Goal: Information Seeking & Learning: Learn about a topic

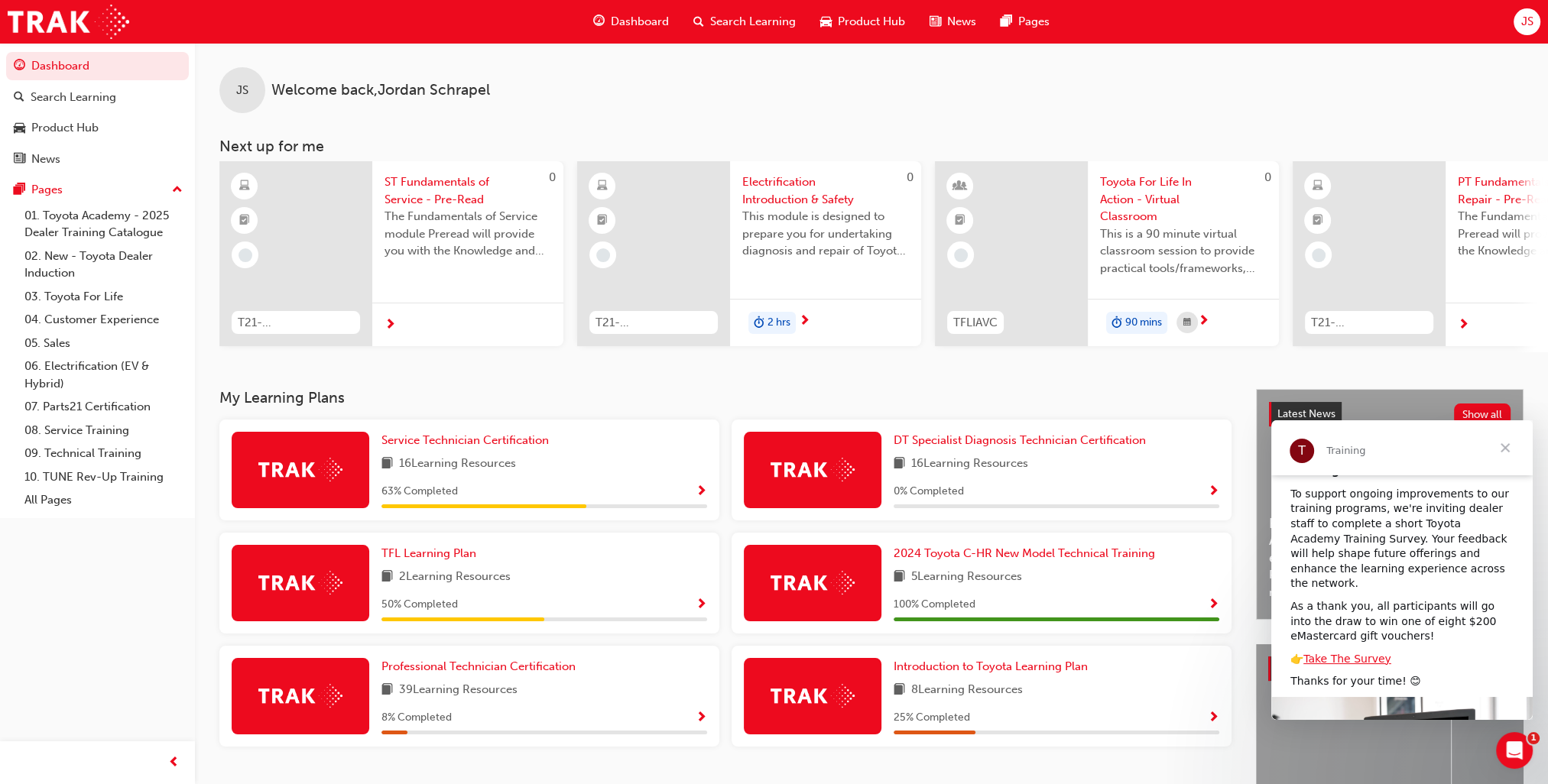
scroll to position [77, 0]
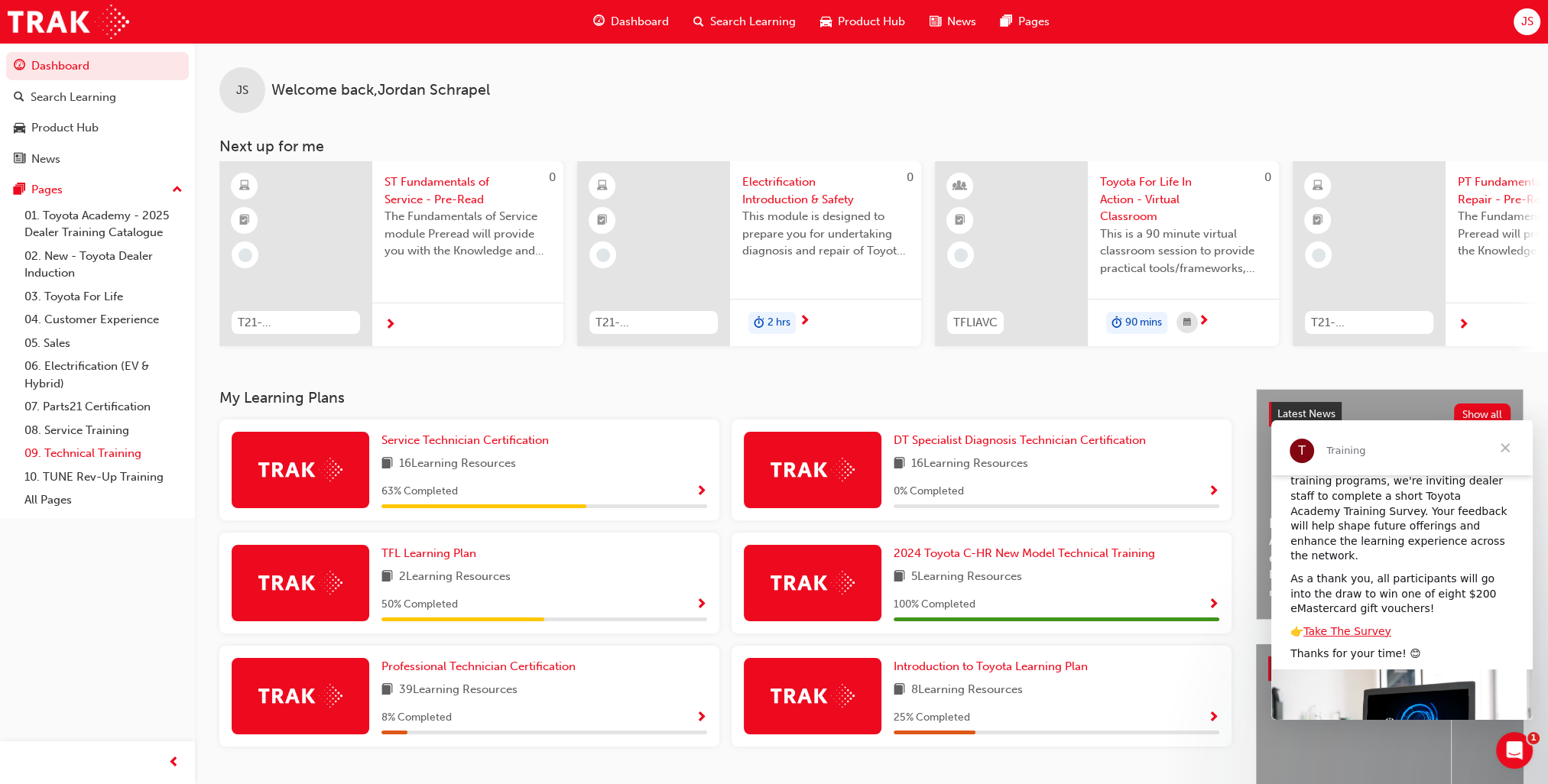
click at [104, 456] on link "09. Technical Training" at bounding box center [103, 453] width 171 height 24
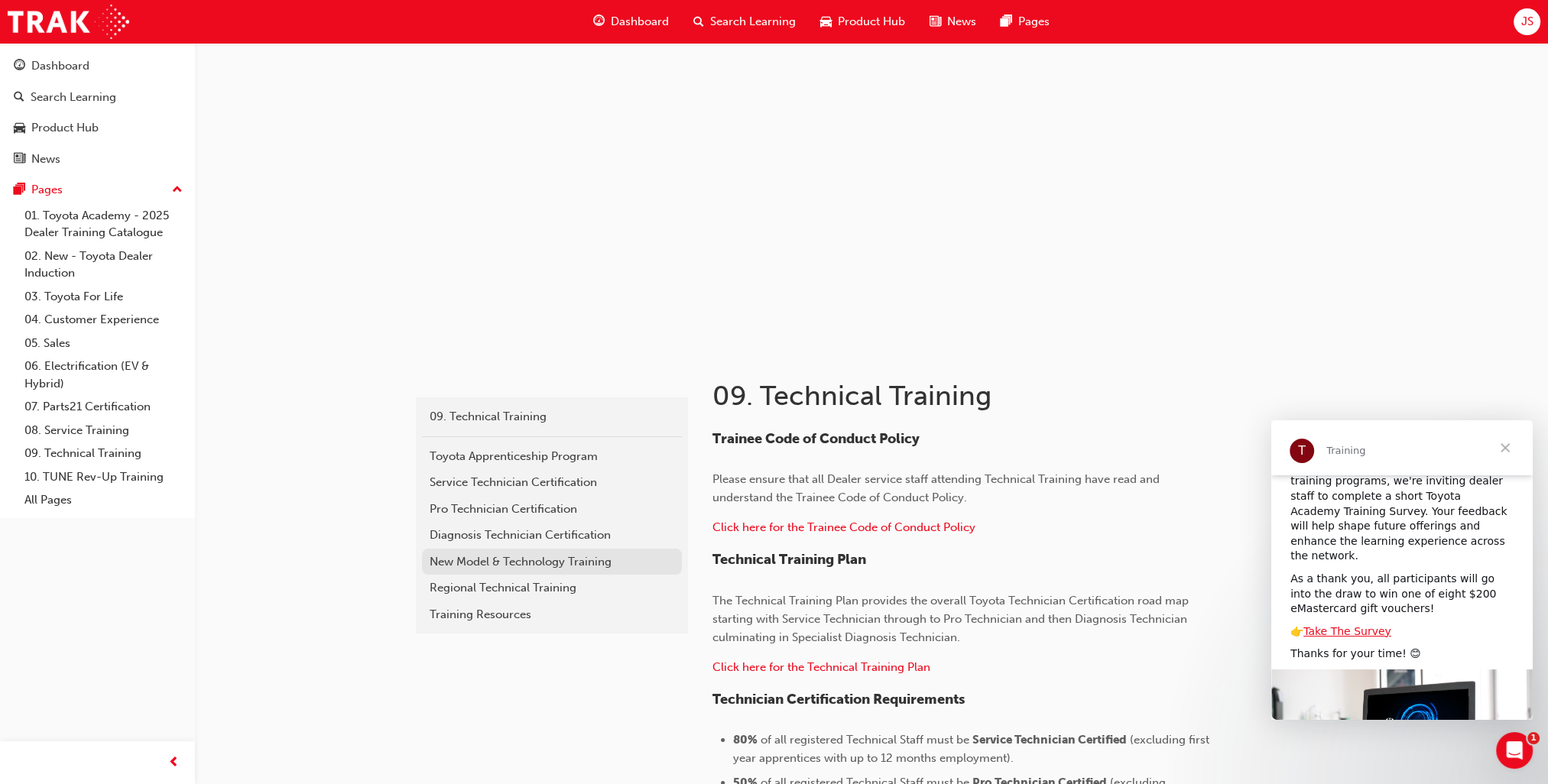
click at [461, 559] on div "New Model & Technology Training" at bounding box center [551, 562] width 244 height 18
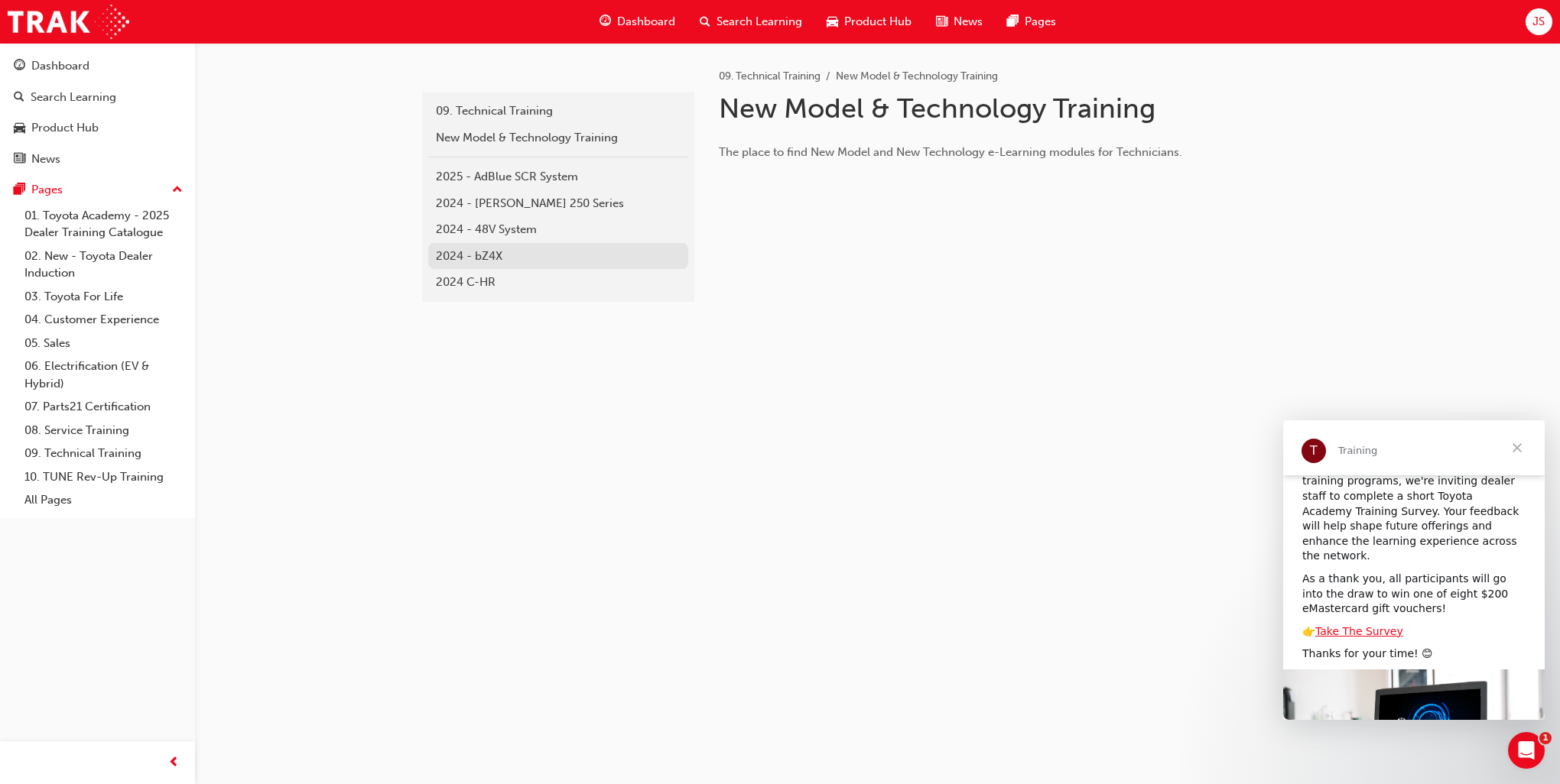
click at [546, 267] on link "2024 - bZ4X" at bounding box center [558, 256] width 260 height 27
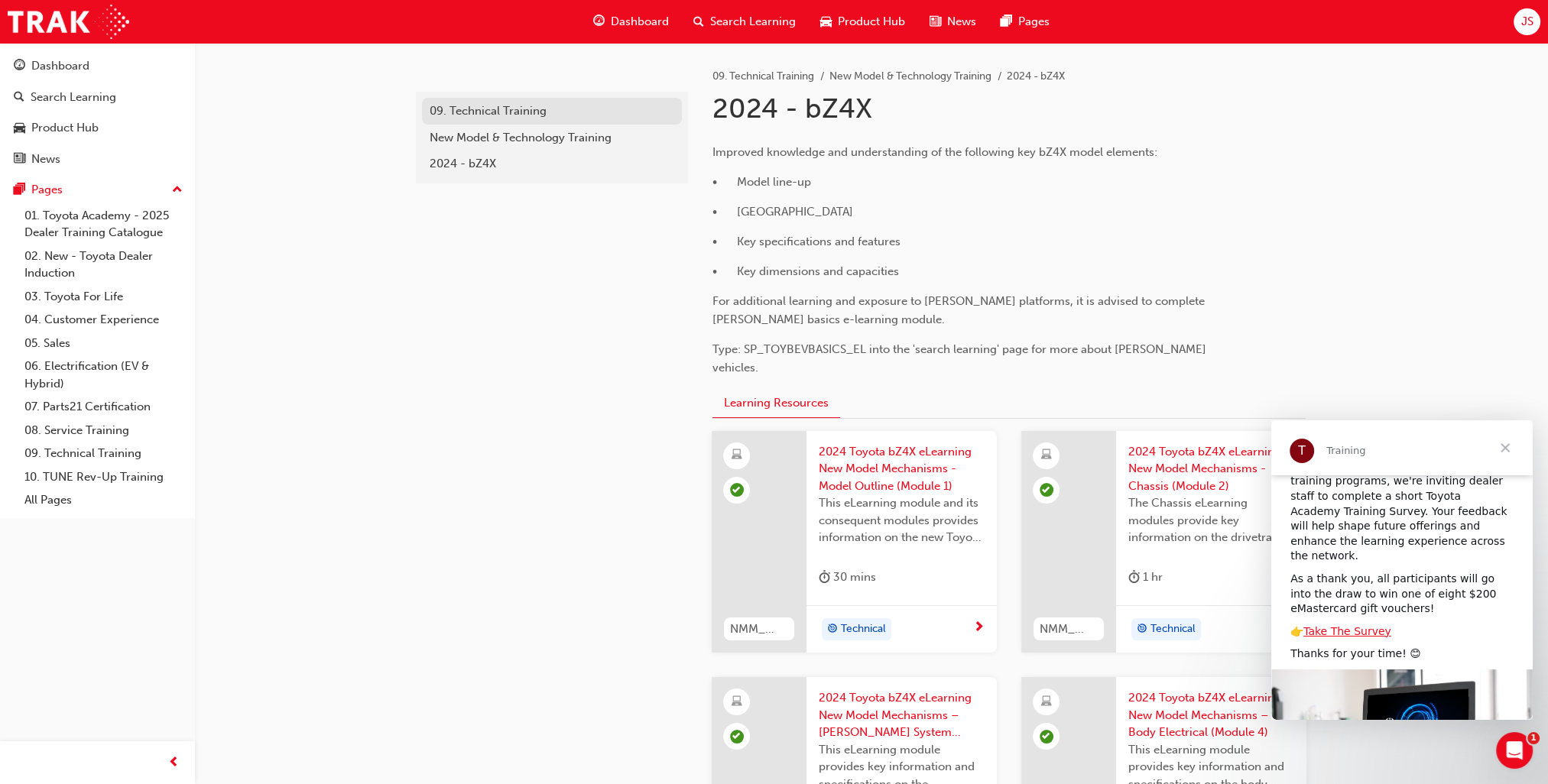
click at [612, 112] on div "09. Technical Training" at bounding box center [551, 111] width 244 height 18
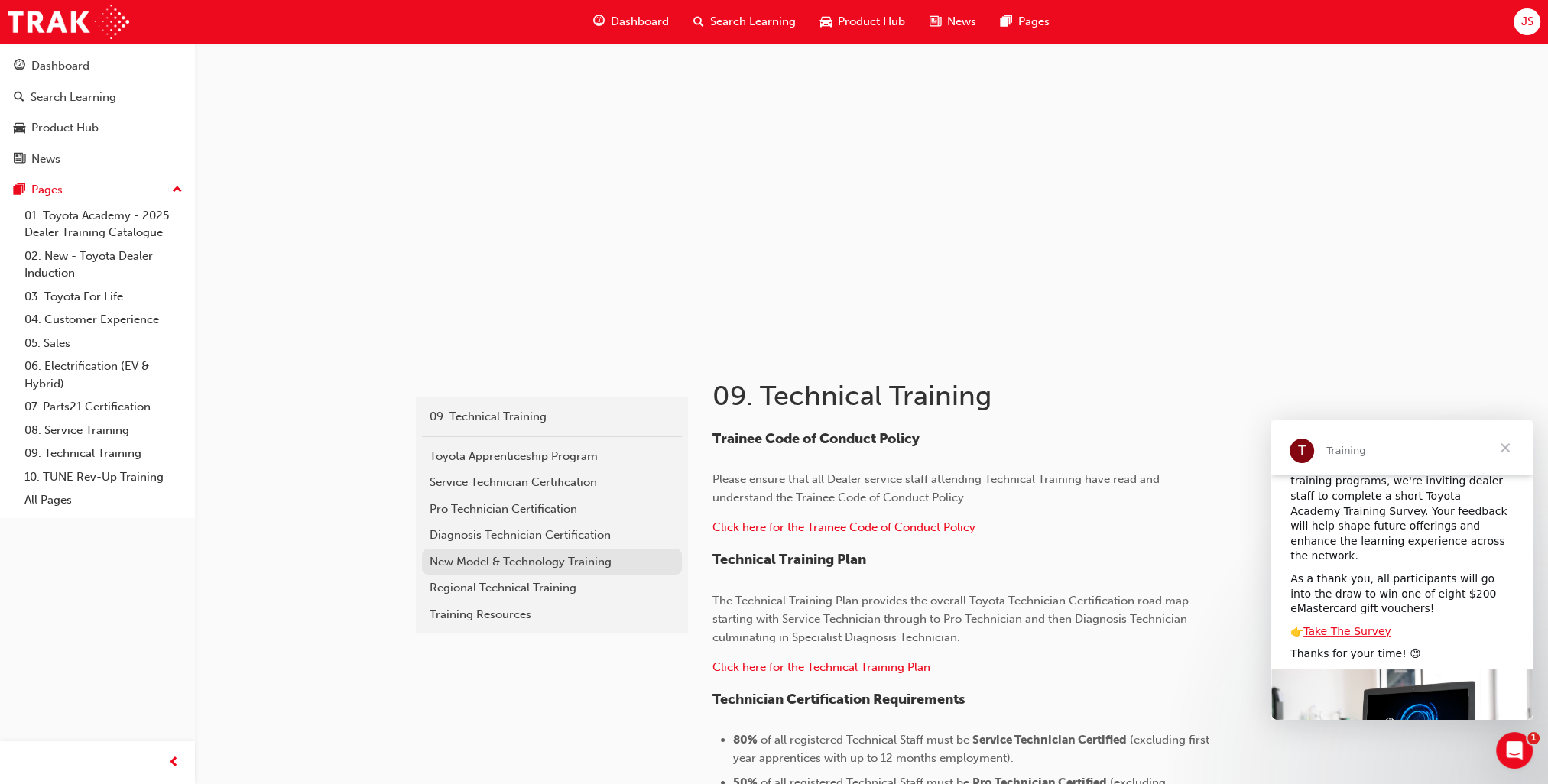
click at [561, 560] on div "New Model & Technology Training" at bounding box center [551, 562] width 244 height 18
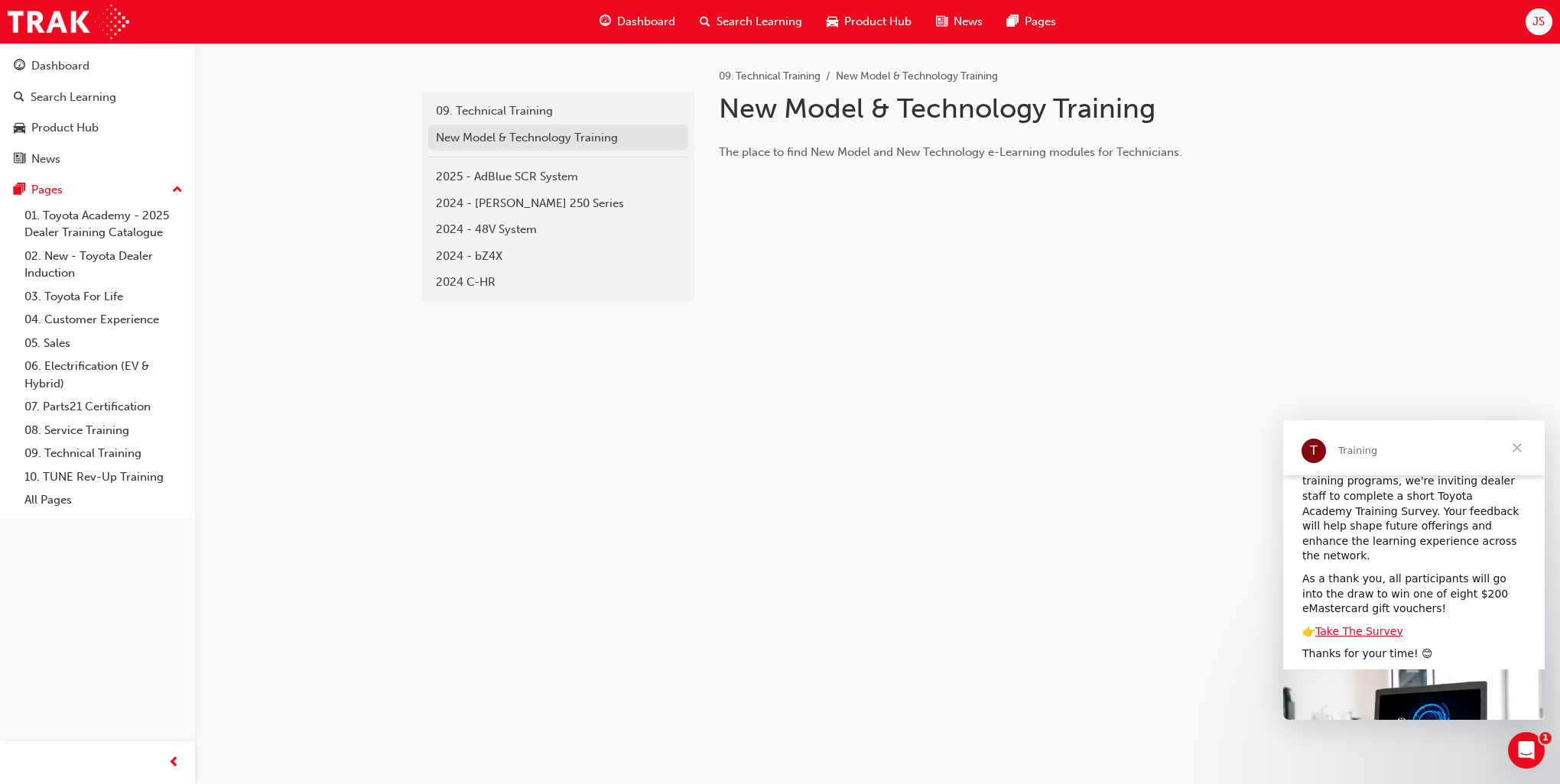
click at [597, 135] on div "New Model & Technology Training" at bounding box center [557, 138] width 244 height 18
click at [860, 30] on div "Product Hub" at bounding box center [869, 21] width 110 height 31
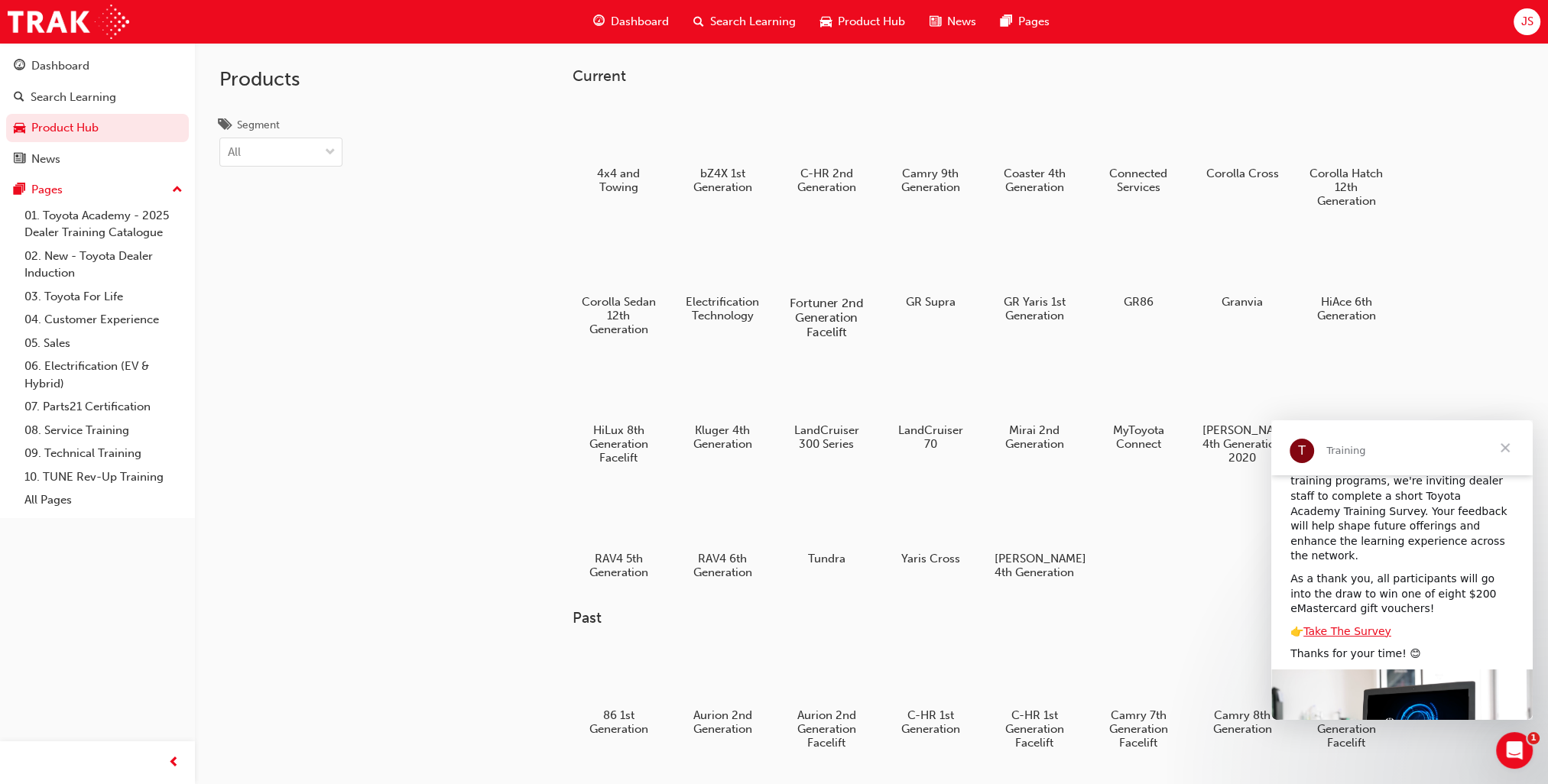
click at [810, 270] on div at bounding box center [826, 259] width 85 height 61
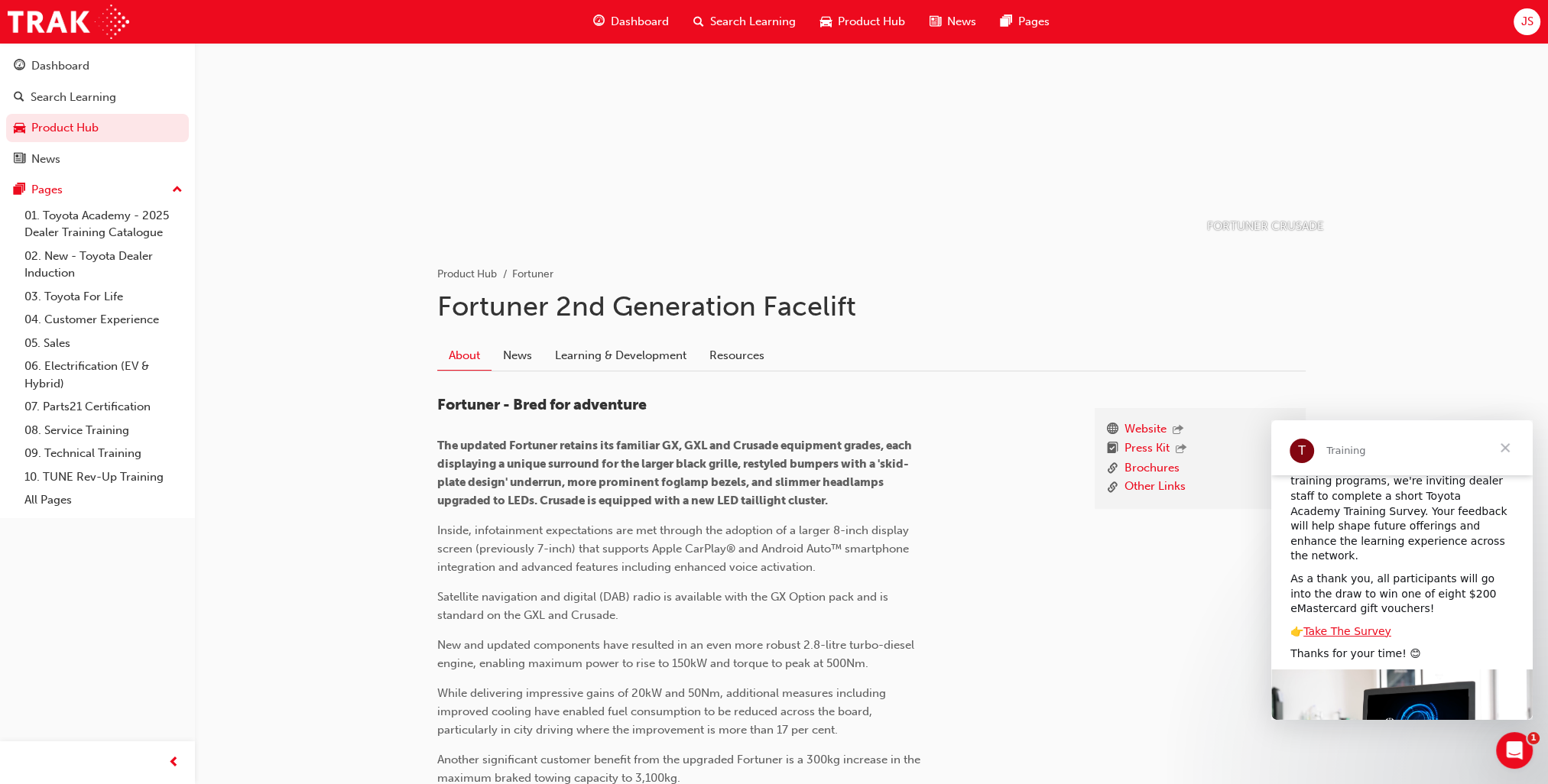
scroll to position [229, 0]
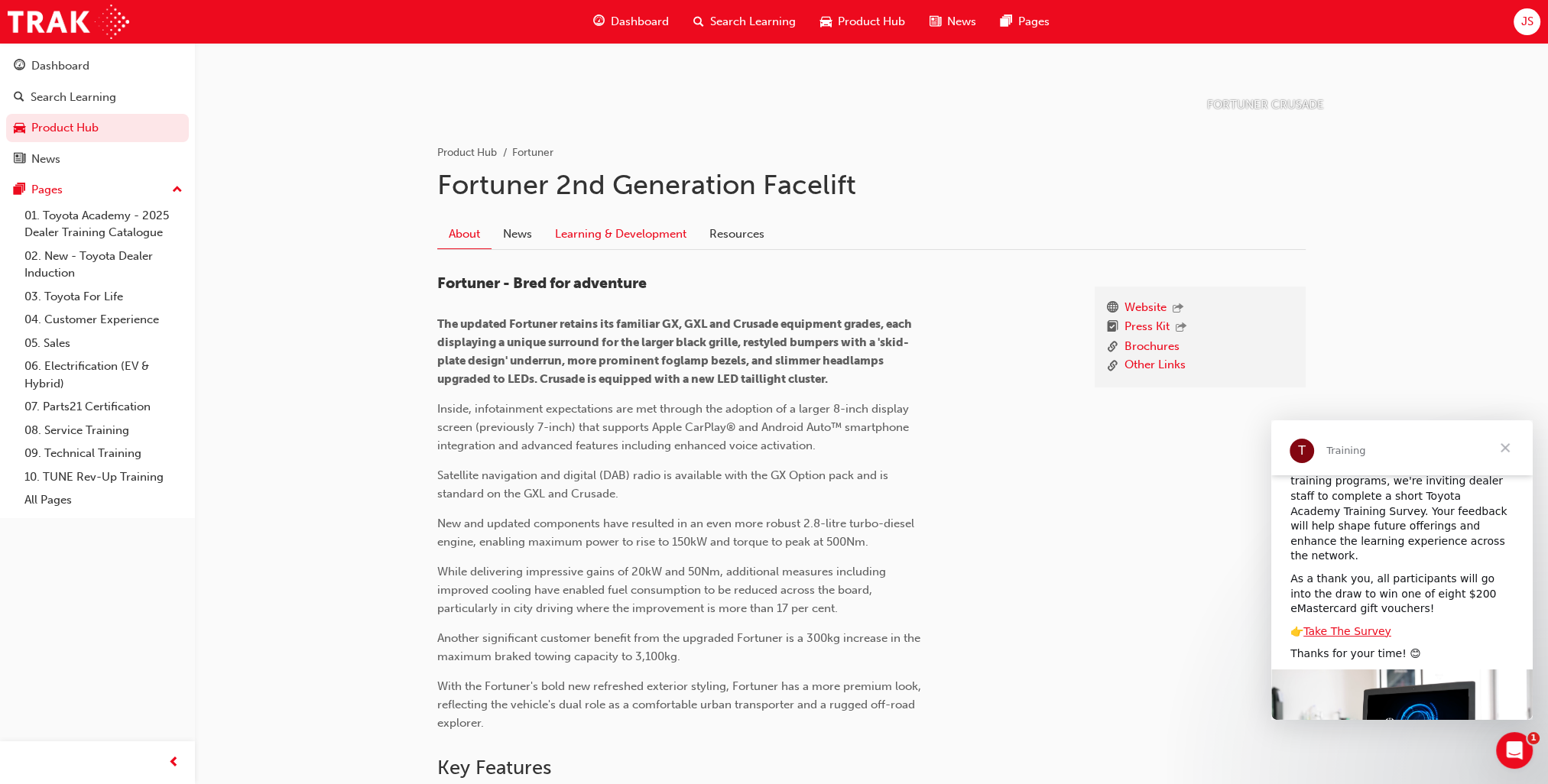
click at [635, 243] on link "Learning & Development" at bounding box center [620, 234] width 154 height 29
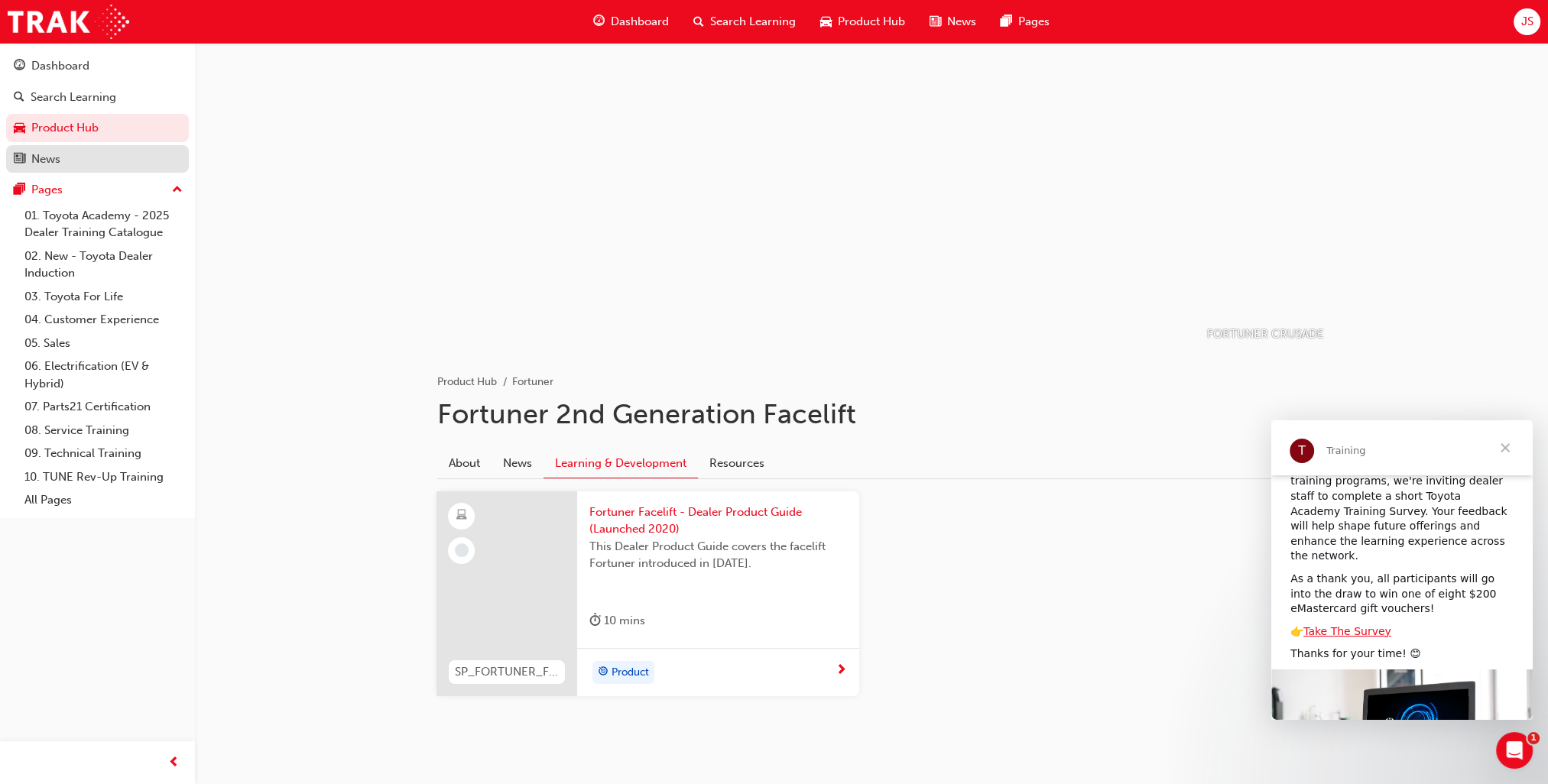
click at [101, 145] on link "News" at bounding box center [97, 159] width 183 height 29
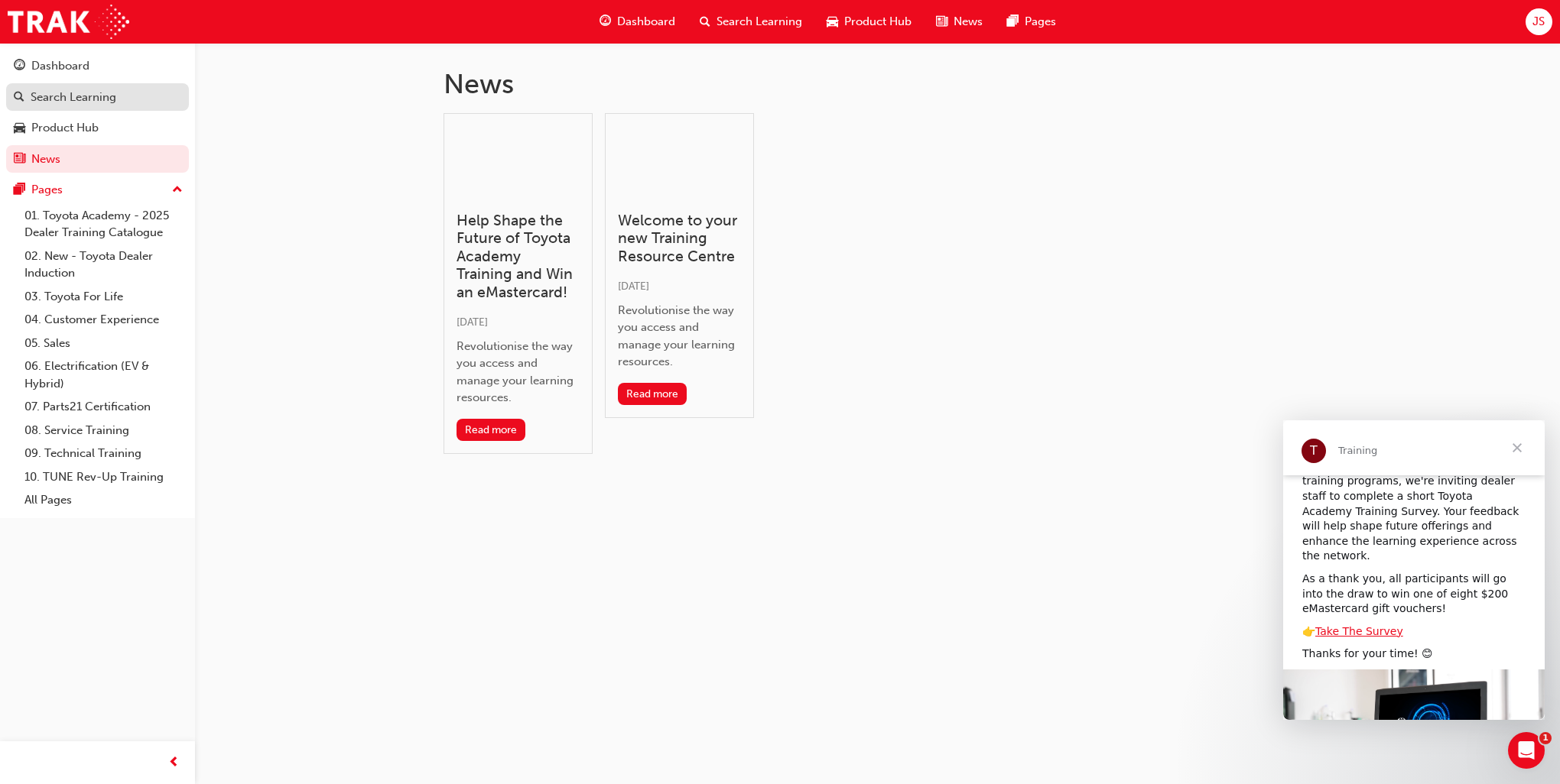
click at [74, 108] on link "Search Learning" at bounding box center [97, 97] width 183 height 29
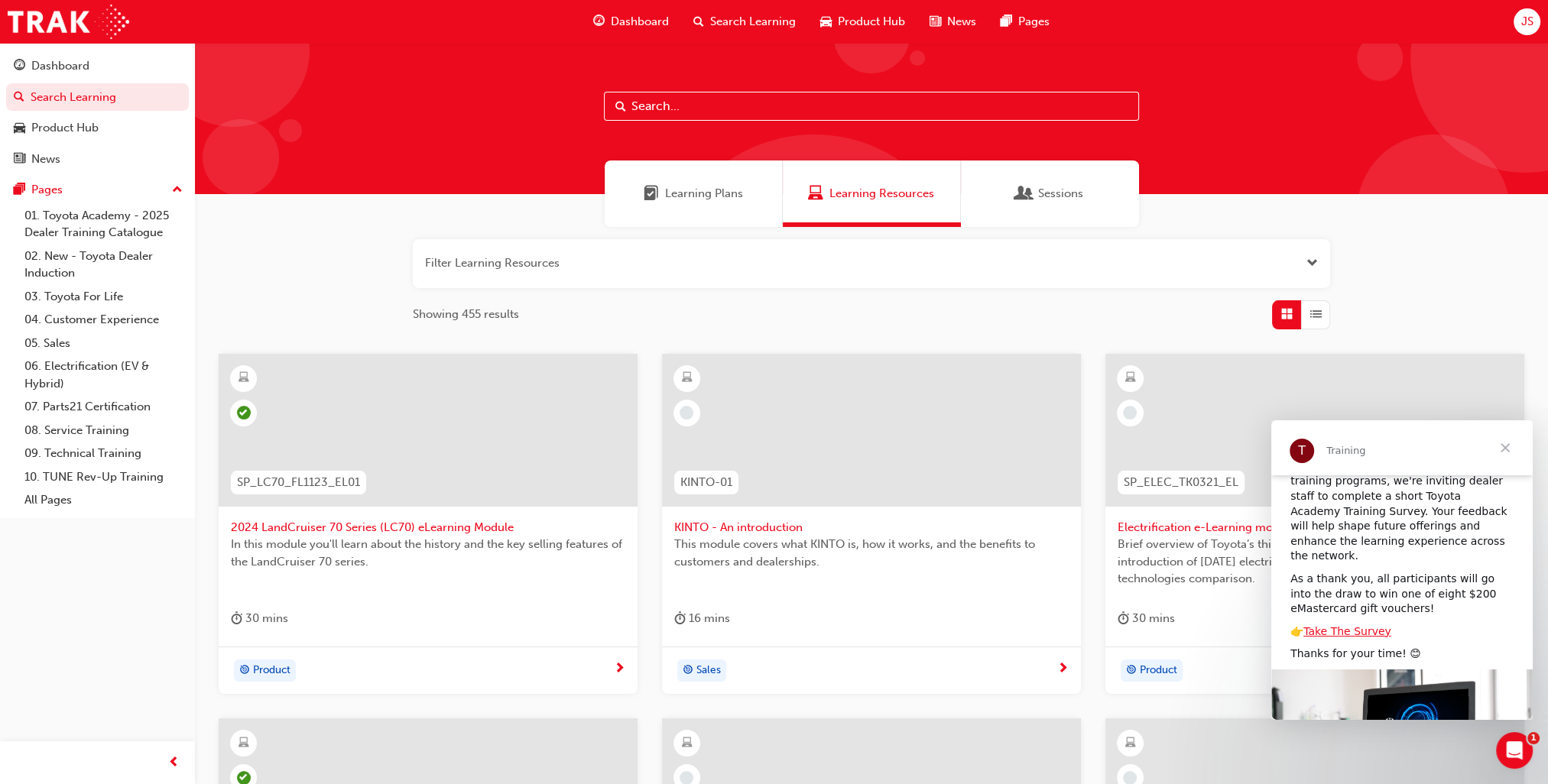
click at [669, 198] on span "Learning Plans" at bounding box center [703, 194] width 78 height 18
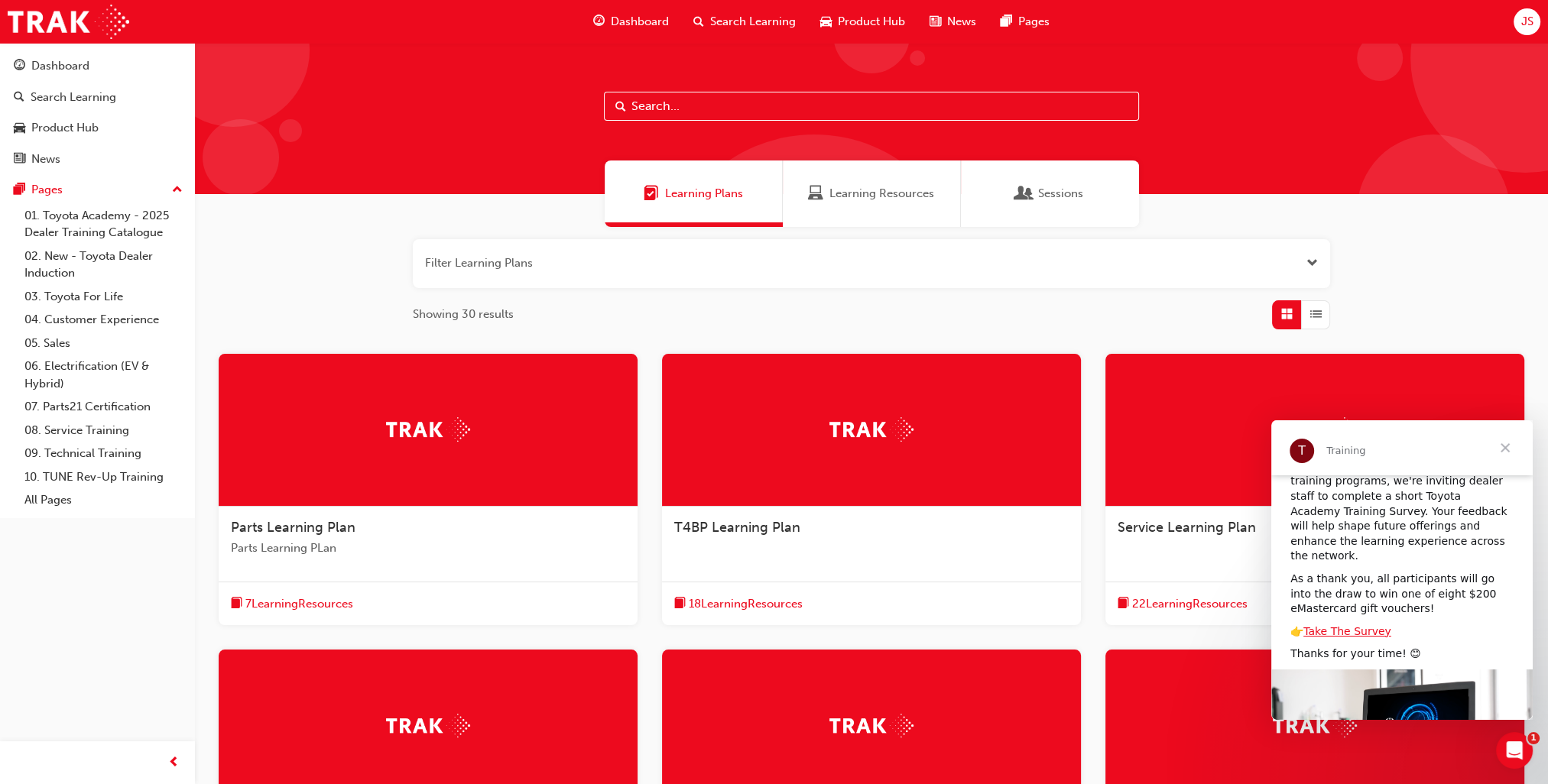
click at [1505, 440] on span "Close" at bounding box center [1505, 448] width 55 height 55
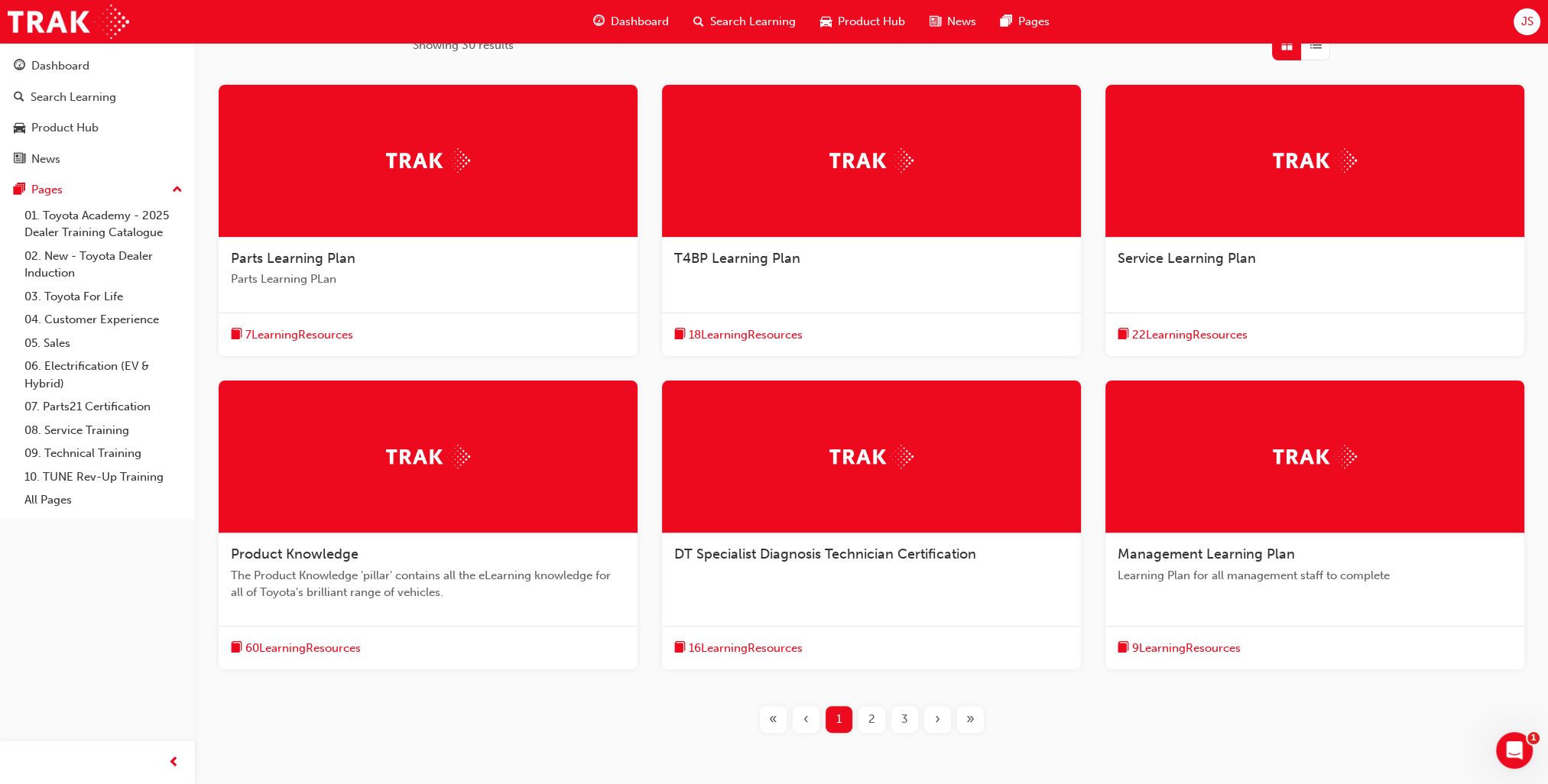
scroll to position [305, 0]
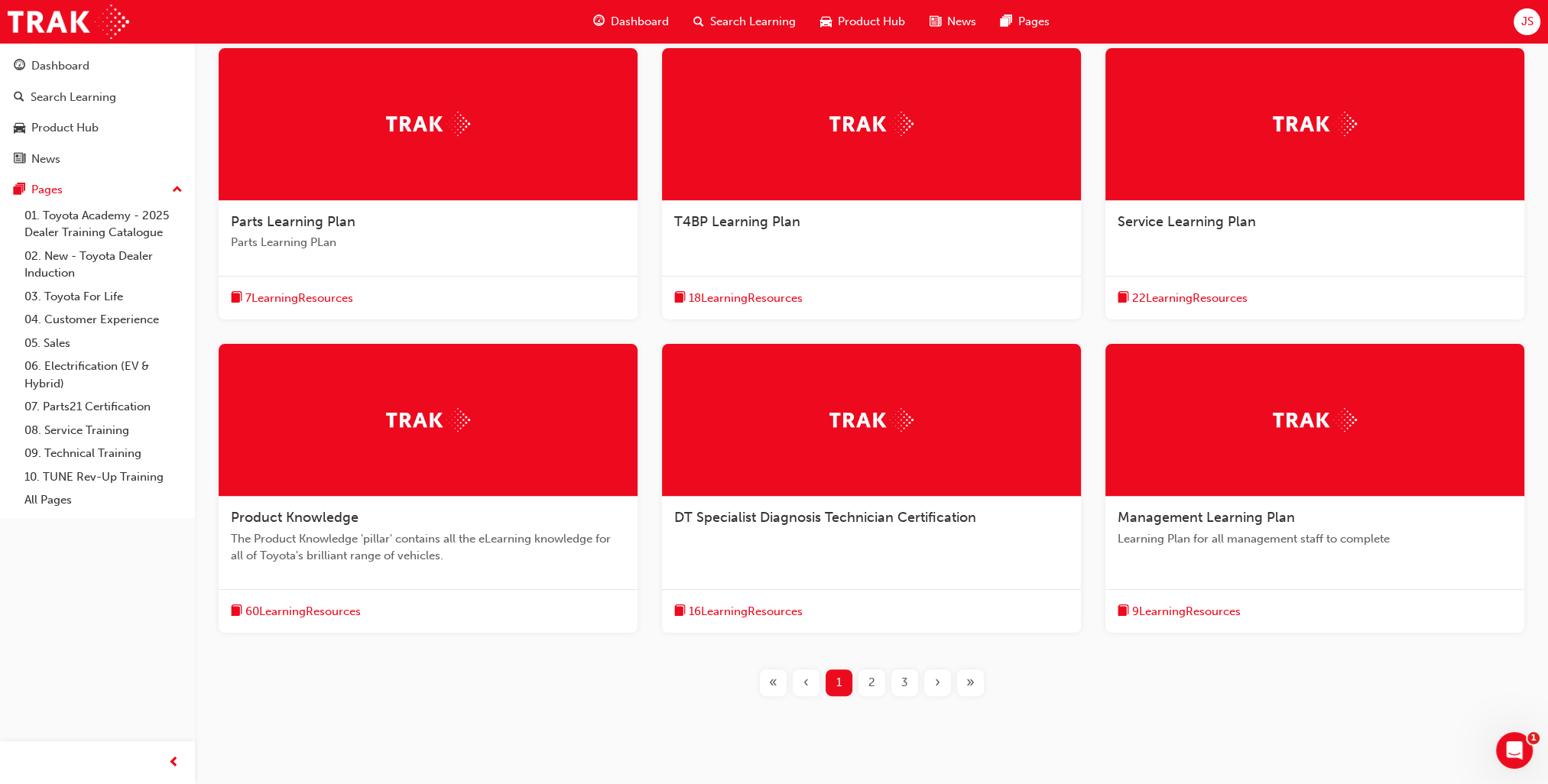
click at [413, 451] on div at bounding box center [428, 420] width 419 height 153
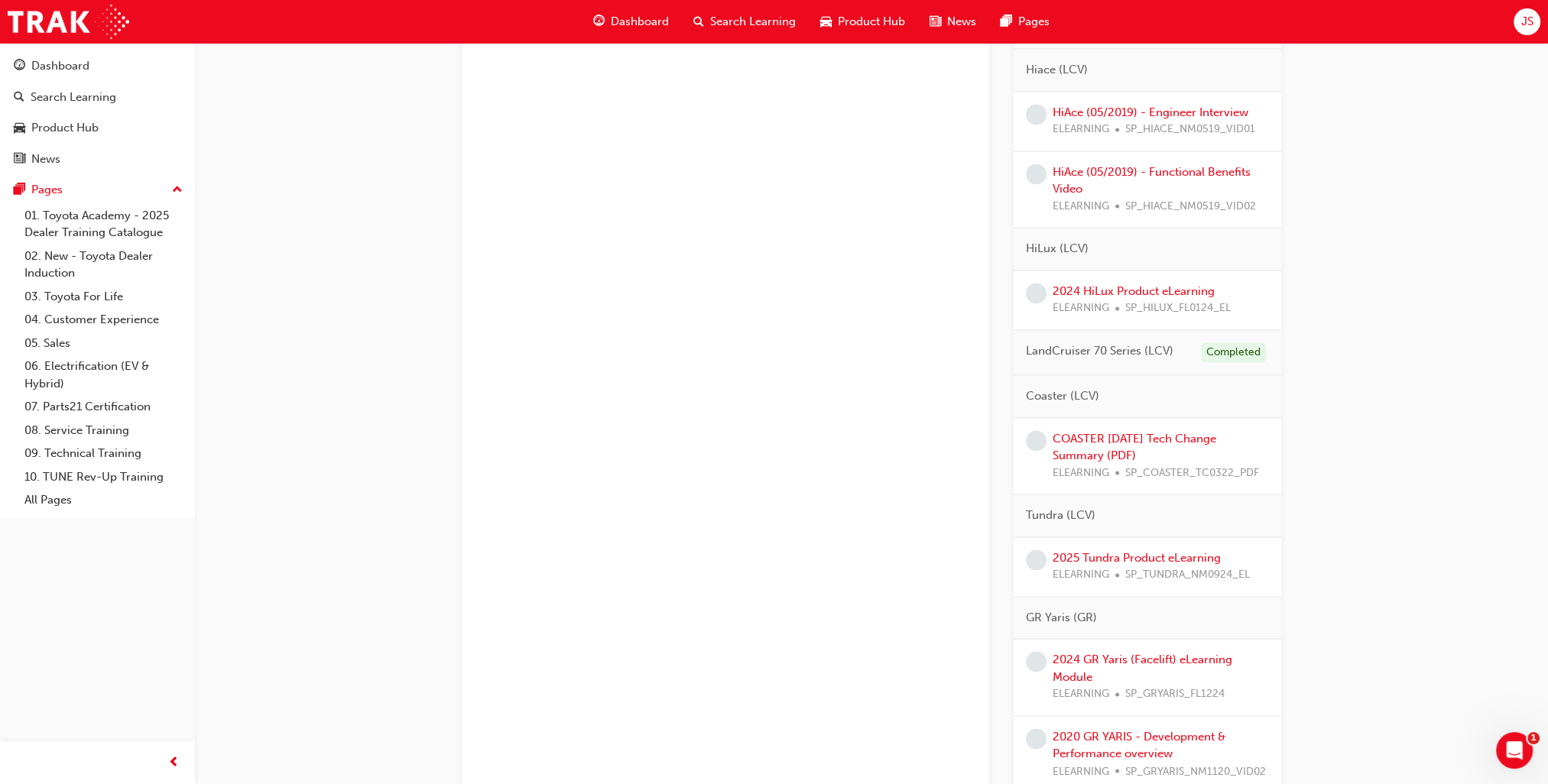
scroll to position [2748, 0]
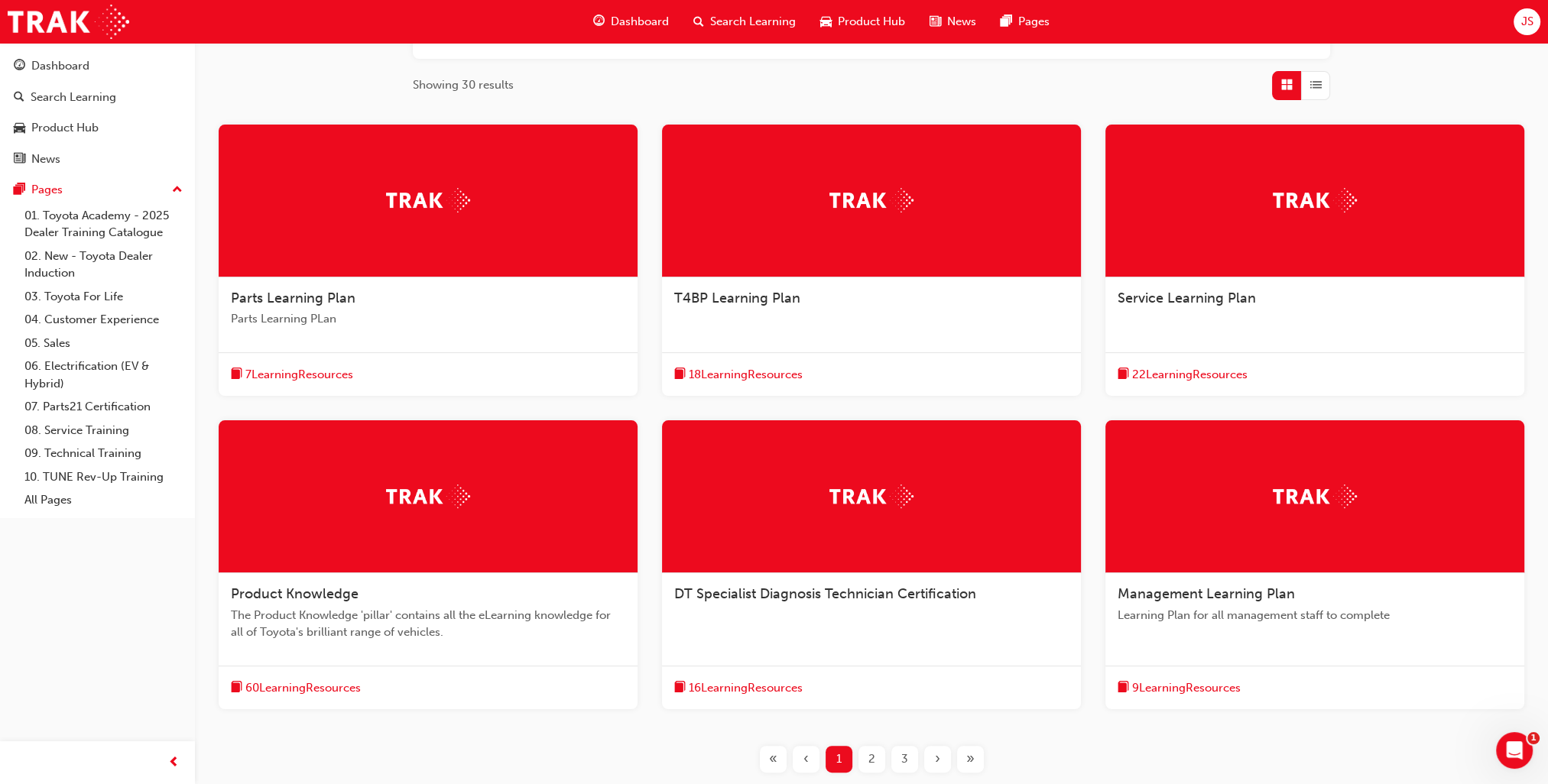
scroll to position [305, 0]
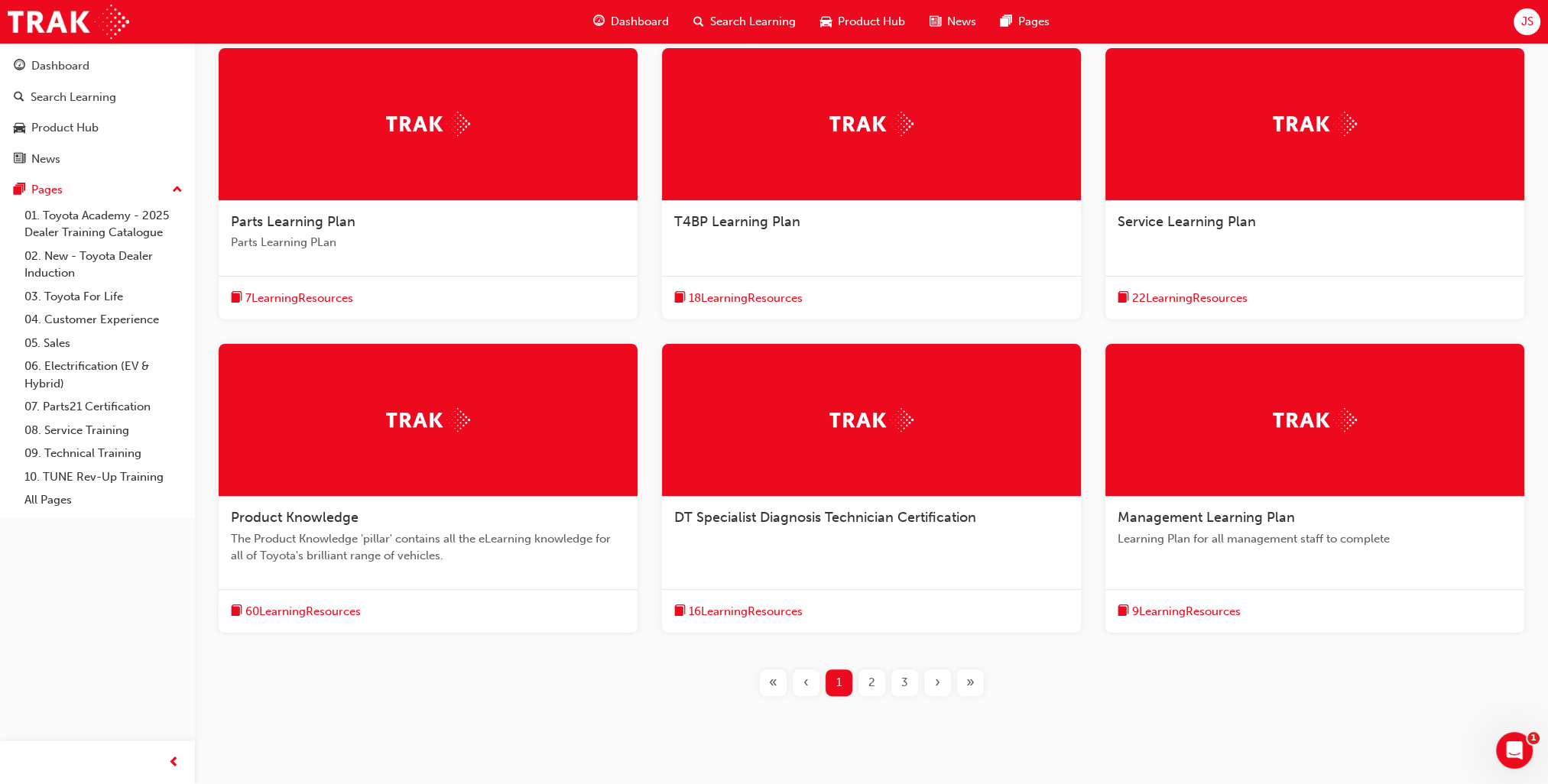
click at [868, 682] on span "2" at bounding box center [872, 683] width 7 height 18
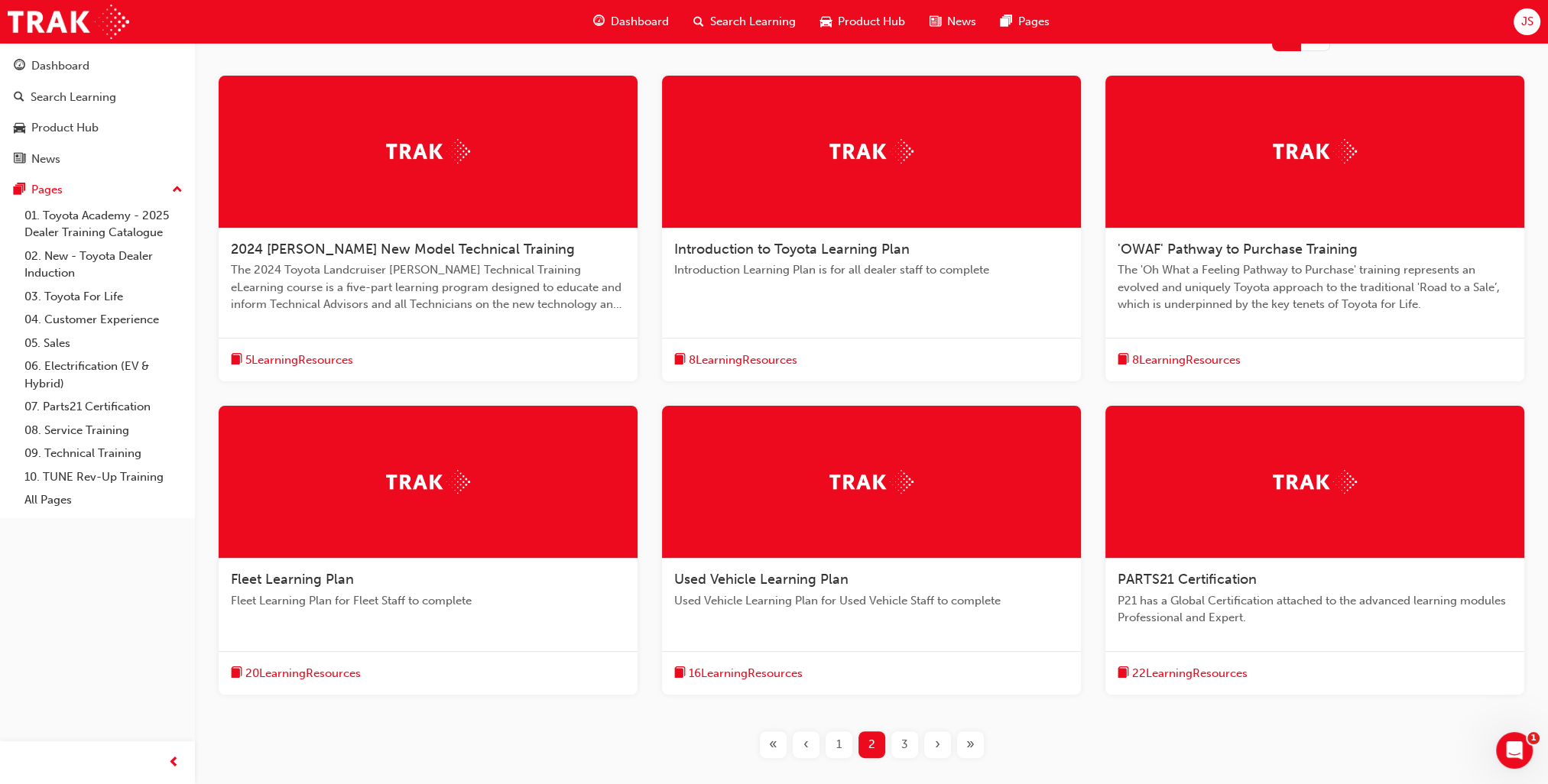
scroll to position [305, 0]
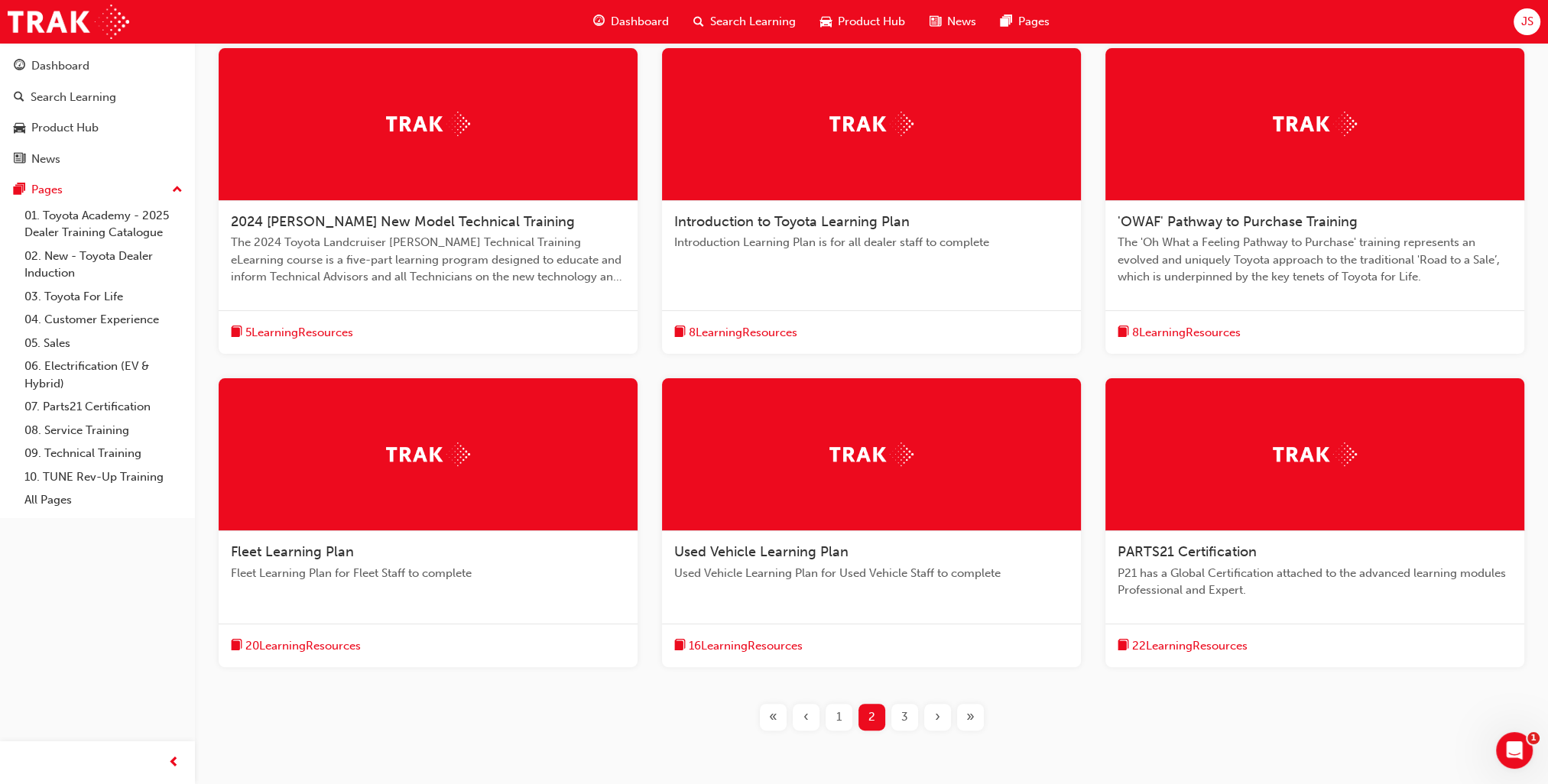
click at [903, 718] on span "3" at bounding box center [904, 717] width 7 height 18
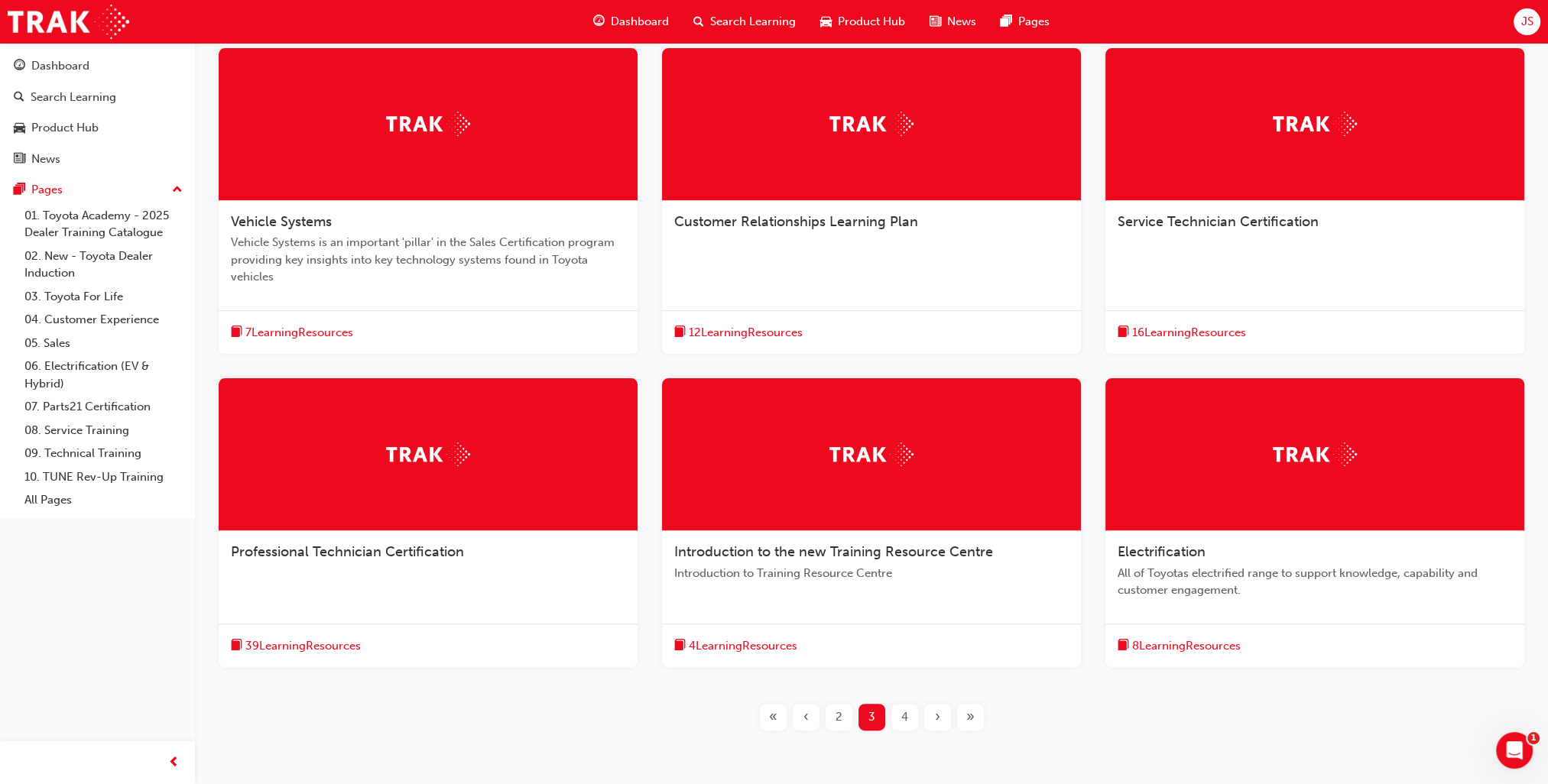
click at [903, 718] on span "4" at bounding box center [904, 717] width 7 height 18
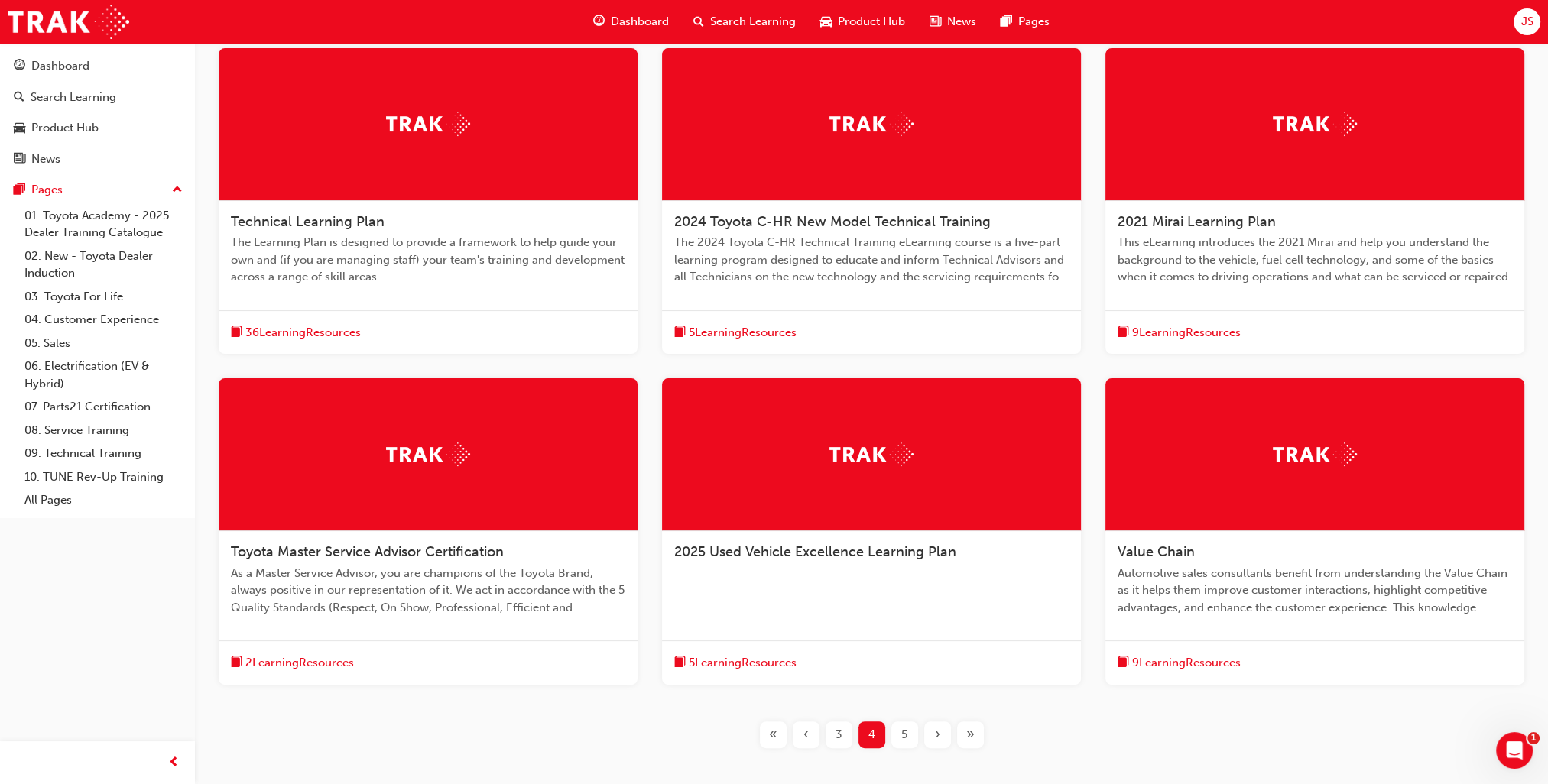
click at [458, 200] on div at bounding box center [428, 124] width 419 height 153
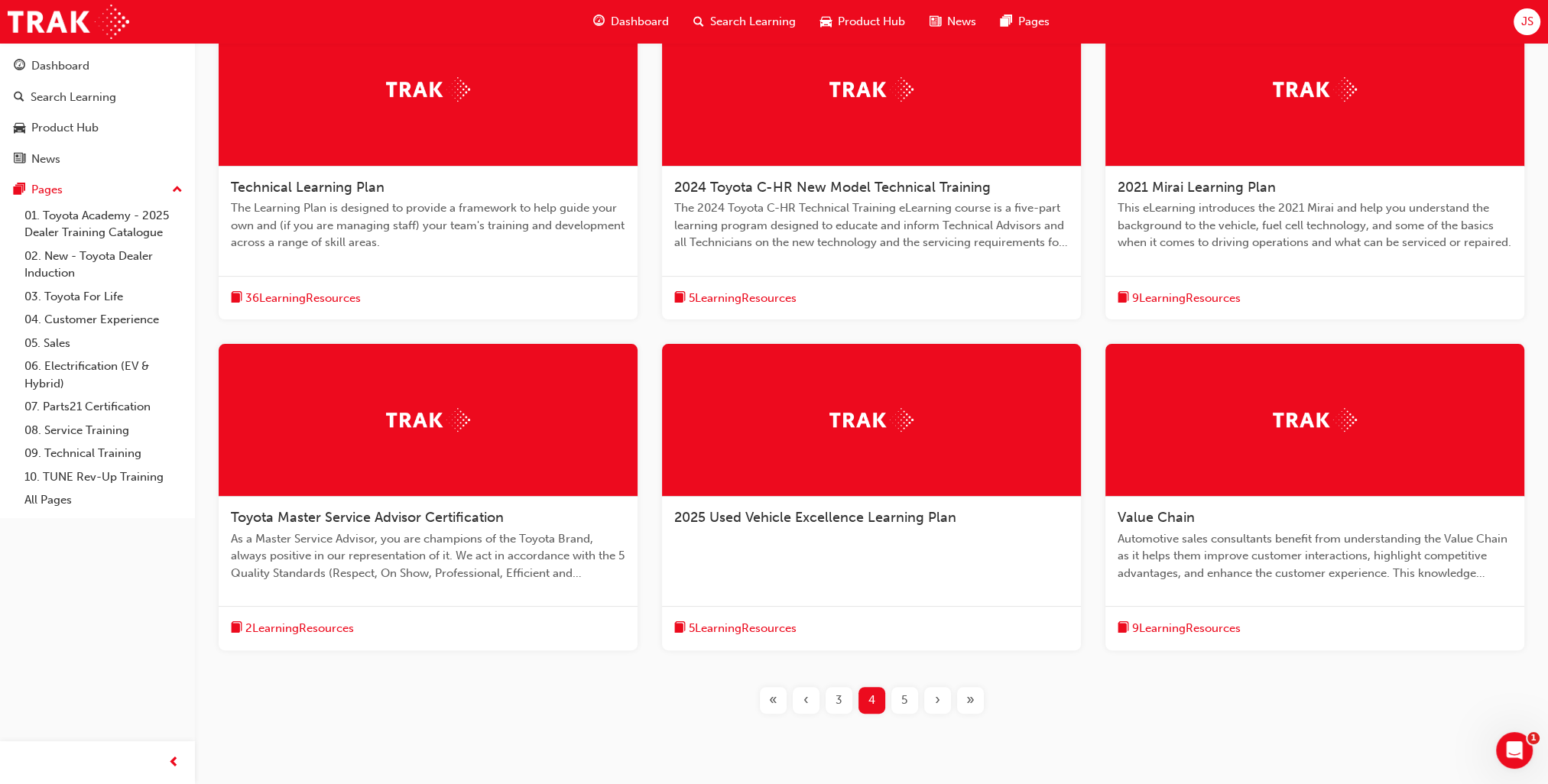
scroll to position [305, 0]
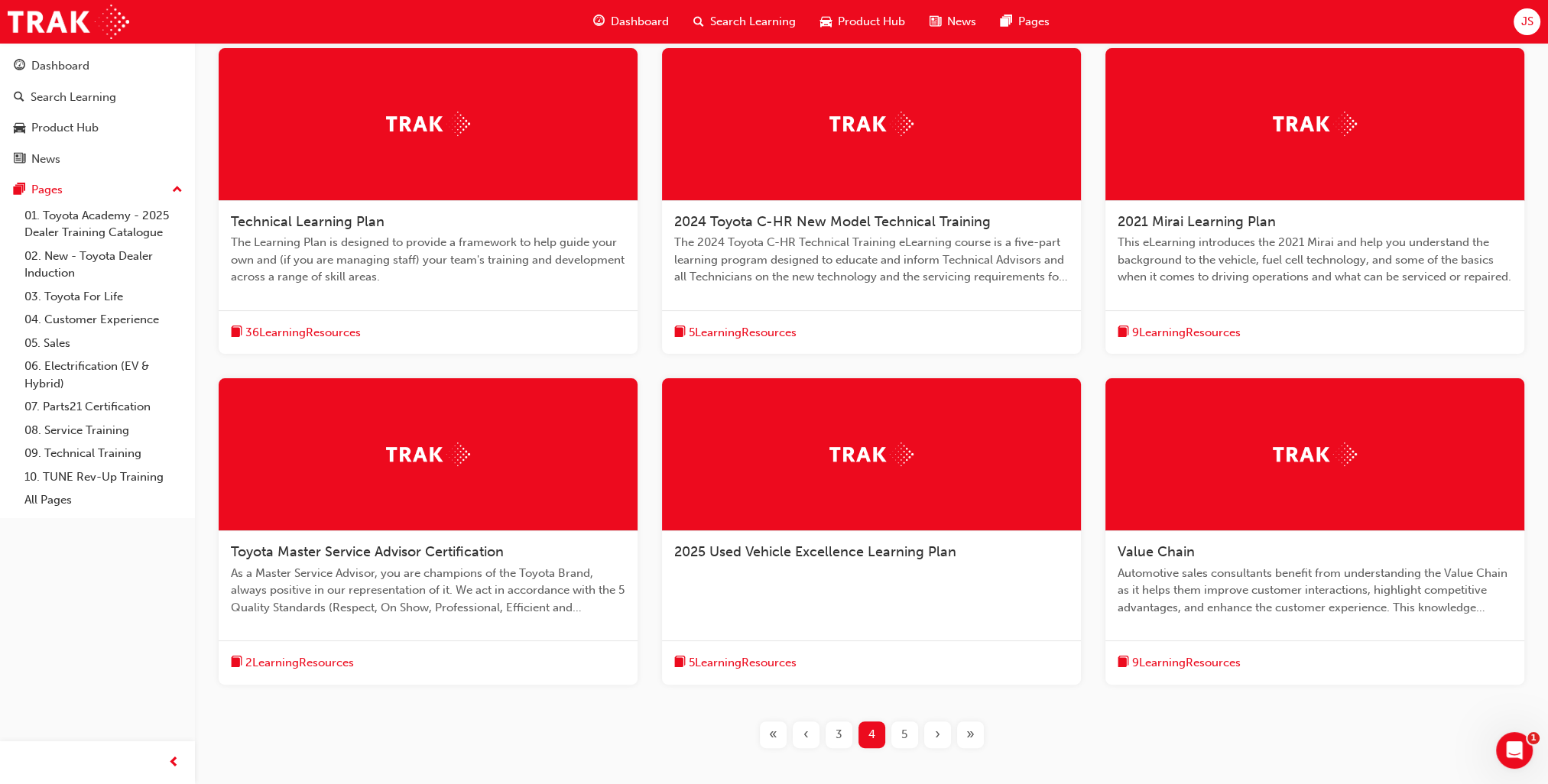
click at [901, 730] on span "5" at bounding box center [903, 735] width 6 height 18
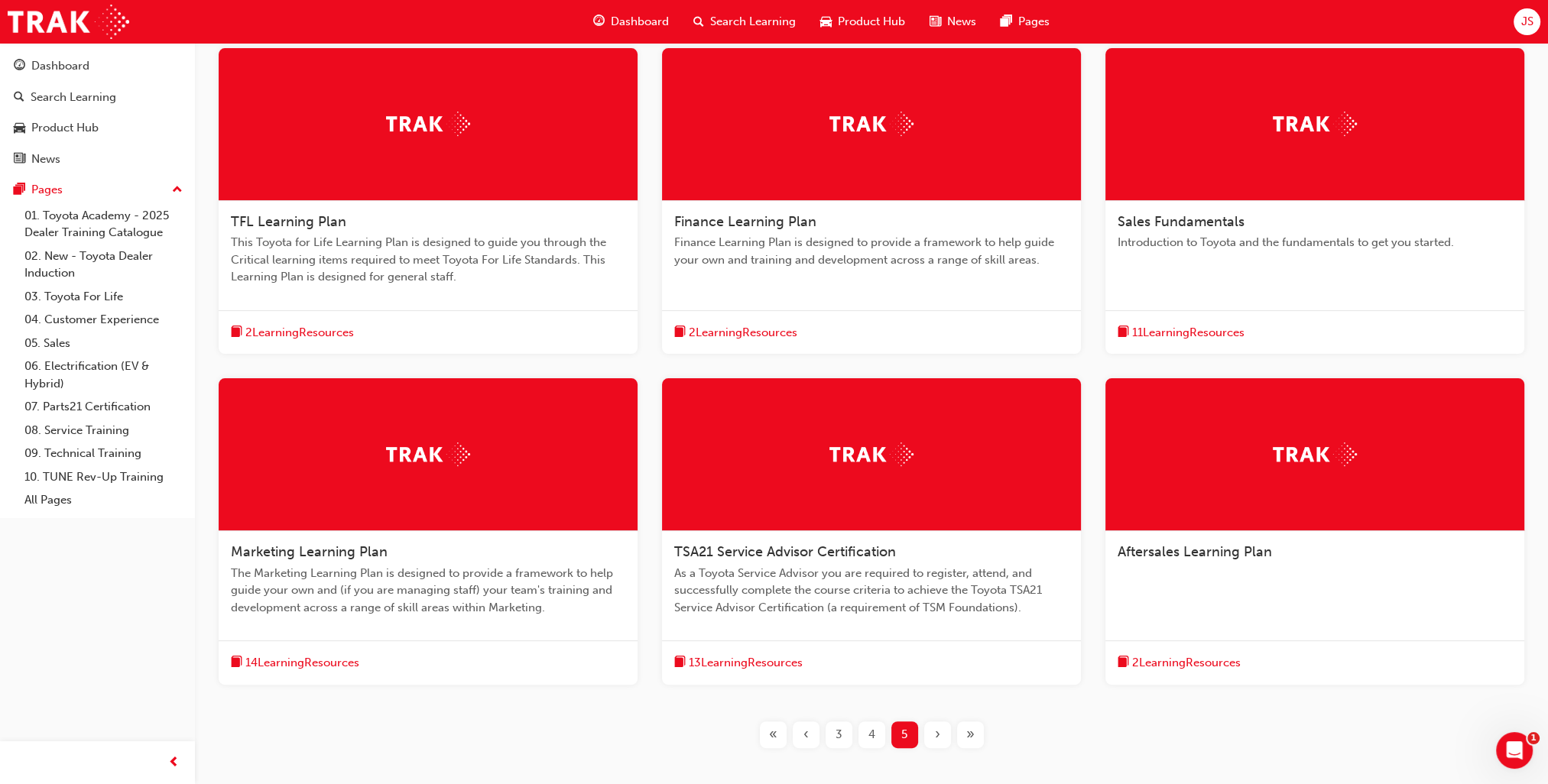
click at [870, 739] on span "4" at bounding box center [872, 735] width 7 height 18
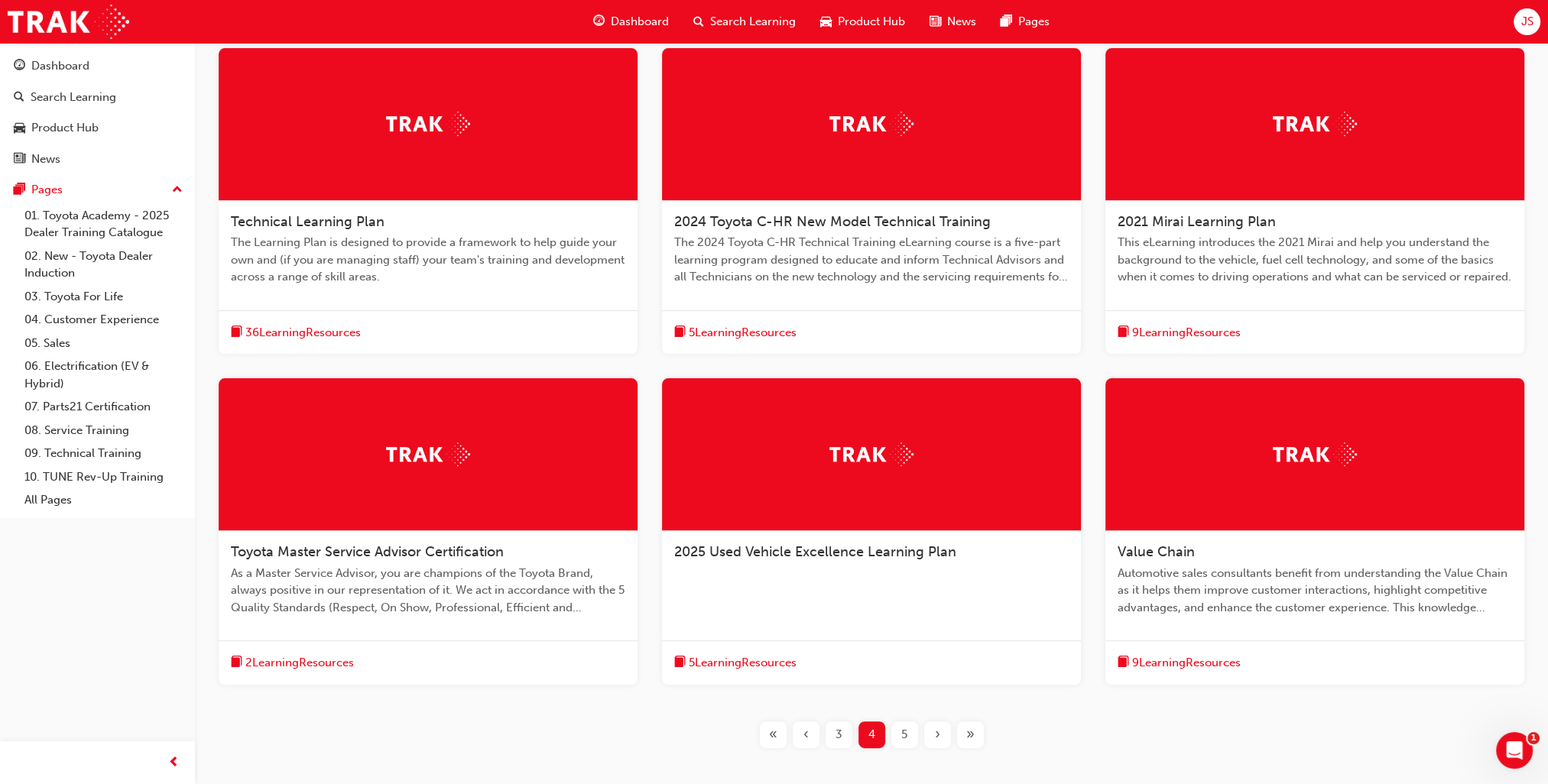
click at [1256, 213] on span "2021 Mirai Learning Plan" at bounding box center [1197, 221] width 158 height 17
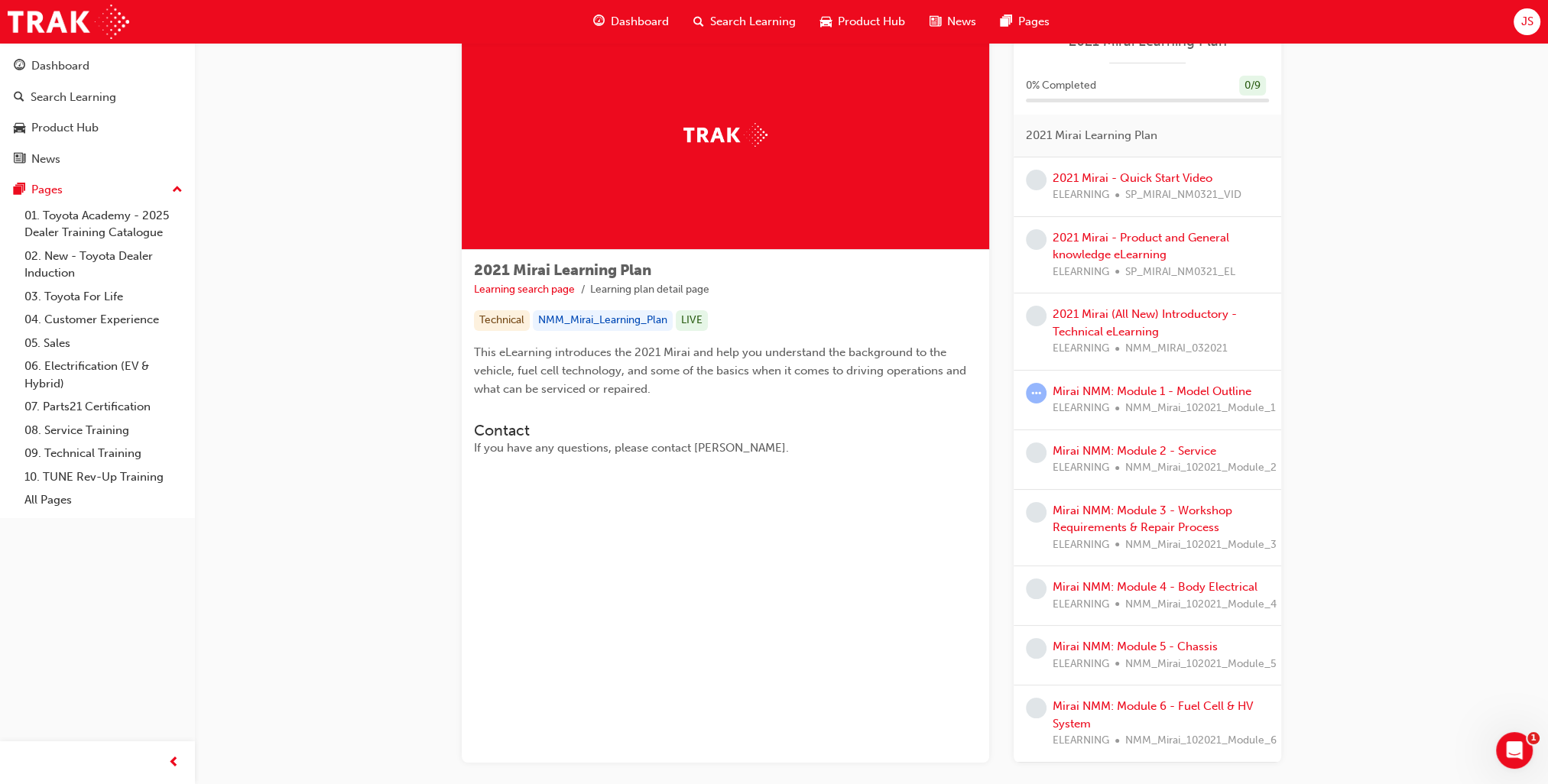
scroll to position [147, 0]
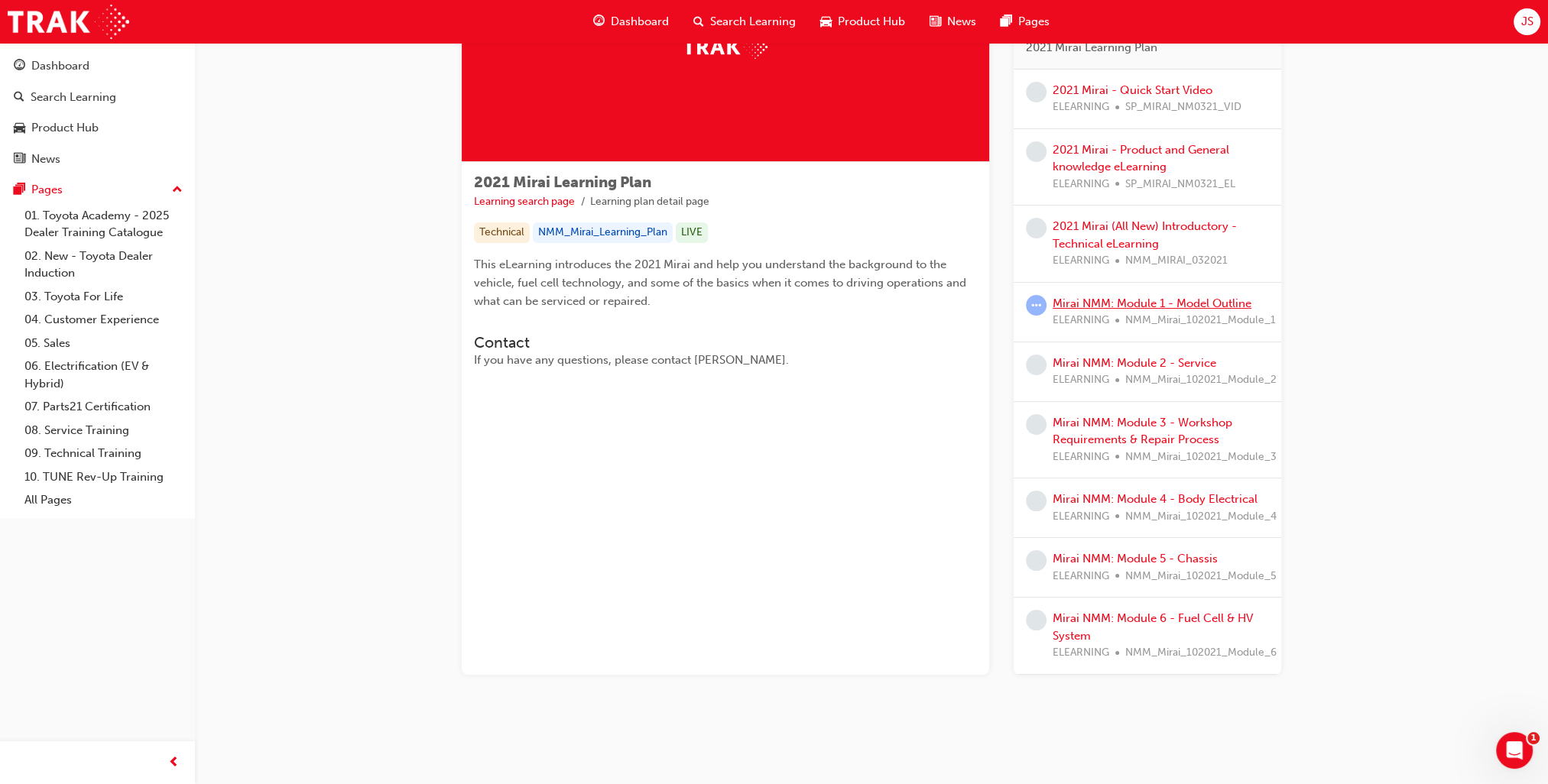
click at [1156, 300] on link "Mirai NMM: Module 1 - Model Outline" at bounding box center [1151, 303] width 199 height 14
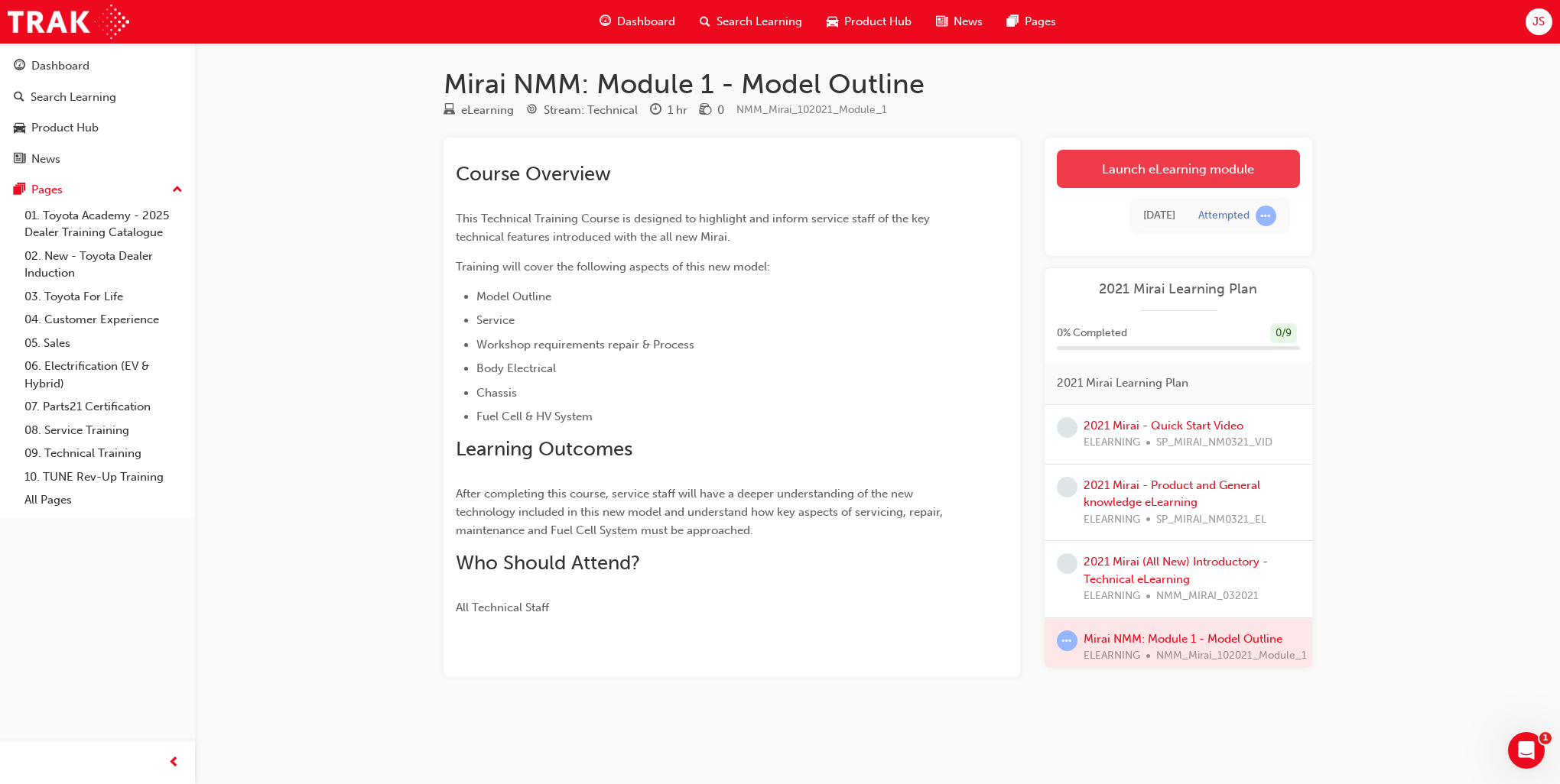
click at [1173, 176] on link "Launch eLearning module" at bounding box center [1178, 168] width 244 height 38
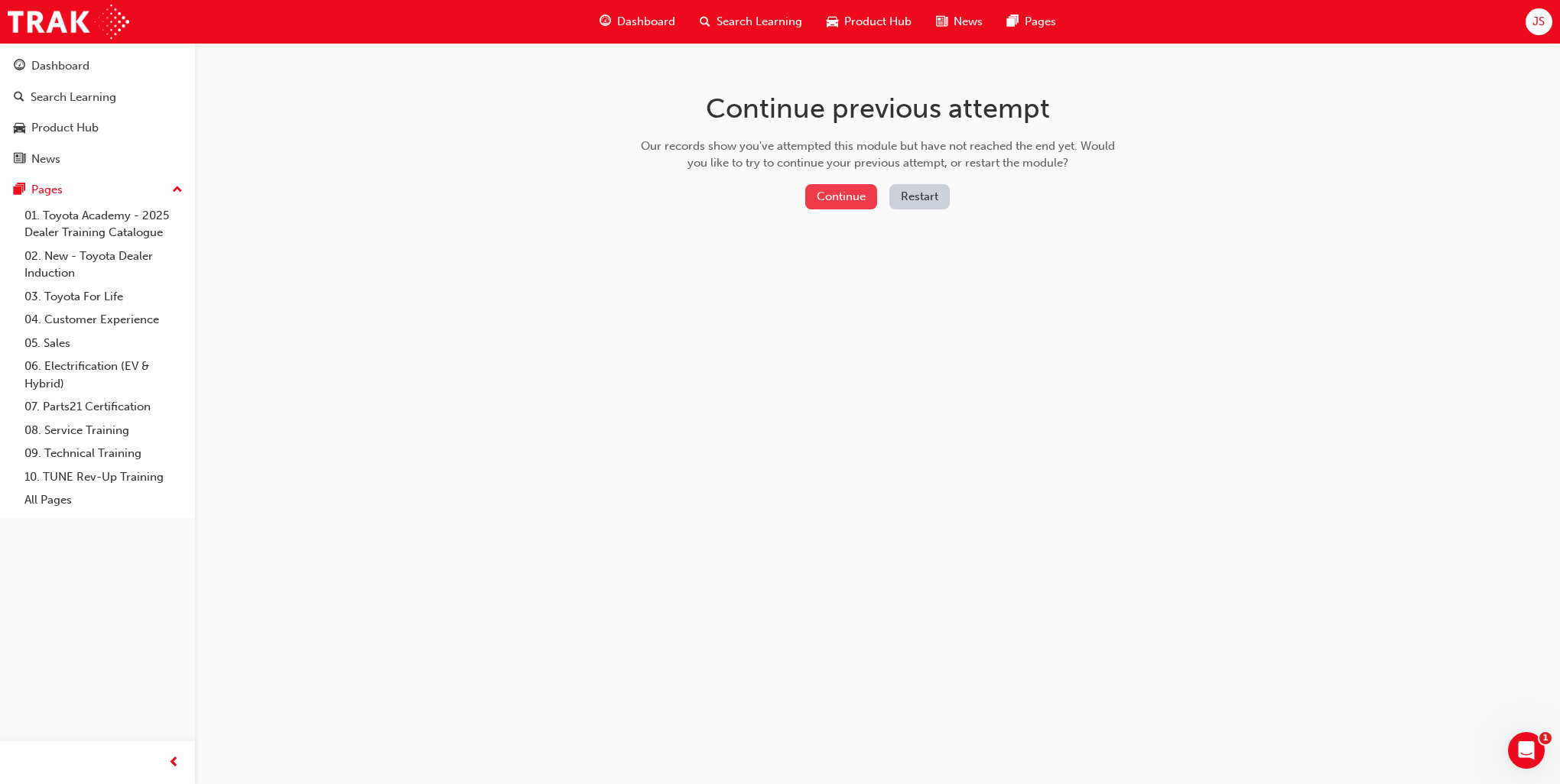
click at [838, 203] on button "Continue" at bounding box center [841, 196] width 72 height 25
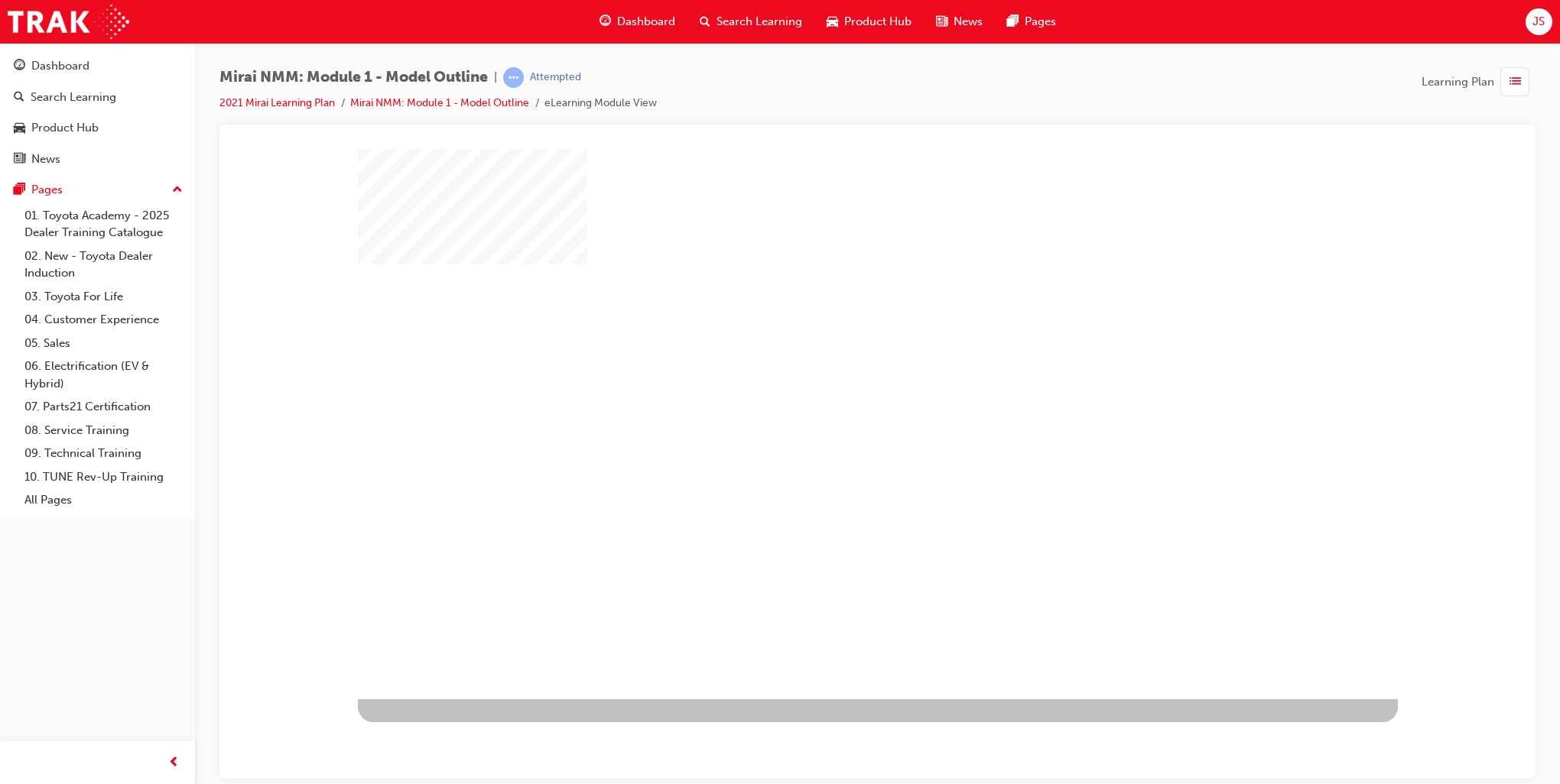
click at [834, 379] on div "play" at bounding box center [834, 379] width 0 height 0
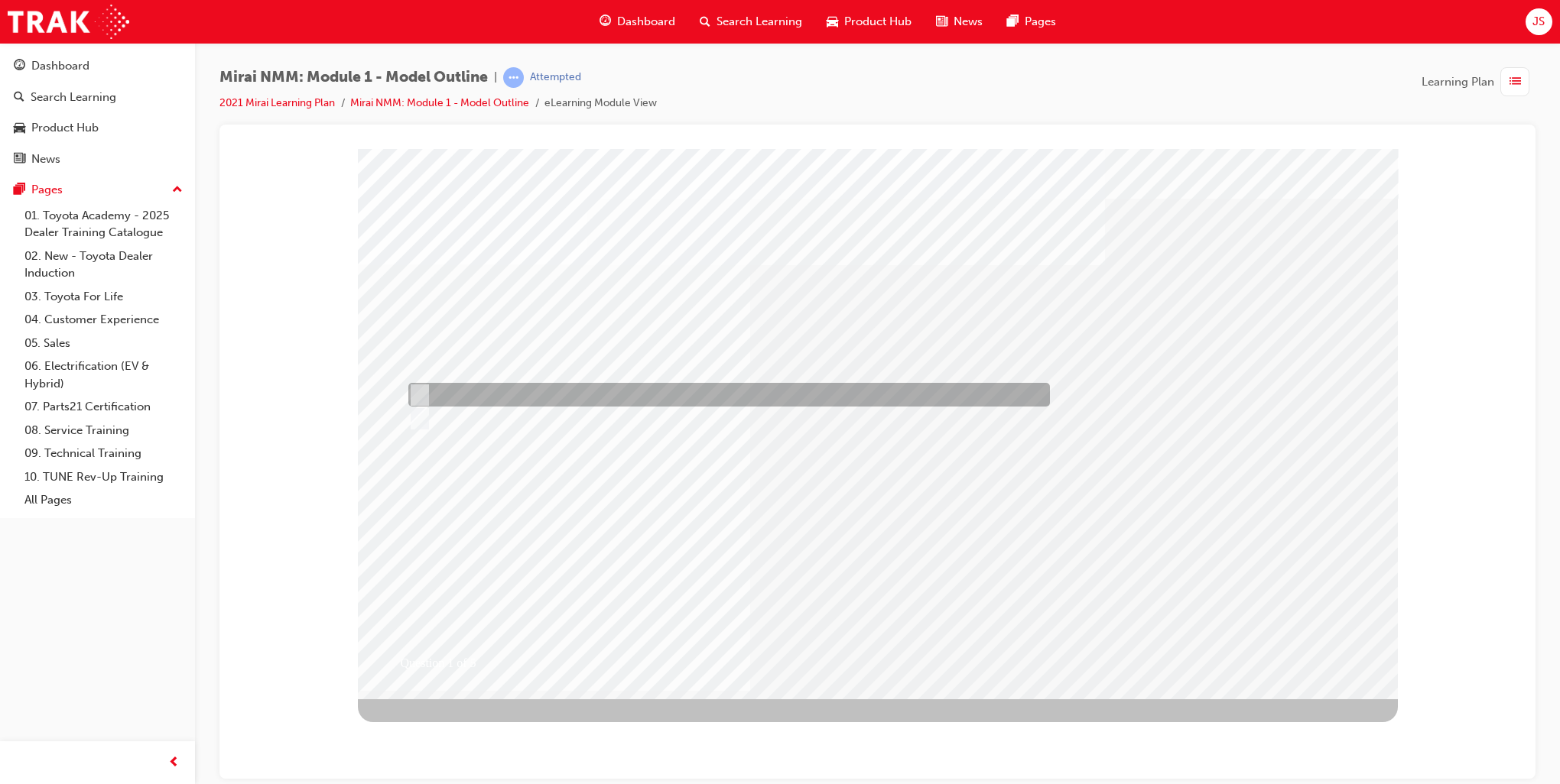
click at [462, 388] on div at bounding box center [725, 394] width 641 height 24
radio input "true"
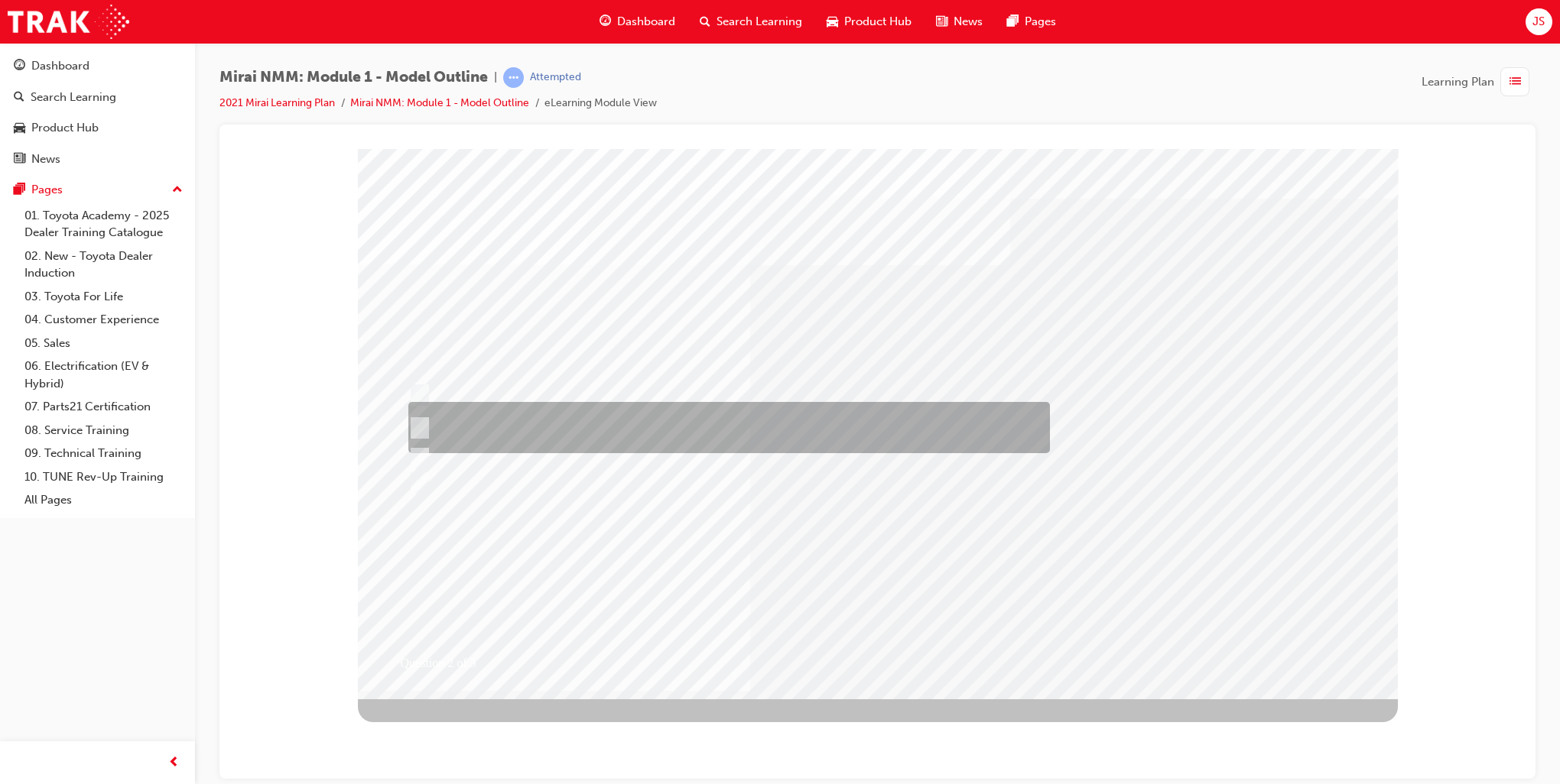
click at [648, 421] on div at bounding box center [725, 427] width 641 height 51
radio input "true"
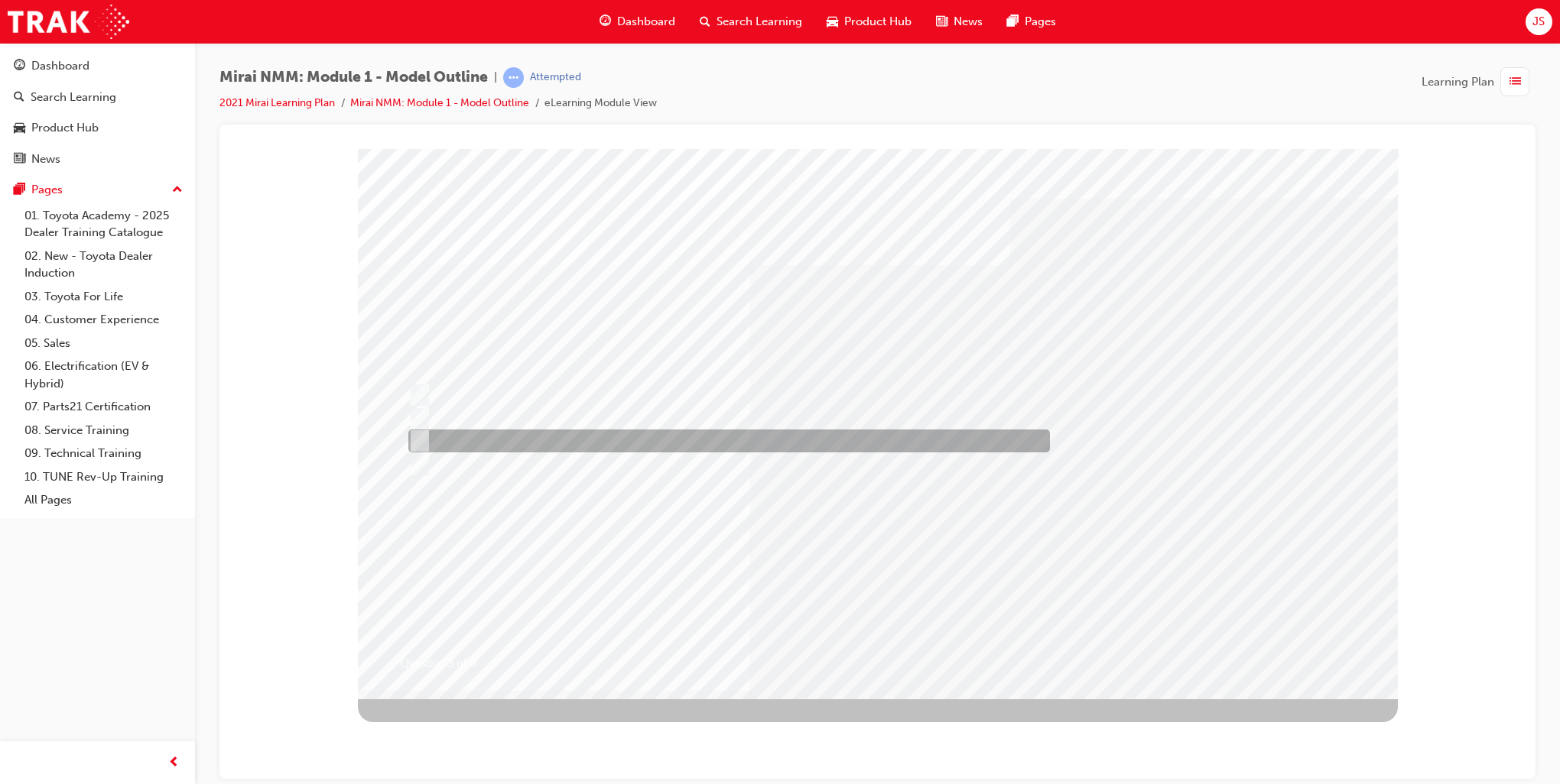
click at [589, 430] on div at bounding box center [725, 441] width 641 height 23
radio input "true"
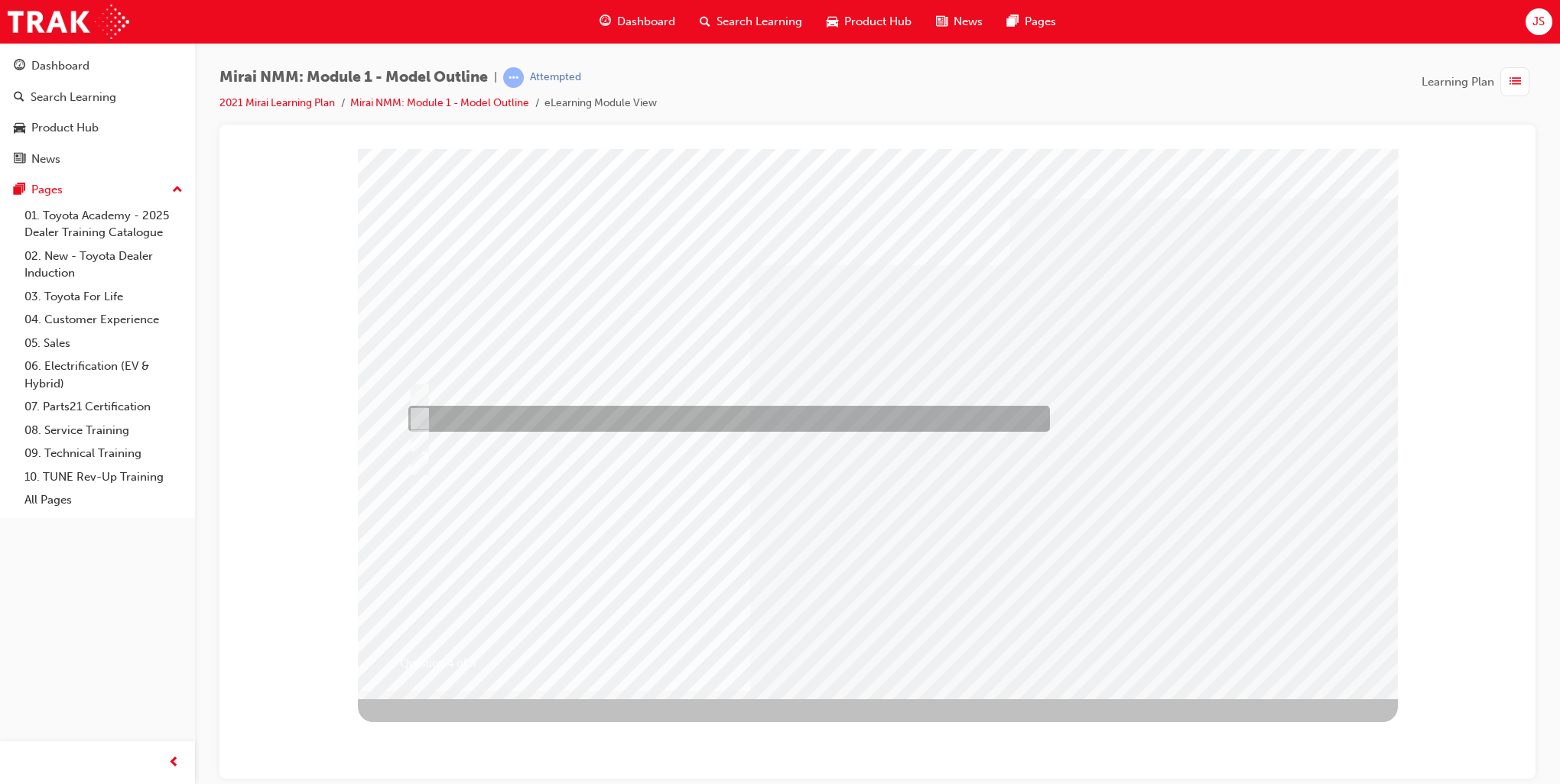
click at [514, 425] on div at bounding box center [725, 419] width 641 height 26
radio input "true"
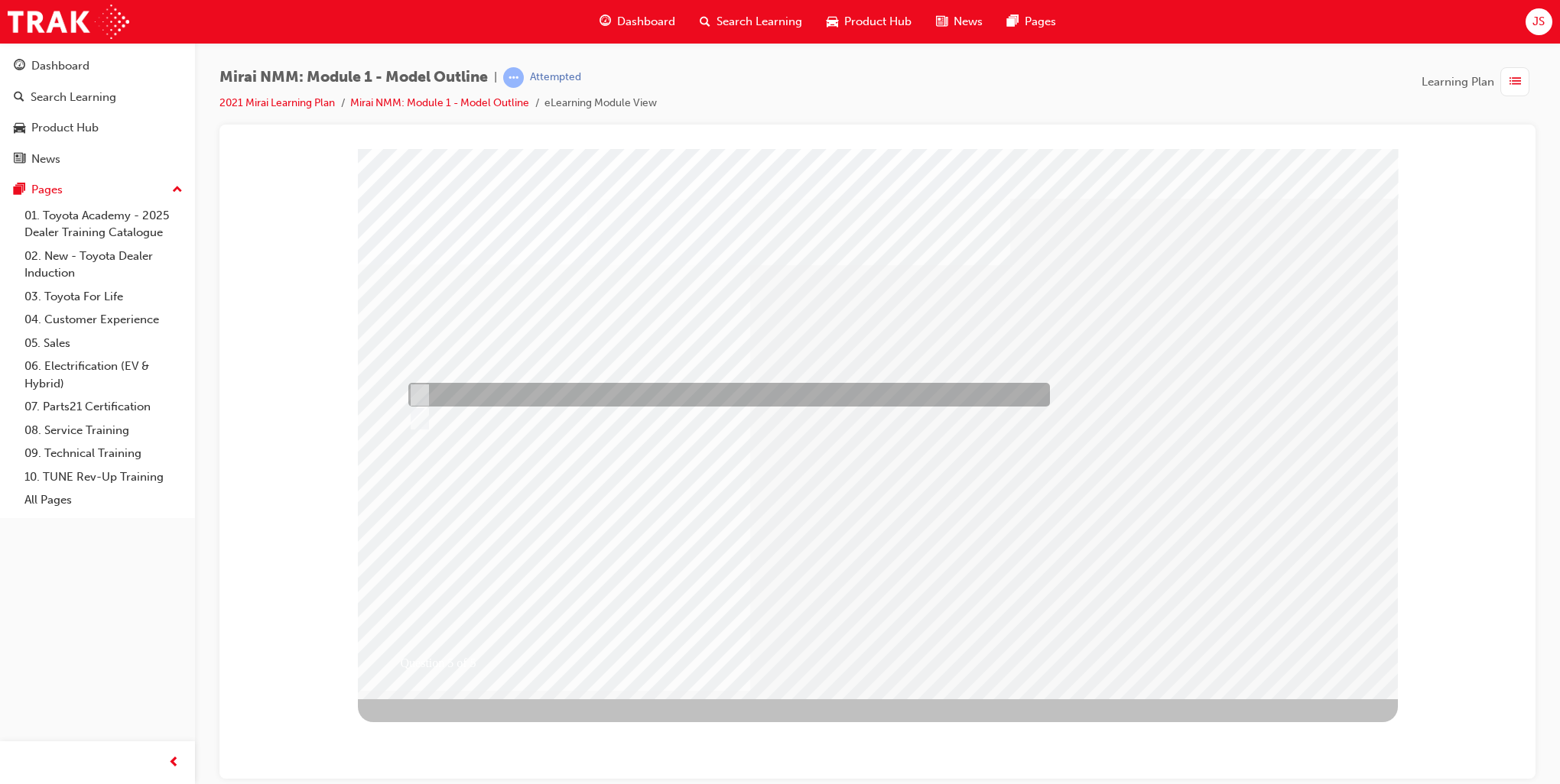
click at [535, 386] on div at bounding box center [725, 394] width 641 height 24
radio input "true"
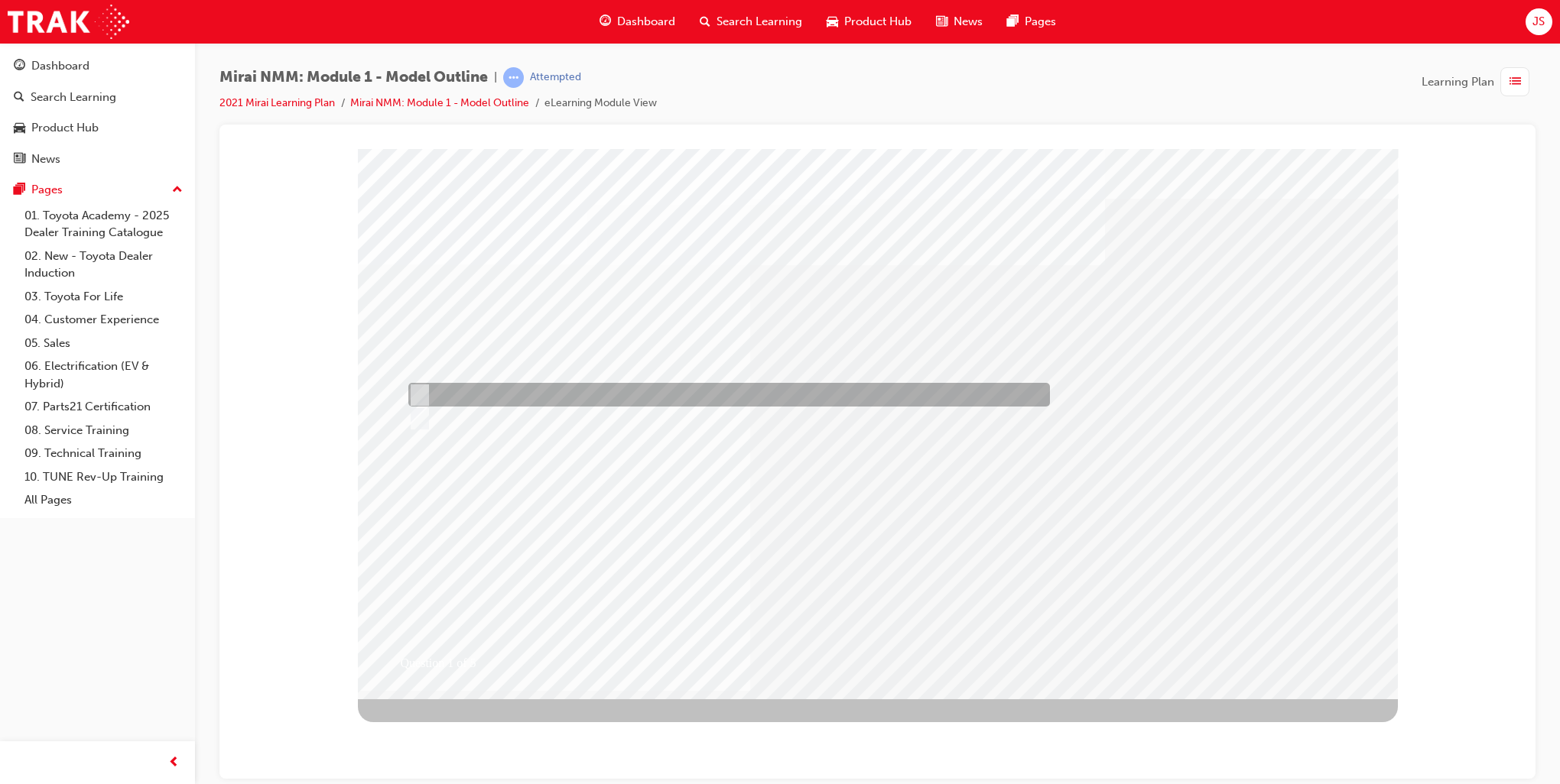
click at [455, 391] on div at bounding box center [725, 394] width 641 height 24
radio input "true"
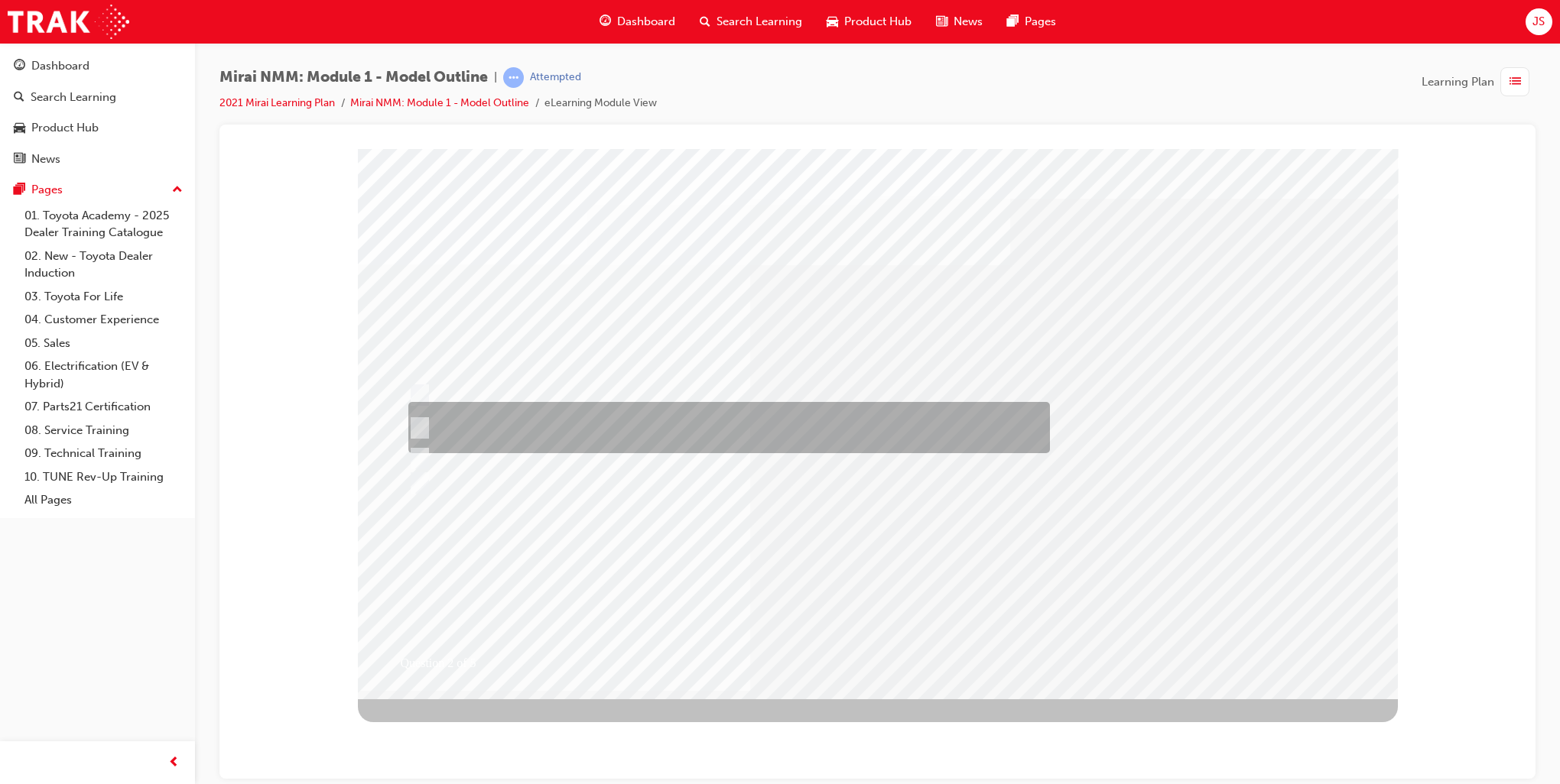
click at [514, 419] on div at bounding box center [725, 427] width 641 height 51
radio input "true"
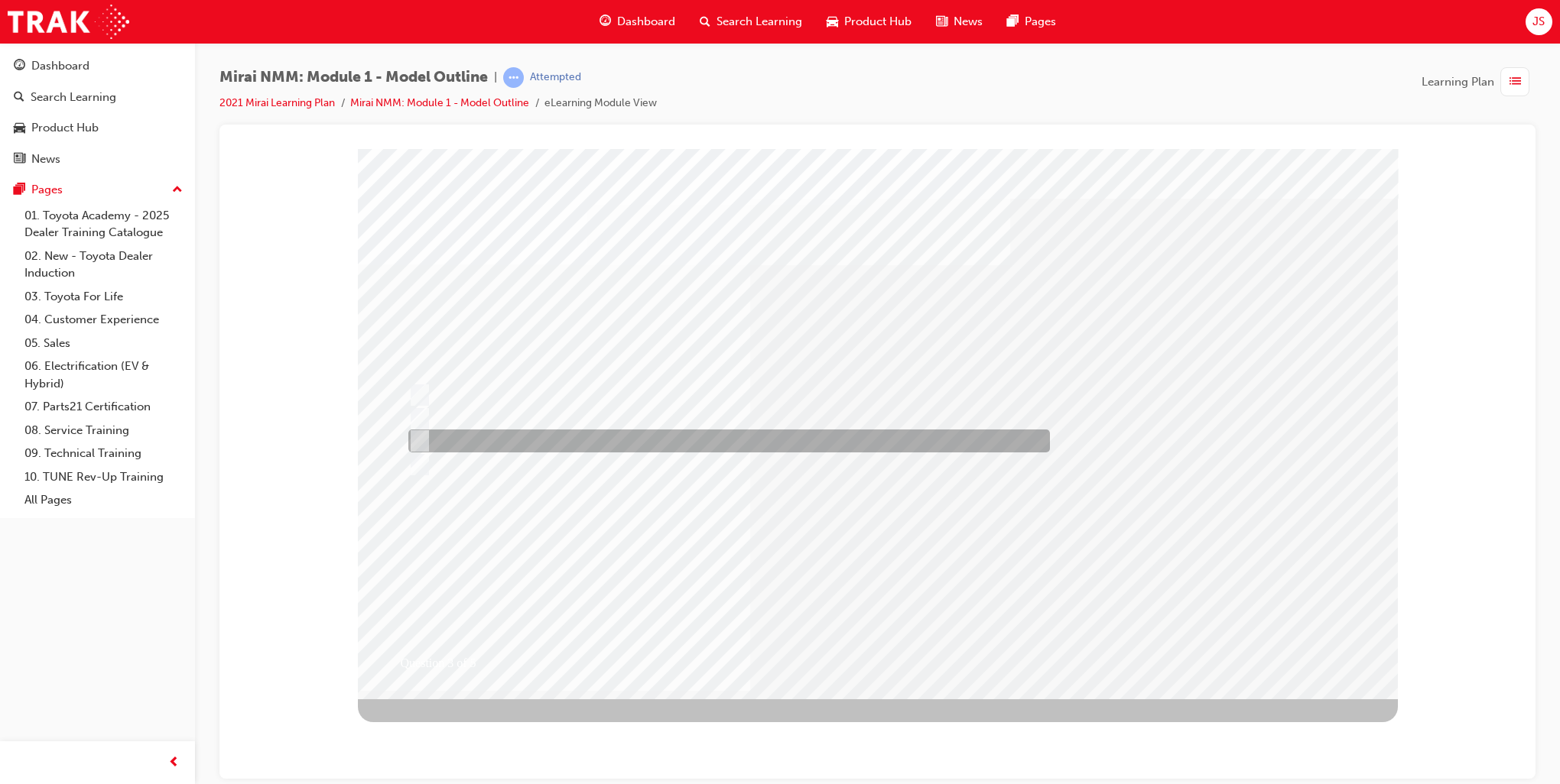
click at [481, 437] on div at bounding box center [725, 441] width 641 height 23
radio input "true"
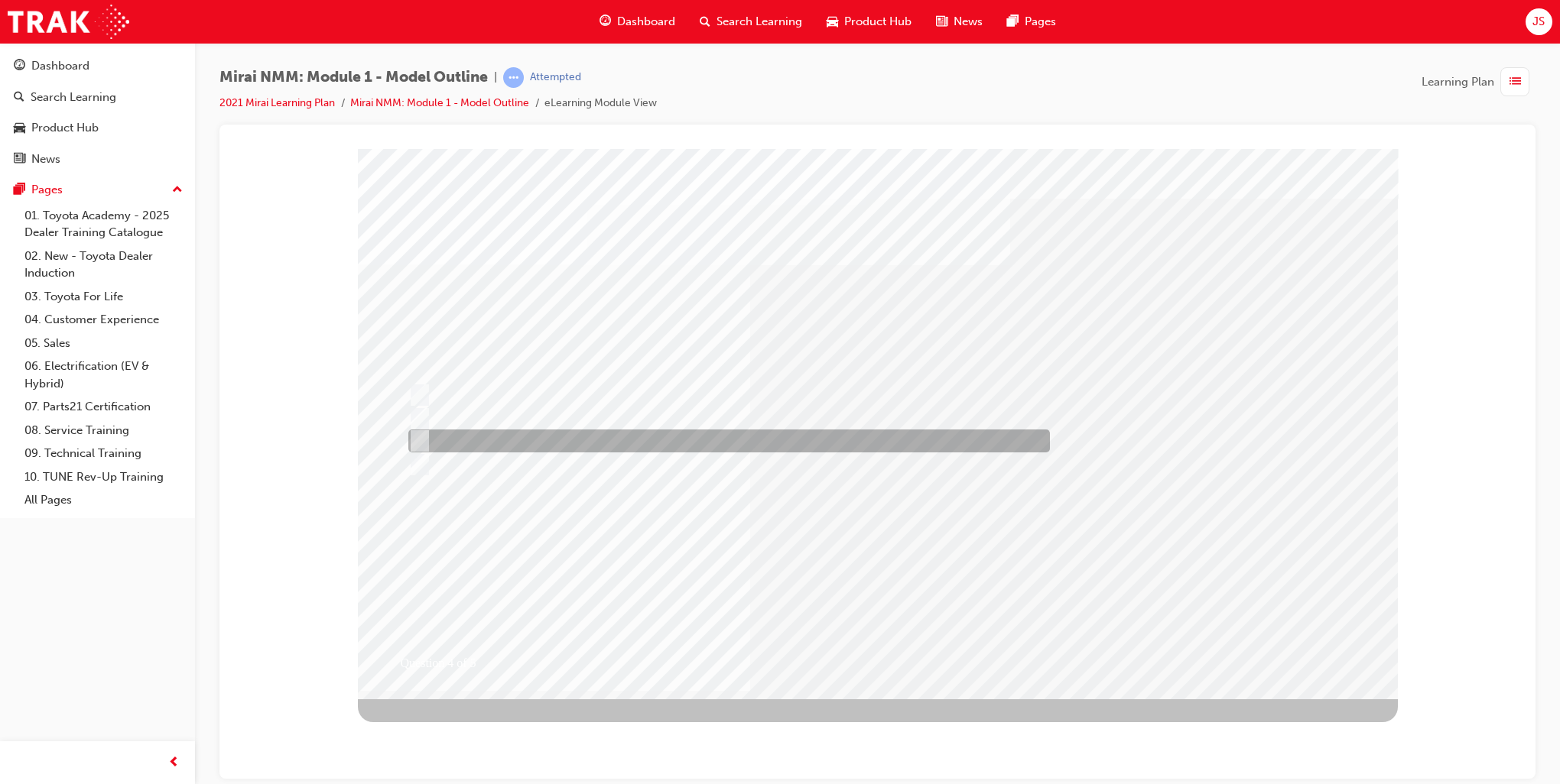
click at [500, 438] on div at bounding box center [725, 441] width 641 height 23
radio input "true"
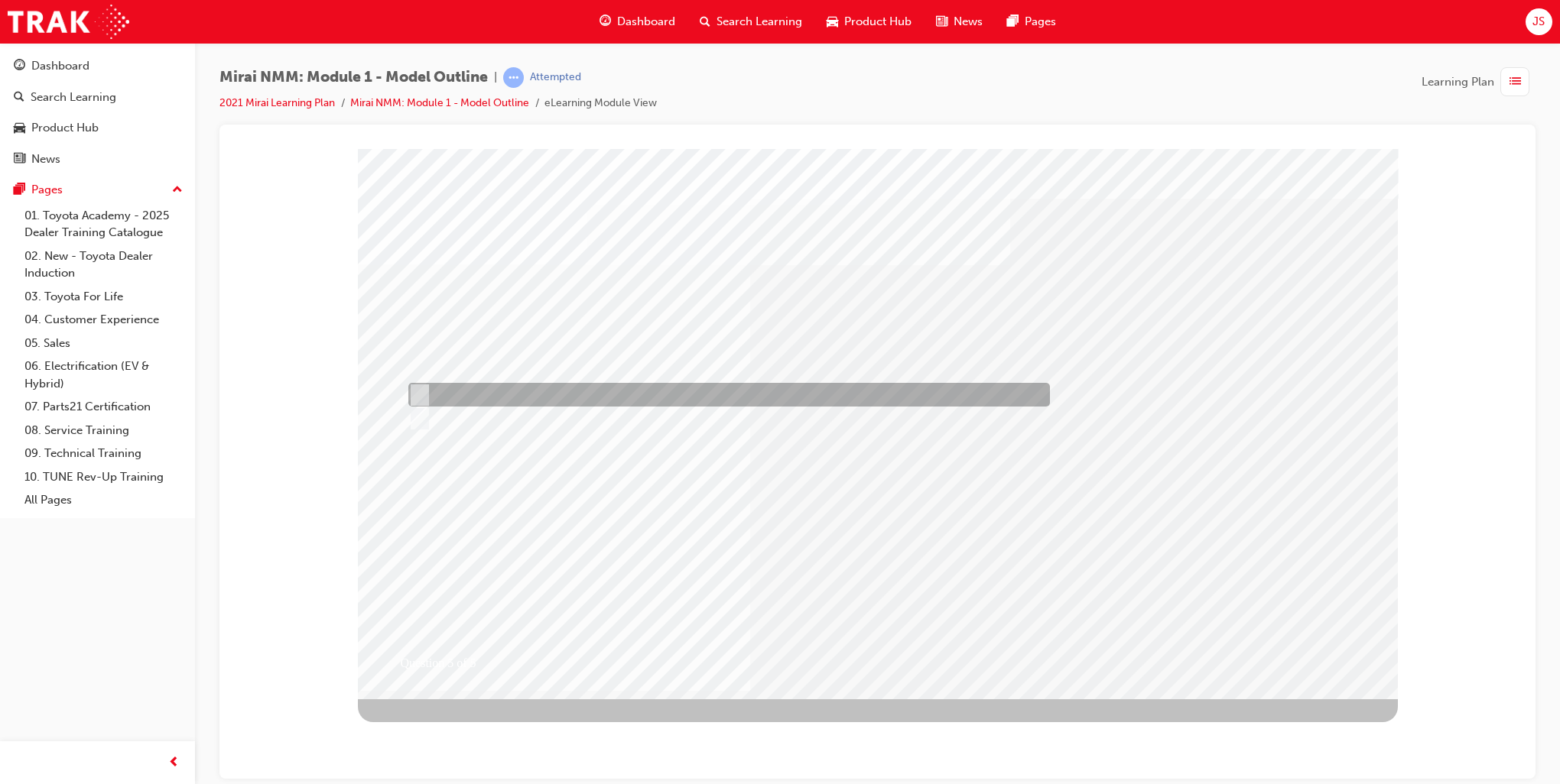
click at [465, 386] on div at bounding box center [725, 394] width 641 height 24
radio input "true"
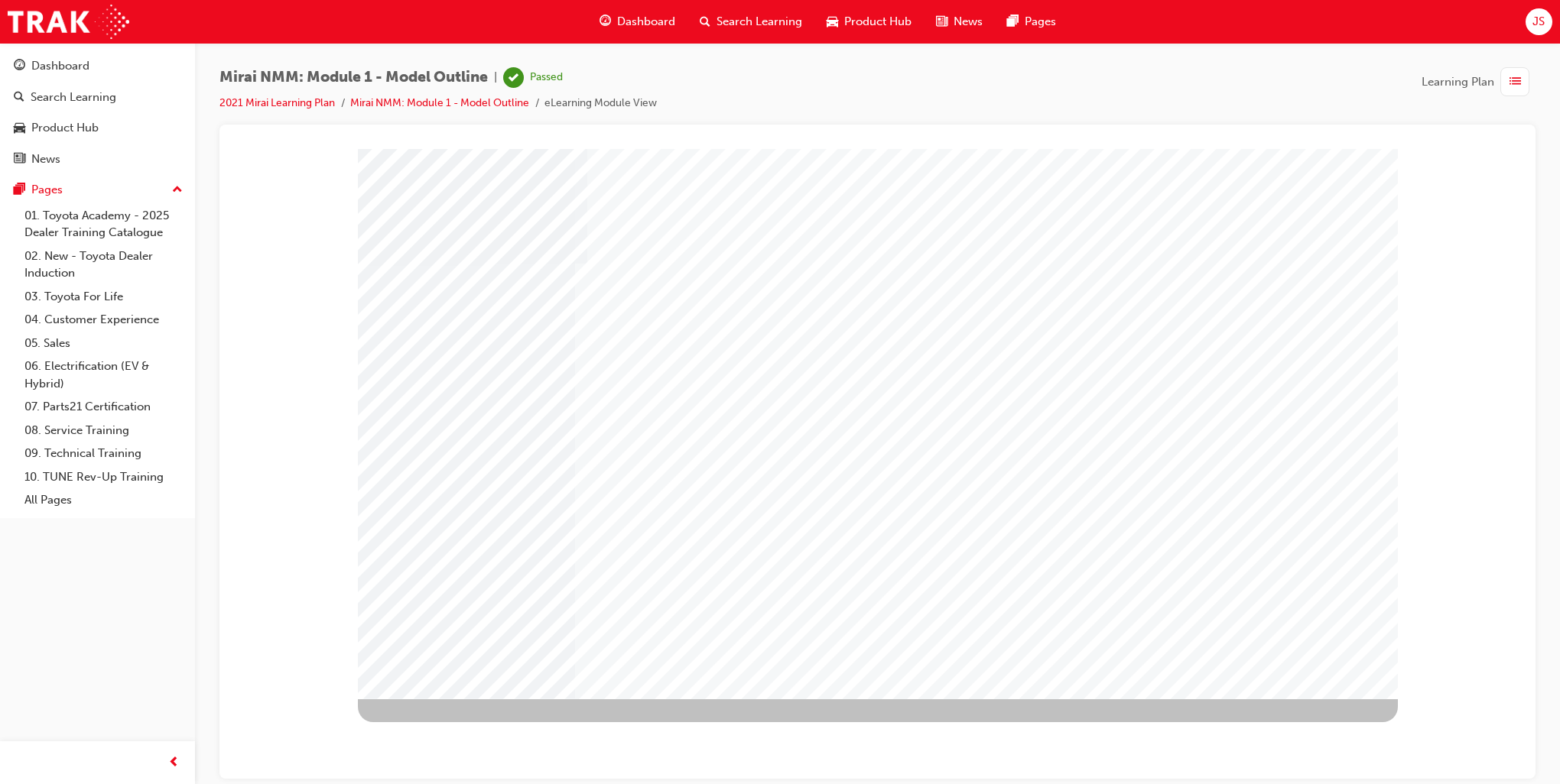
click at [294, 105] on link "2021 Mirai Learning Plan" at bounding box center [277, 103] width 115 height 13
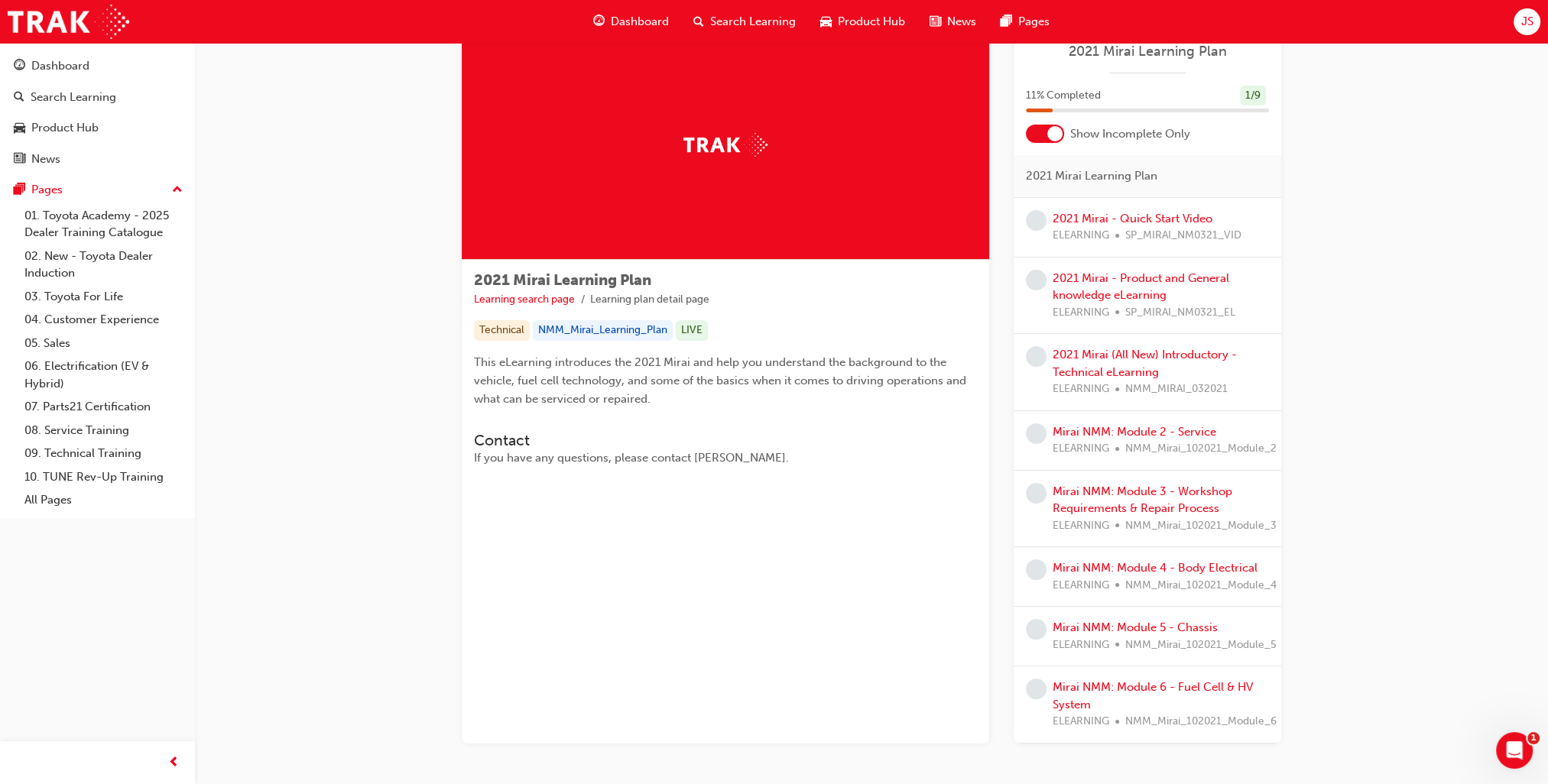
scroll to position [77, 0]
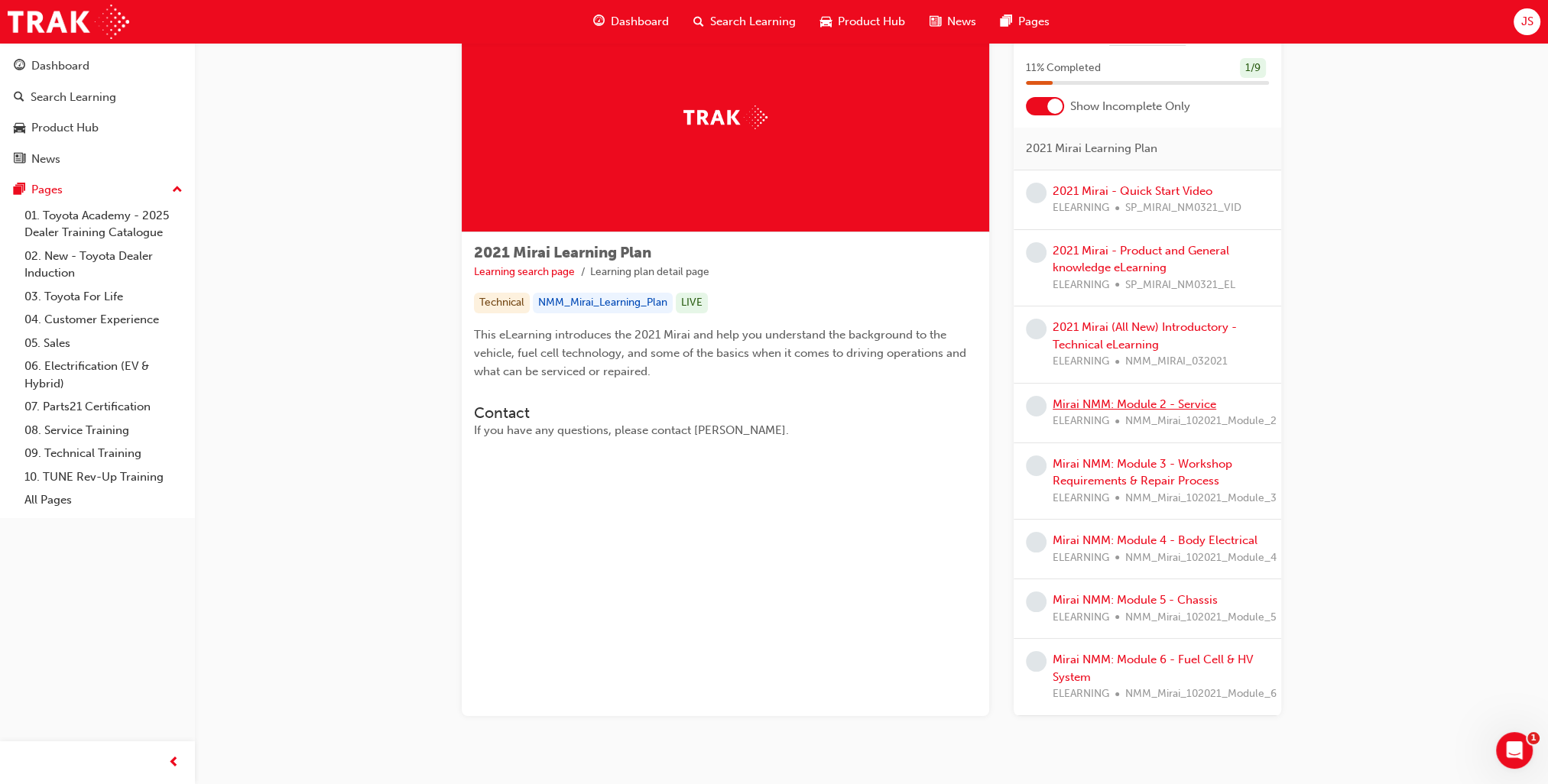
click at [1171, 408] on link "Mirai NMM: Module 2 - Service" at bounding box center [1134, 404] width 163 height 14
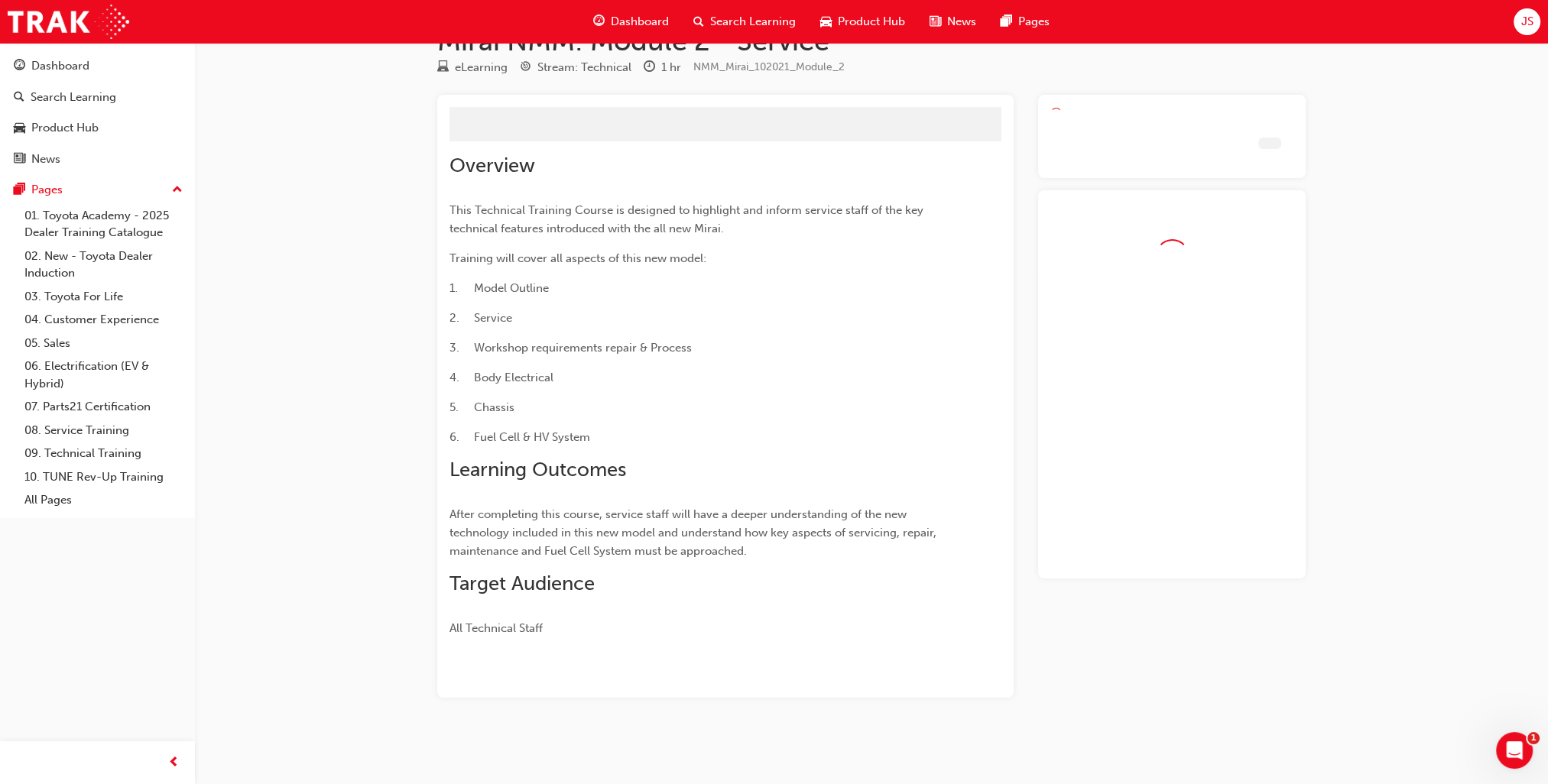
scroll to position [9, 0]
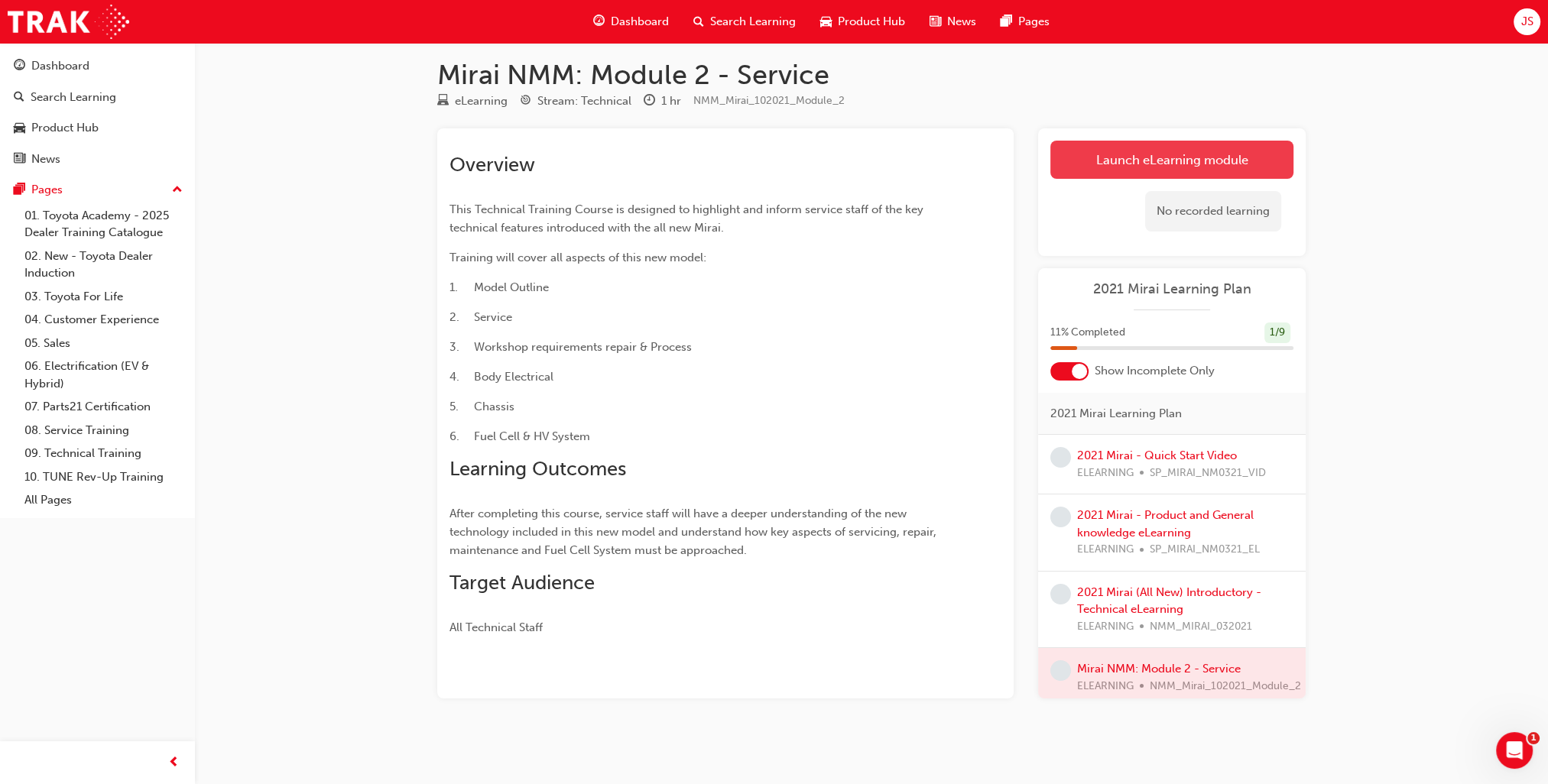
click at [1229, 157] on link "Launch eLearning module" at bounding box center [1172, 159] width 243 height 38
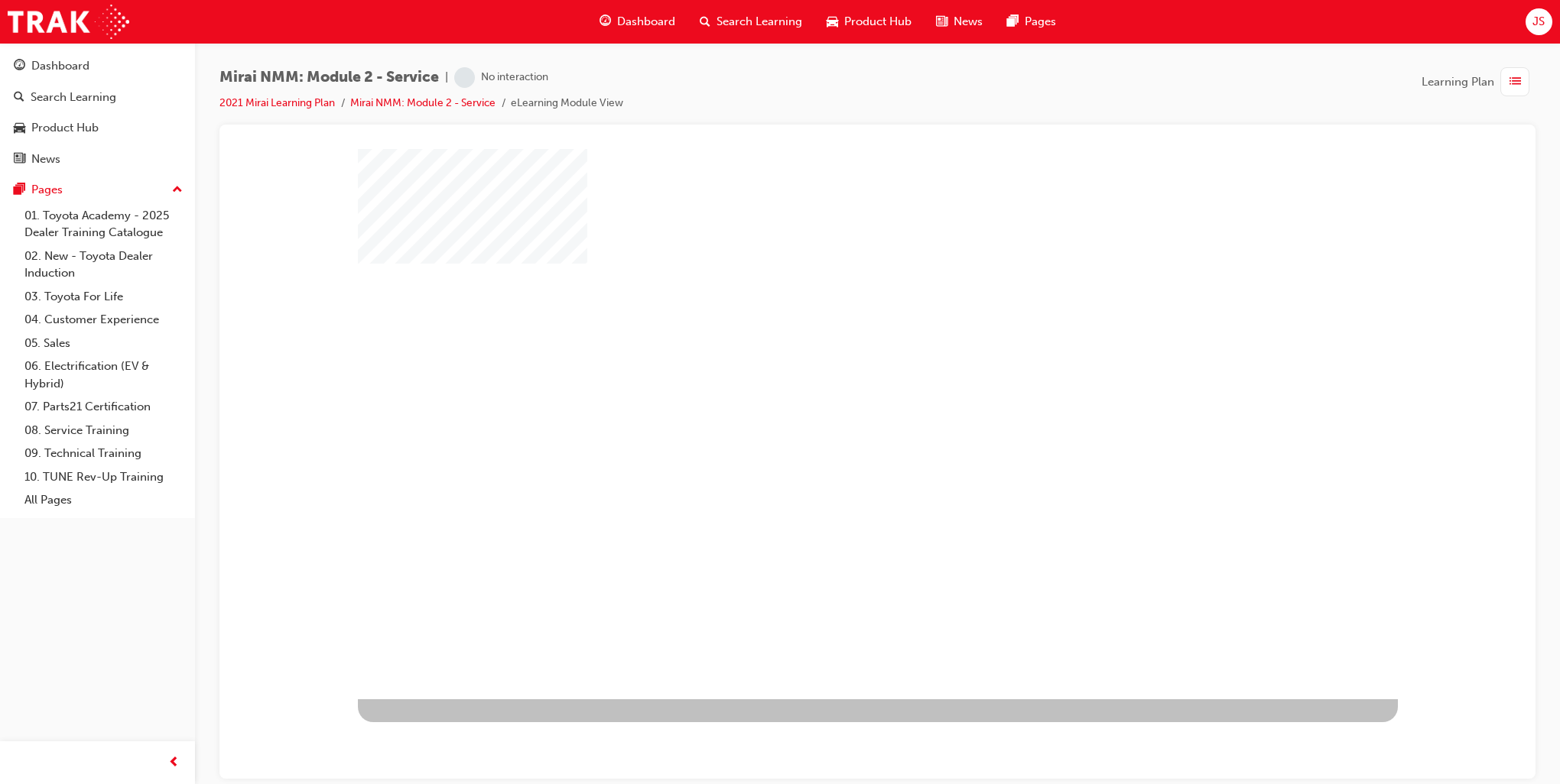
click at [834, 379] on div "play" at bounding box center [834, 379] width 0 height 0
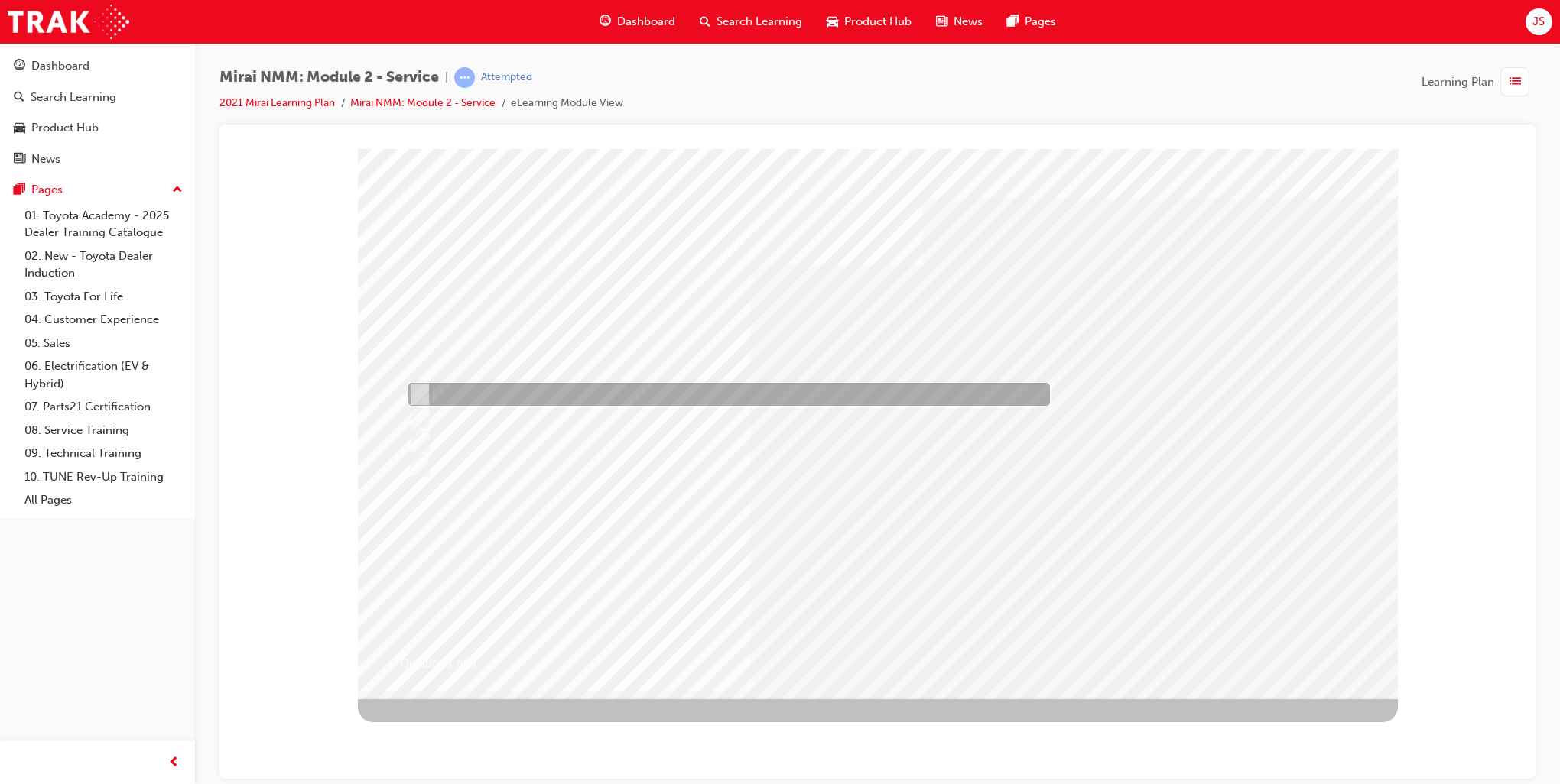
click at [443, 391] on div at bounding box center [725, 394] width 641 height 23
radio input "true"
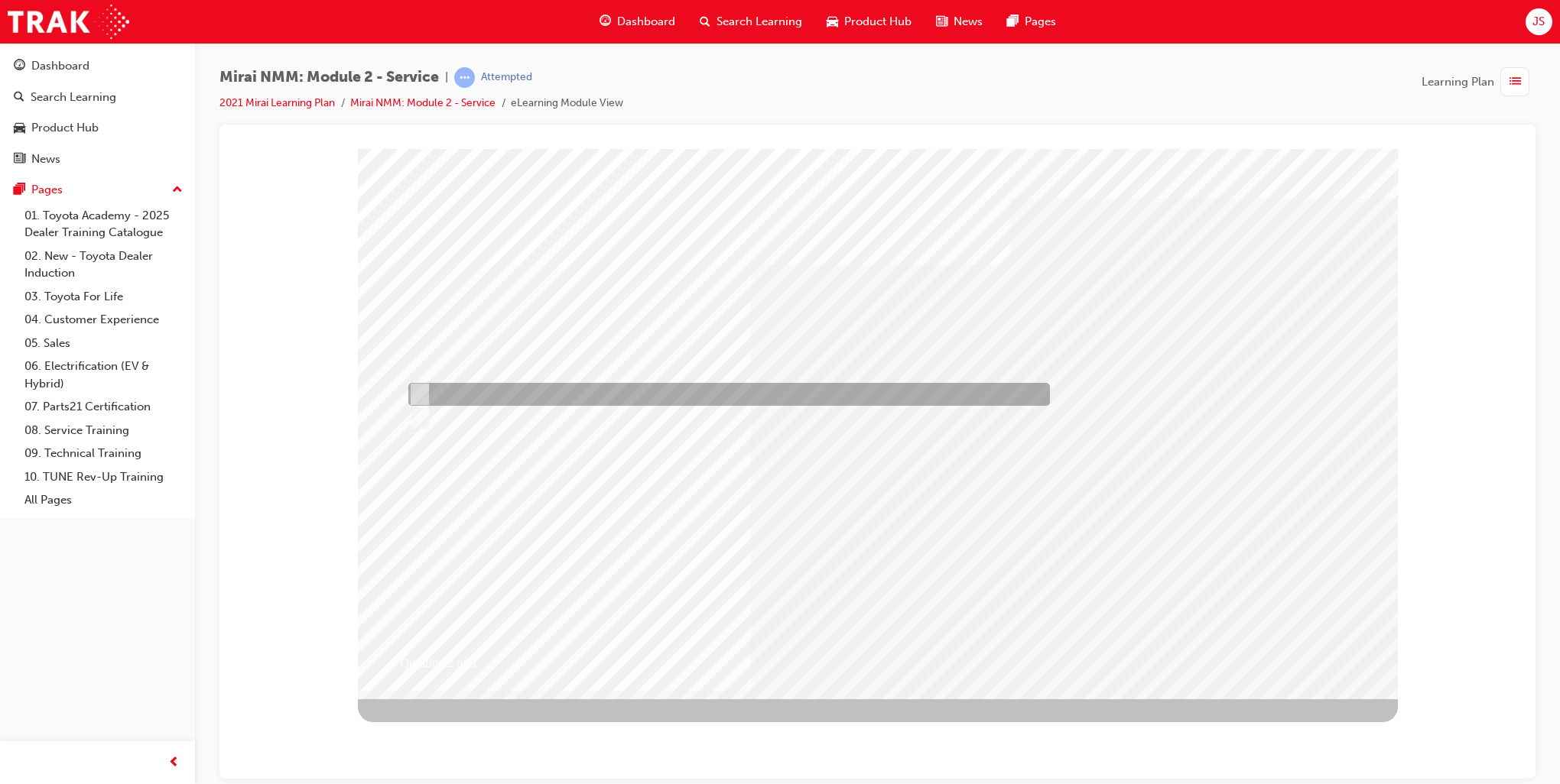
click at [561, 399] on div at bounding box center [725, 394] width 641 height 23
radio input "true"
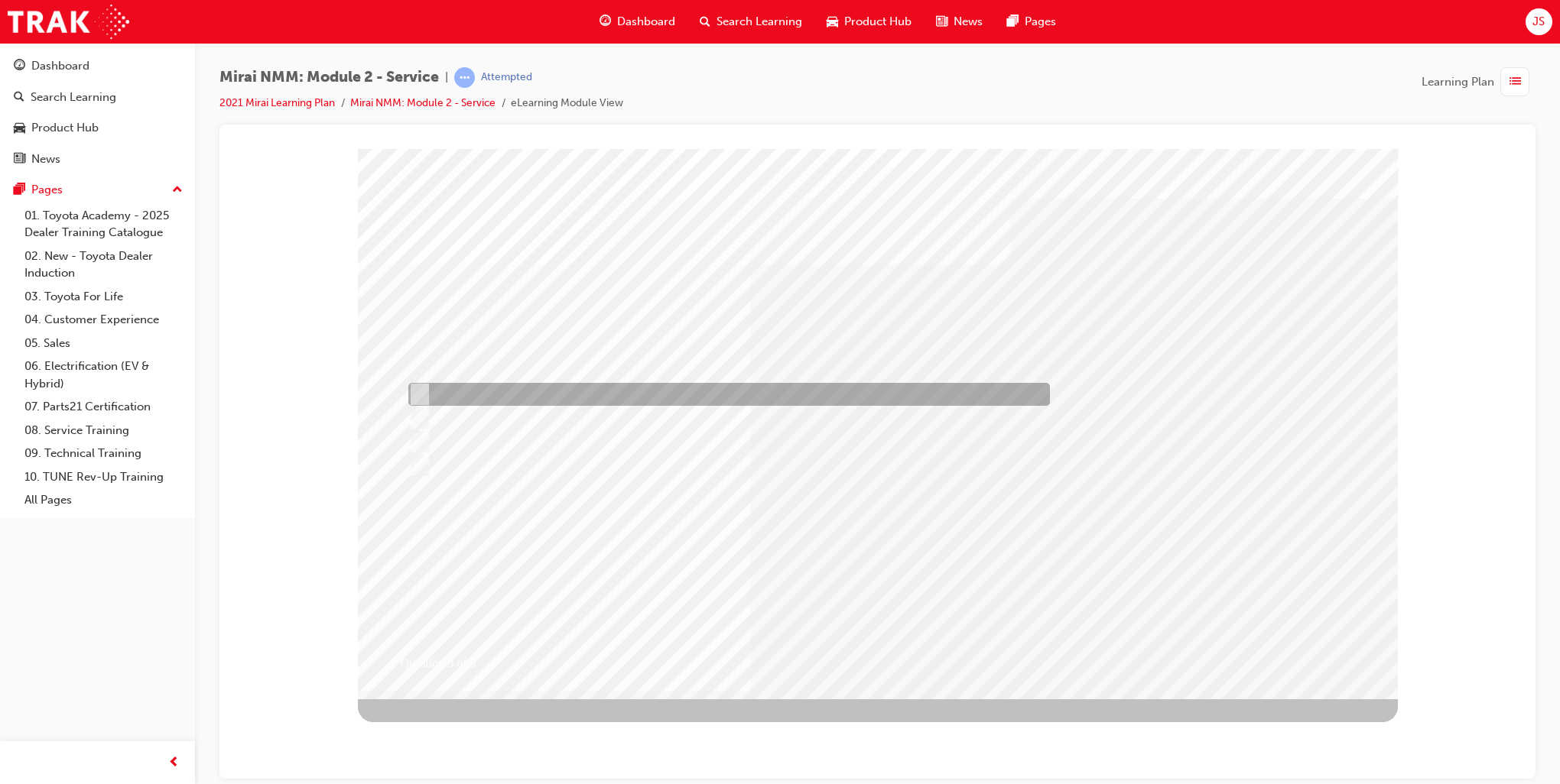
click at [662, 404] on div at bounding box center [725, 394] width 641 height 23
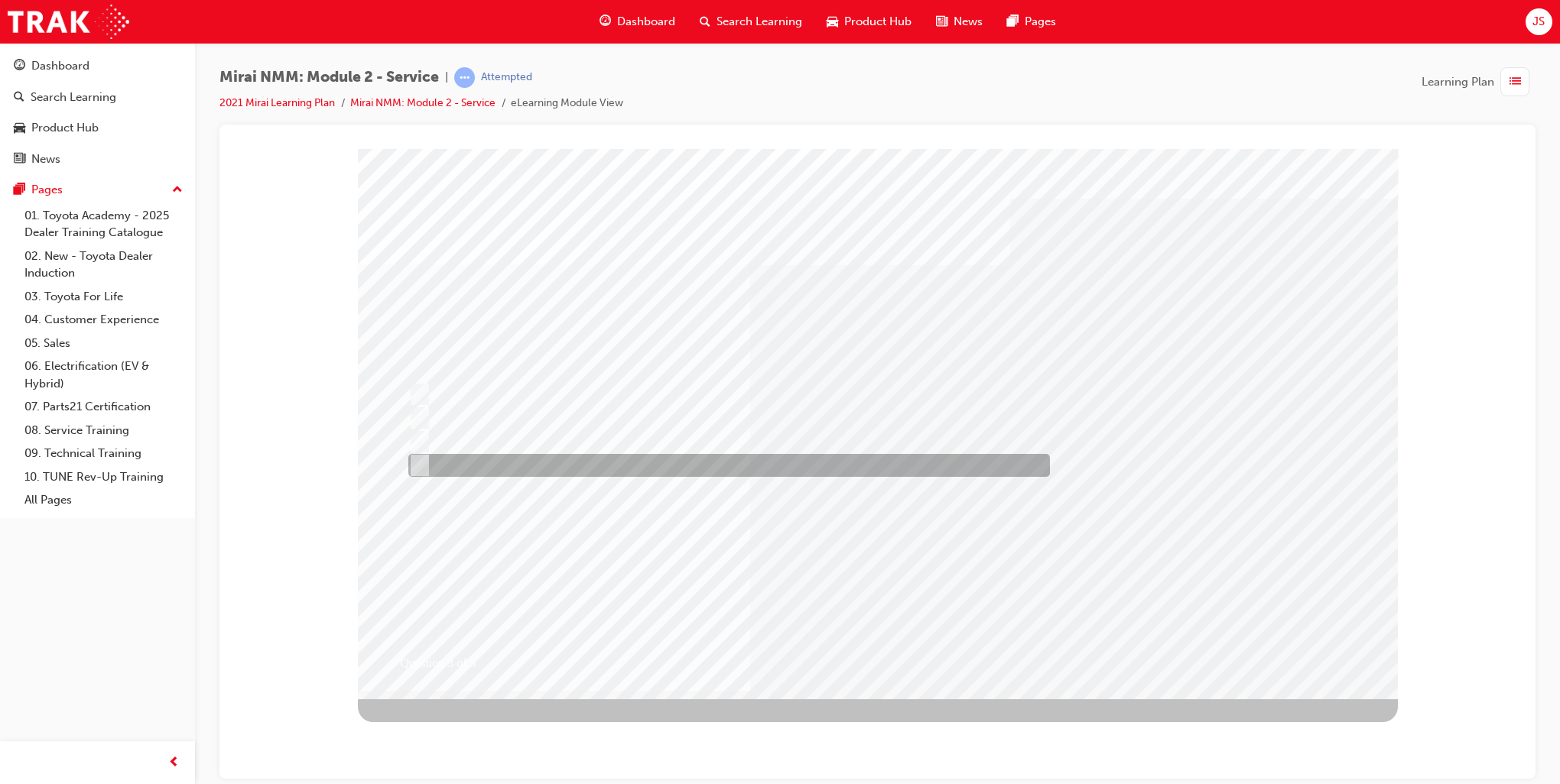
click at [632, 460] on div at bounding box center [725, 466] width 641 height 23
radio input "false"
radio input "true"
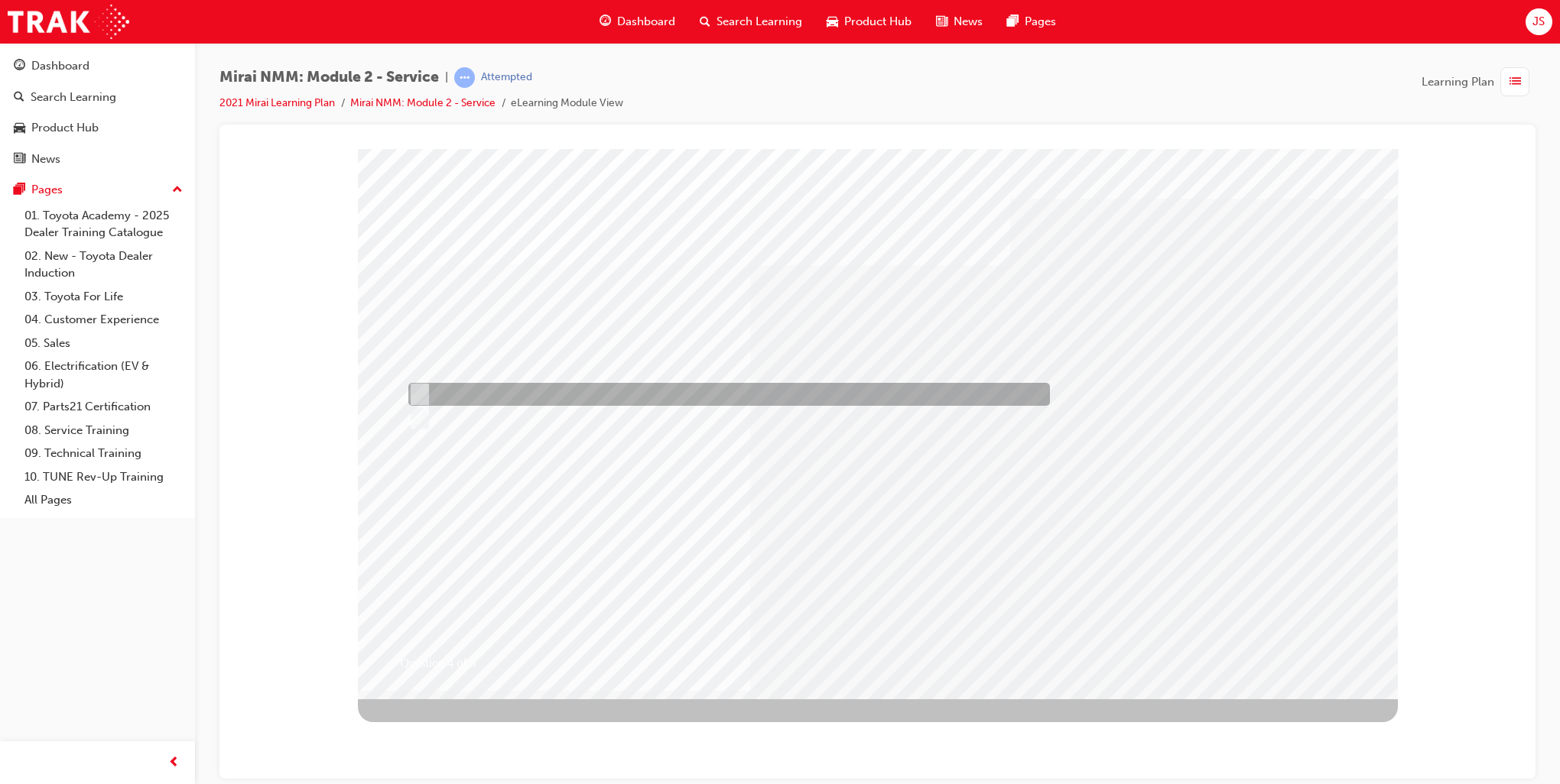
click at [494, 398] on div at bounding box center [725, 394] width 641 height 23
radio input "true"
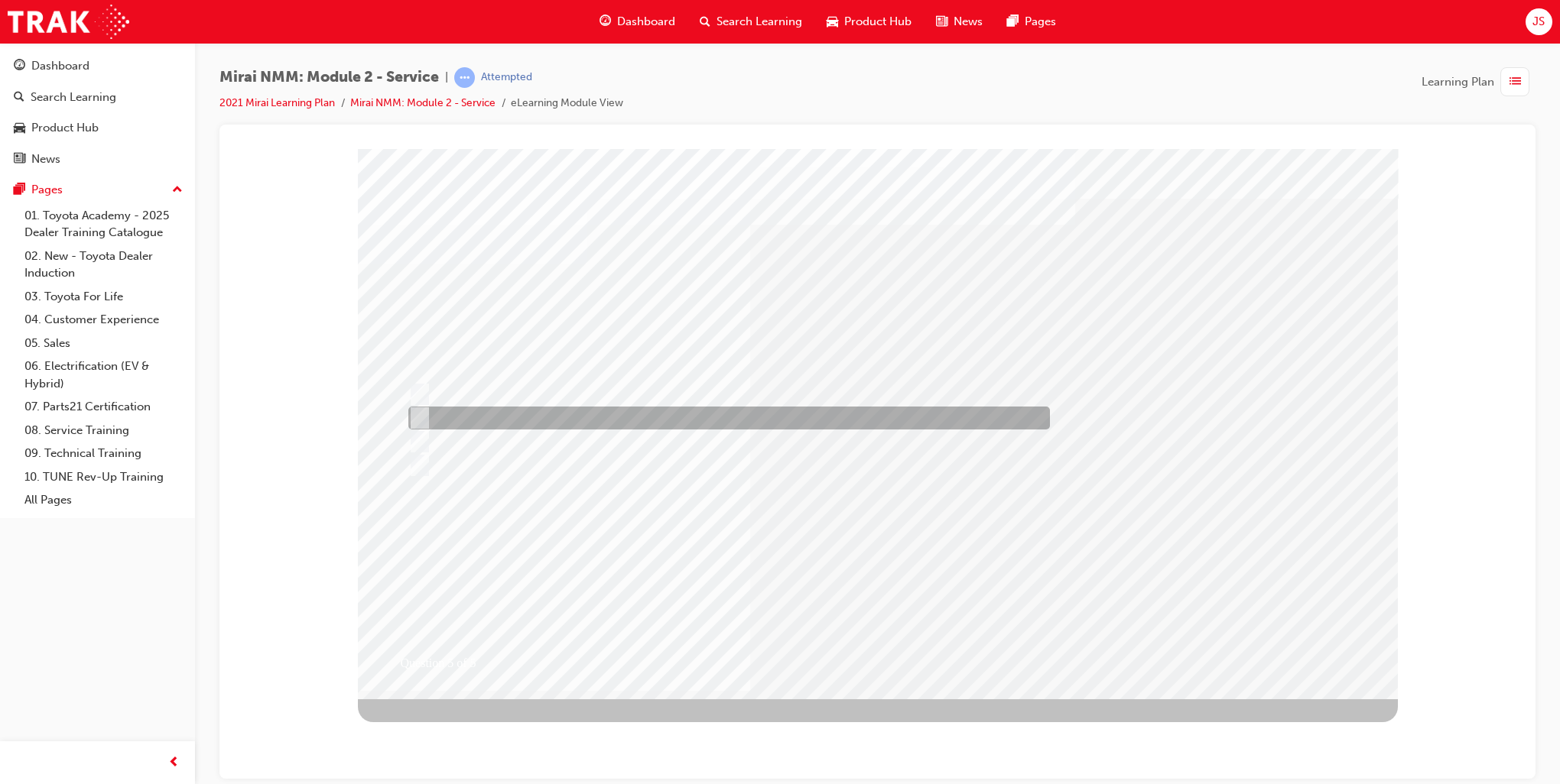
click at [584, 423] on div at bounding box center [725, 418] width 641 height 23
radio input "true"
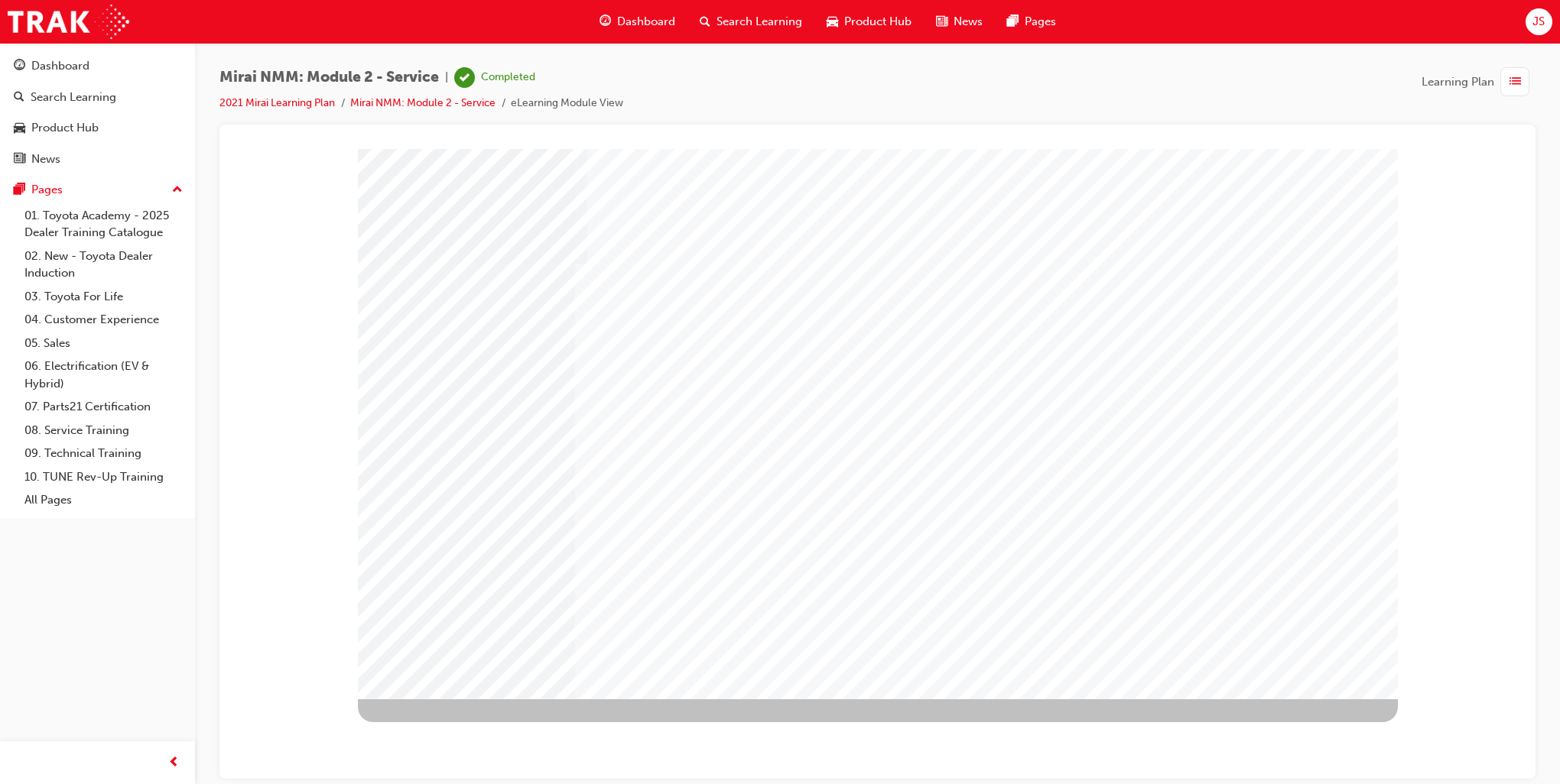
click at [459, 104] on link "Mirai NMM: Module 2 - Service" at bounding box center [423, 103] width 145 height 13
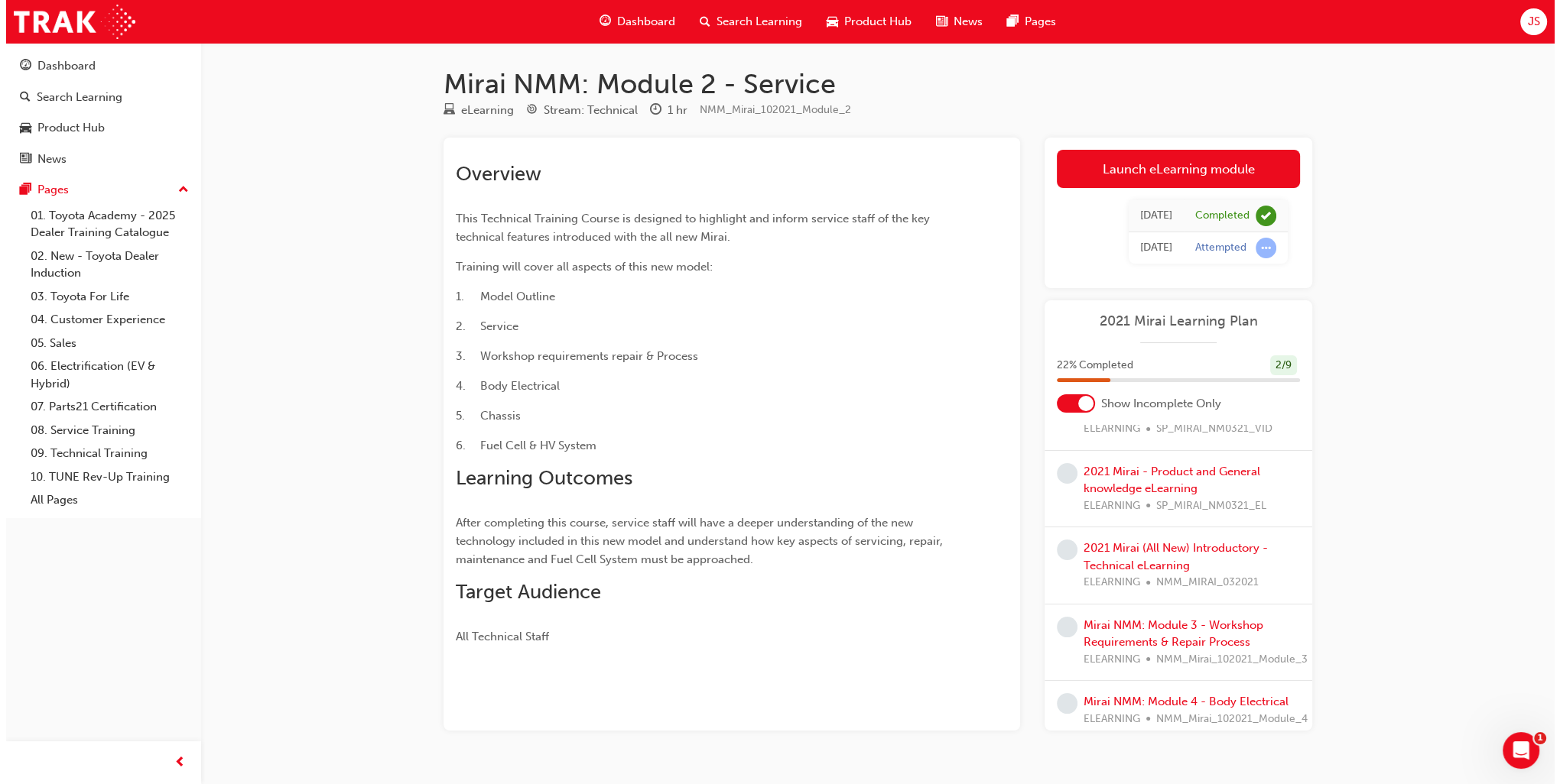
scroll to position [153, 0]
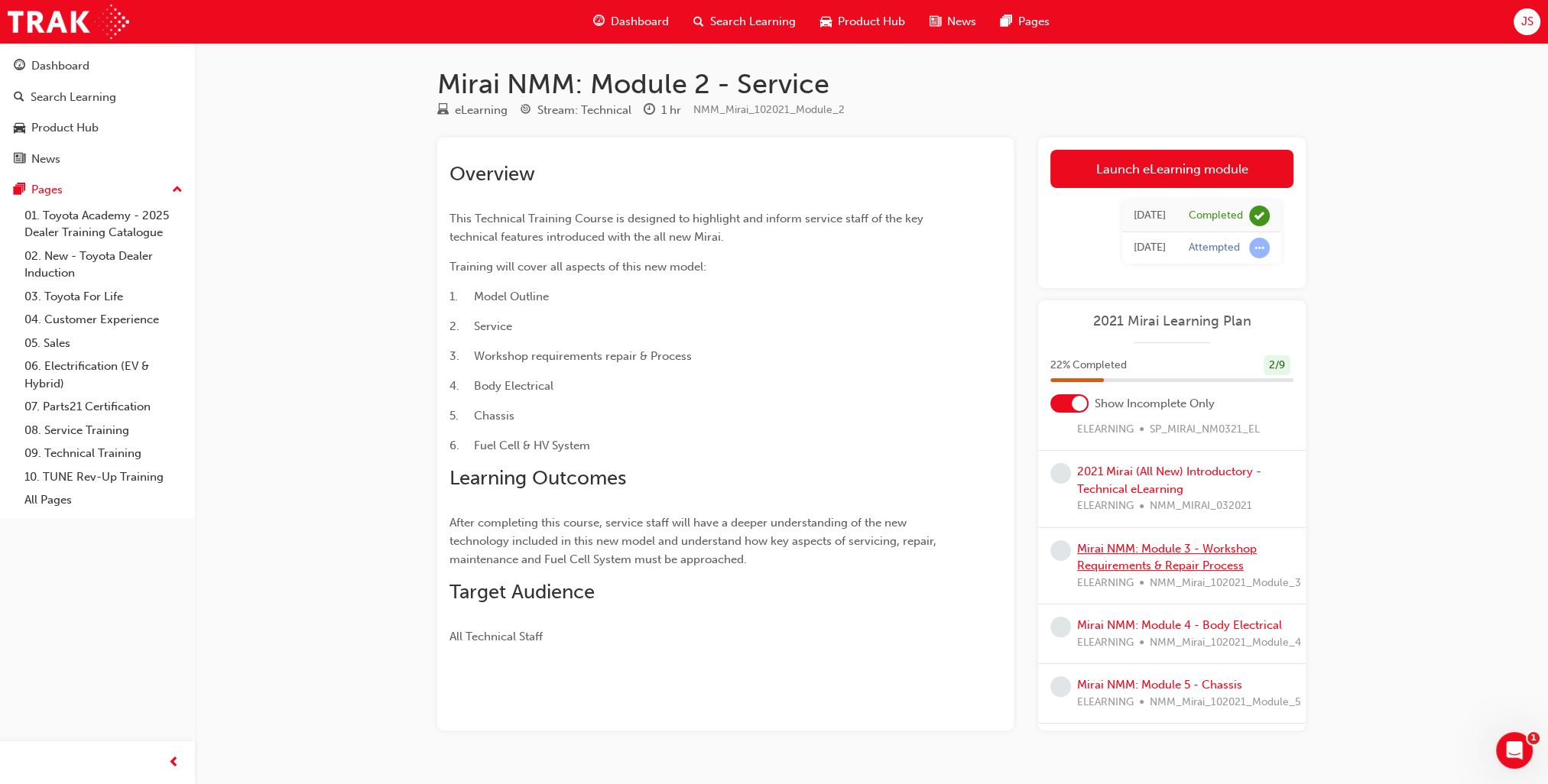
click at [1193, 550] on link "Mirai NMM: Module 3 - Workshop Requirements & Repair Process" at bounding box center [1167, 557] width 180 height 31
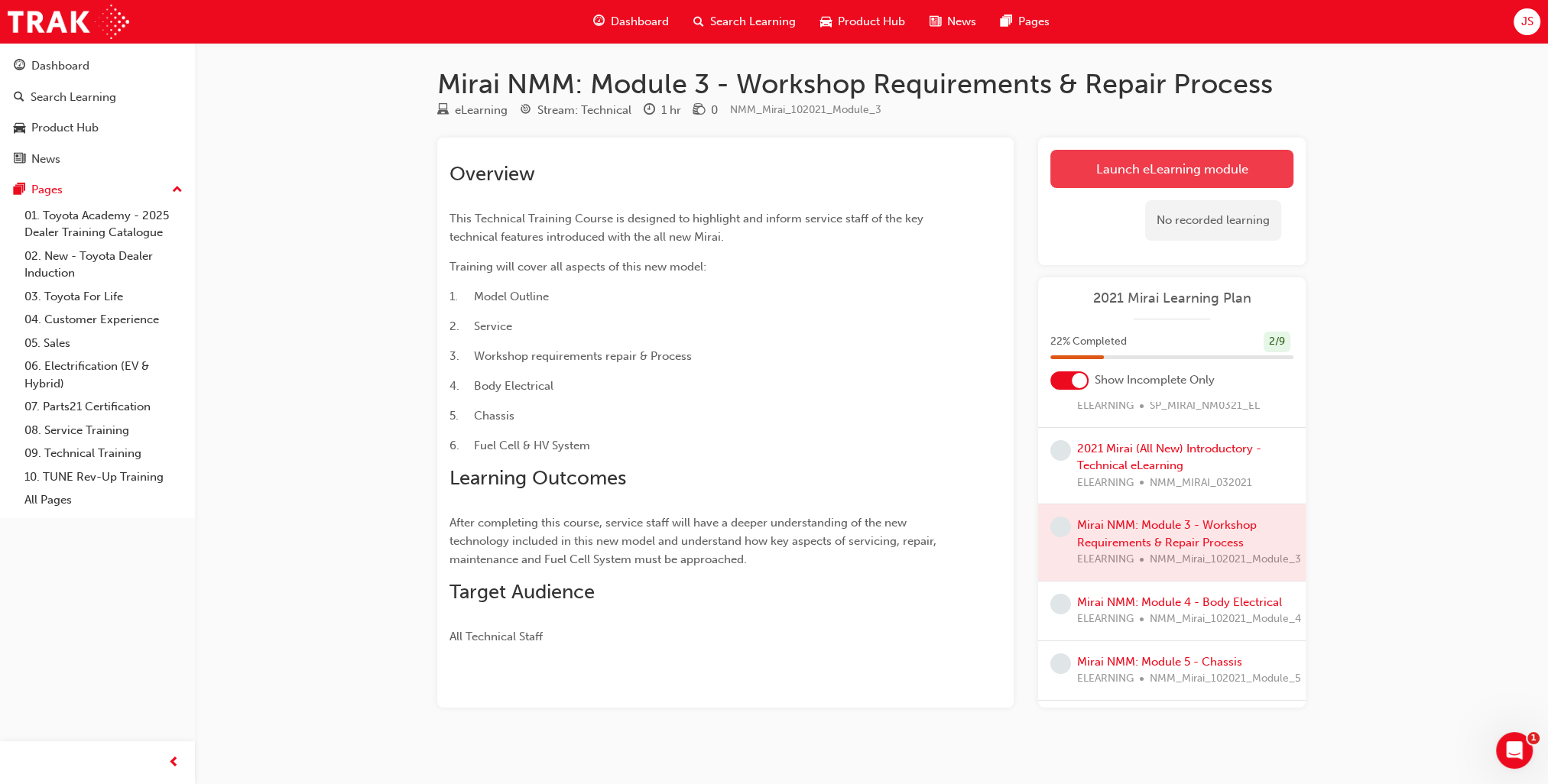
click at [1211, 181] on link "Launch eLearning module" at bounding box center [1172, 168] width 243 height 38
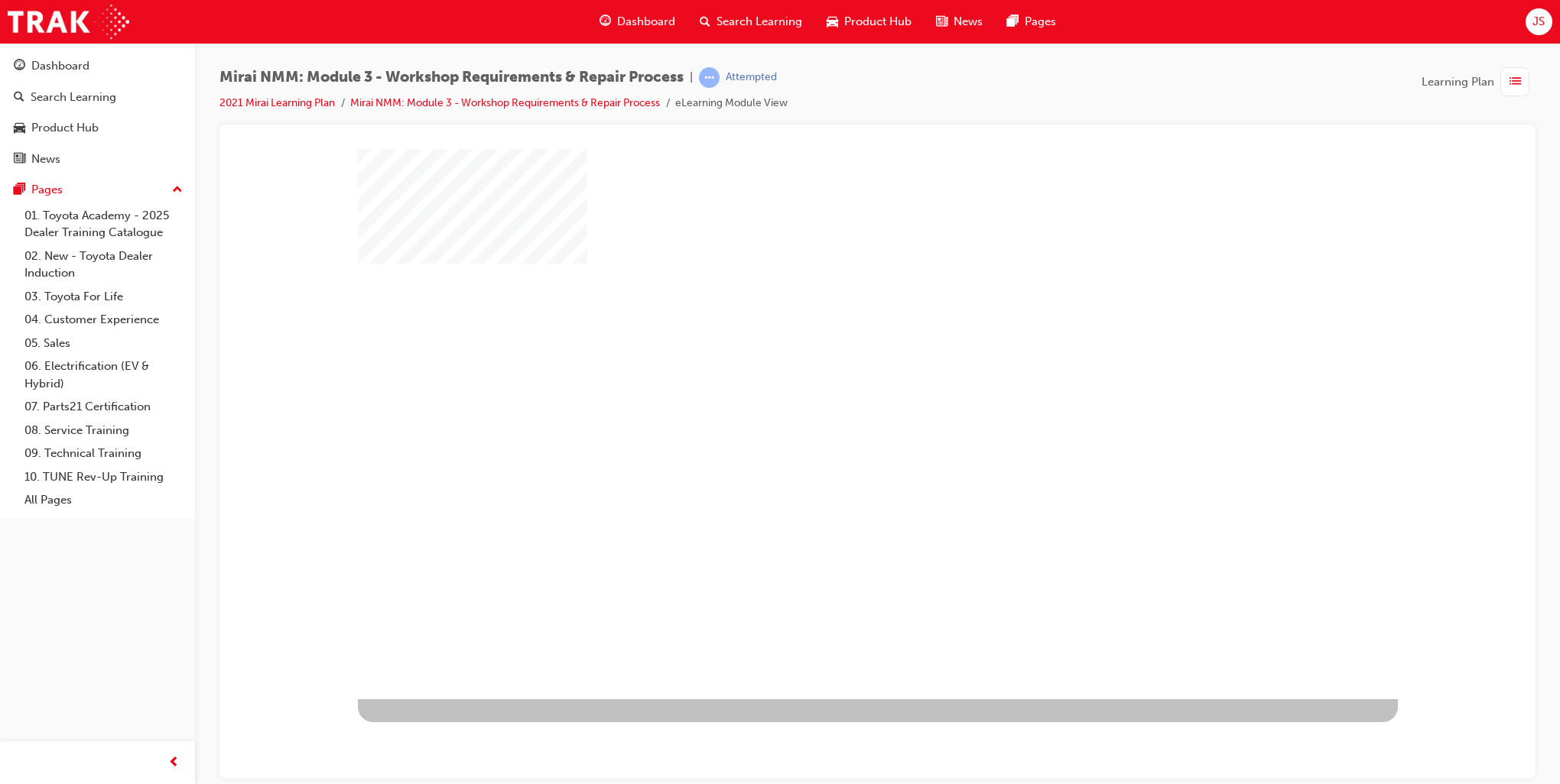
click at [834, 379] on div "play" at bounding box center [834, 379] width 0 height 0
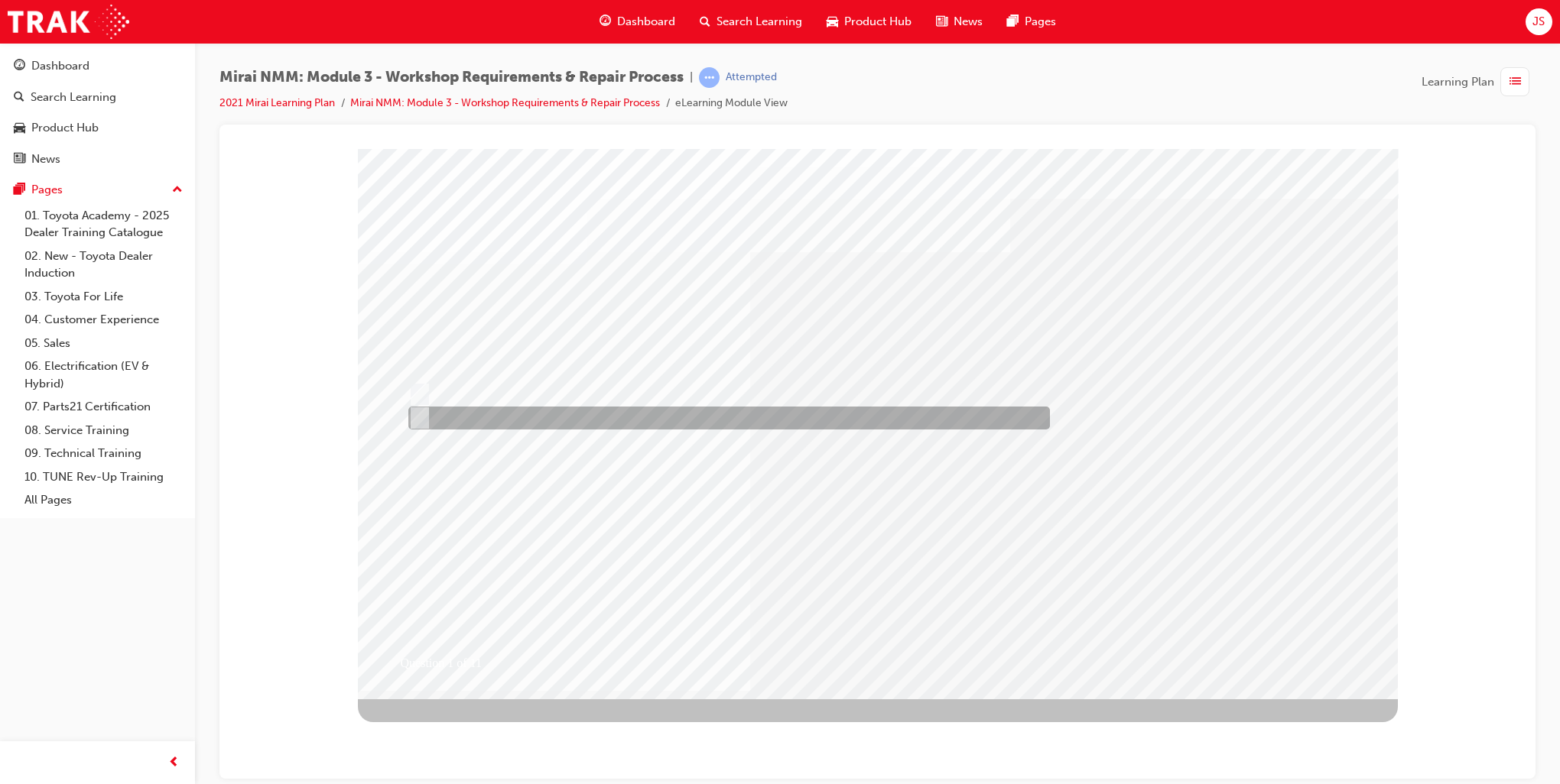
click at [422, 407] on div at bounding box center [725, 418] width 641 height 23
radio input "true"
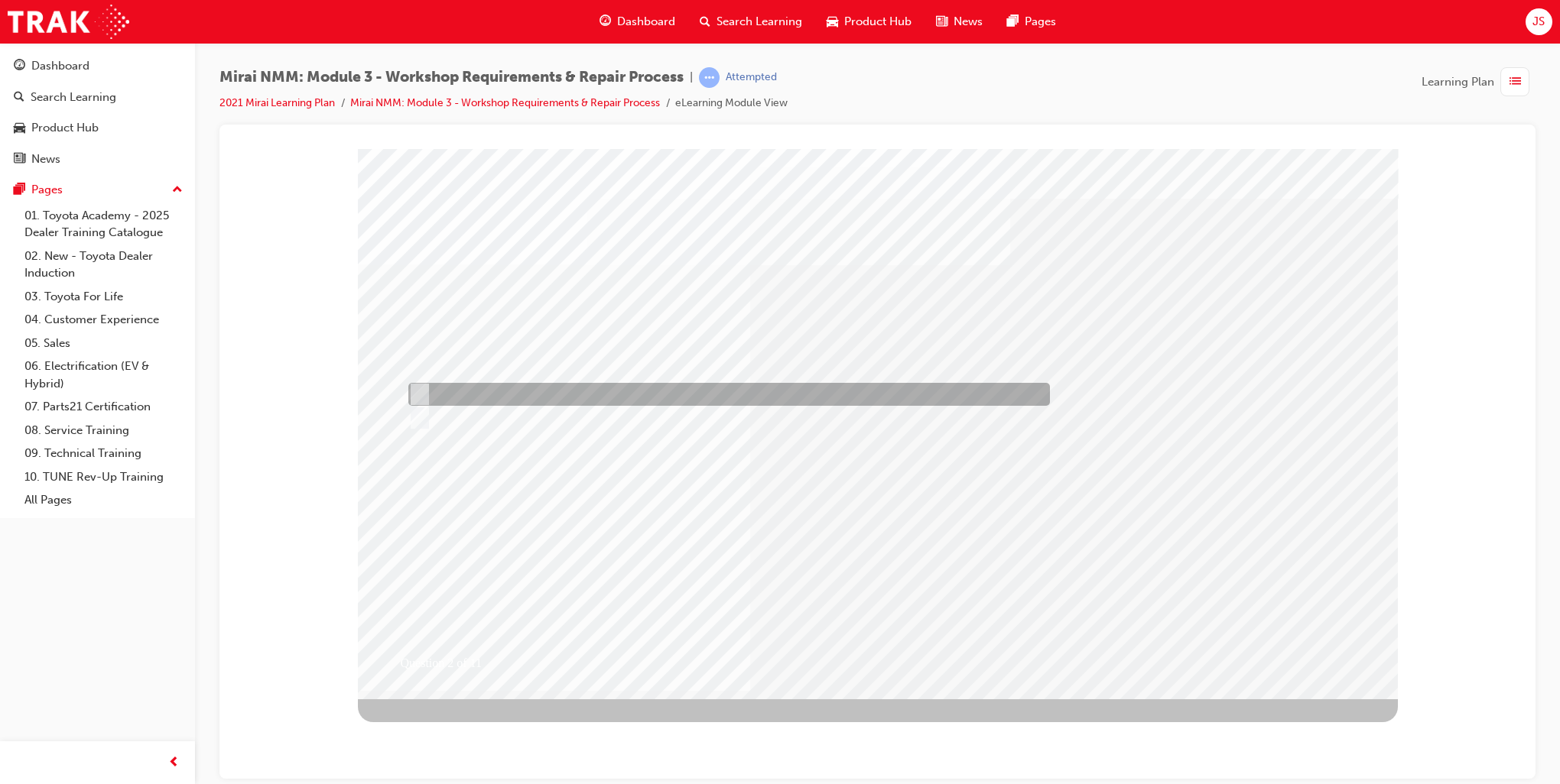
click at [468, 385] on div at bounding box center [725, 394] width 641 height 23
radio input "true"
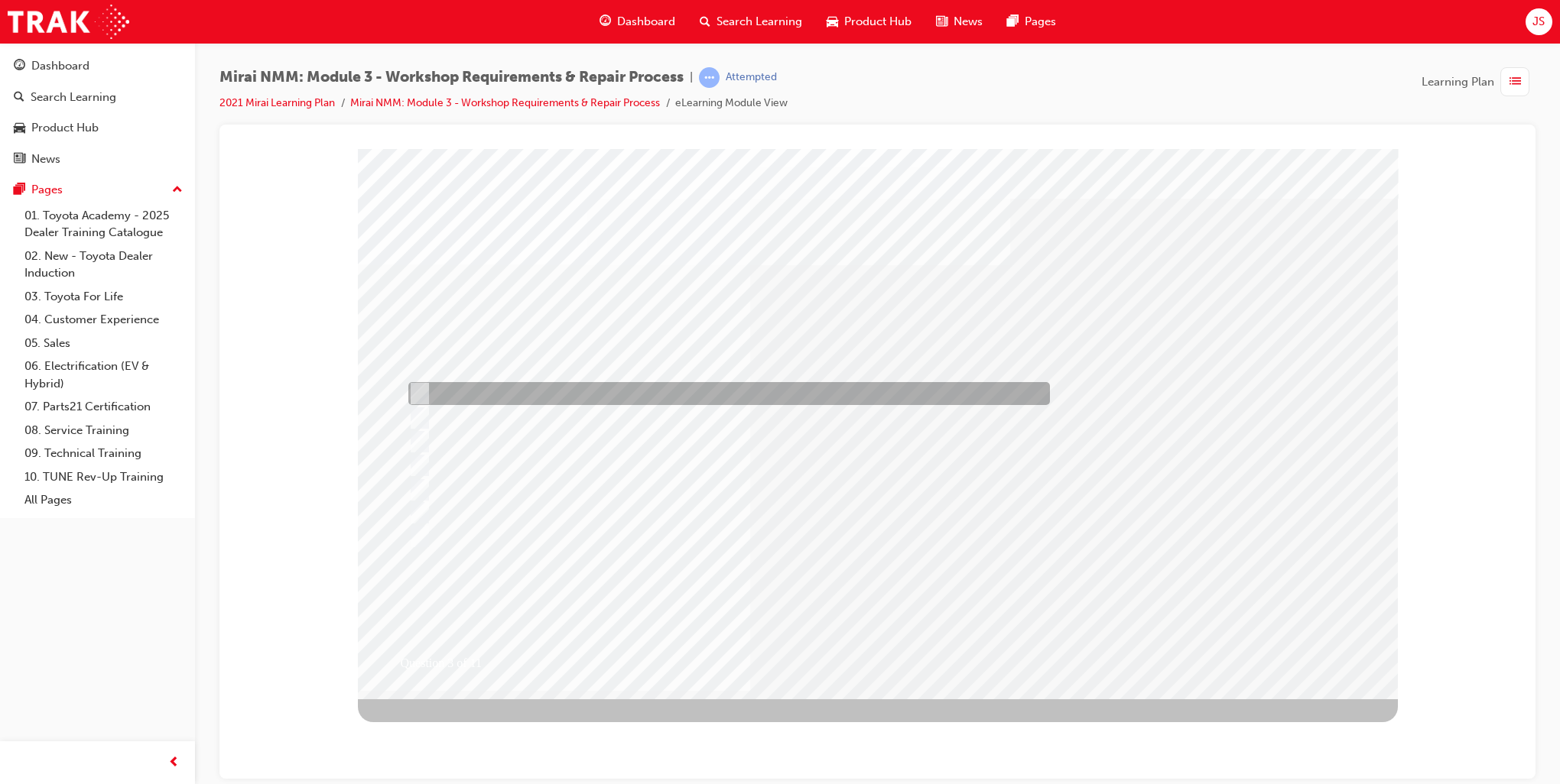
click at [505, 392] on div at bounding box center [725, 394] width 641 height 23
checkbox input "true"
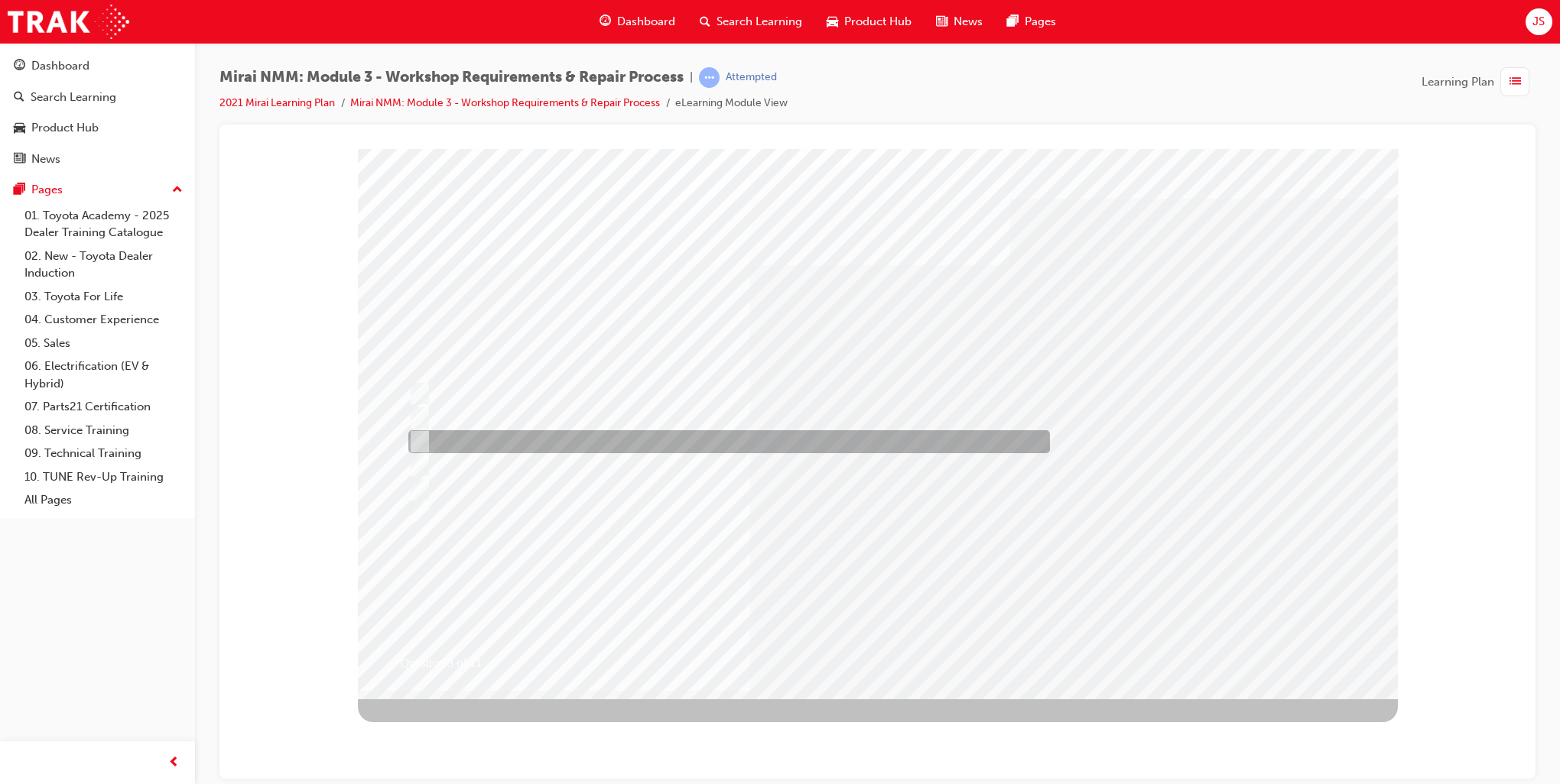
click at [499, 442] on div at bounding box center [725, 442] width 641 height 23
checkbox input "true"
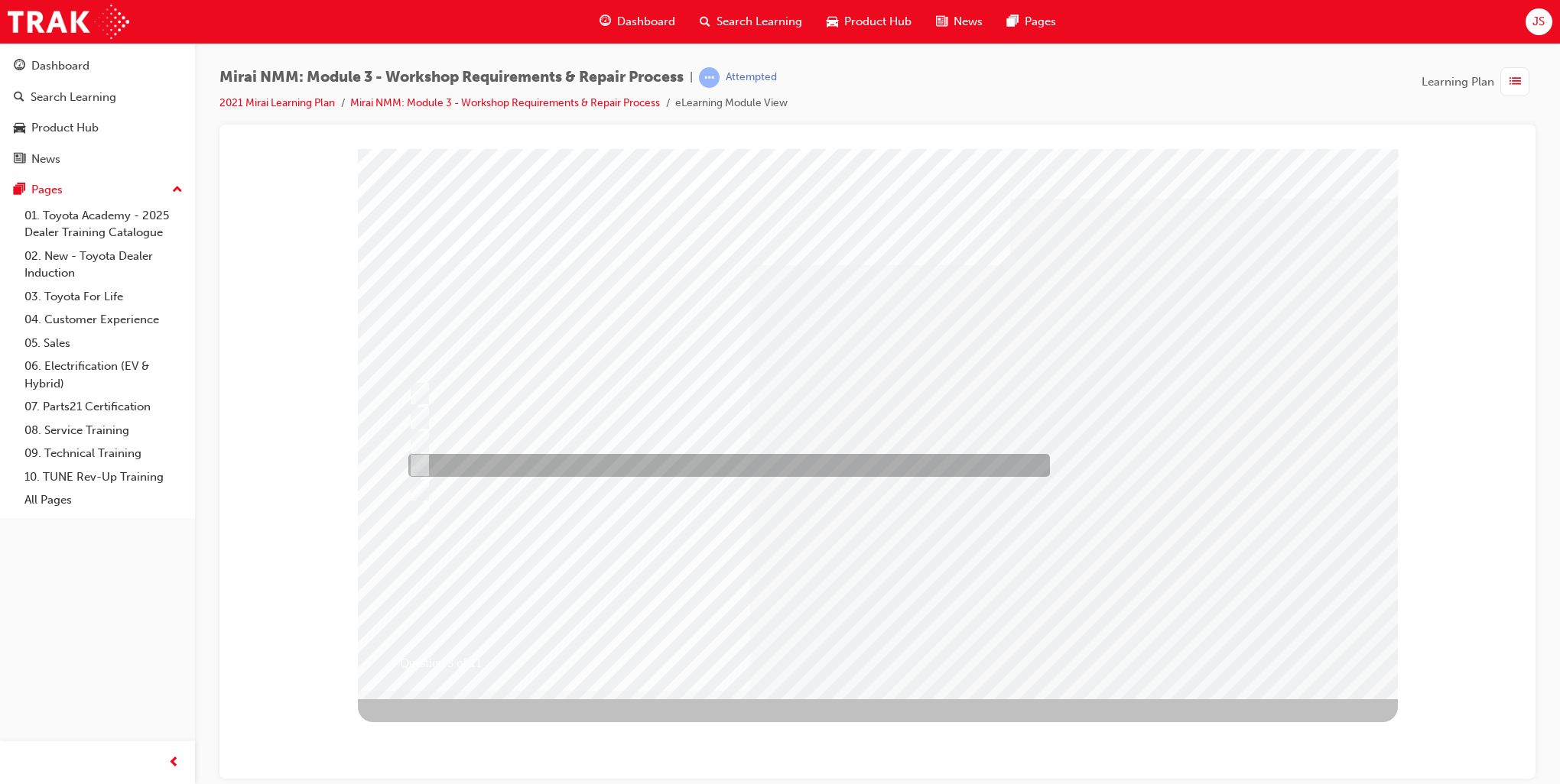
click at [520, 470] on div at bounding box center [725, 466] width 641 height 23
checkbox input "true"
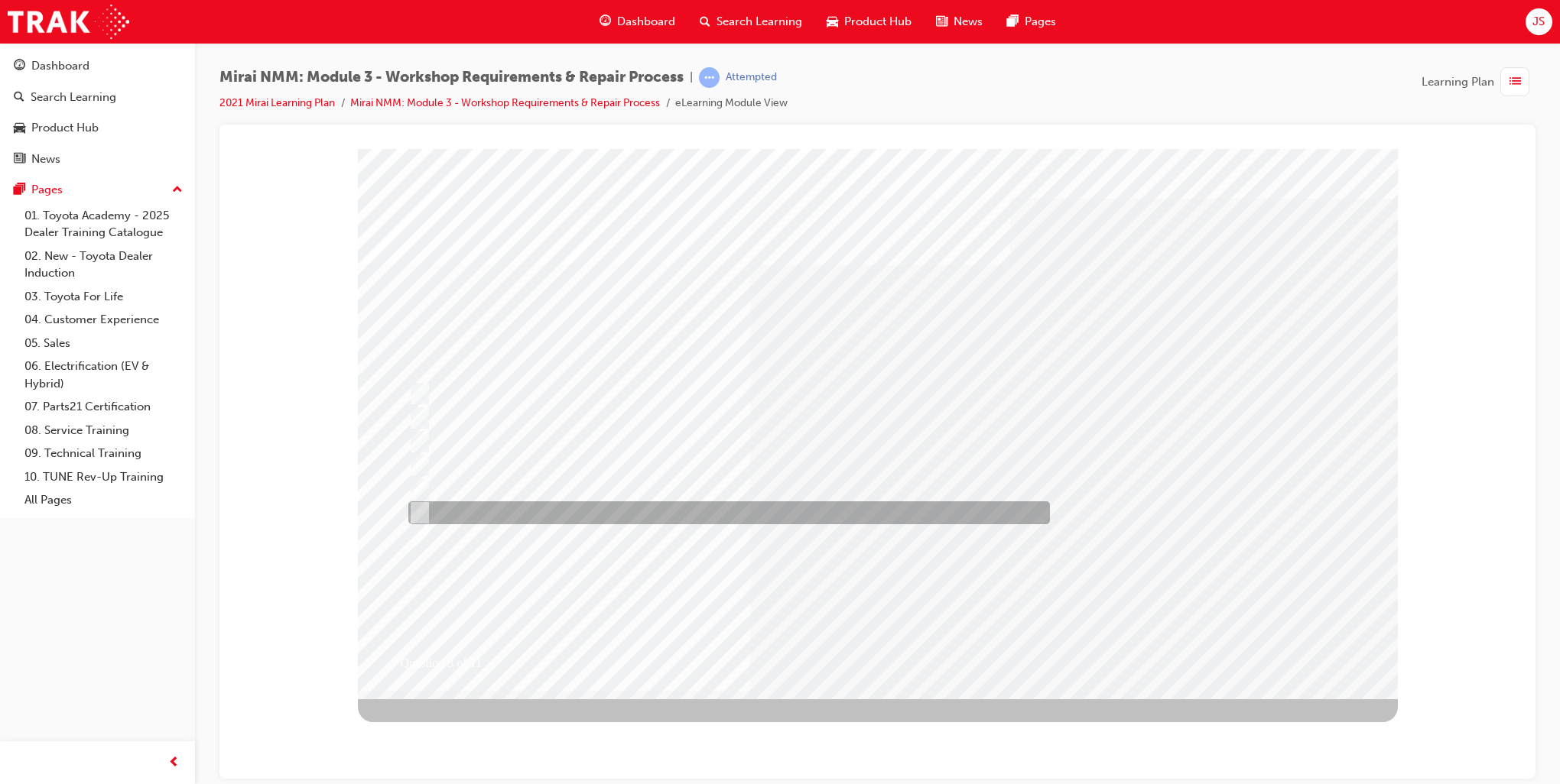
click at [517, 510] on div at bounding box center [725, 513] width 641 height 23
checkbox input "true"
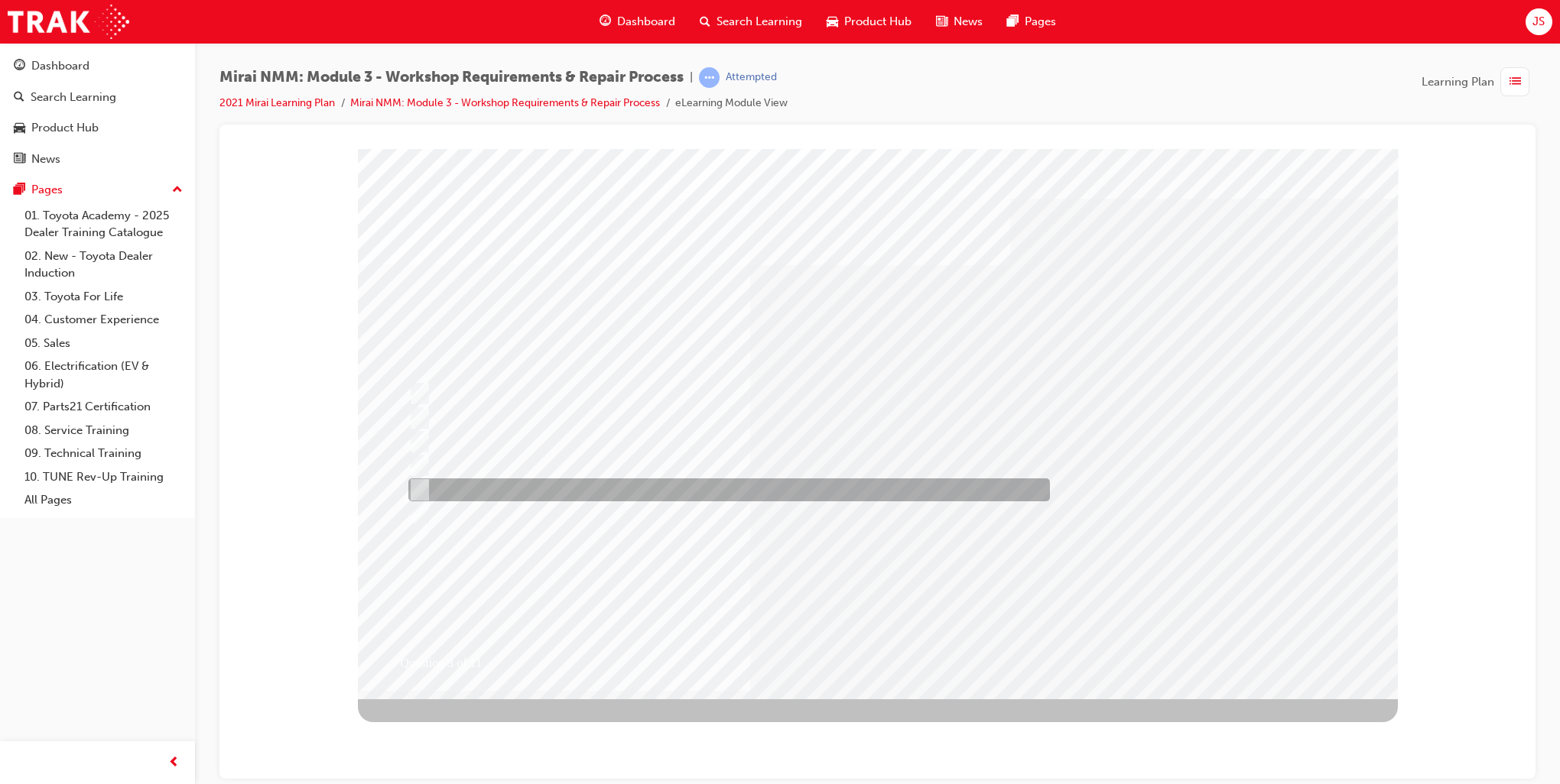
click at [521, 484] on div at bounding box center [725, 490] width 641 height 23
checkbox input "true"
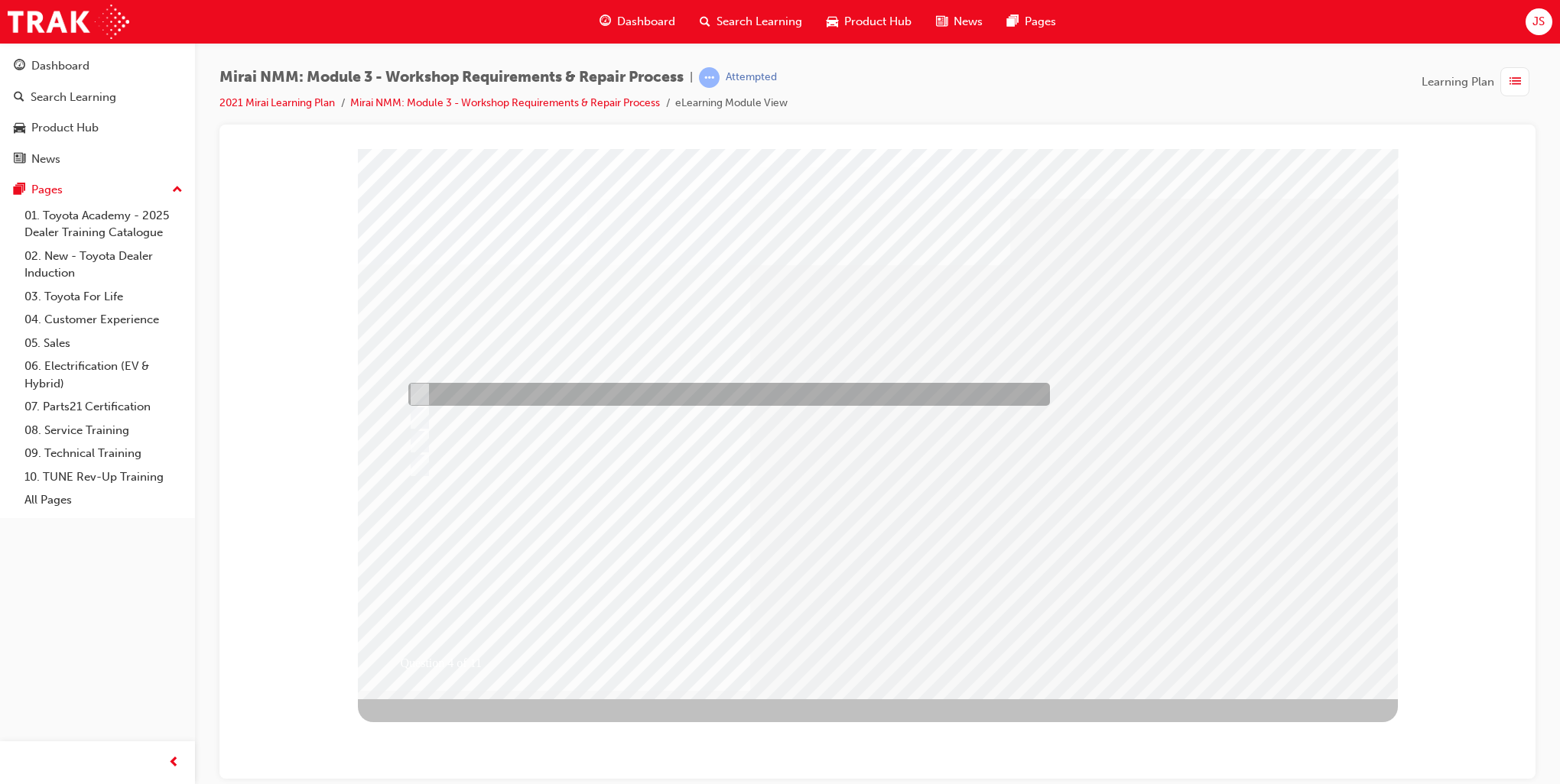
click at [486, 397] on div at bounding box center [725, 394] width 641 height 23
checkbox input "true"
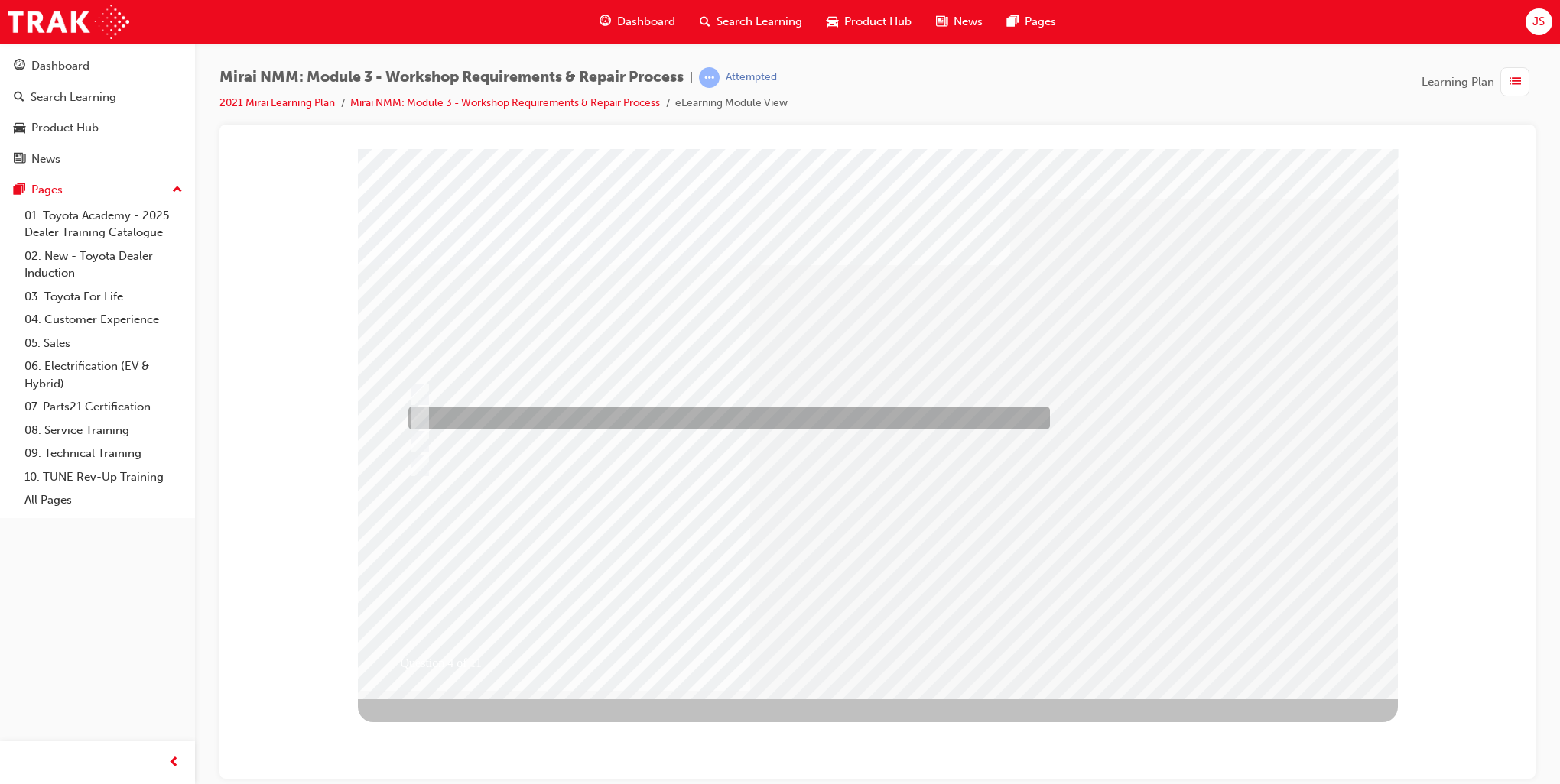
click at [488, 416] on div at bounding box center [725, 418] width 641 height 23
checkbox input "true"
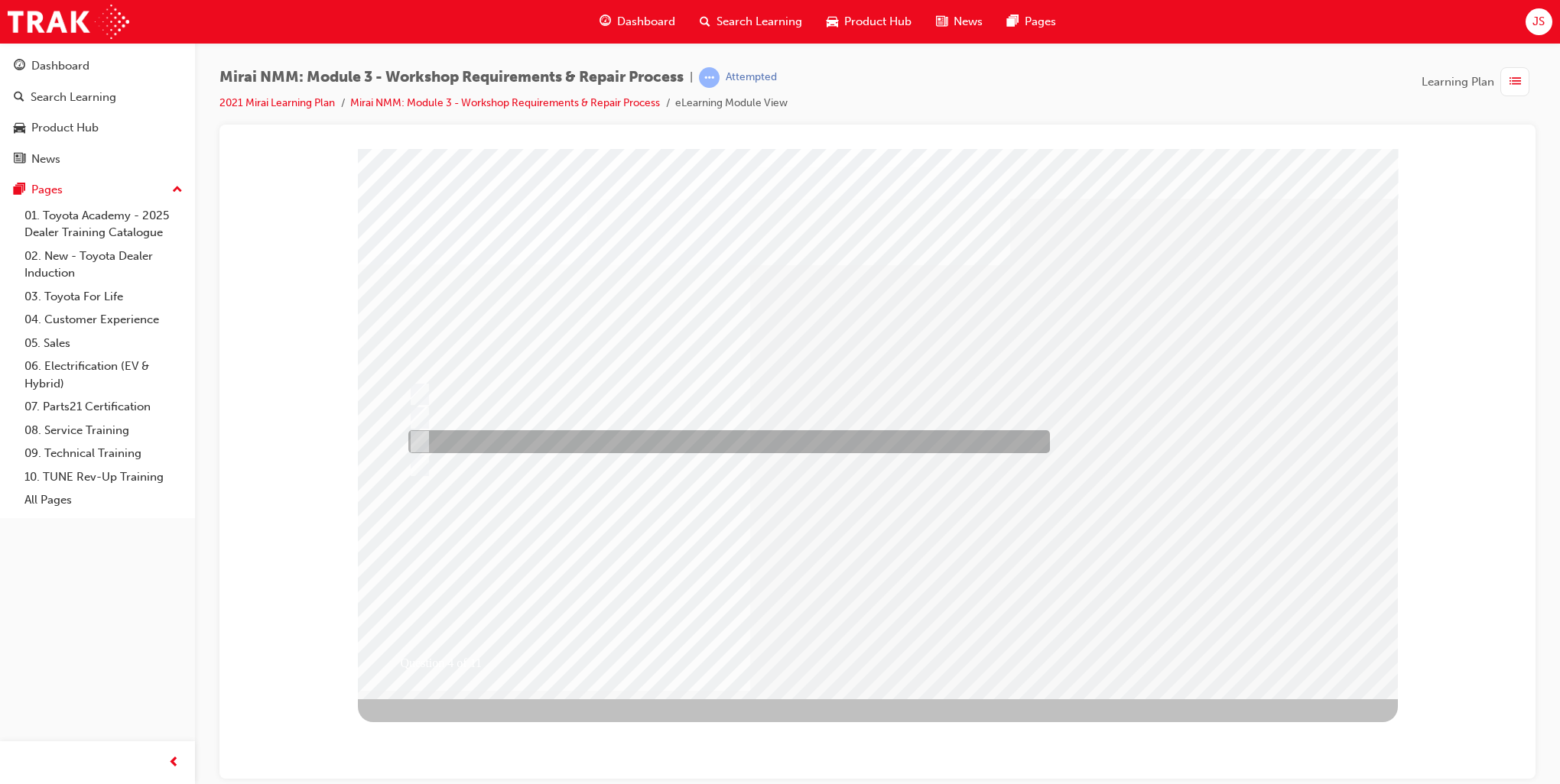
click at [493, 439] on div at bounding box center [725, 442] width 641 height 23
checkbox input "true"
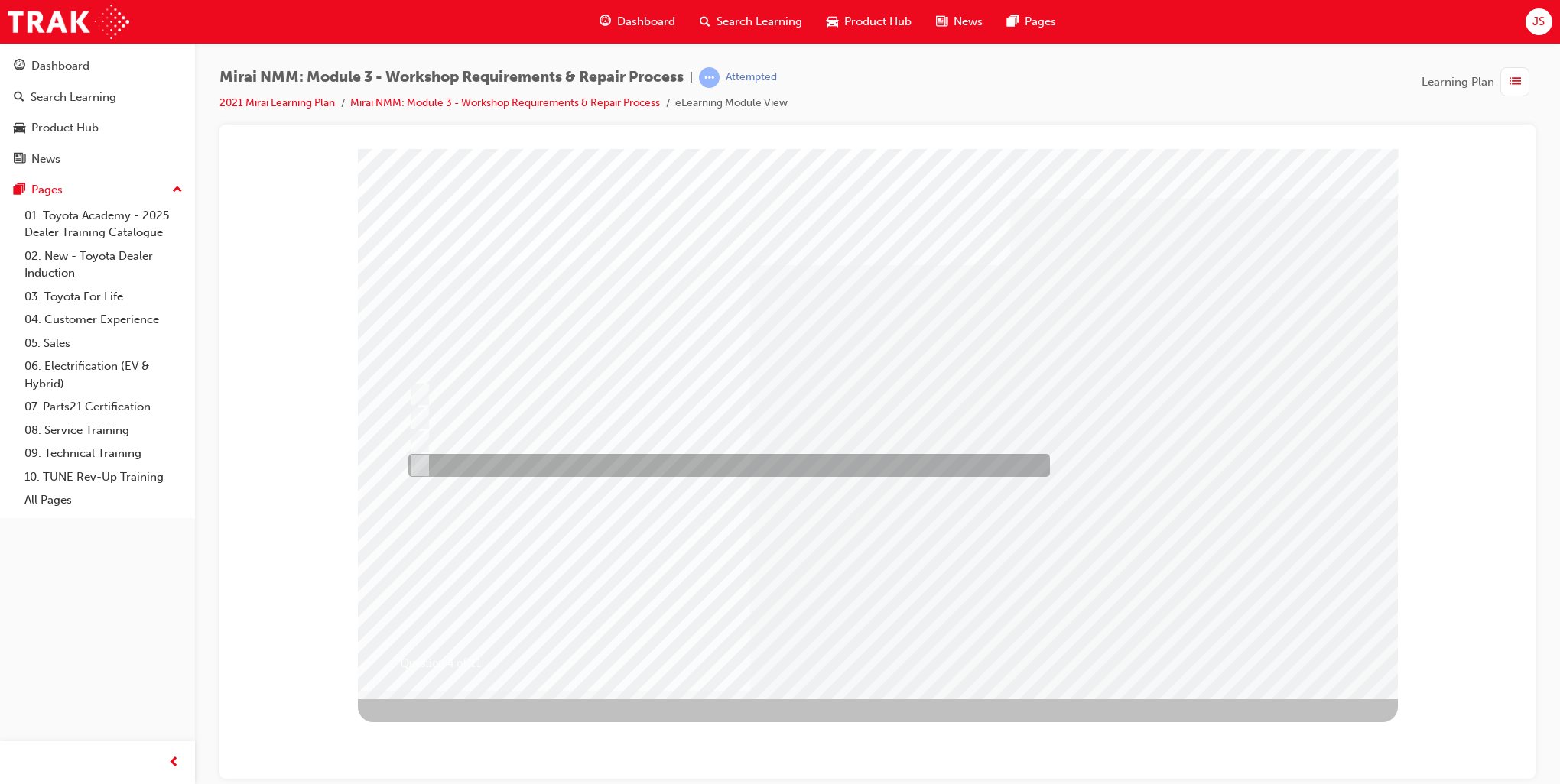
click at [494, 458] on div at bounding box center [725, 466] width 641 height 23
checkbox input "true"
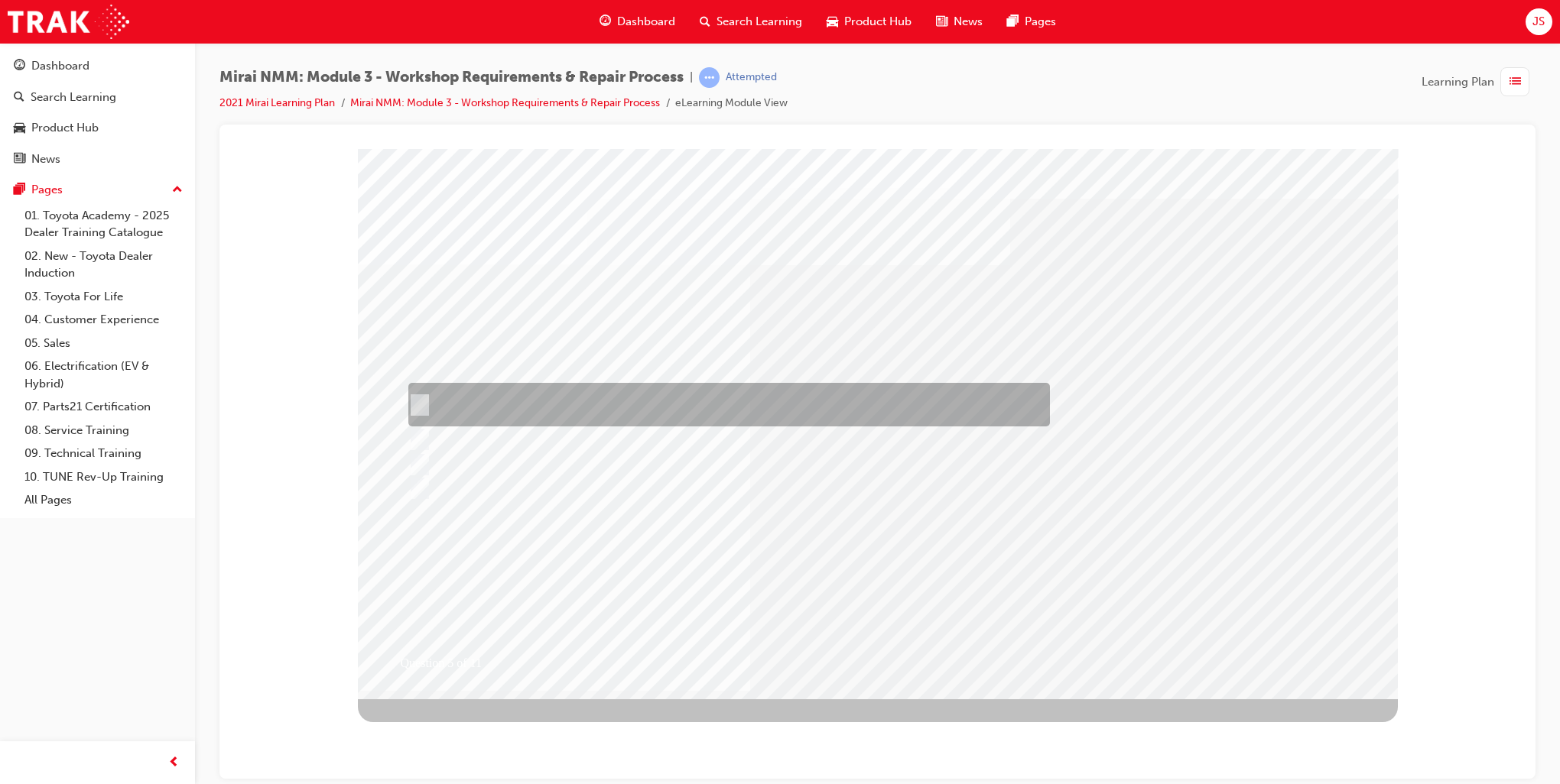
click at [634, 411] on div at bounding box center [725, 404] width 641 height 43
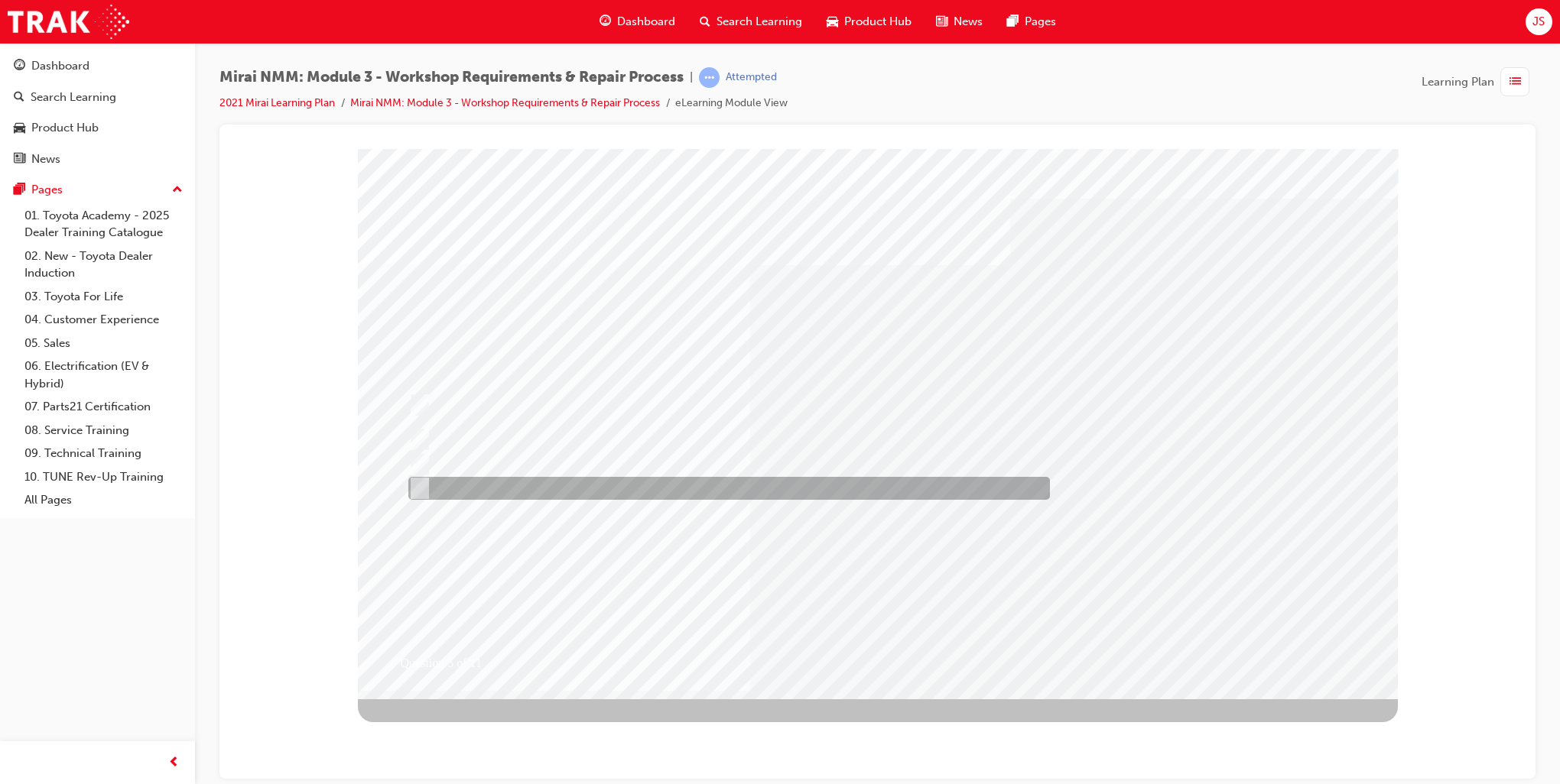
click at [548, 490] on div at bounding box center [725, 488] width 641 height 23
radio input "false"
radio input "true"
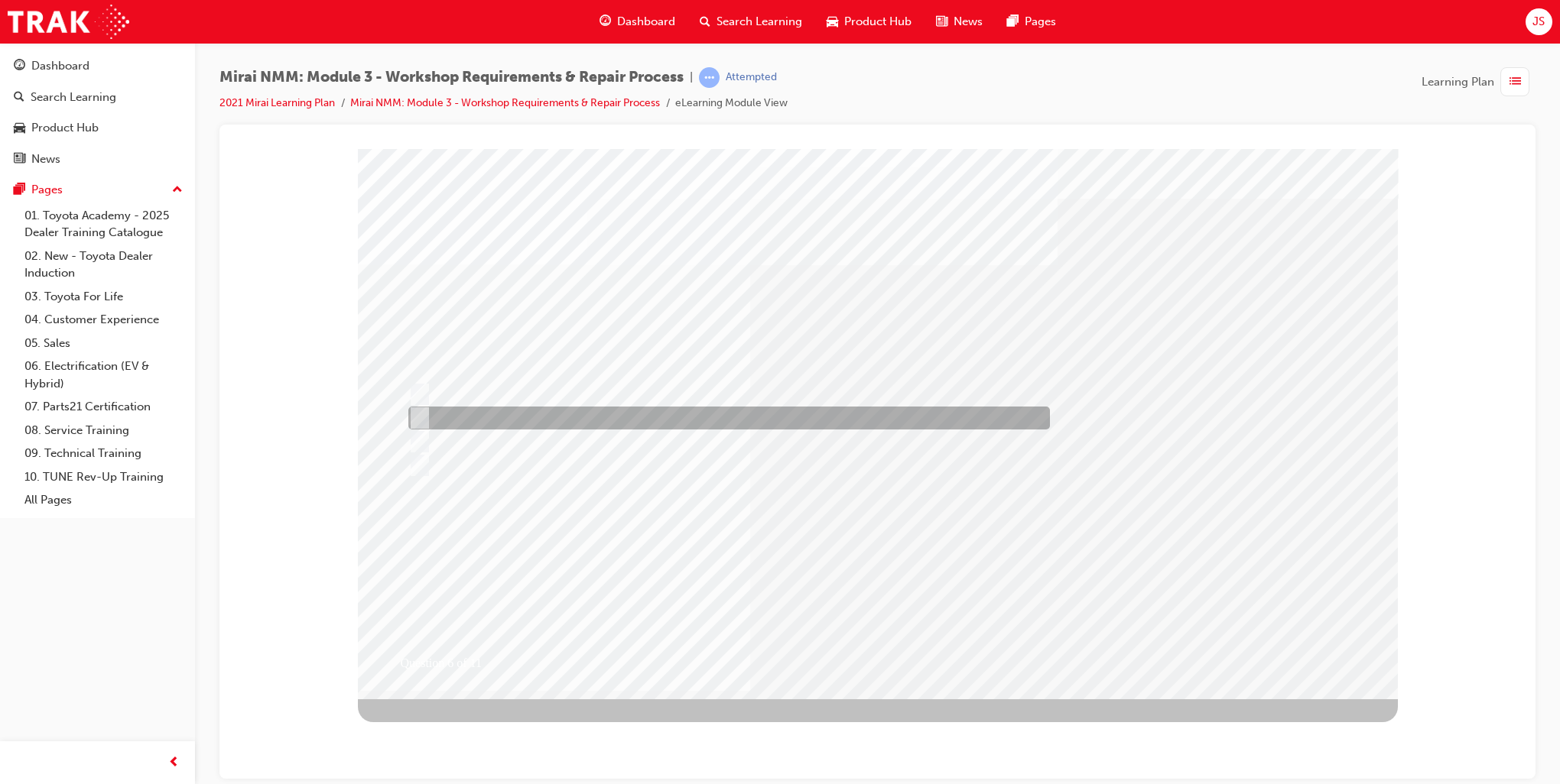
click at [485, 416] on div at bounding box center [725, 418] width 641 height 23
radio input "true"
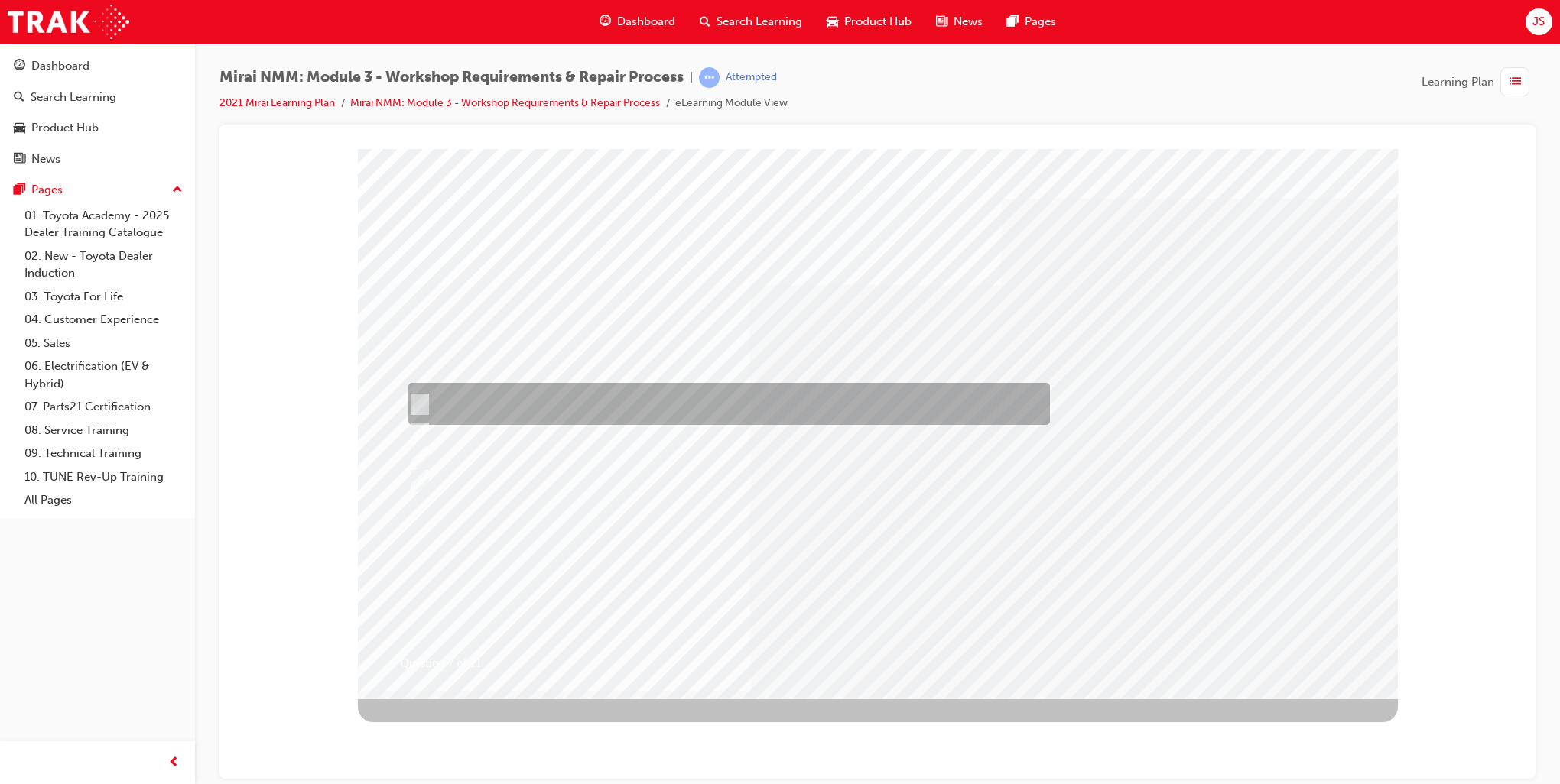
click at [628, 412] on div at bounding box center [725, 403] width 641 height 42
radio input "true"
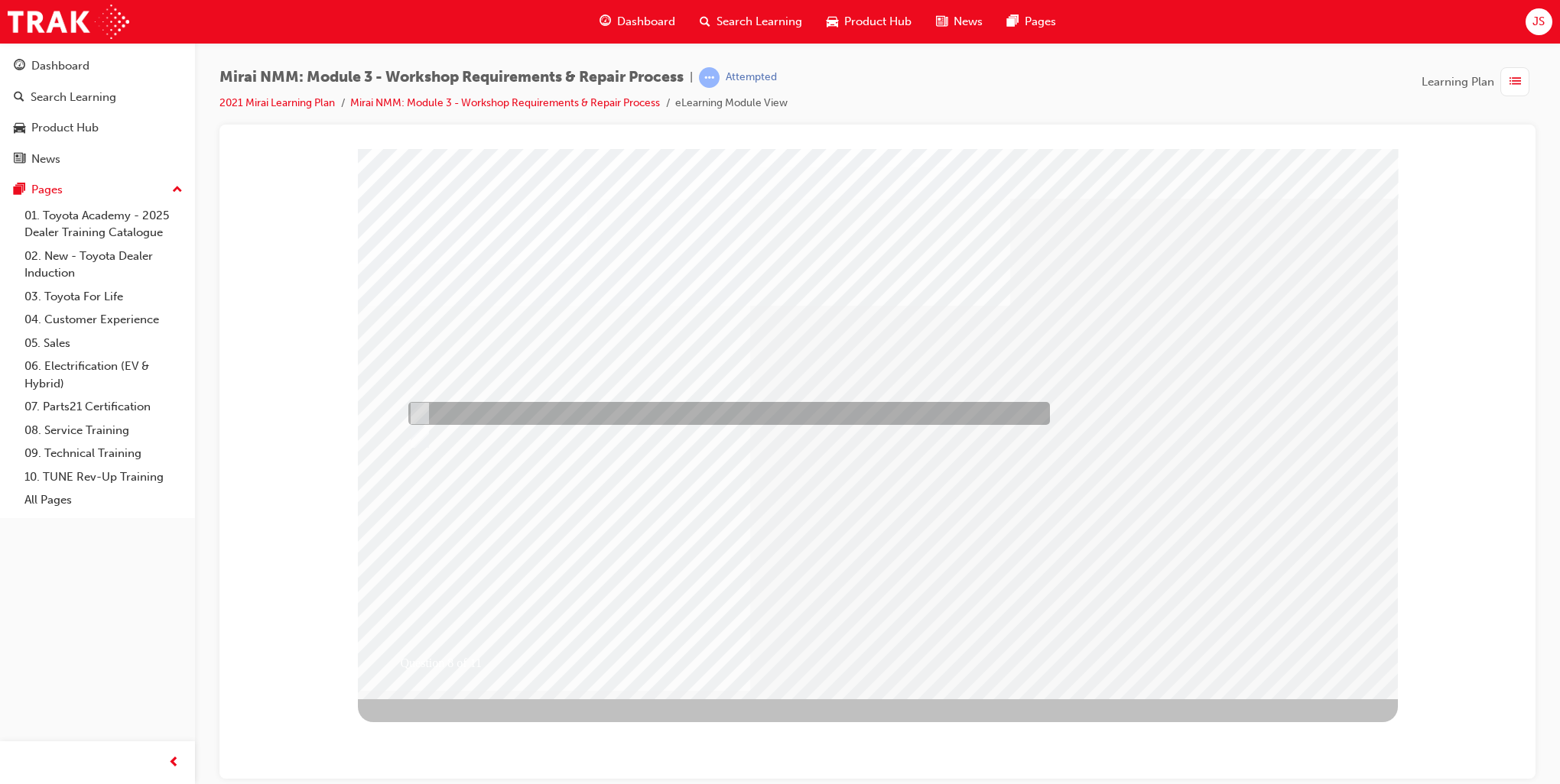
click at [588, 406] on div at bounding box center [725, 413] width 641 height 23
radio input "true"
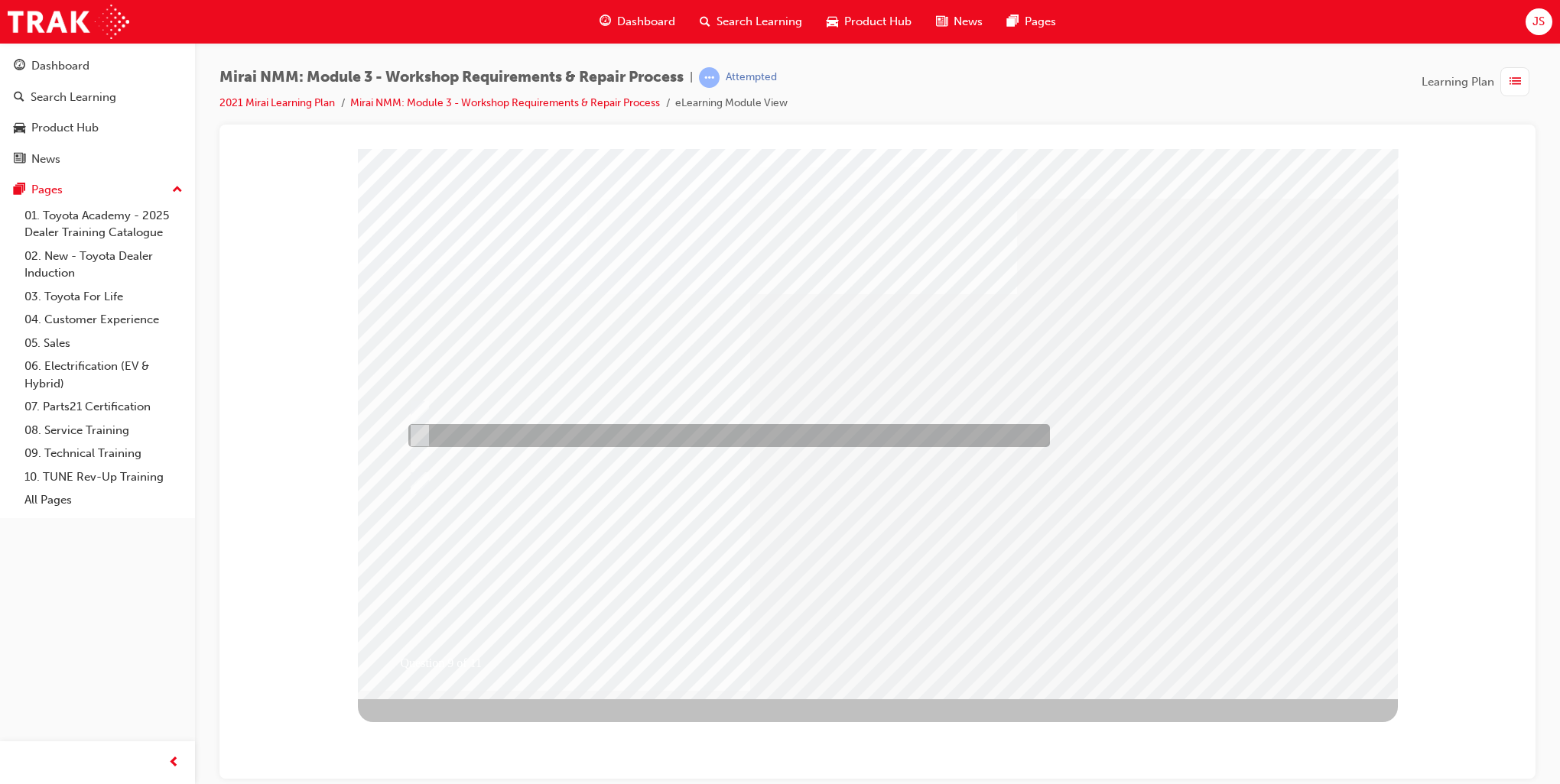
click at [517, 432] on div at bounding box center [725, 435] width 641 height 23
radio input "true"
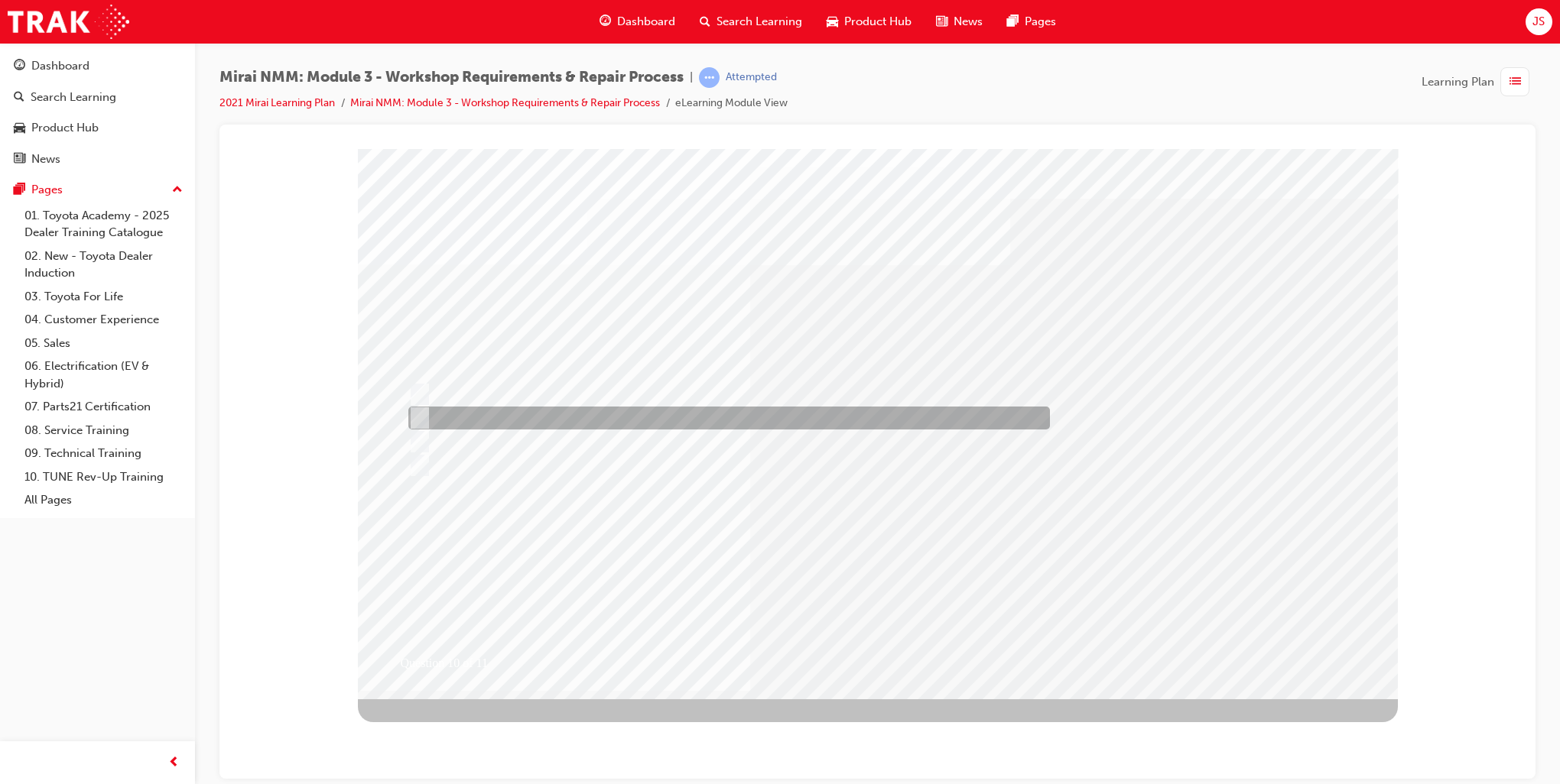
click at [605, 420] on div at bounding box center [725, 418] width 641 height 23
radio input "true"
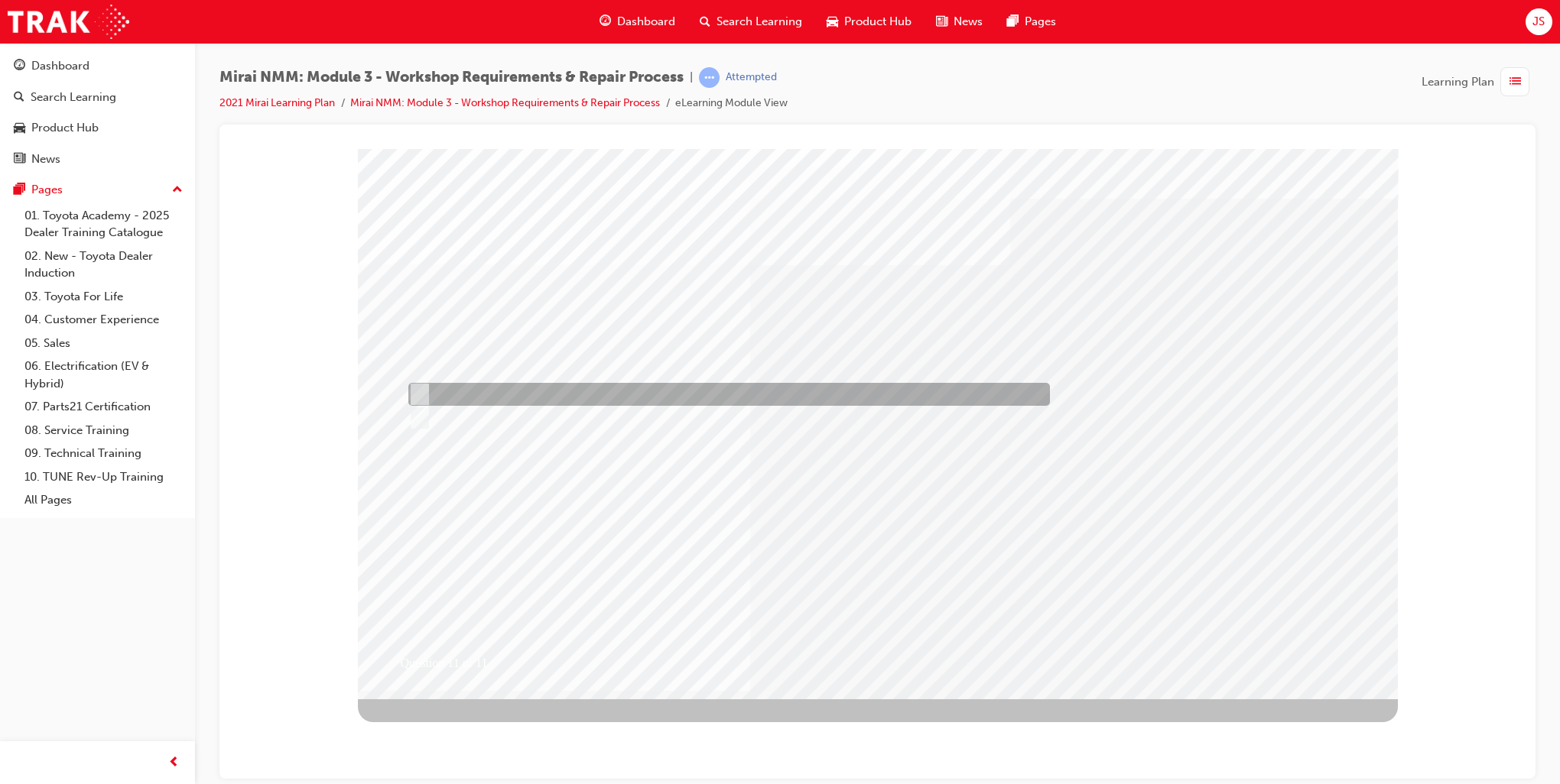
click at [605, 398] on div at bounding box center [725, 394] width 641 height 23
radio input "true"
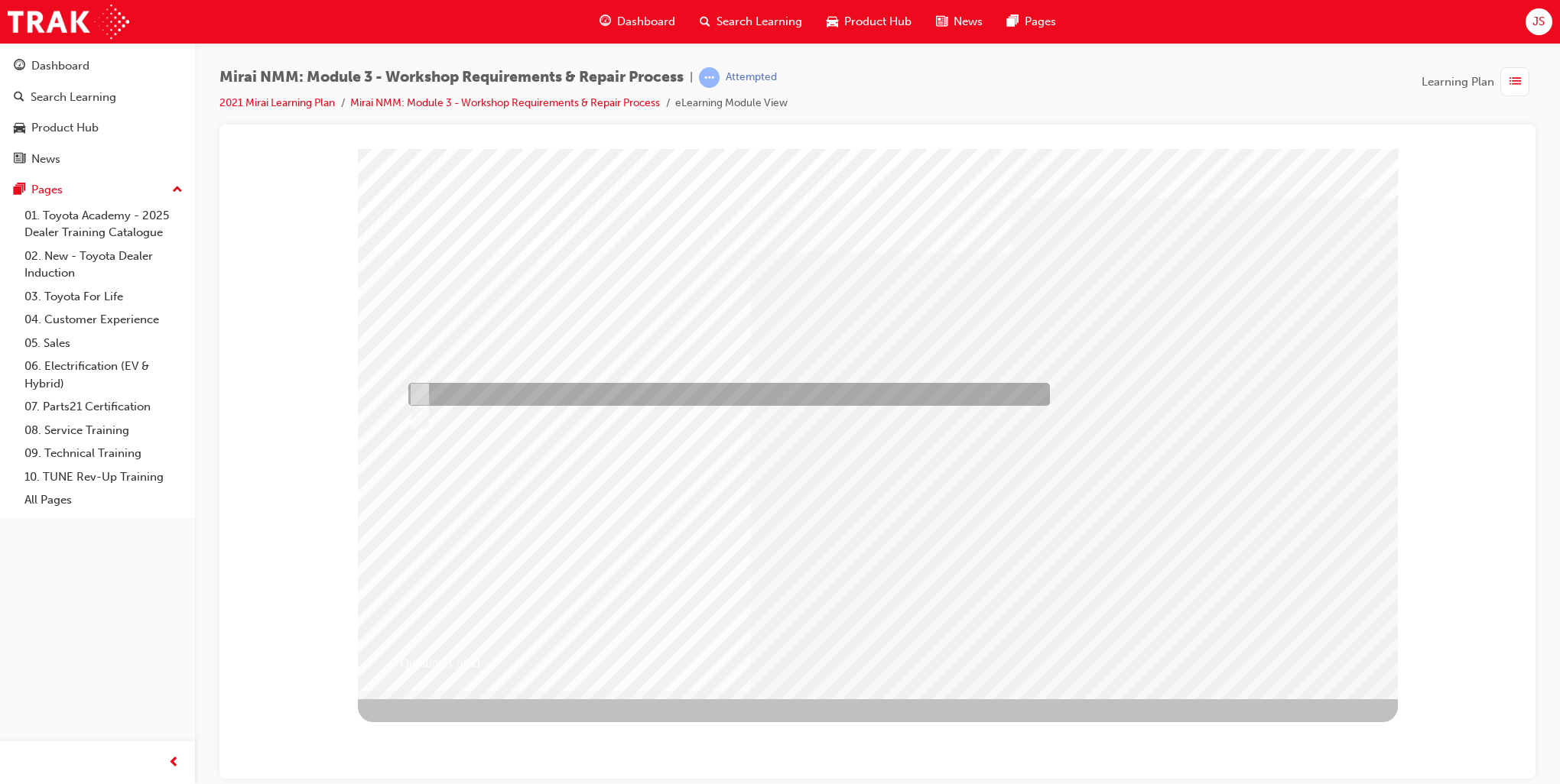
click at [503, 388] on div at bounding box center [725, 394] width 641 height 23
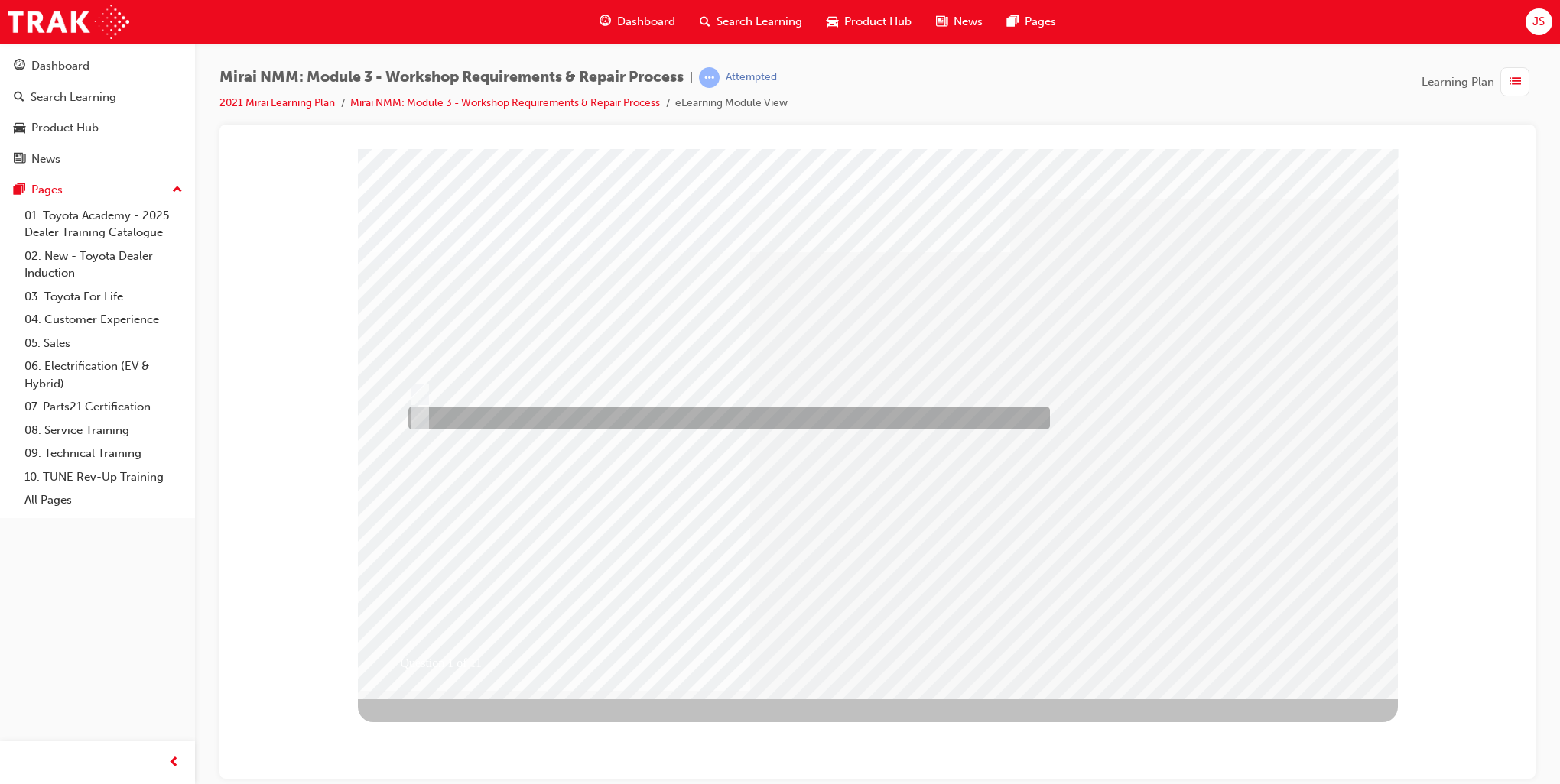
click at [490, 410] on div at bounding box center [725, 418] width 641 height 23
radio input "false"
radio input "true"
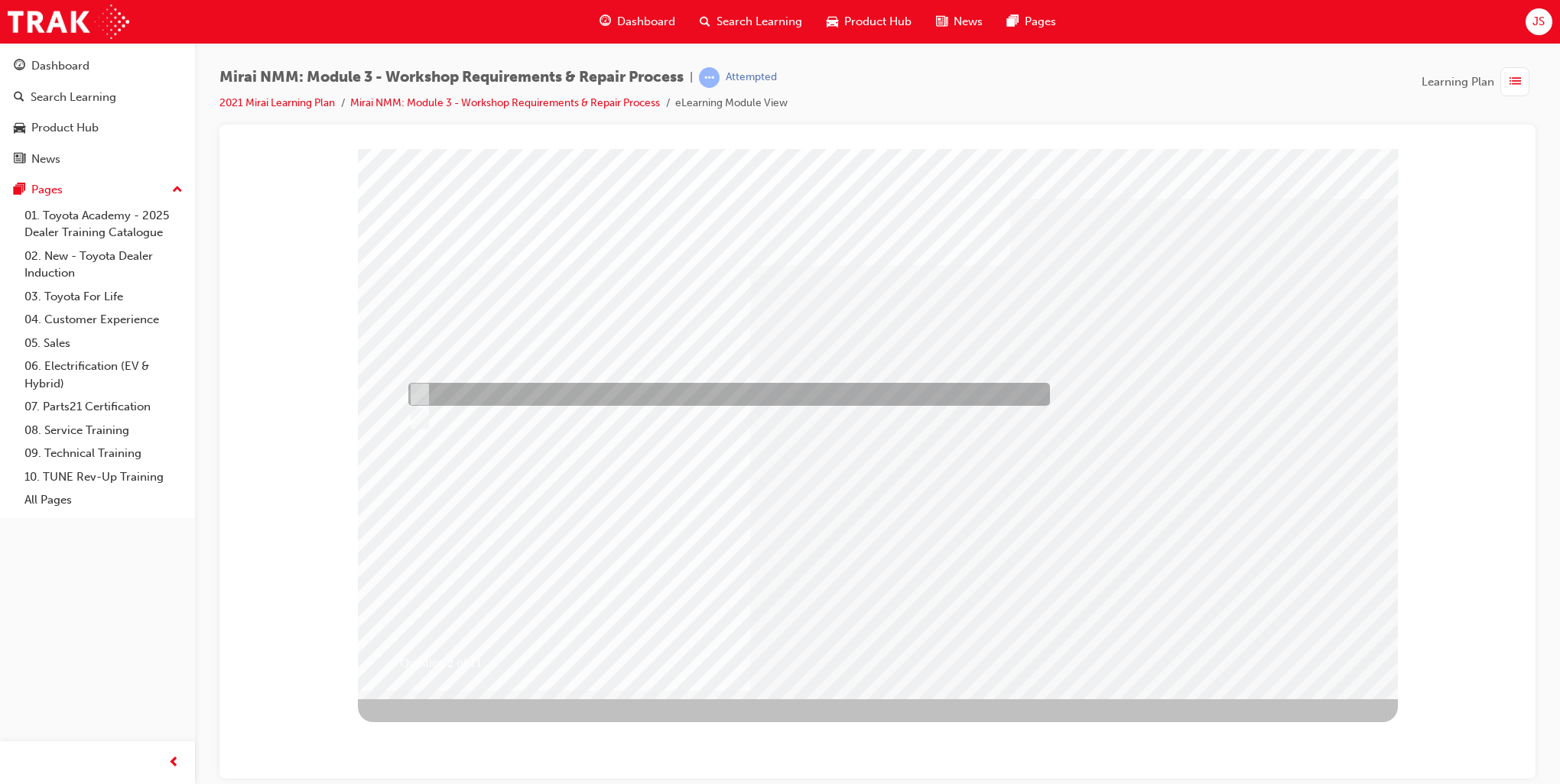
click at [709, 387] on div at bounding box center [725, 394] width 641 height 23
radio input "true"
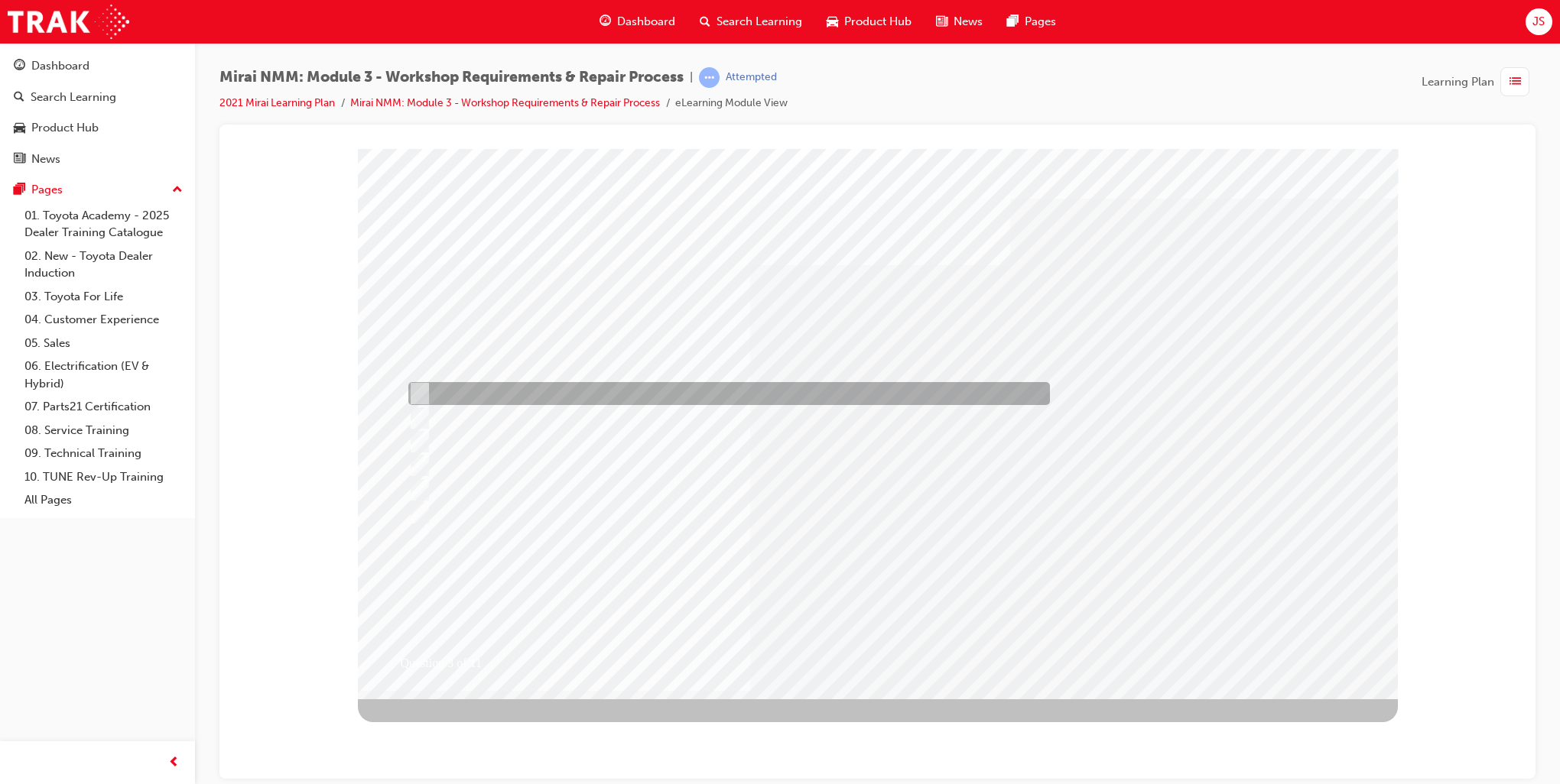
click at [530, 388] on div at bounding box center [725, 394] width 641 height 23
checkbox input "true"
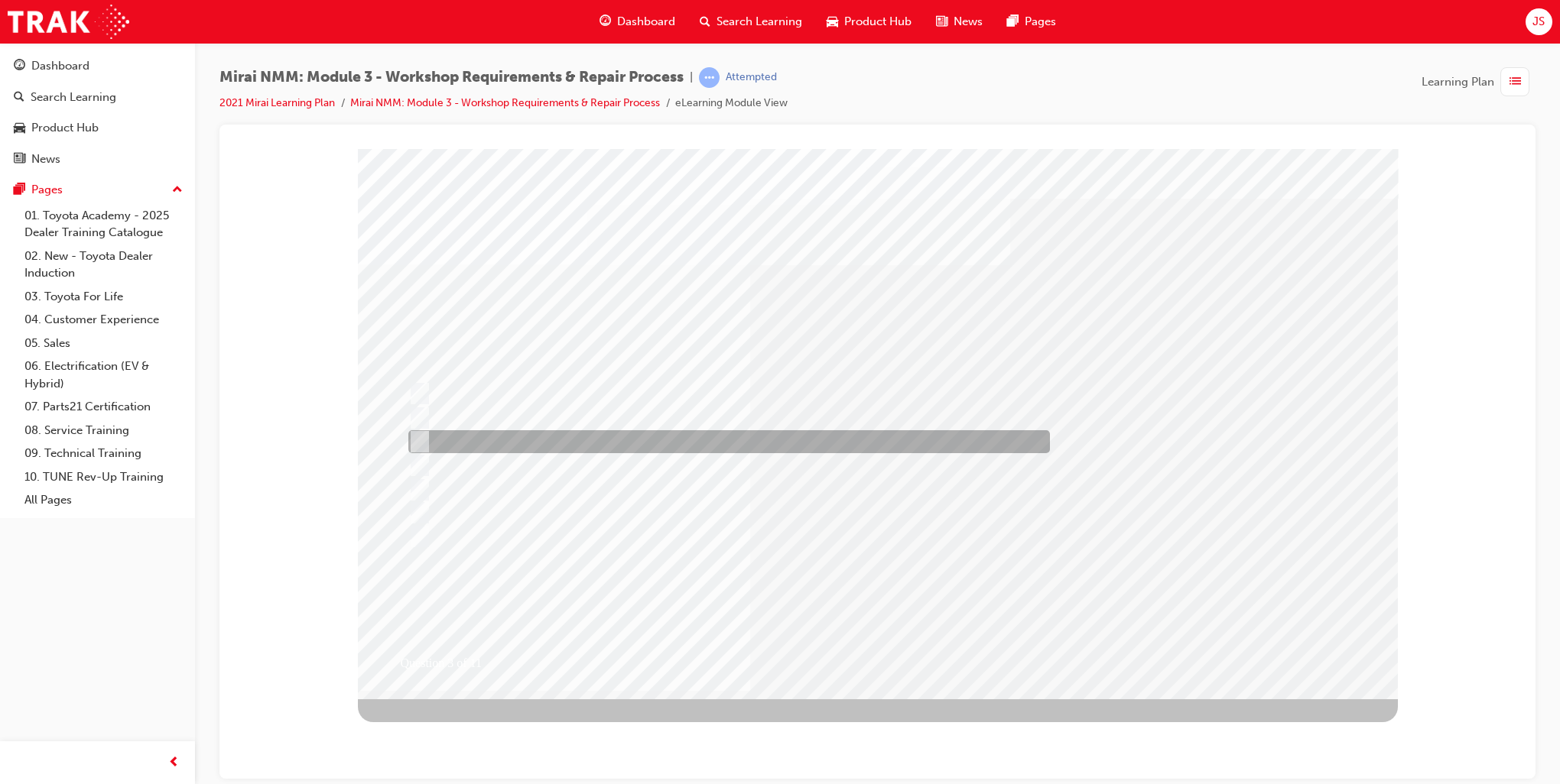
click at [542, 434] on div at bounding box center [725, 442] width 641 height 23
checkbox input "true"
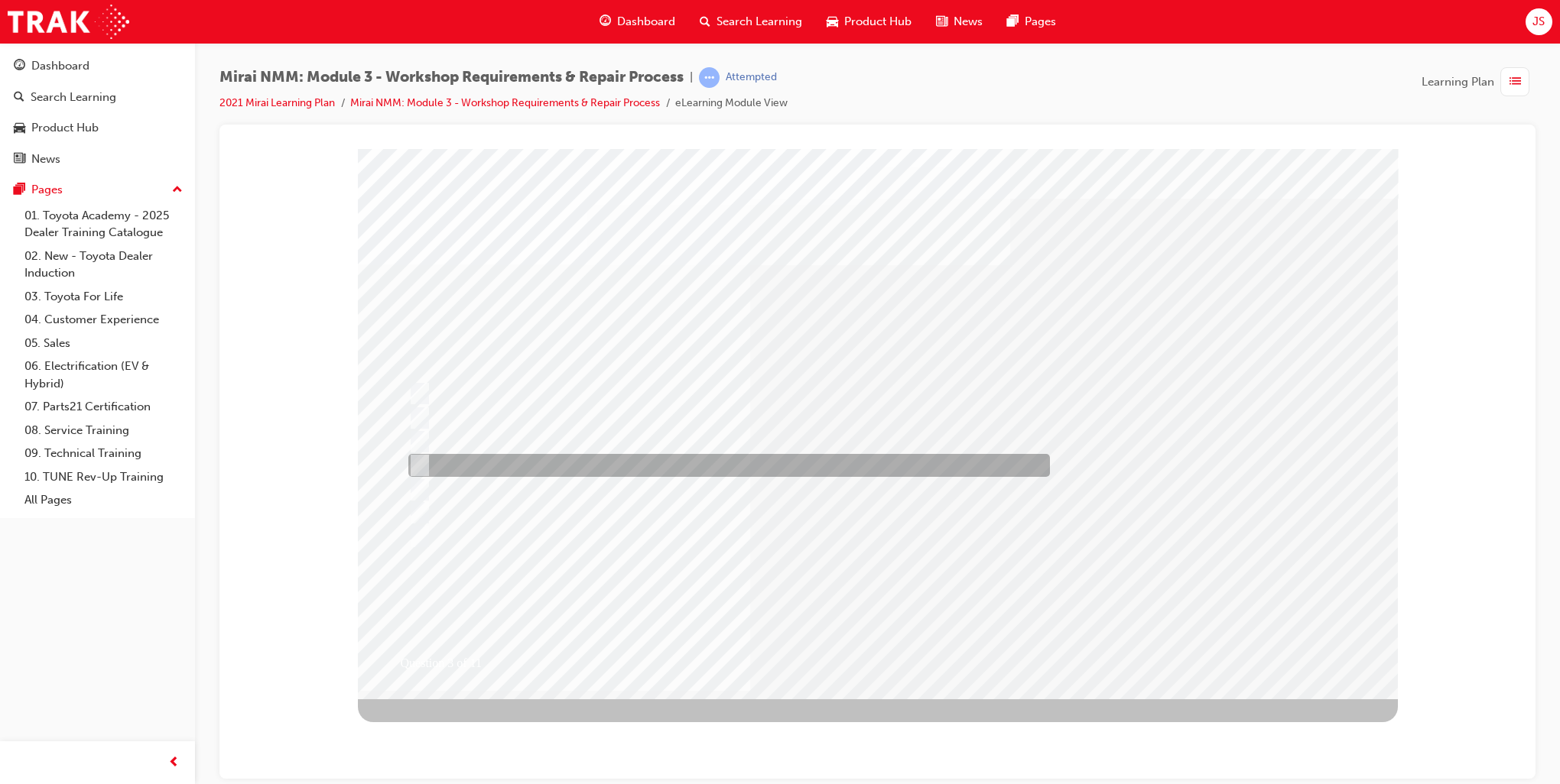
click at [543, 465] on div at bounding box center [725, 466] width 641 height 23
checkbox input "true"
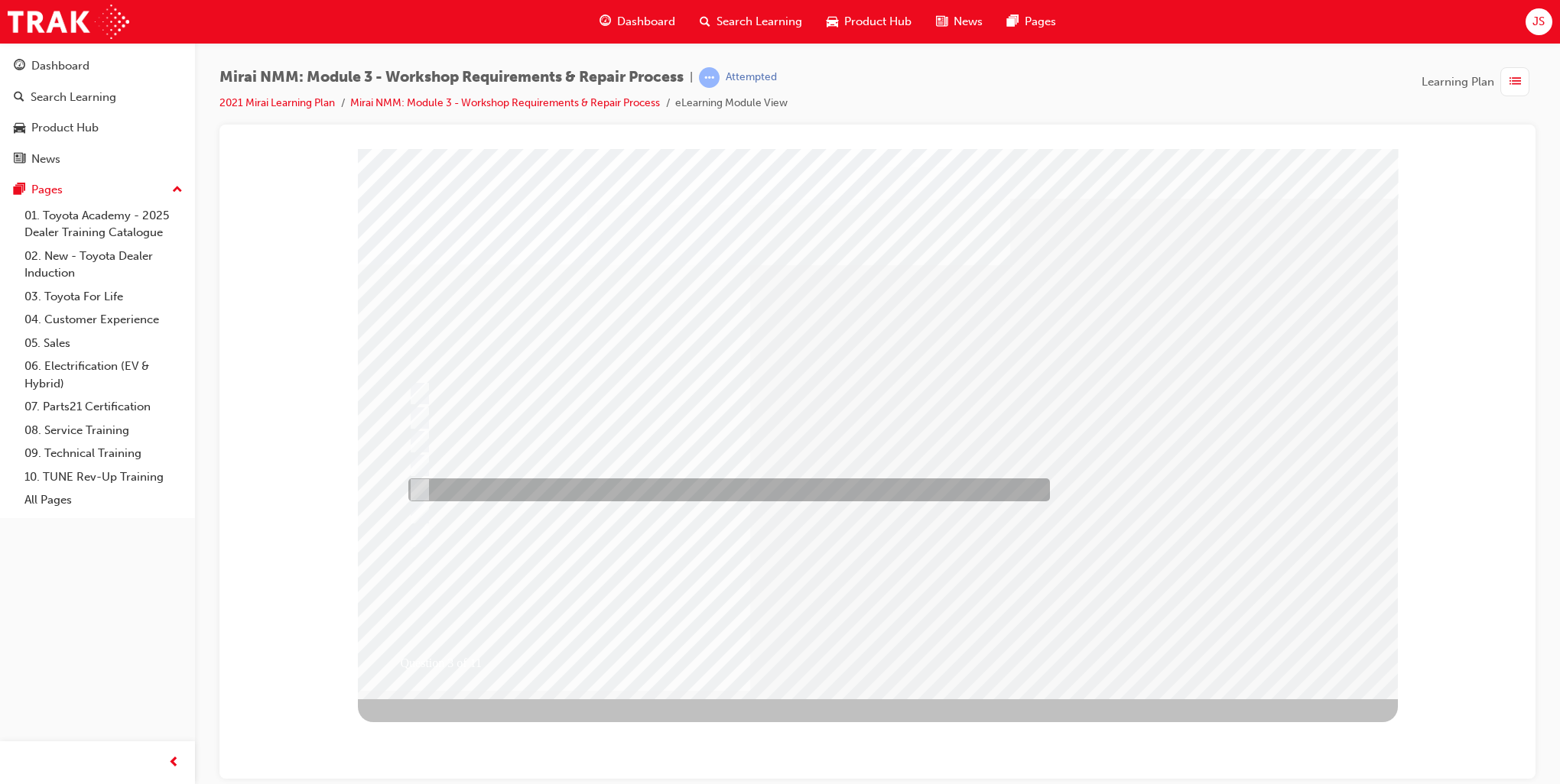
click at [532, 481] on div at bounding box center [725, 490] width 641 height 23
checkbox input "true"
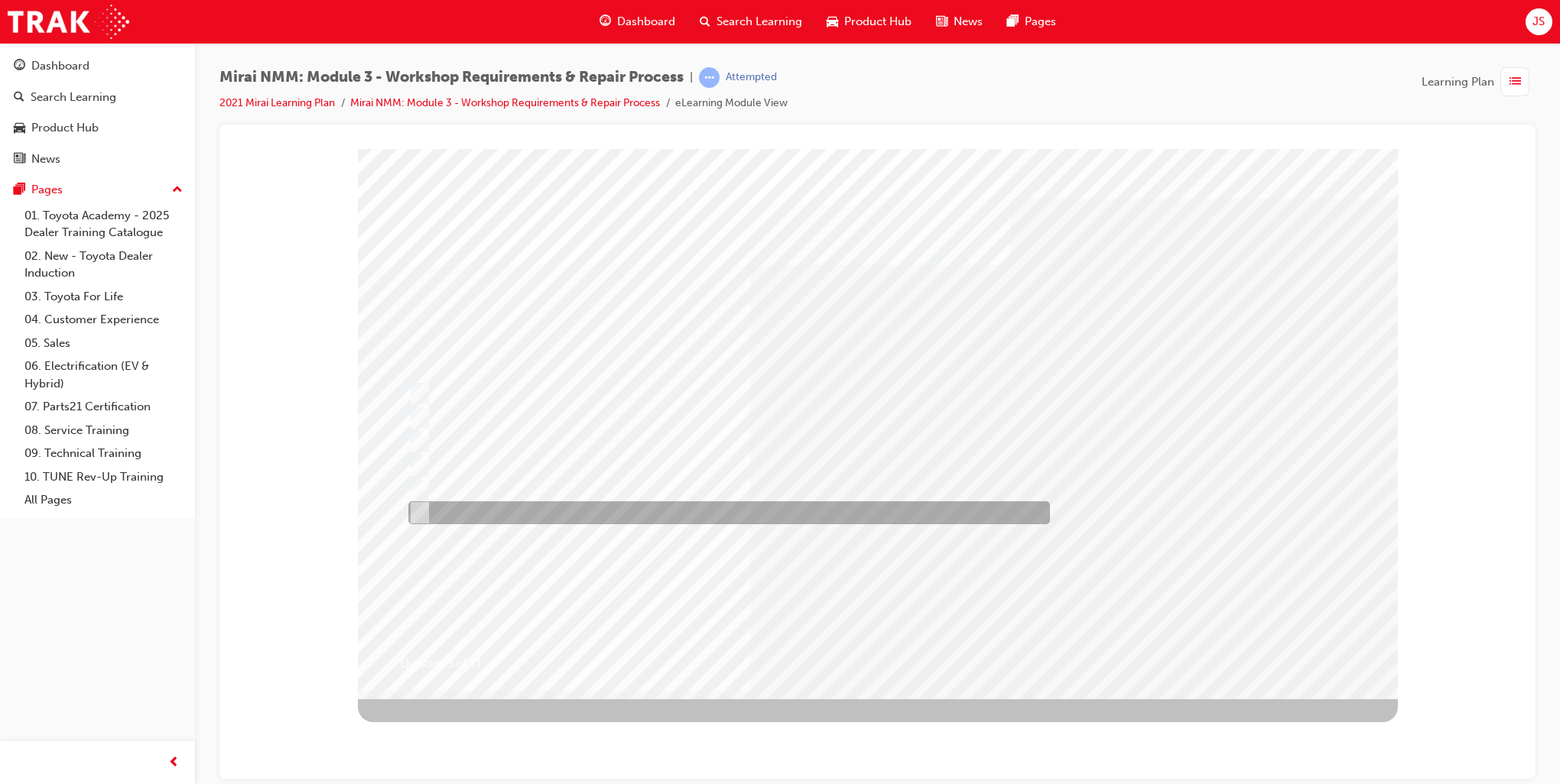
click at [531, 505] on div at bounding box center [725, 513] width 641 height 23
checkbox input "true"
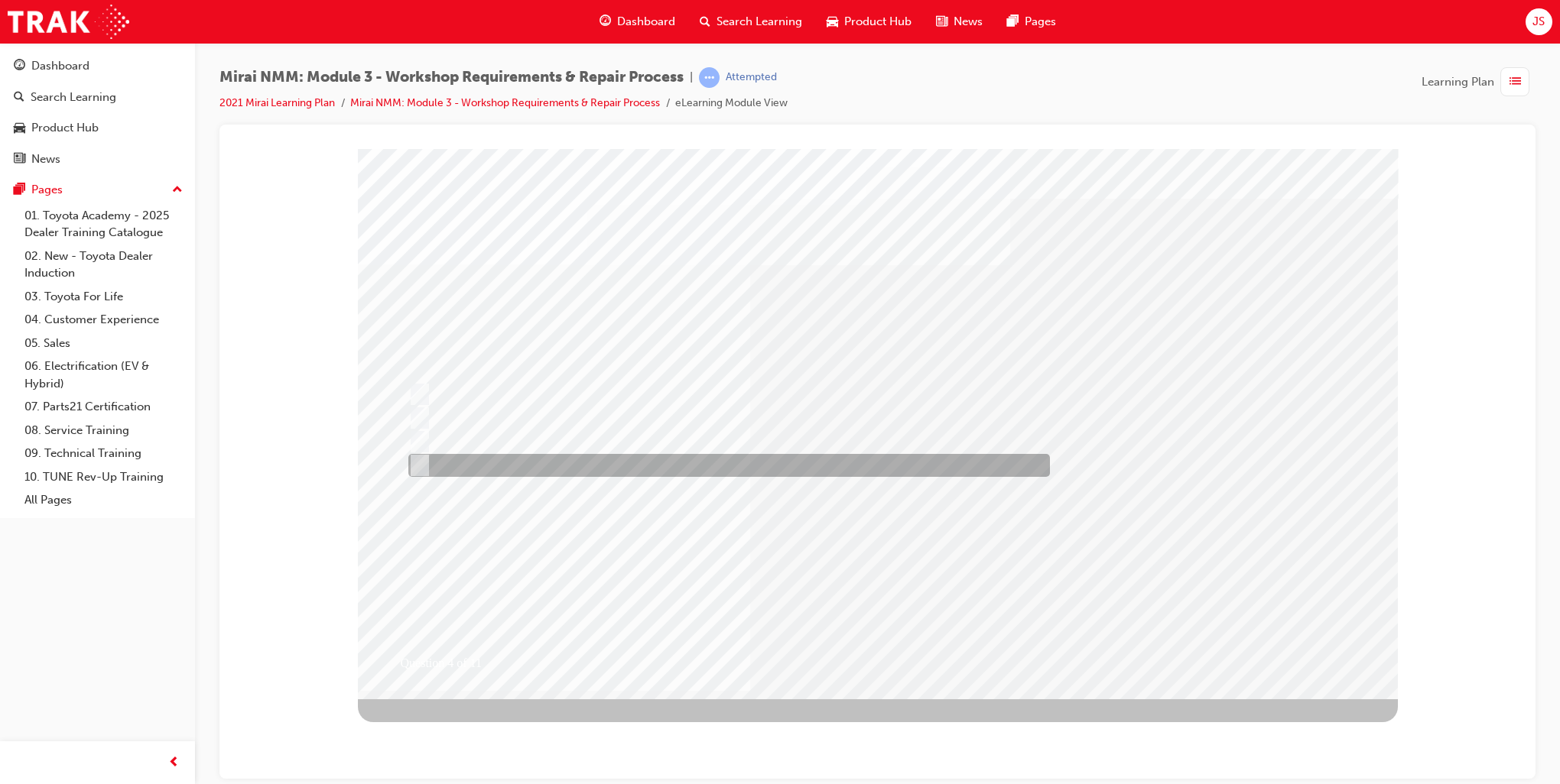
click at [529, 459] on div at bounding box center [725, 466] width 641 height 23
checkbox input "false"
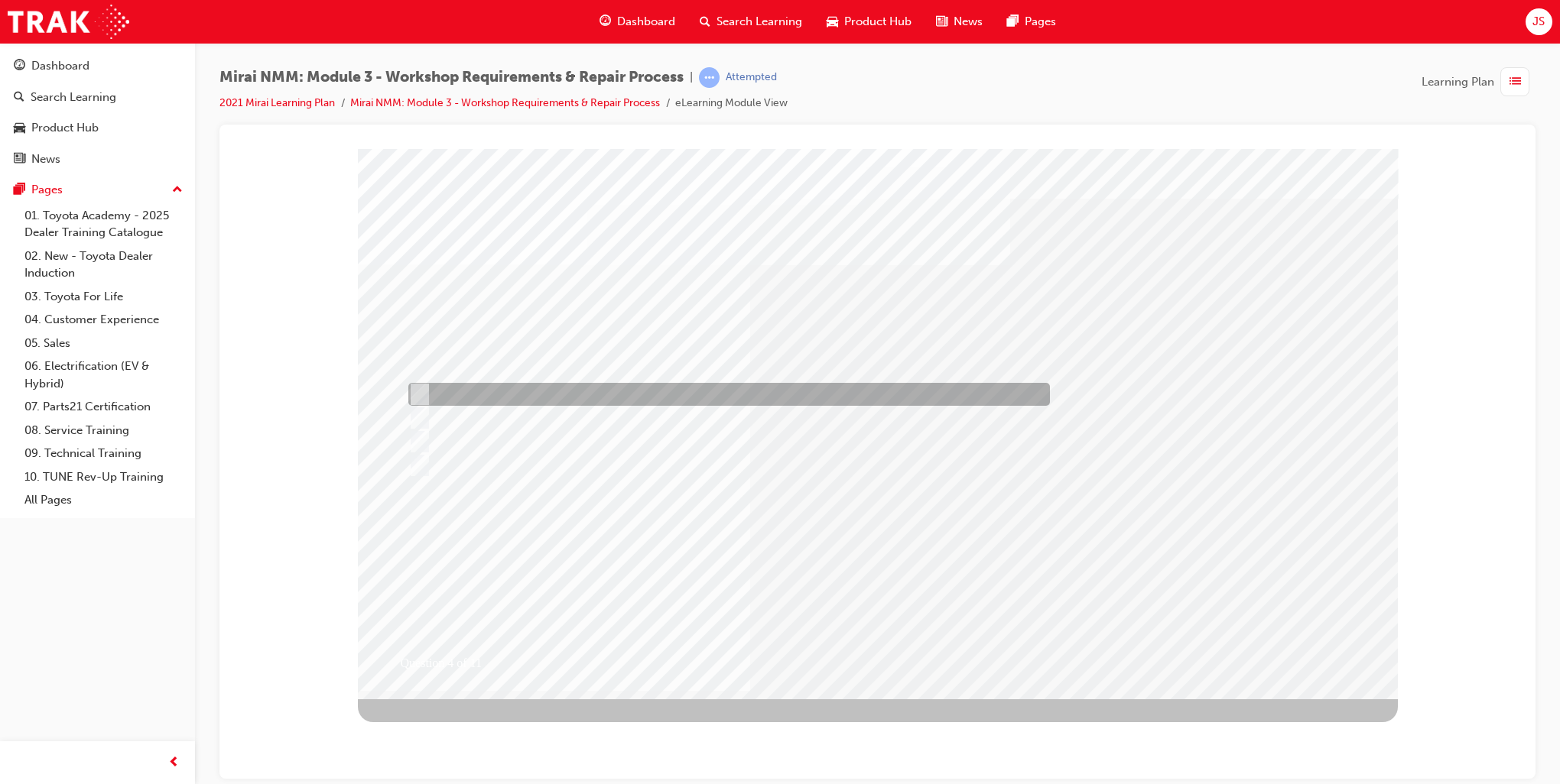
click at [565, 394] on div at bounding box center [725, 394] width 641 height 23
checkbox input "true"
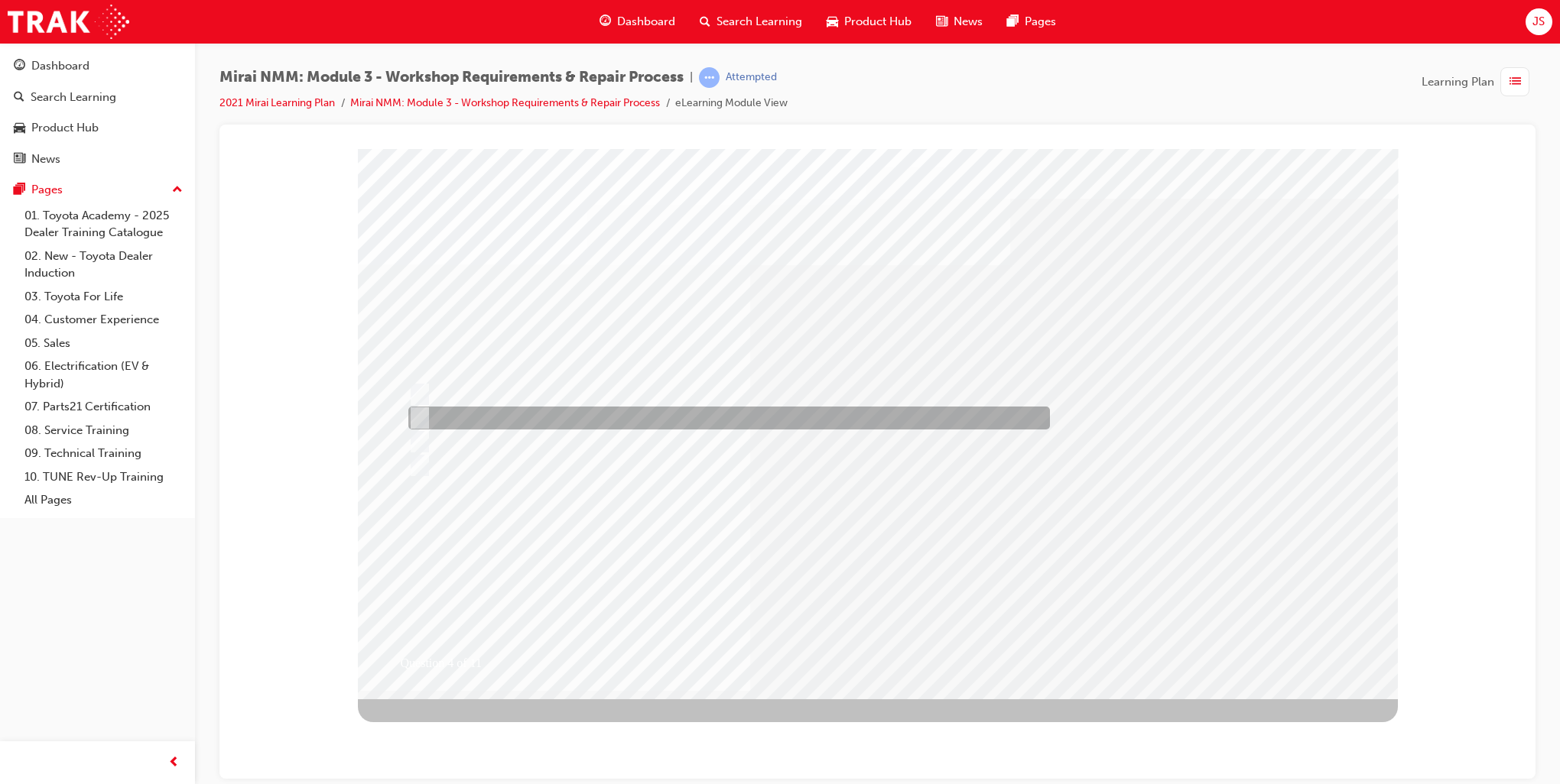
click at [566, 415] on div at bounding box center [725, 418] width 641 height 23
checkbox input "true"
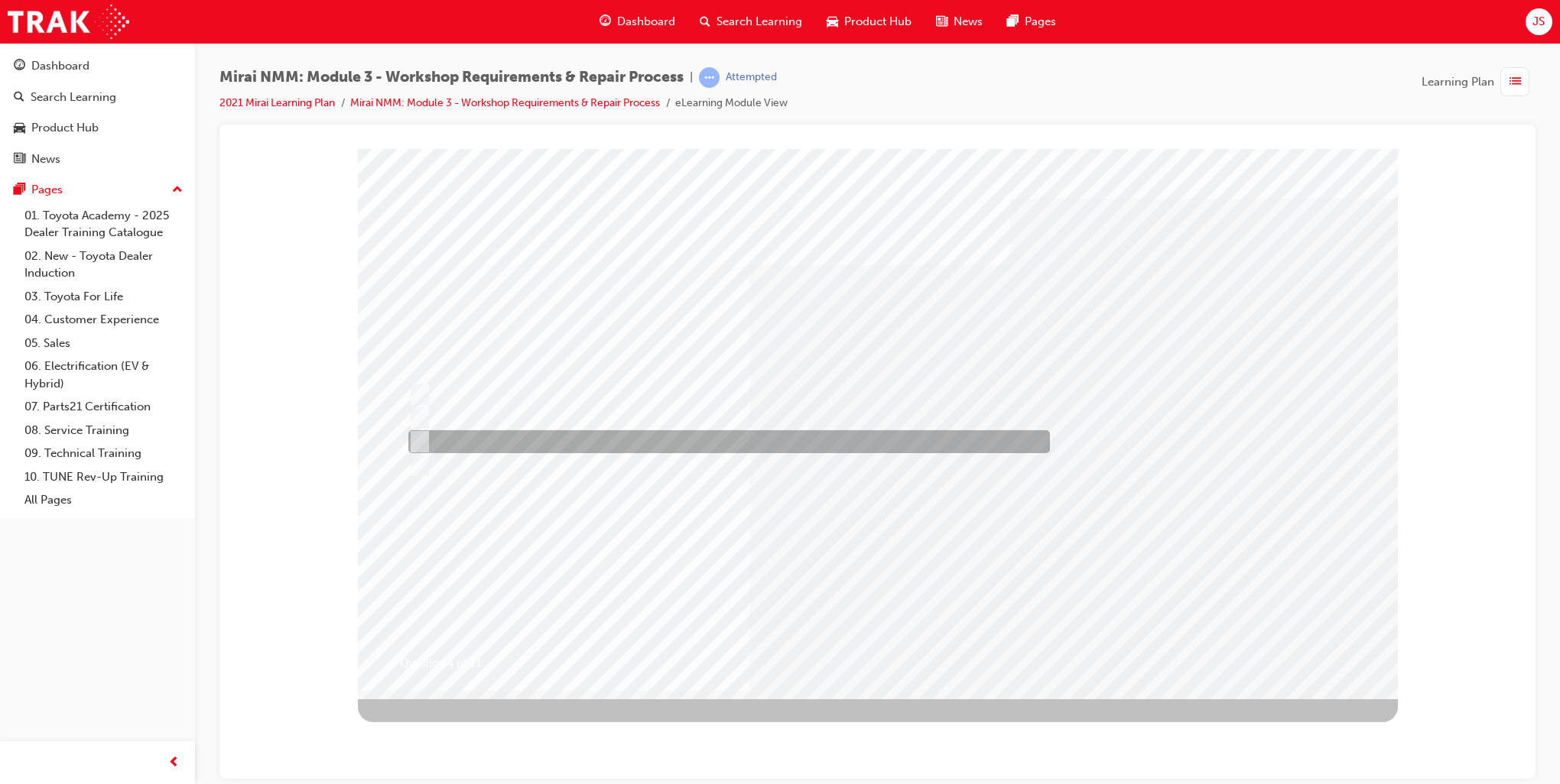
click at [575, 443] on div at bounding box center [725, 442] width 641 height 23
click at [484, 445] on div at bounding box center [725, 442] width 641 height 23
checkbox input "false"
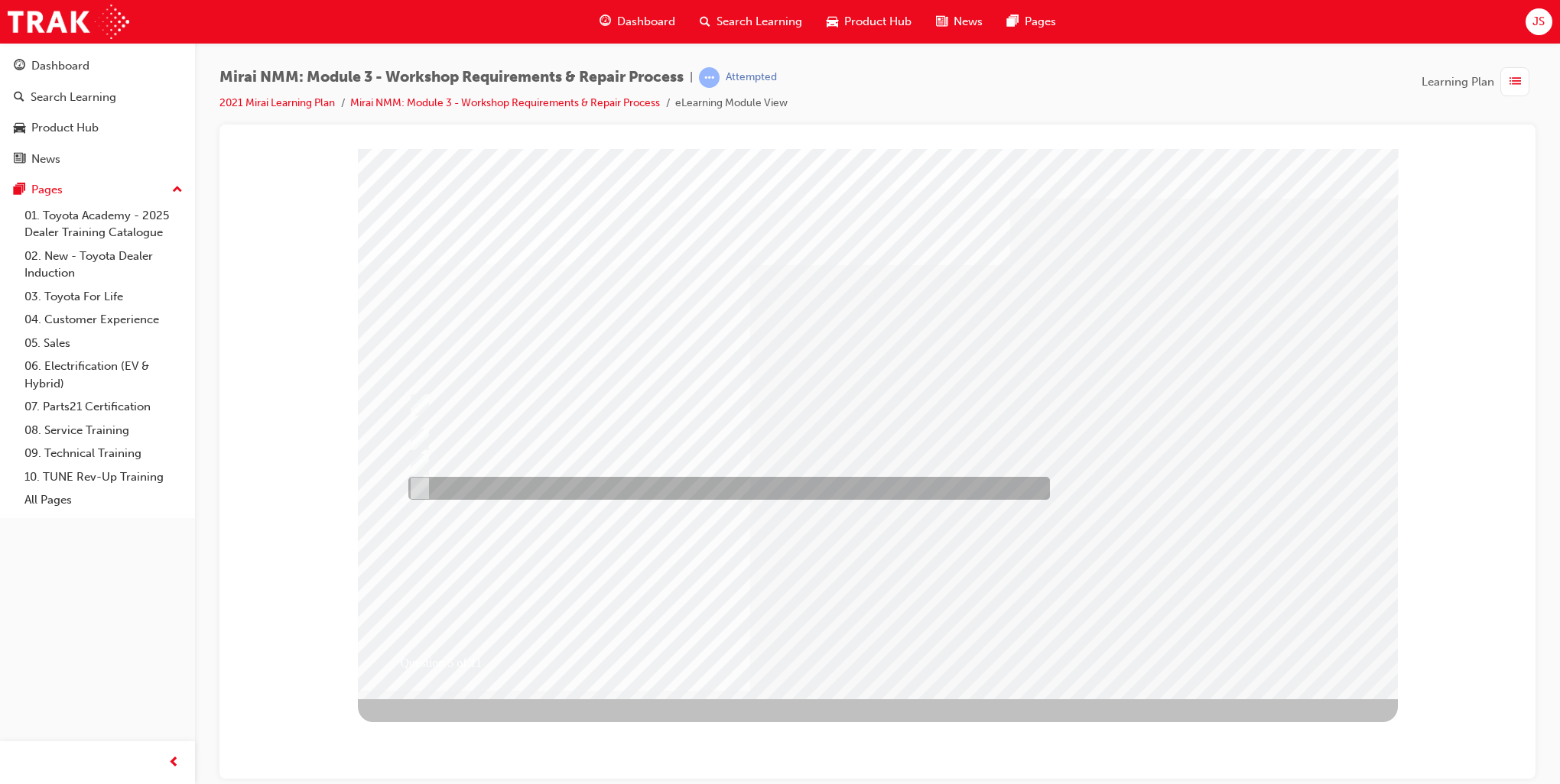
drag, startPoint x: 577, startPoint y: 486, endPoint x: 626, endPoint y: 517, distance: 58.0
click at [577, 486] on div at bounding box center [725, 488] width 641 height 23
radio input "true"
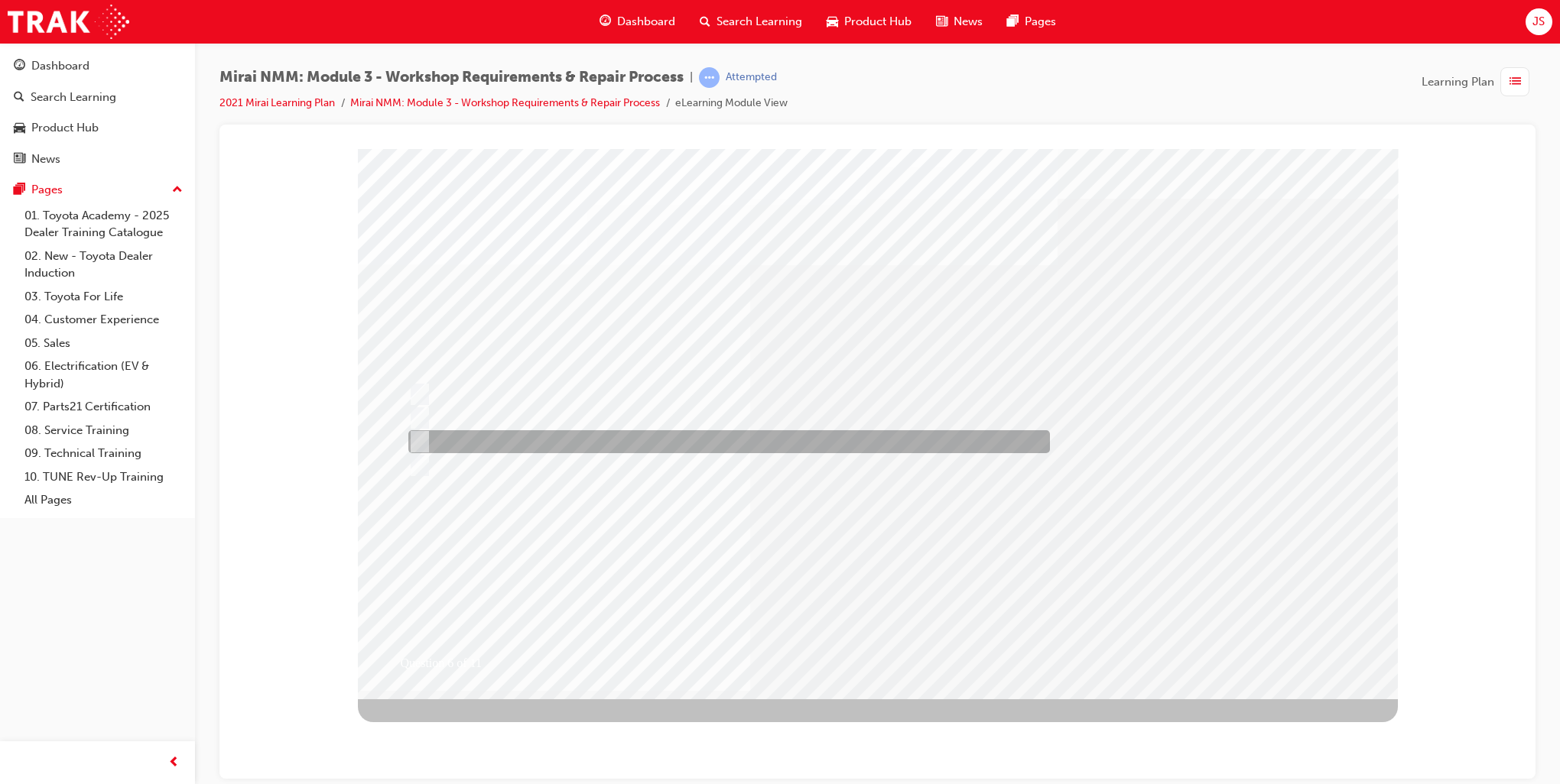
click at [480, 436] on div at bounding box center [725, 442] width 641 height 23
radio input "true"
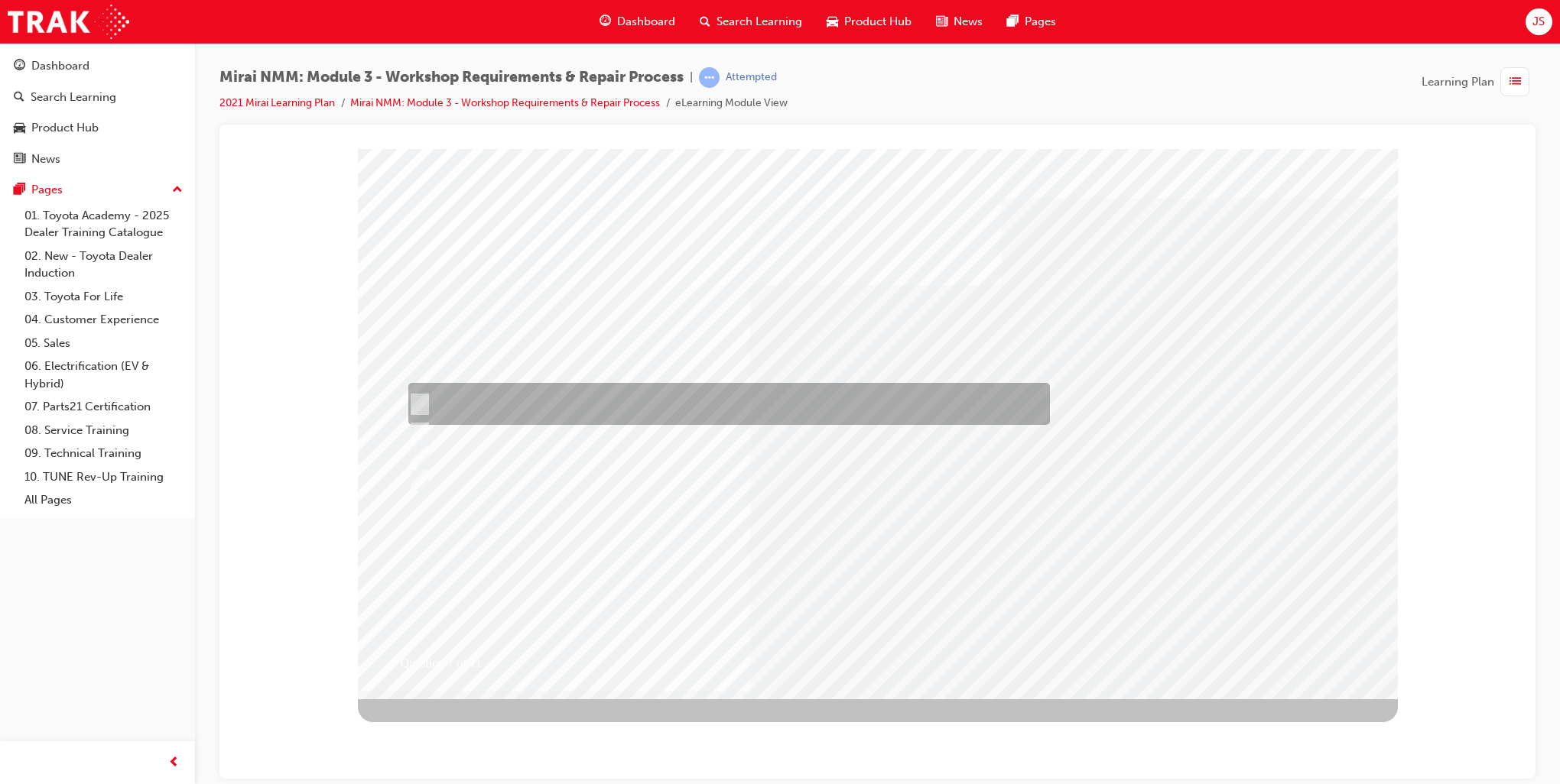
click at [541, 405] on div at bounding box center [725, 403] width 641 height 42
radio input "true"
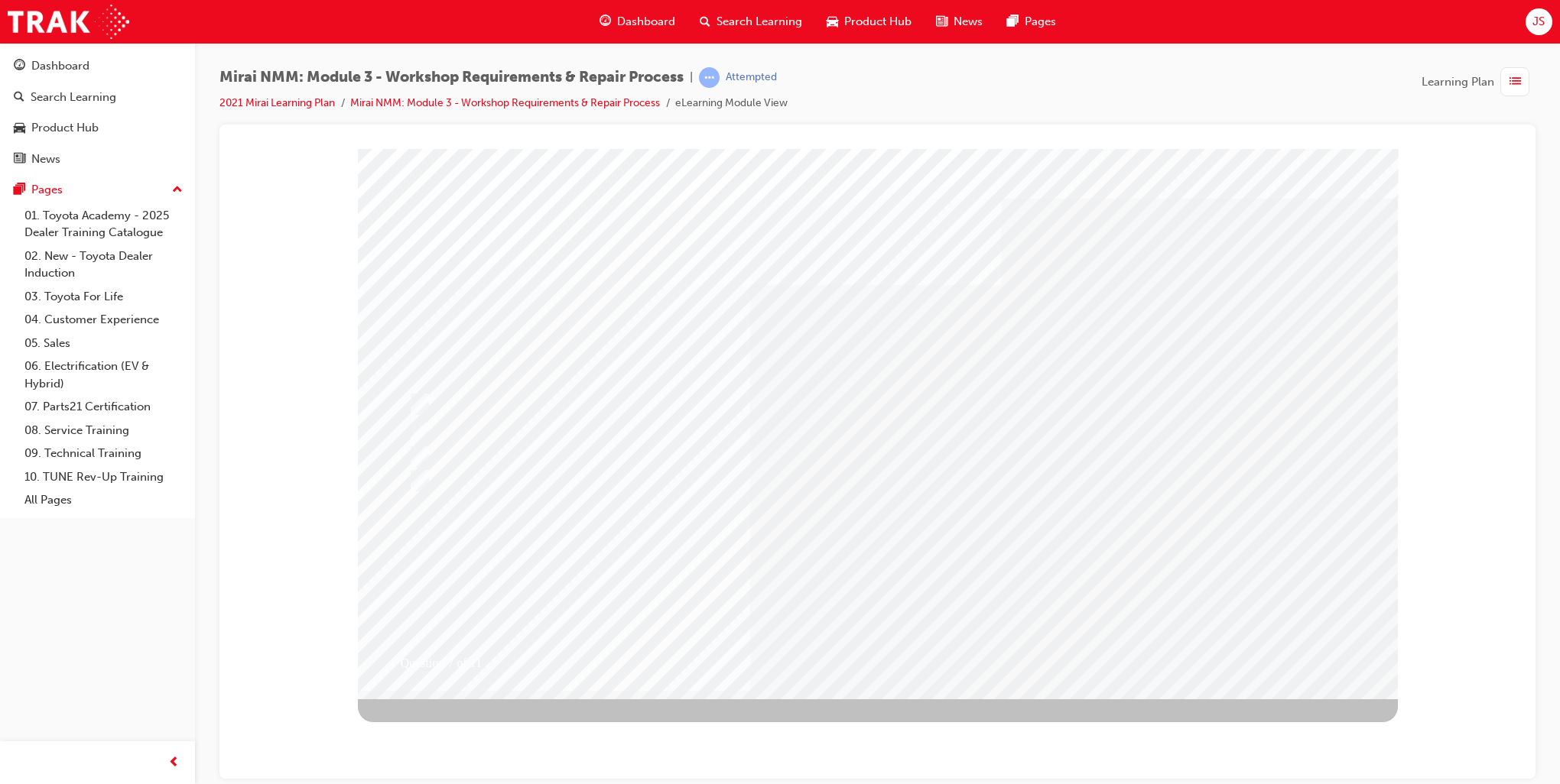
click at [889, 630] on div "Question 7 of 11" at bounding box center [878, 424] width 1040 height 550
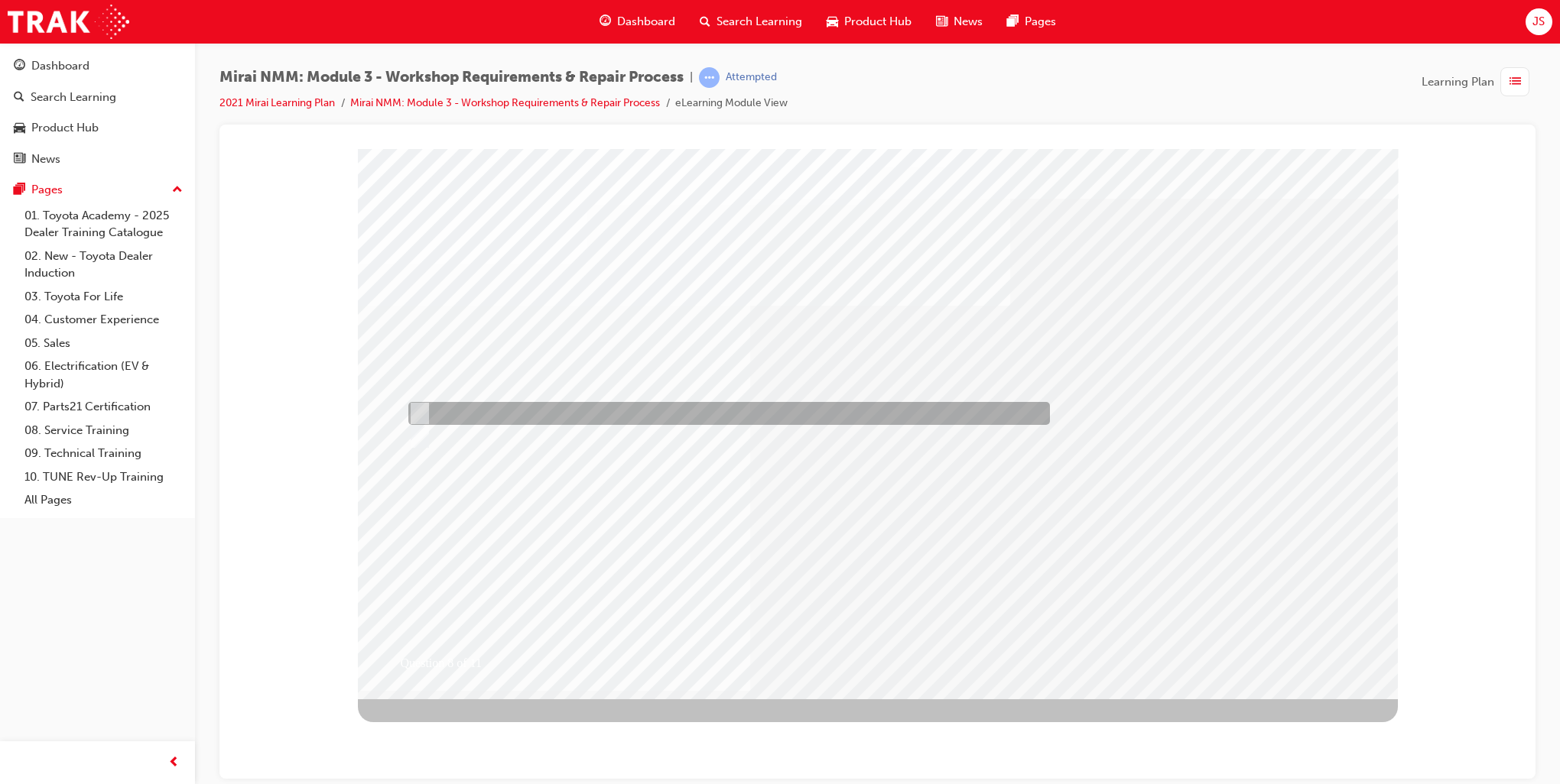
click at [469, 410] on div at bounding box center [725, 413] width 641 height 23
radio input "true"
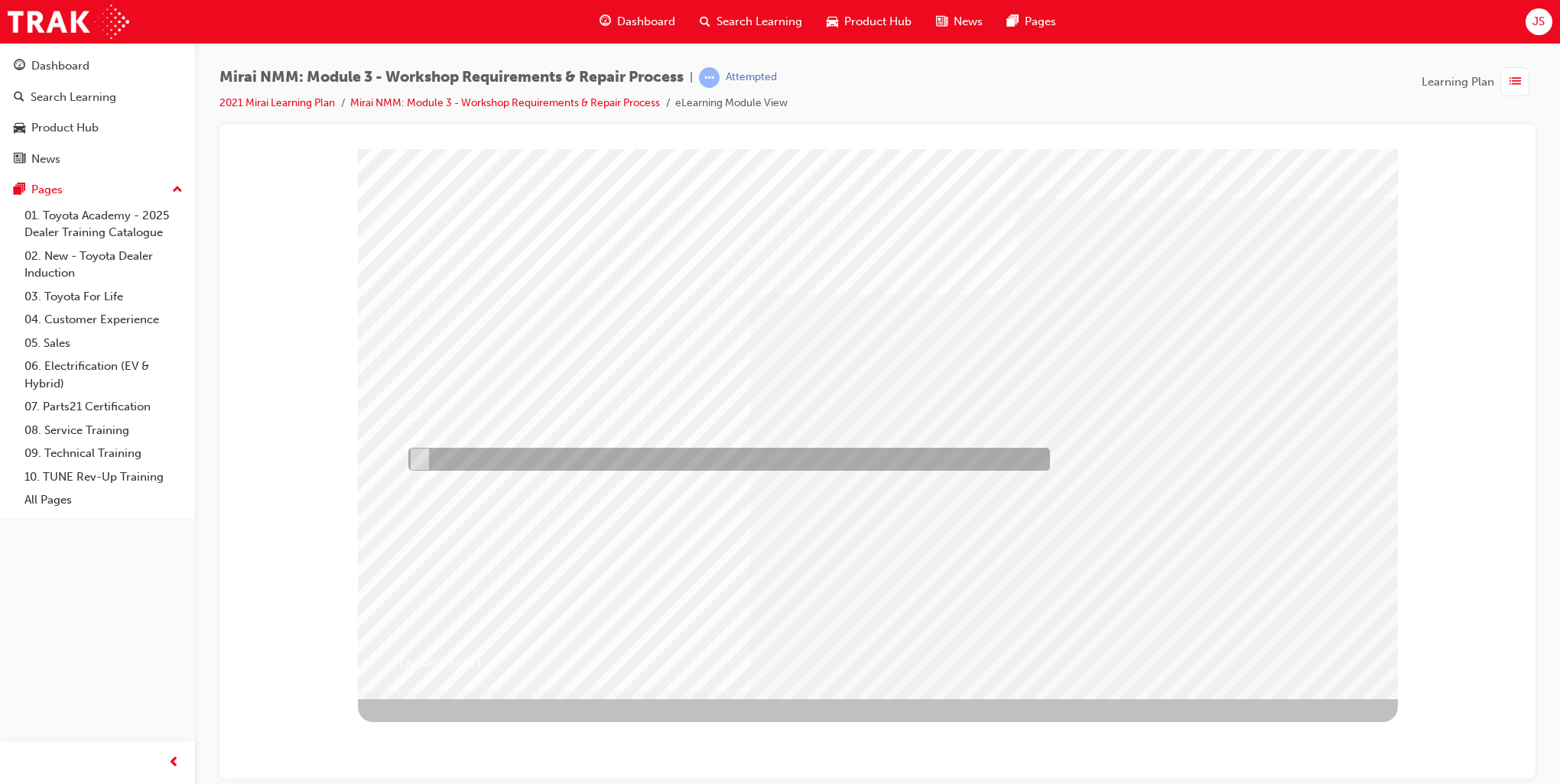
drag, startPoint x: 526, startPoint y: 452, endPoint x: 539, endPoint y: 461, distance: 15.8
click at [526, 452] on div at bounding box center [725, 459] width 641 height 23
radio input "true"
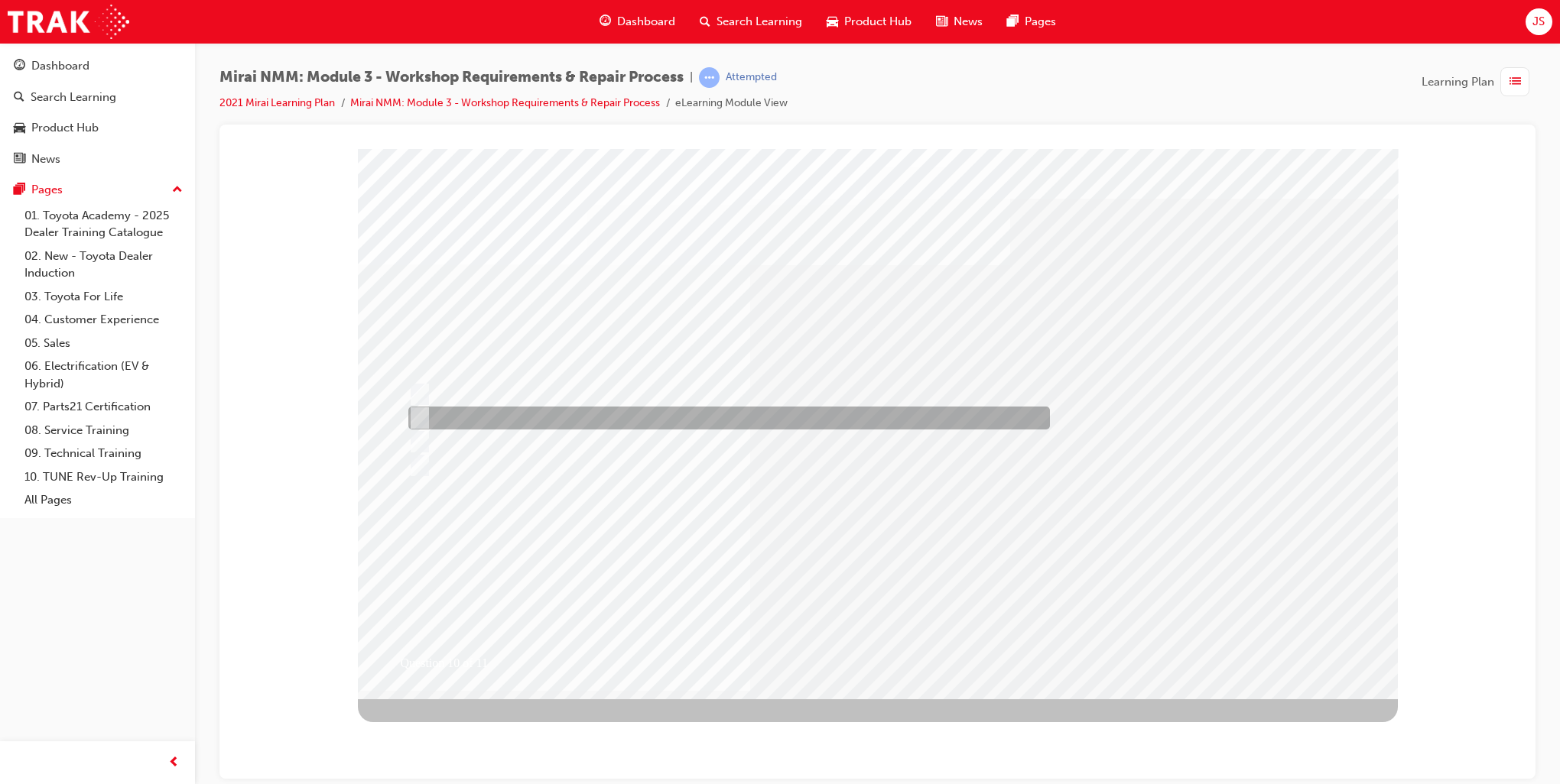
click at [572, 421] on div at bounding box center [725, 418] width 641 height 23
radio input "true"
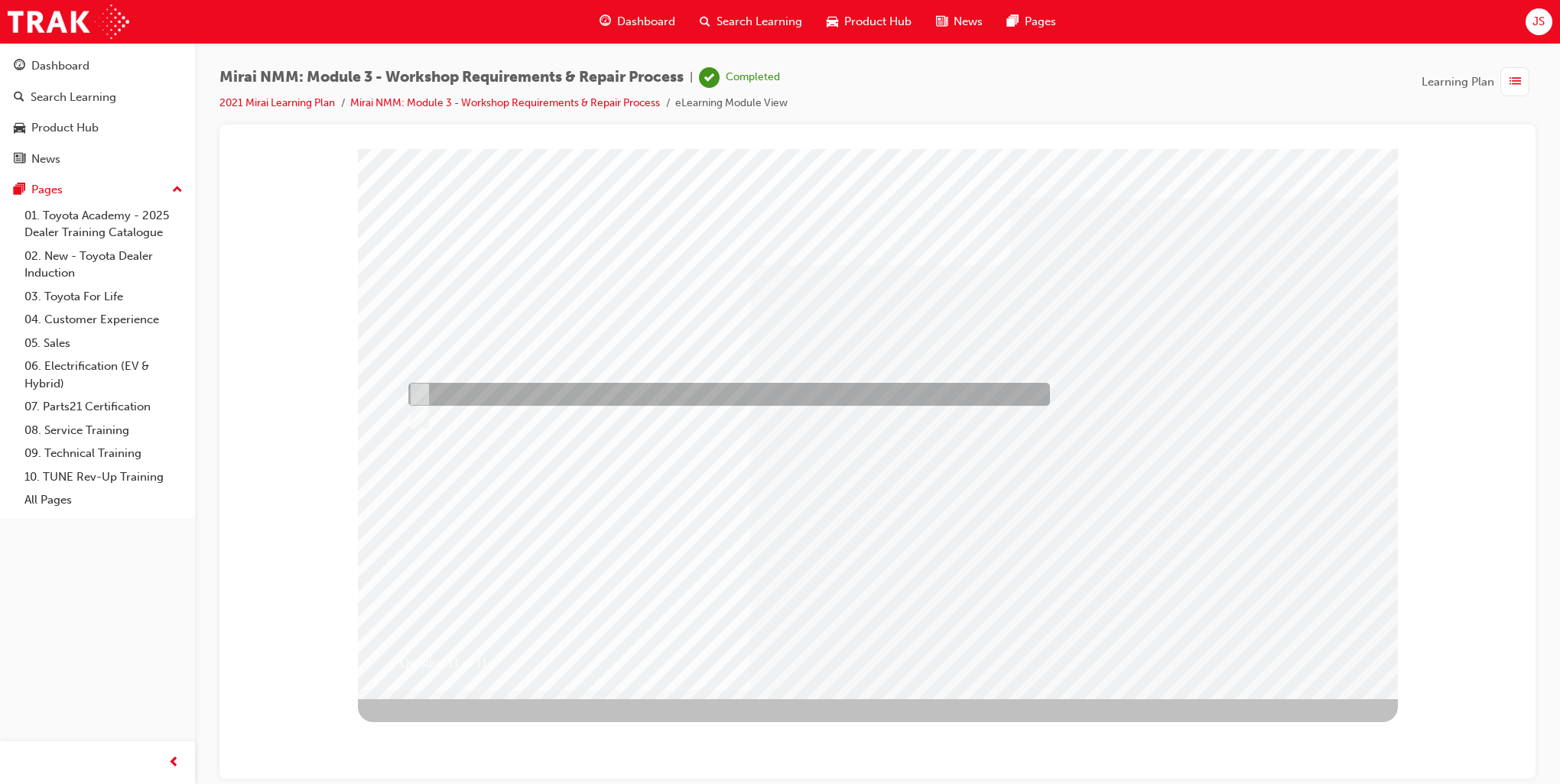
click at [620, 403] on div at bounding box center [725, 394] width 641 height 23
radio input "true"
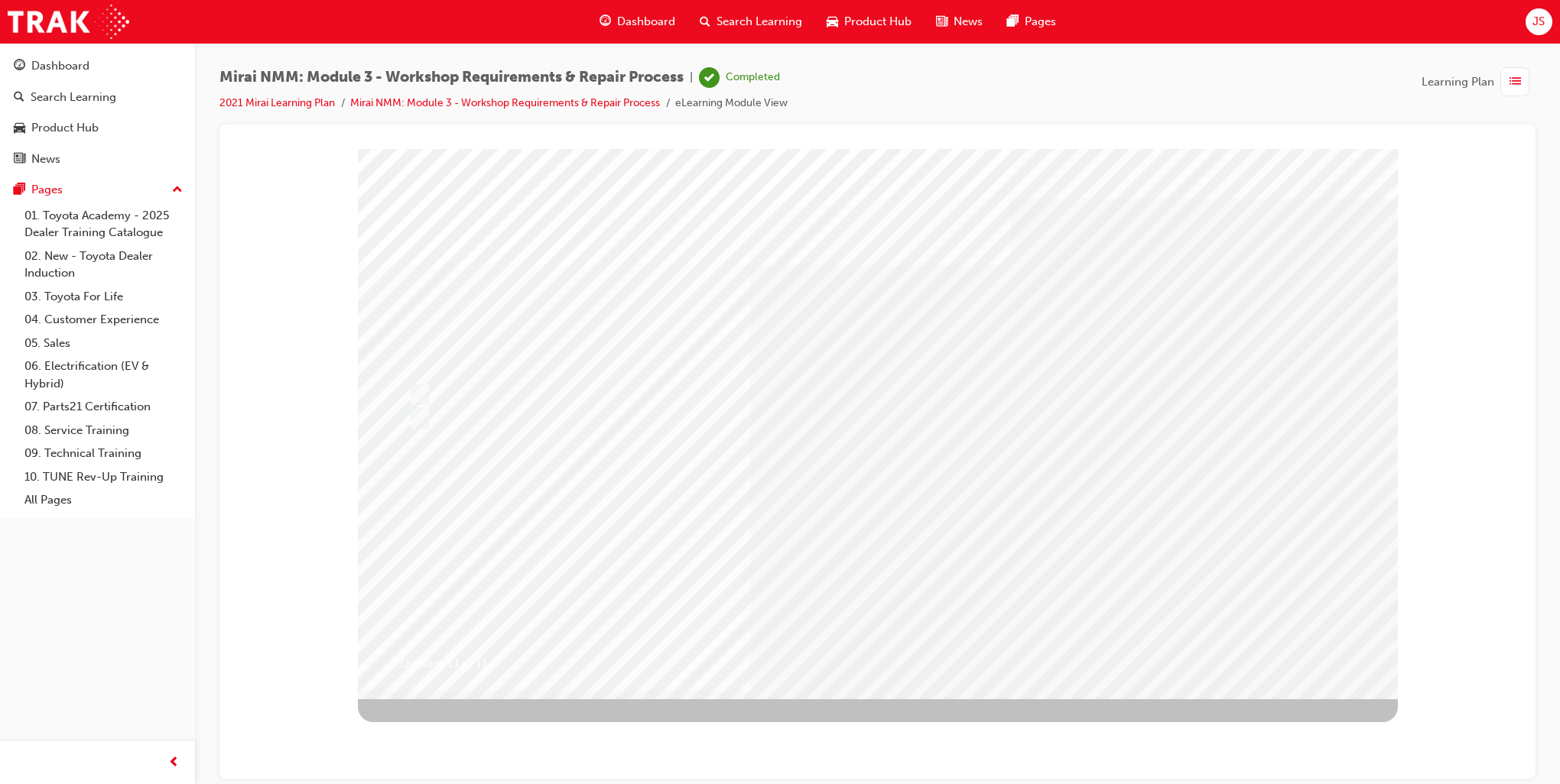
click at [363, 107] on link "Mirai NMM: Module 3 - Workshop Requirements & Repair Process" at bounding box center [505, 103] width 310 height 13
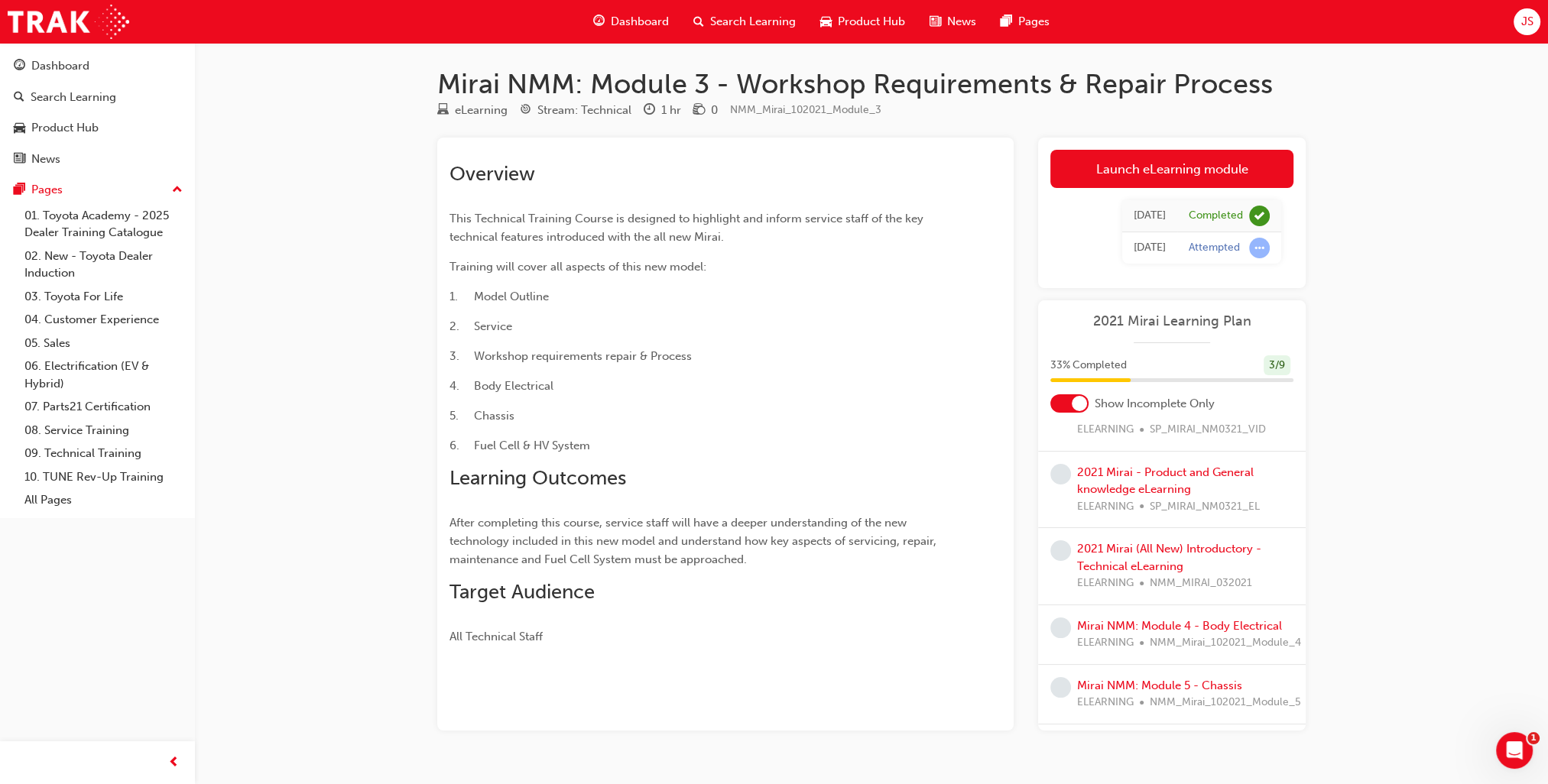
scroll to position [77, 0]
click at [1193, 626] on link "Mirai NMM: Module 4 - Body Electrical" at bounding box center [1179, 625] width 205 height 14
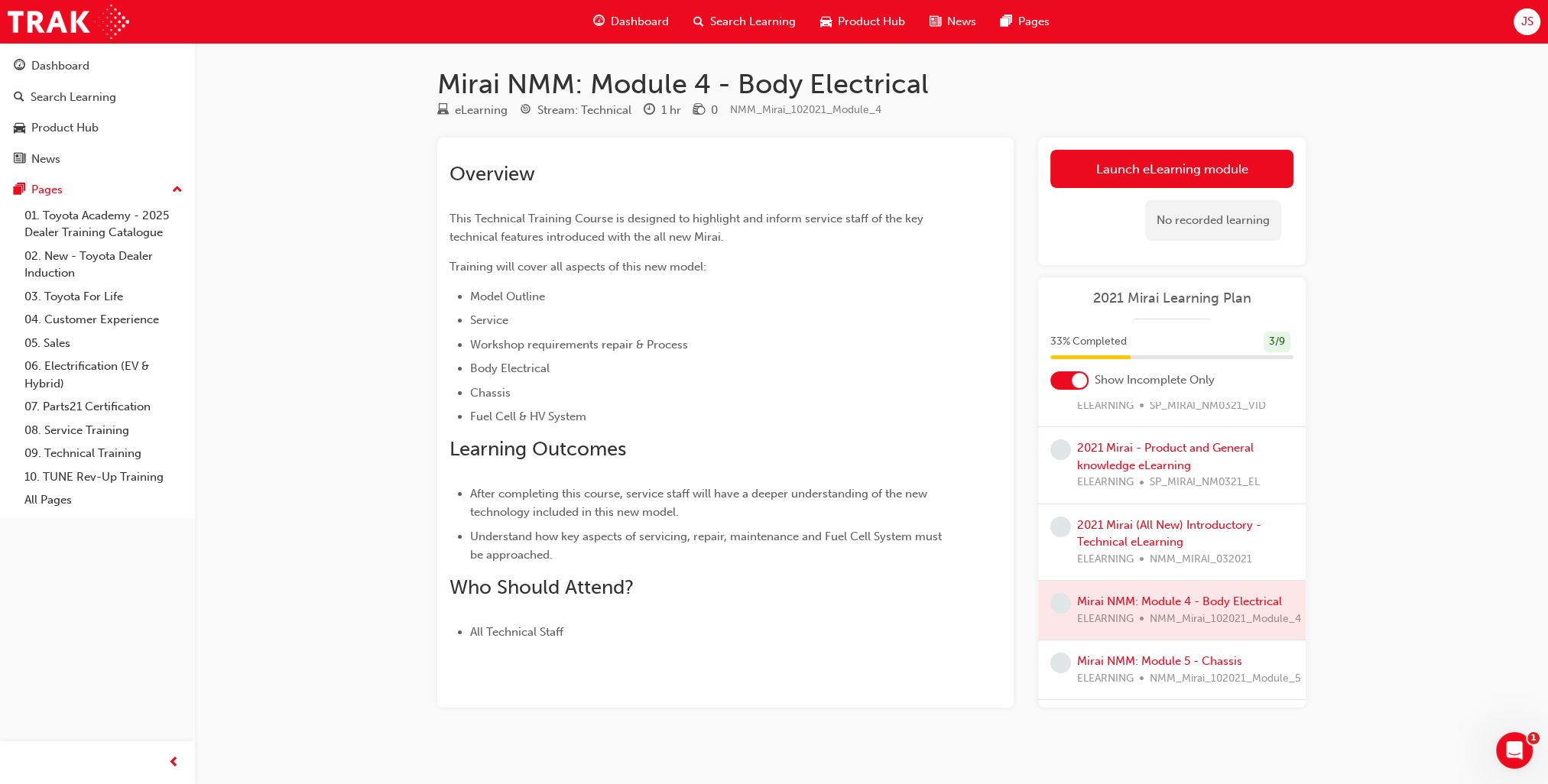
click at [1198, 596] on div at bounding box center [1171, 610] width 267 height 59
click at [1226, 596] on div at bounding box center [1171, 610] width 267 height 59
click at [1048, 581] on div at bounding box center [1171, 610] width 267 height 59
click at [1005, 591] on div "Overview This Technical Training Course is designed to highlight and inform ser…" at bounding box center [725, 422] width 577 height 570
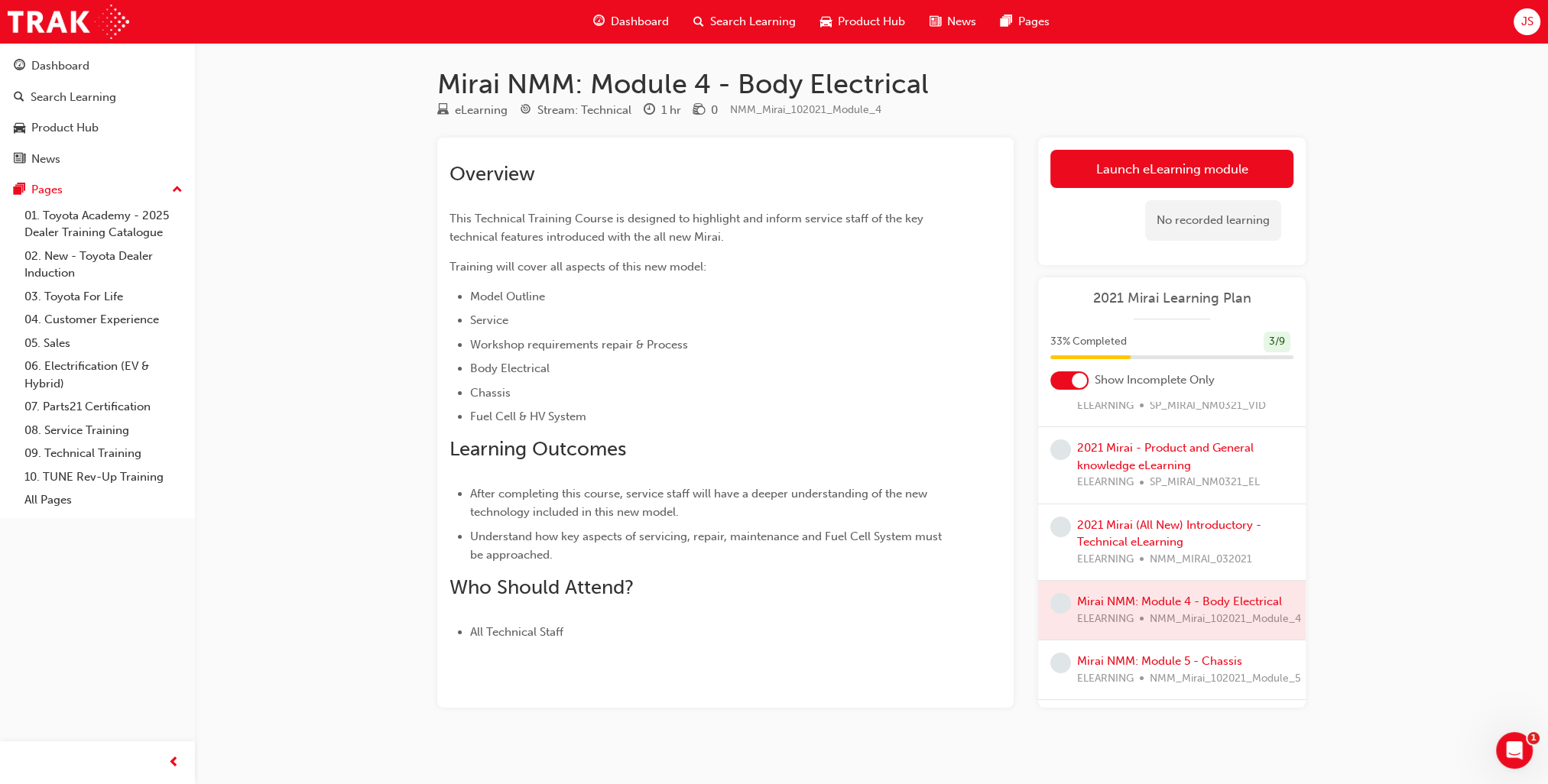
click at [1028, 561] on div "Overview This Technical Training Course is designed to highlight and inform ser…" at bounding box center [871, 422] width 868 height 570
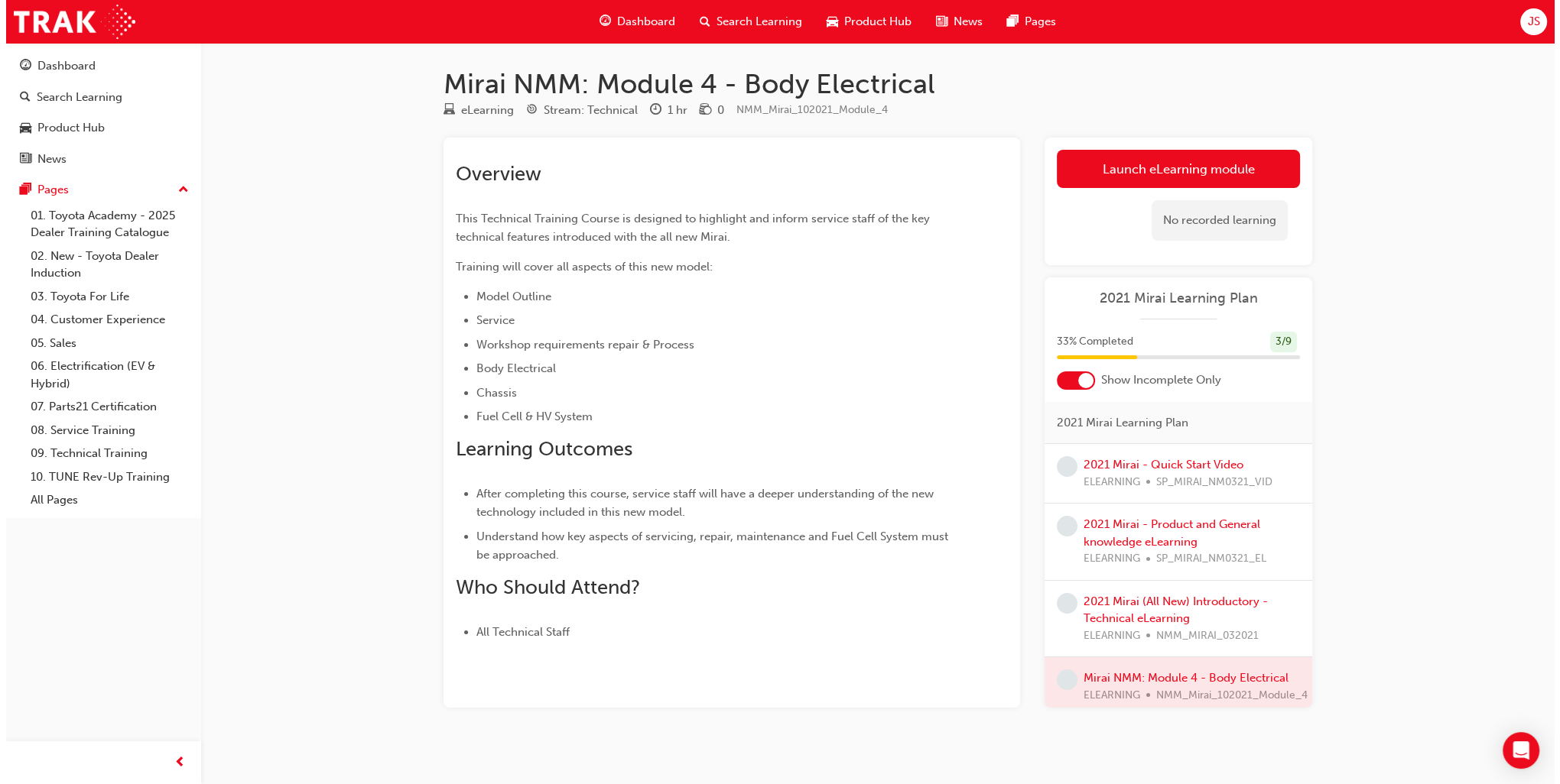
scroll to position [77, 0]
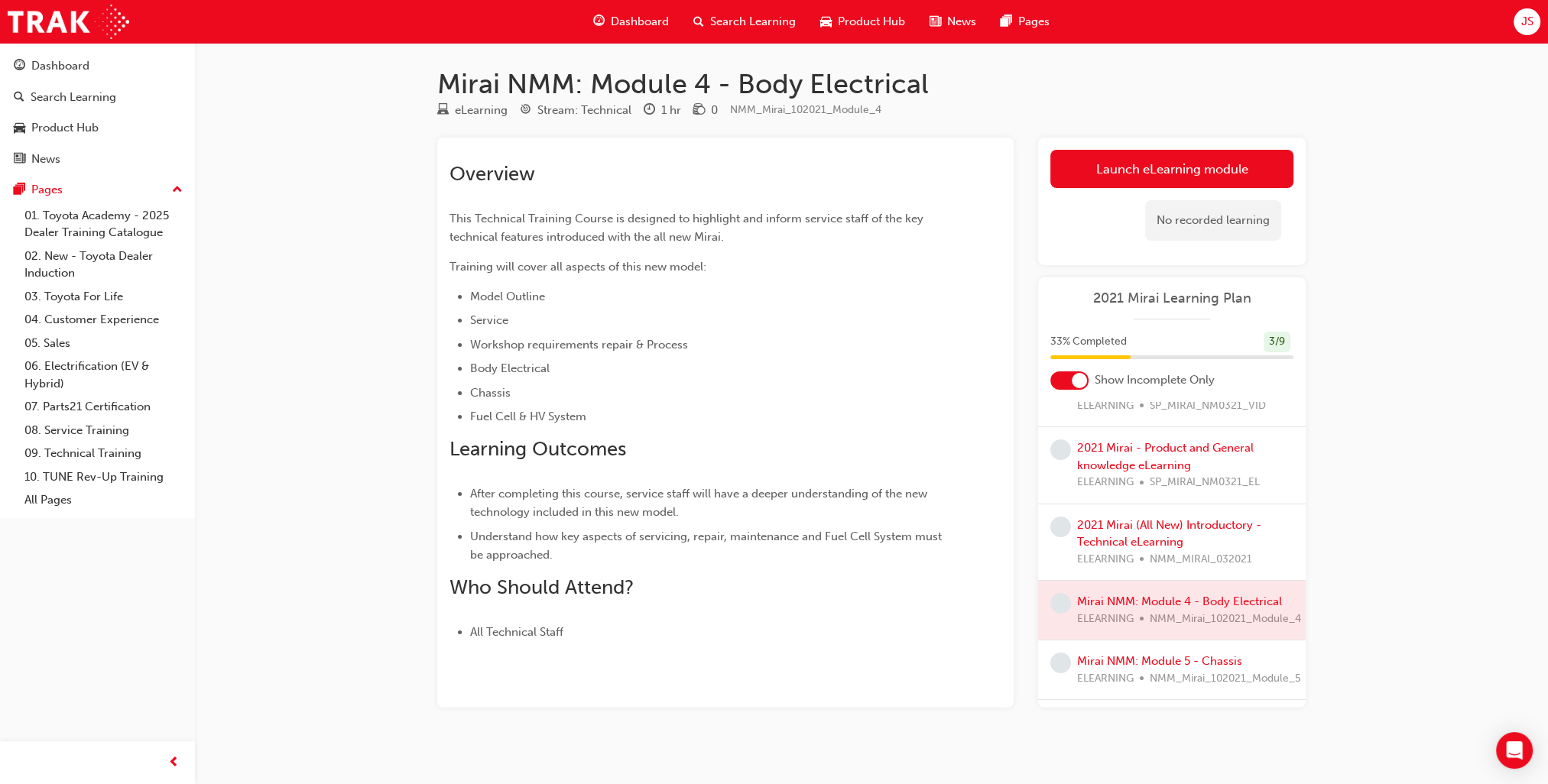
click at [1142, 599] on div at bounding box center [1171, 610] width 267 height 59
click at [1180, 604] on div at bounding box center [1171, 610] width 267 height 59
click at [1183, 521] on link "2021 Mirai (All New) Introductory - Technical eLearning" at bounding box center [1168, 533] width 184 height 31
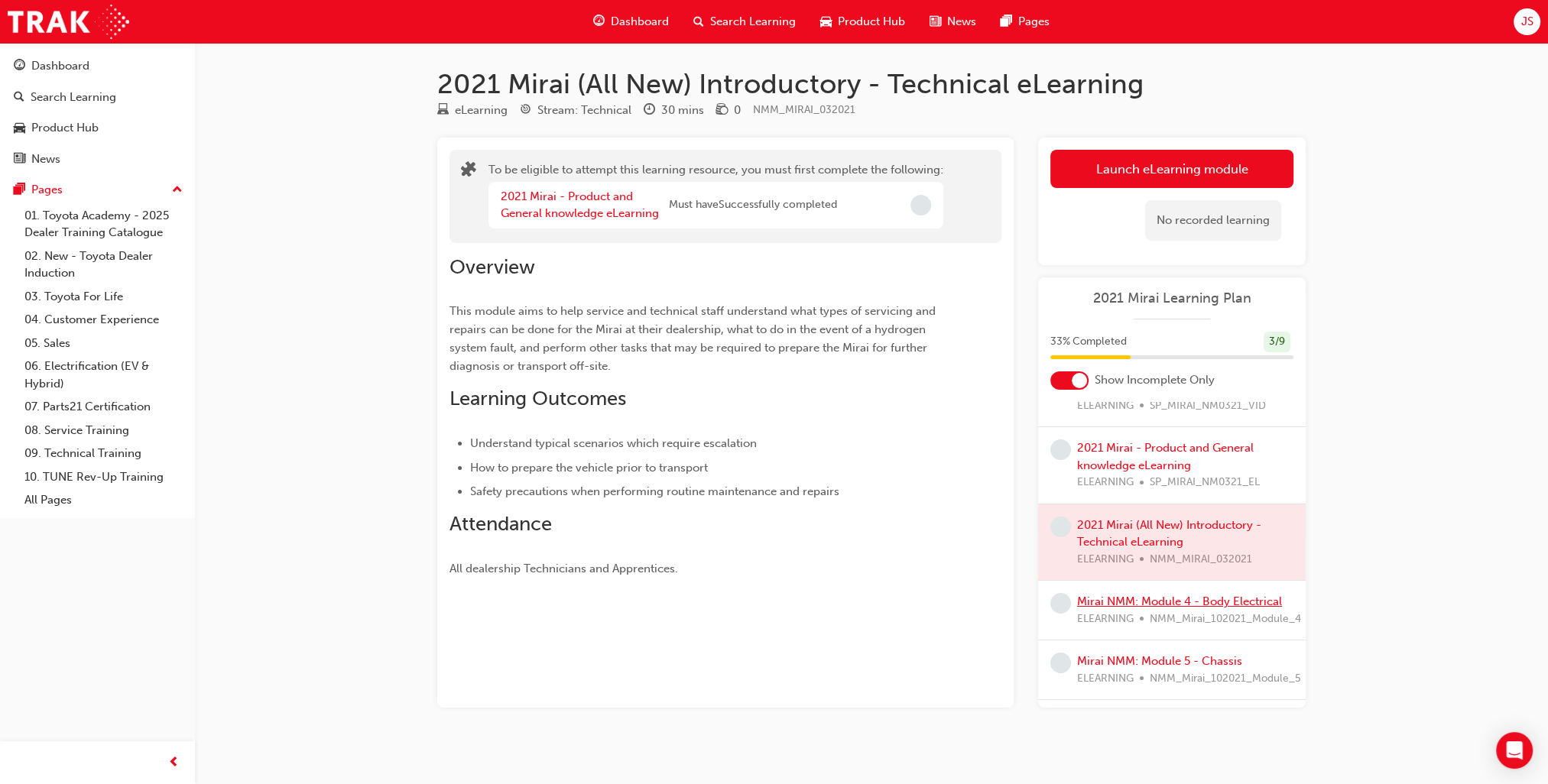
click at [1161, 600] on link "Mirai NMM: Module 4 - Body Electrical" at bounding box center [1179, 601] width 205 height 14
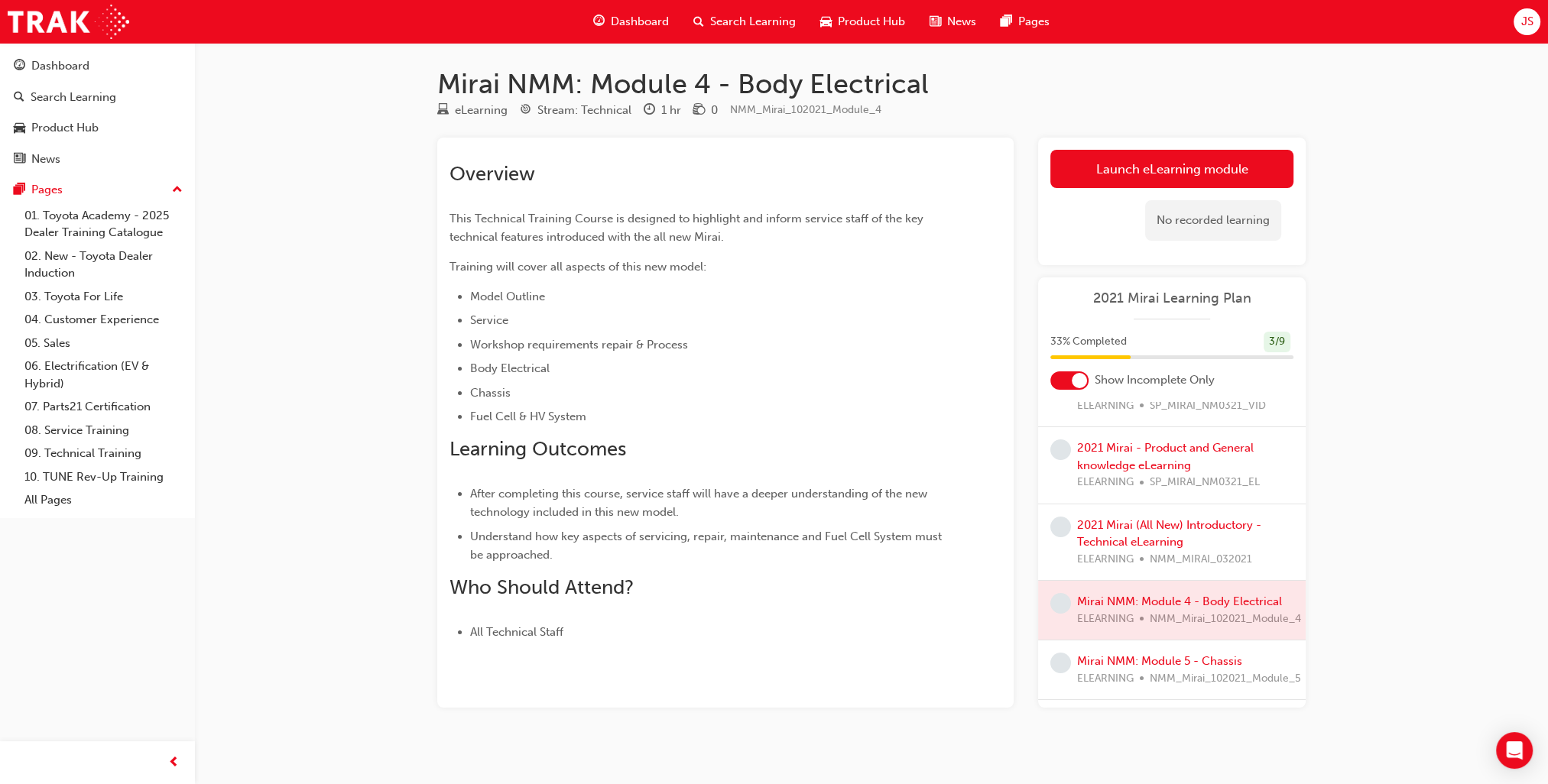
click at [1385, 172] on div "Mirai NMM: Module 4 - Body Electrical eLearning Stream: Technical 1 hr 0 NMM_Mi…" at bounding box center [774, 397] width 1548 height 795
click at [1242, 172] on link "Launch eLearning module" at bounding box center [1172, 168] width 243 height 38
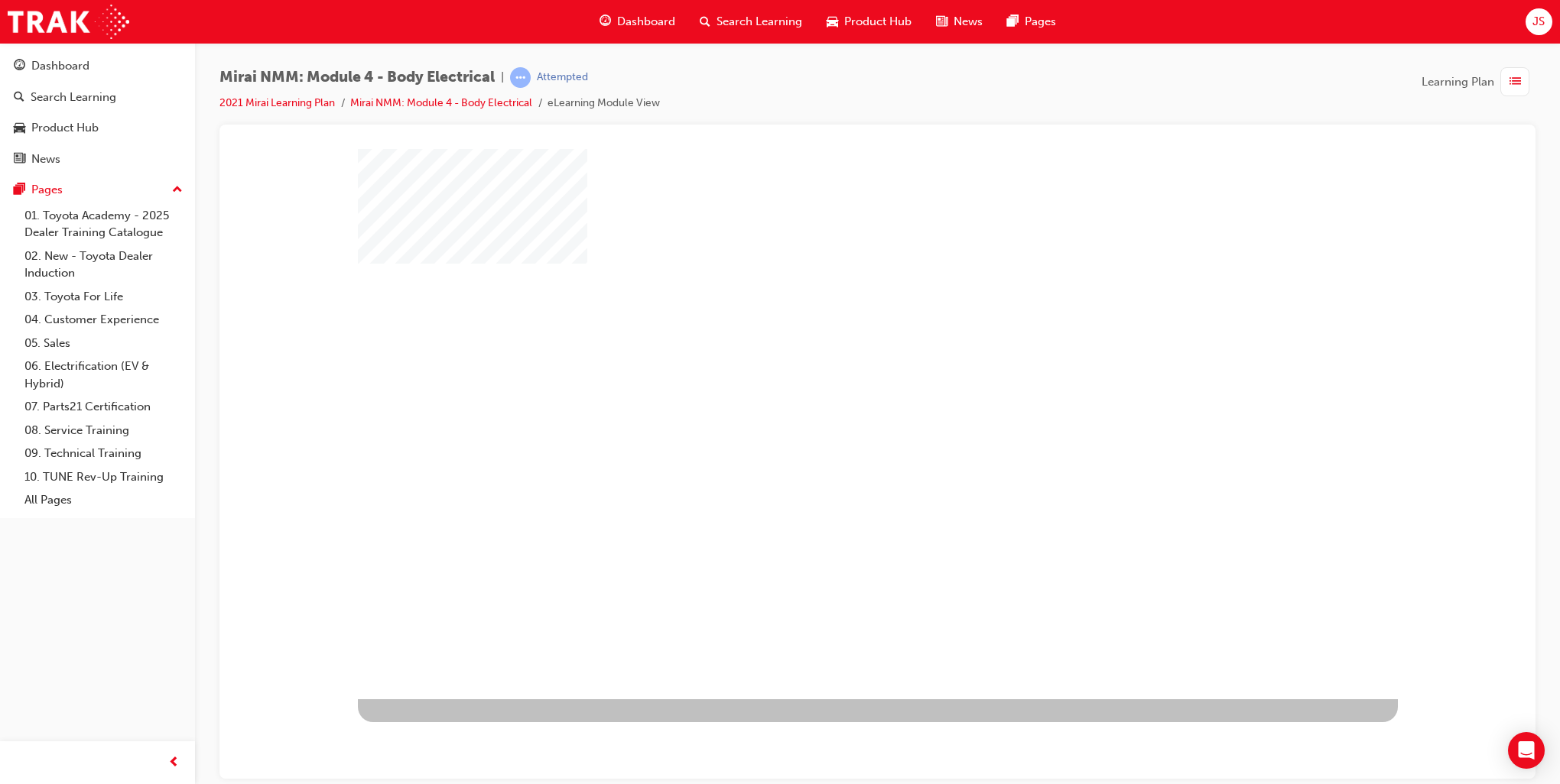
click at [928, 409] on div at bounding box center [878, 424] width 1040 height 550
click at [834, 379] on div "play" at bounding box center [834, 379] width 0 height 0
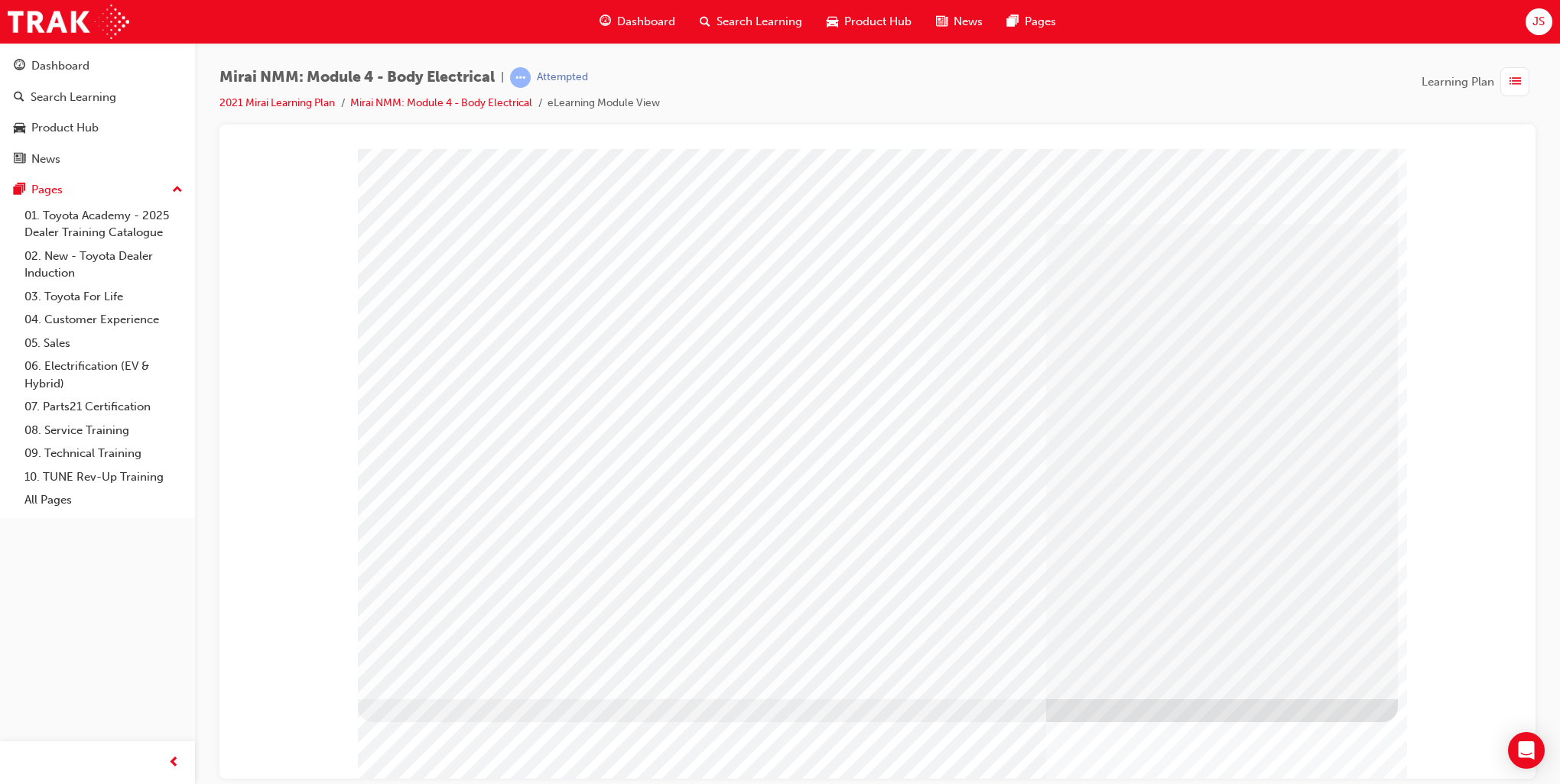
click at [1504, 154] on div at bounding box center [877, 154] width 1279 height 0
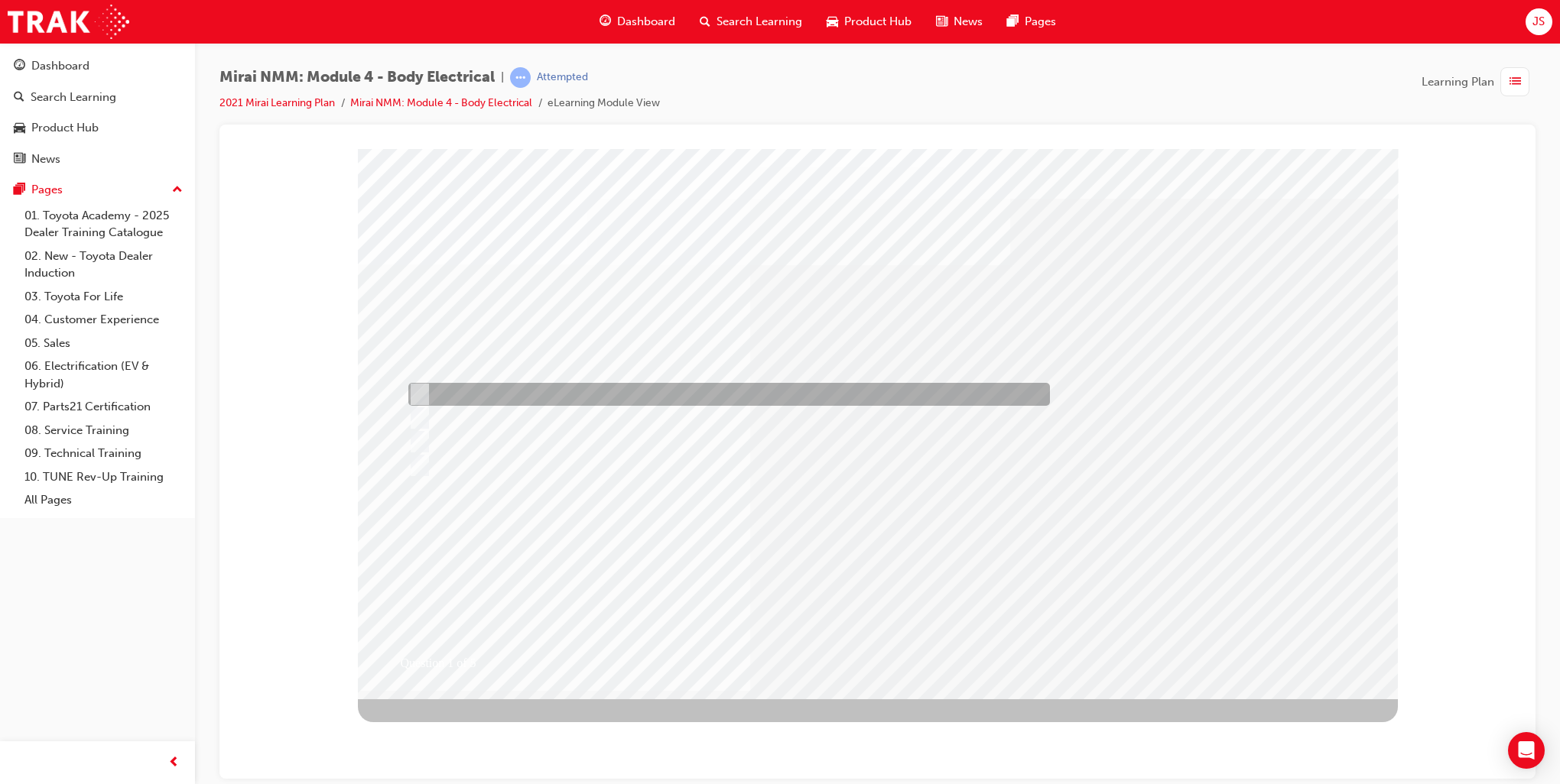
click at [575, 396] on div at bounding box center [725, 394] width 641 height 23
radio input "true"
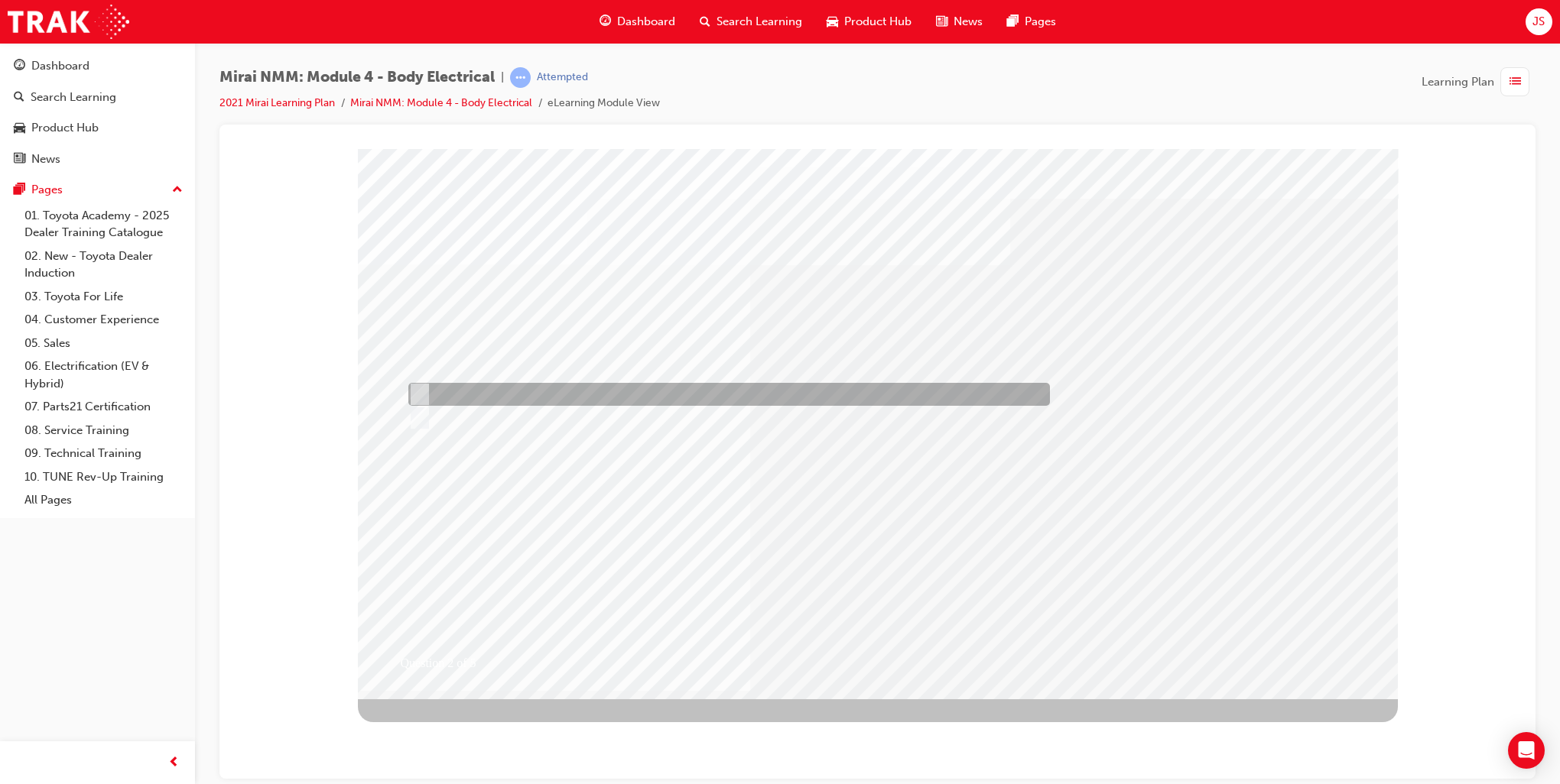
click at [513, 391] on div at bounding box center [725, 394] width 641 height 23
radio input "true"
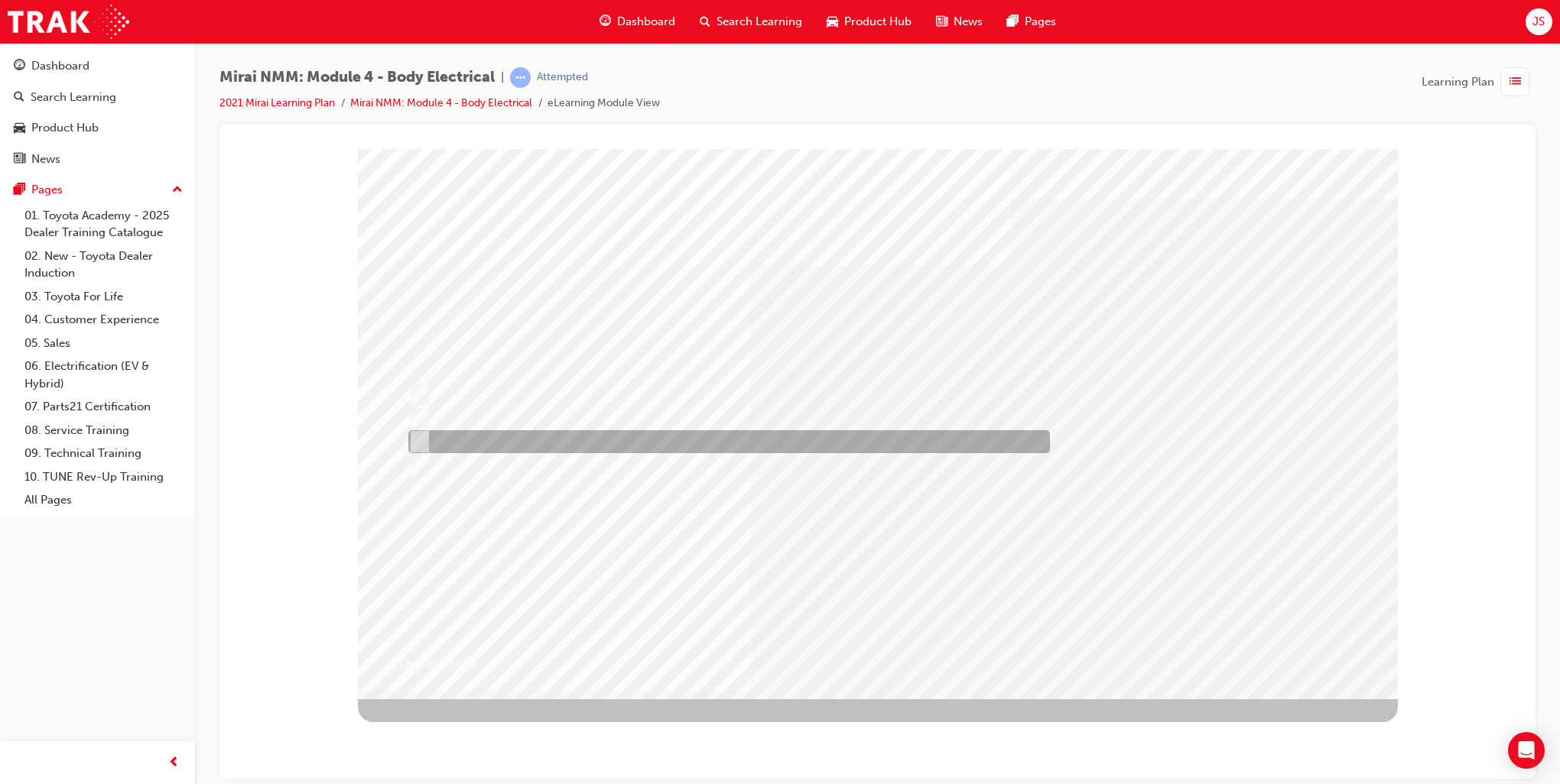
click at [592, 439] on div at bounding box center [725, 442] width 641 height 23
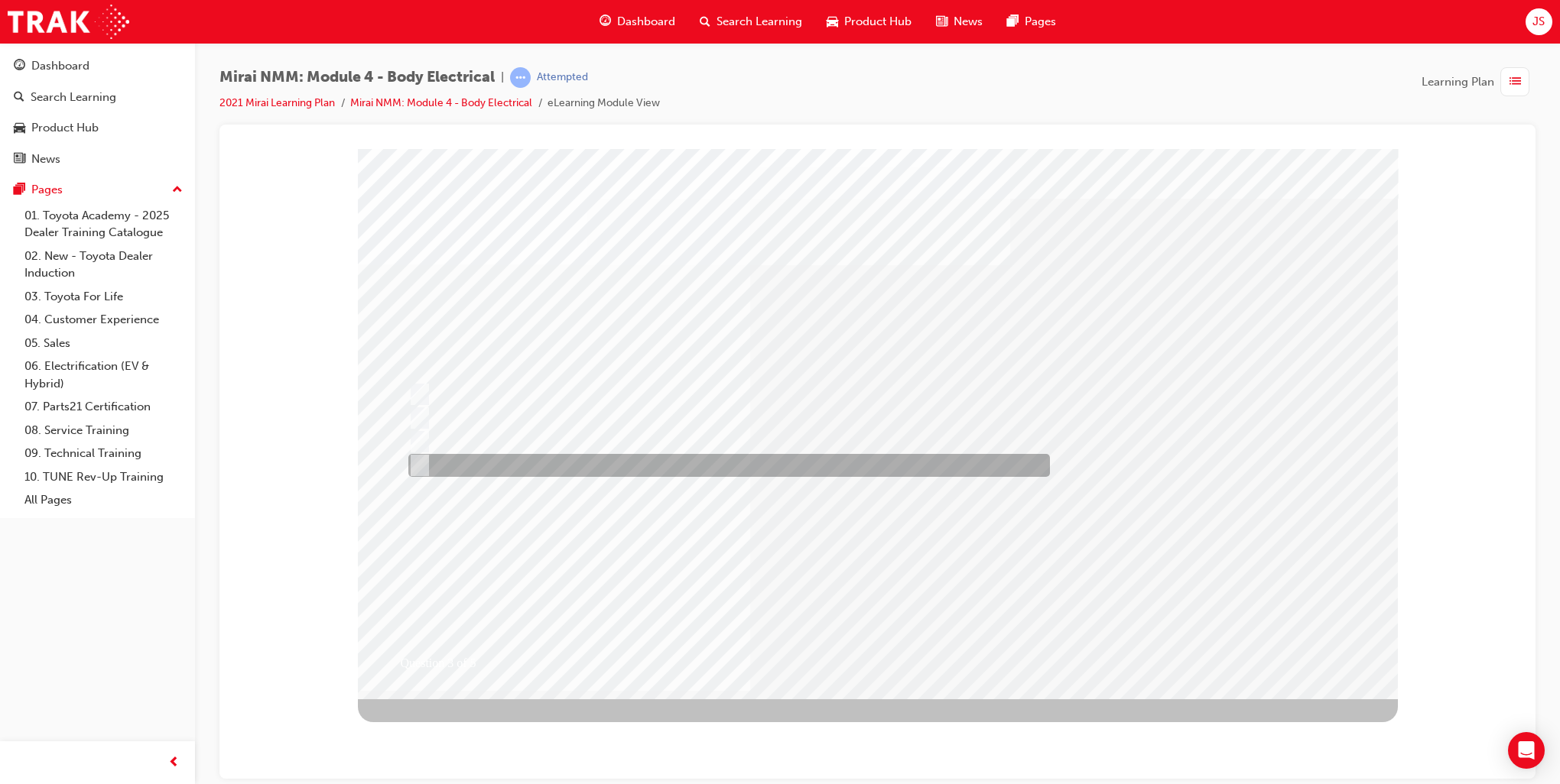
click at [646, 458] on div at bounding box center [725, 466] width 641 height 23
radio input "false"
radio input "true"
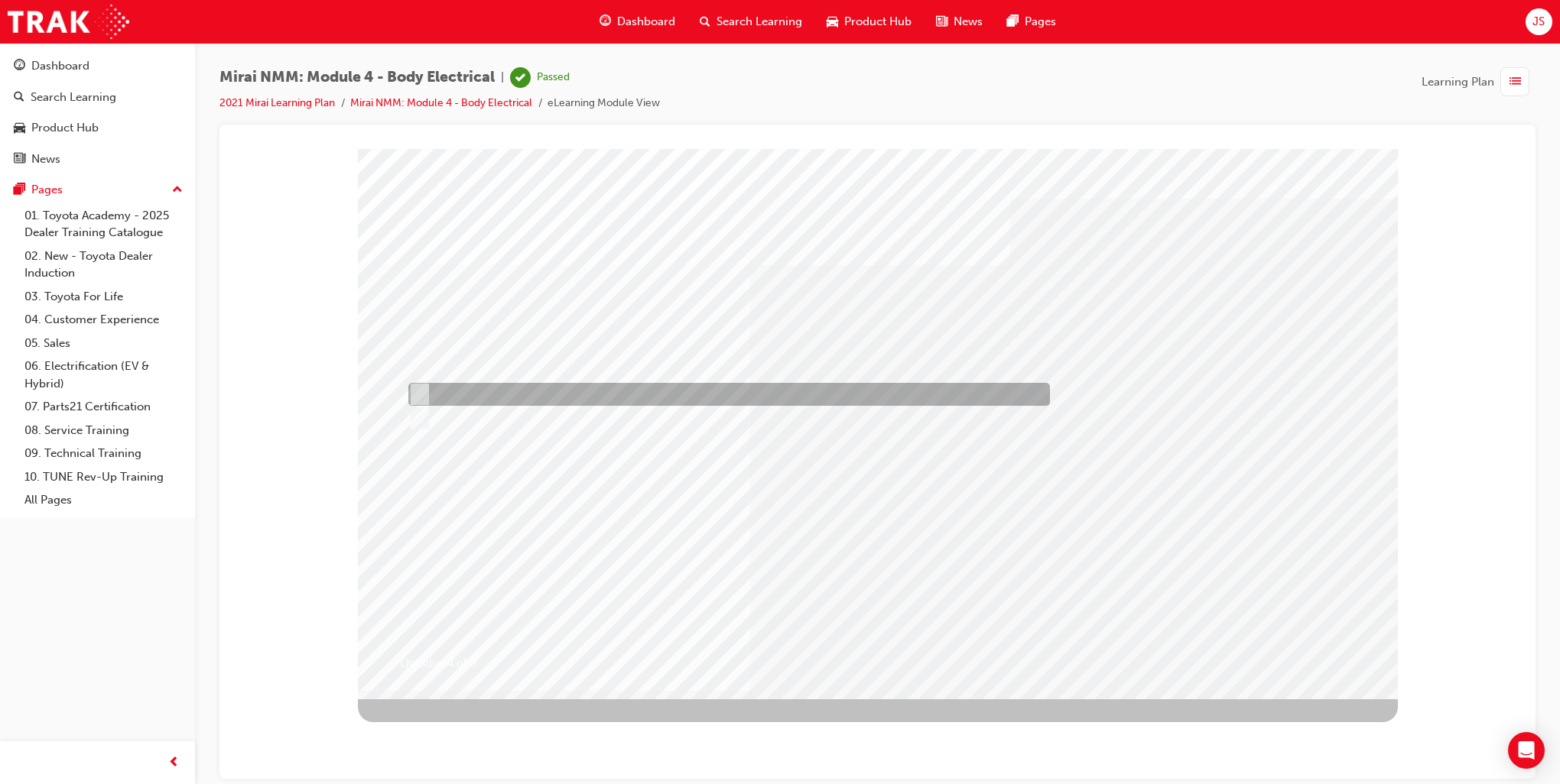
click at [544, 396] on div at bounding box center [725, 394] width 641 height 23
radio input "true"
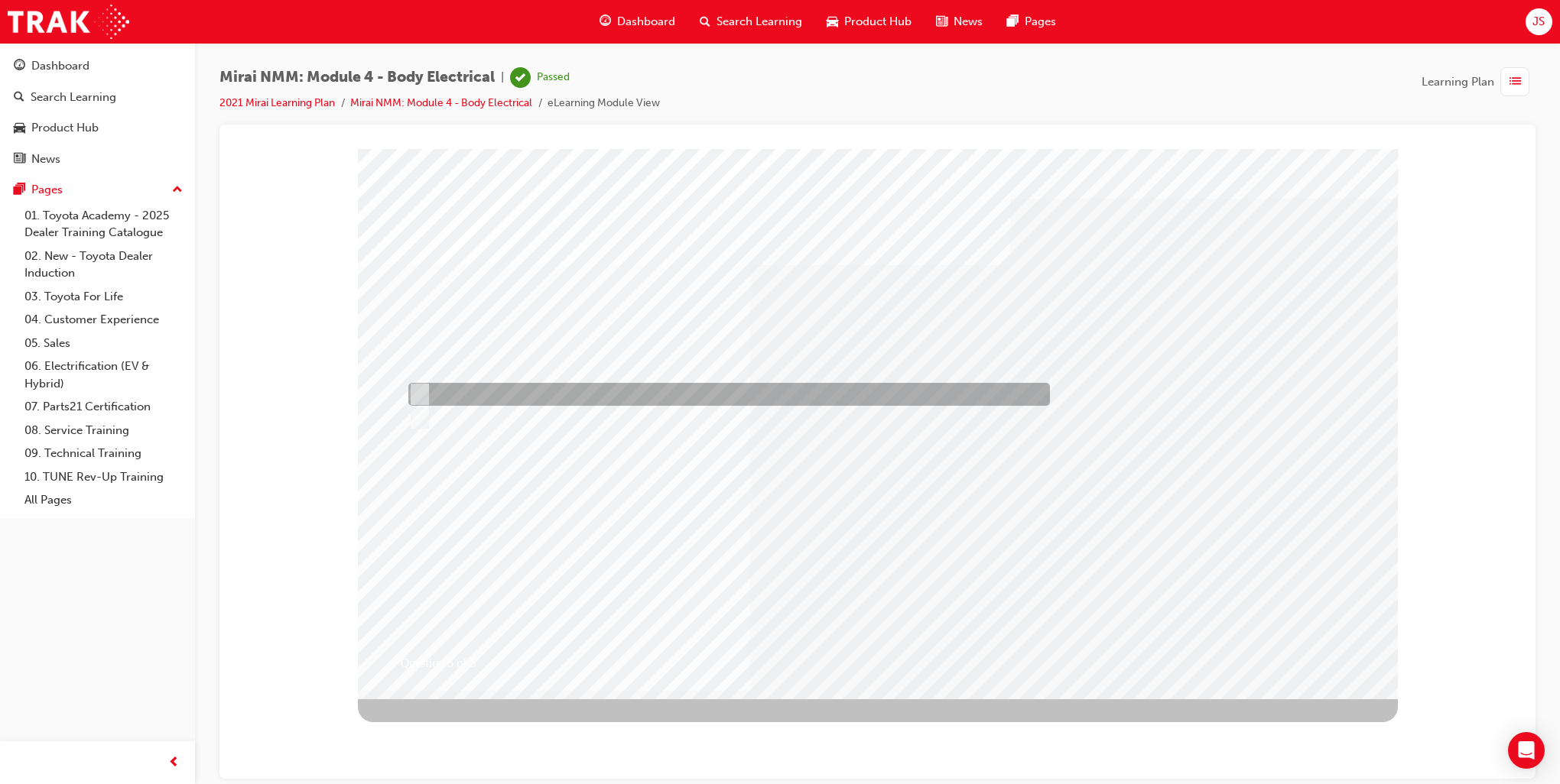
click at [589, 385] on div at bounding box center [725, 394] width 641 height 23
radio input "true"
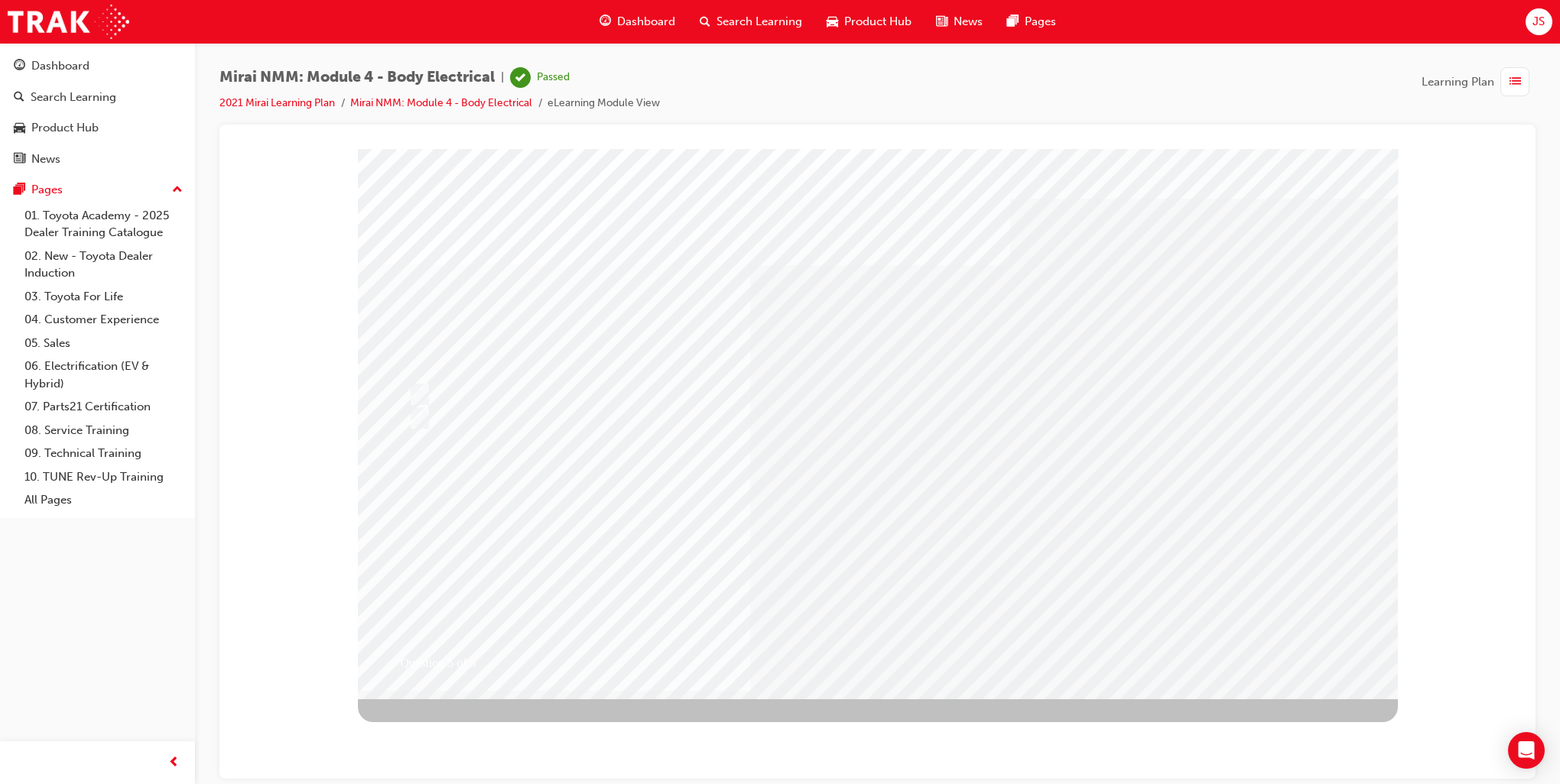
click at [995, 422] on div "5" at bounding box center [1138, 425] width 418 height 57
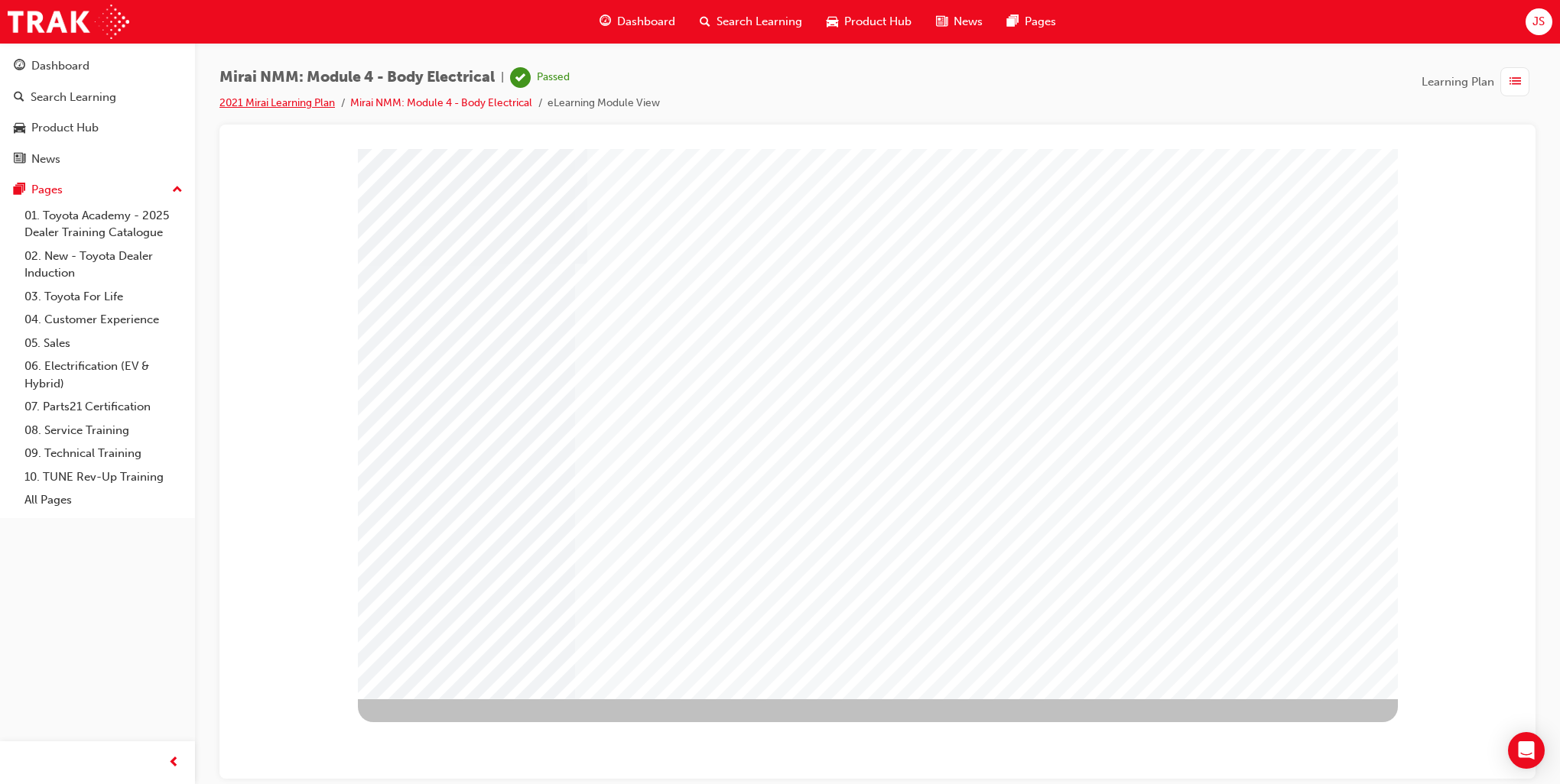
click at [264, 106] on link "2021 Mirai Learning Plan" at bounding box center [277, 103] width 115 height 13
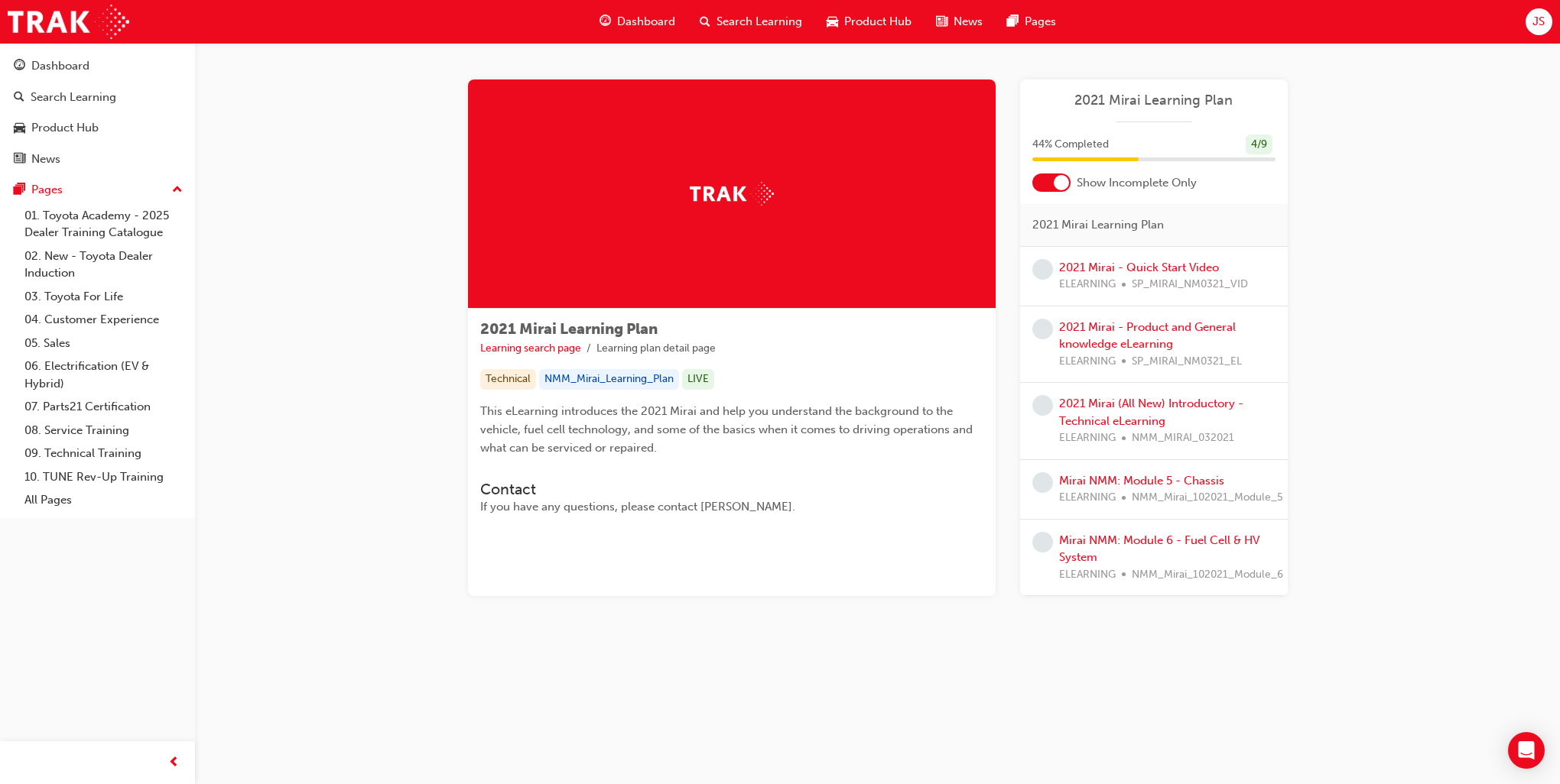
click at [1522, 33] on div "Dashboard Search Learning Product Hub News Pages JS" at bounding box center [780, 21] width 1560 height 43
click at [1529, 24] on div "JS" at bounding box center [1539, 21] width 27 height 27
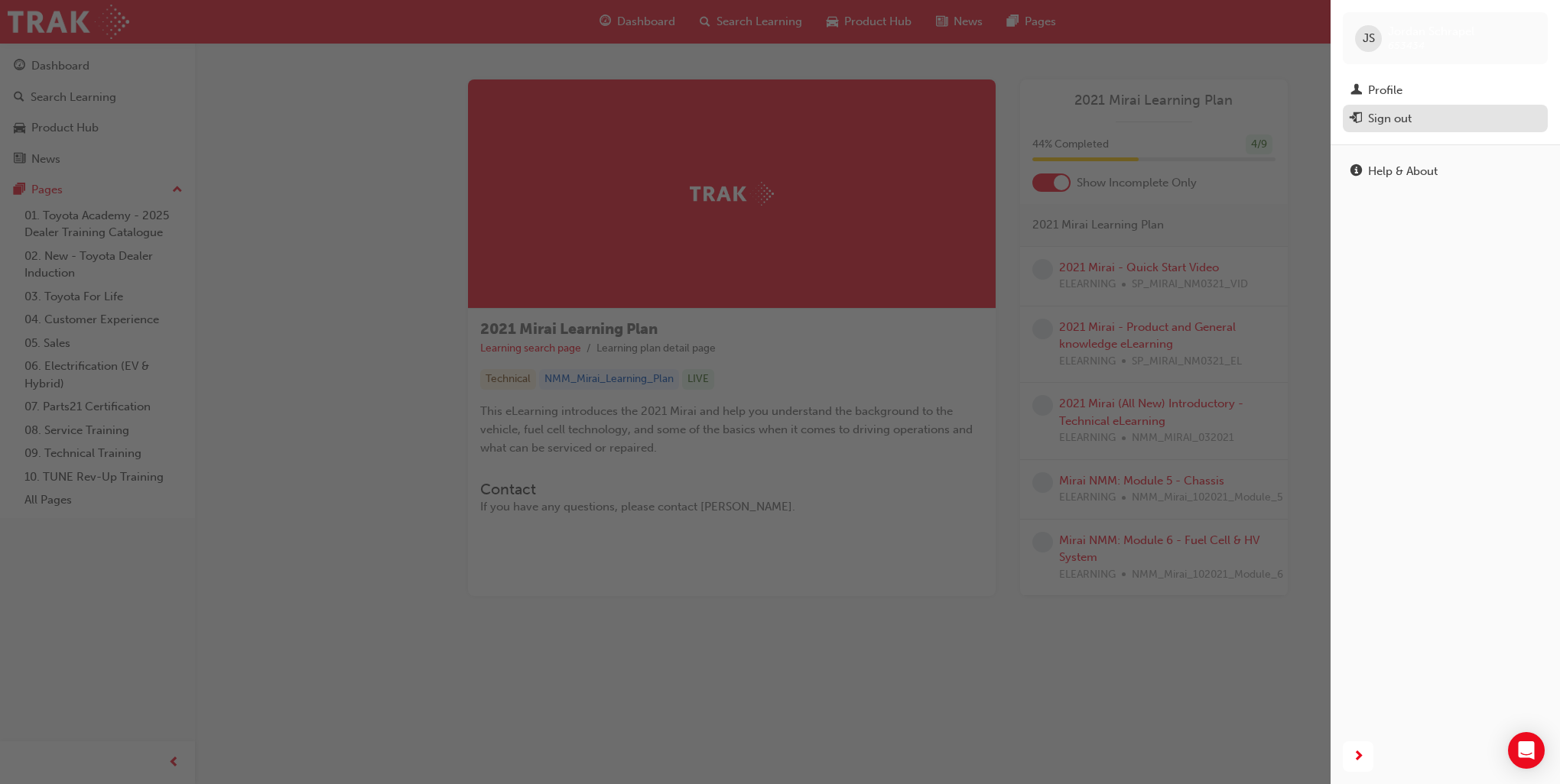
click at [1395, 110] on div "Sign out" at bounding box center [1389, 119] width 43 height 18
